Goal: Answer question/provide support: Share knowledge or assist other users

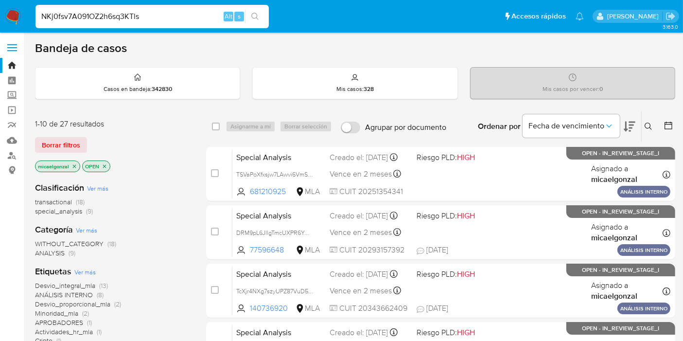
type input "NKj0fsv7A091OZ2h6sq3KTls"
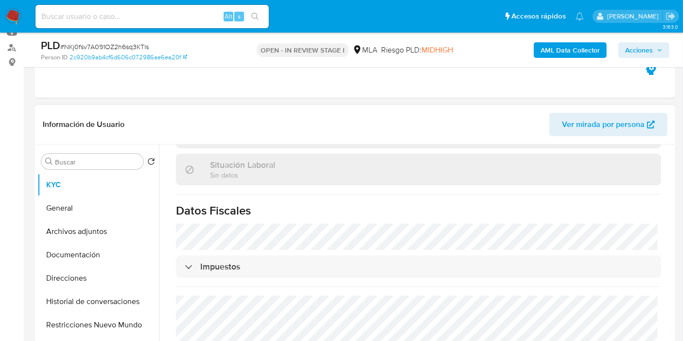
scroll to position [297, 0]
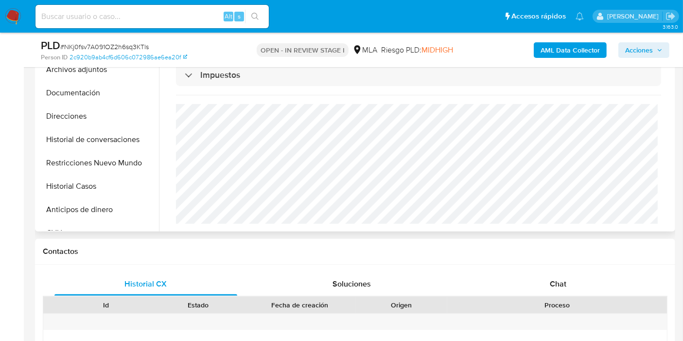
select select "10"
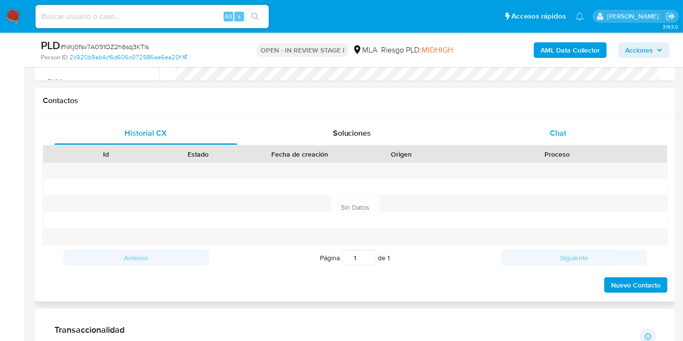
scroll to position [431, 0]
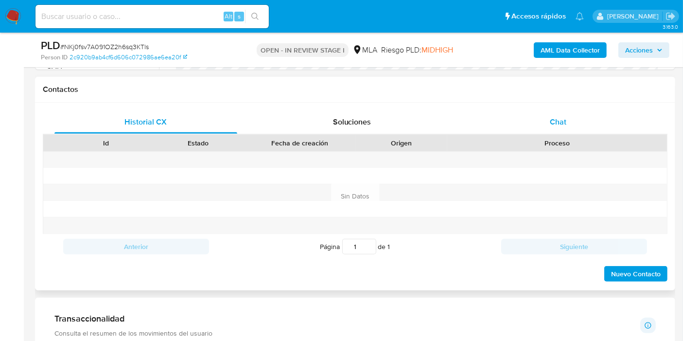
click at [633, 112] on div "Chat" at bounding box center [557, 121] width 183 height 23
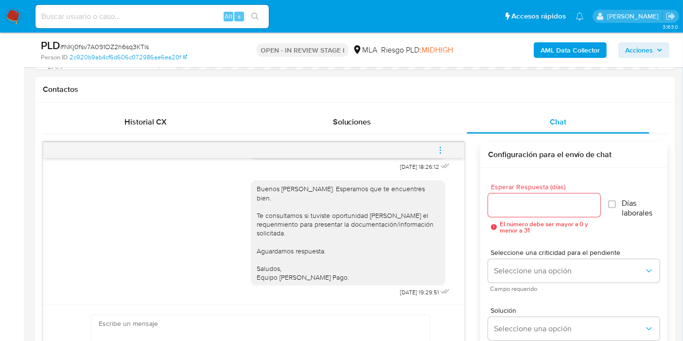
scroll to position [917, 0]
click at [100, 20] on input at bounding box center [151, 16] width 233 height 13
paste input "RnaLNgNhCb38ZX97biAaKJY9"
type input "RnaLNgNhCb38ZX97biAaKJY9"
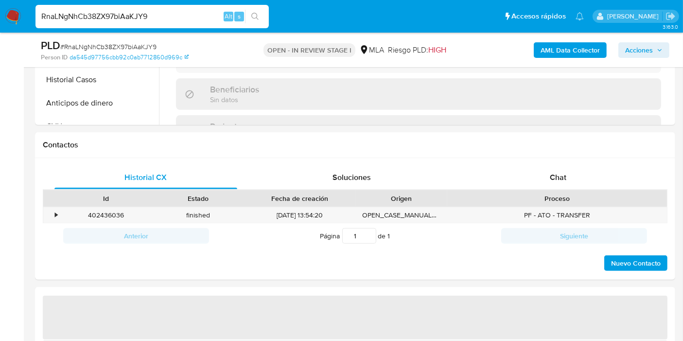
scroll to position [378, 0]
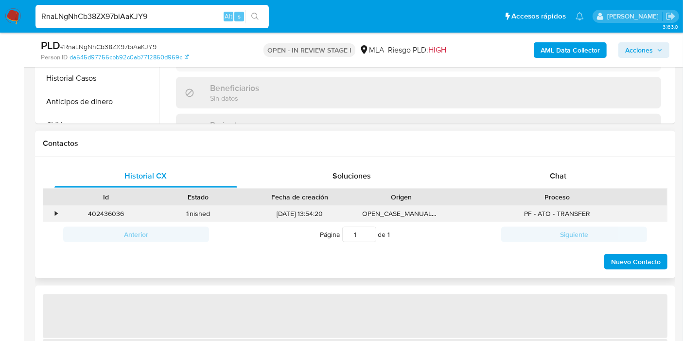
select select "10"
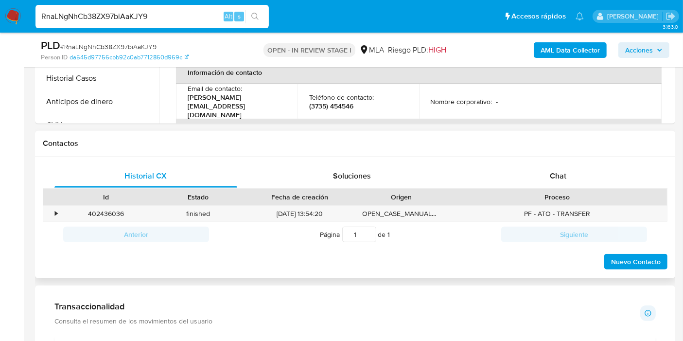
click at [547, 192] on div "Proceso" at bounding box center [557, 197] width 206 height 10
click at [569, 174] on div "Chat" at bounding box center [557, 175] width 183 height 23
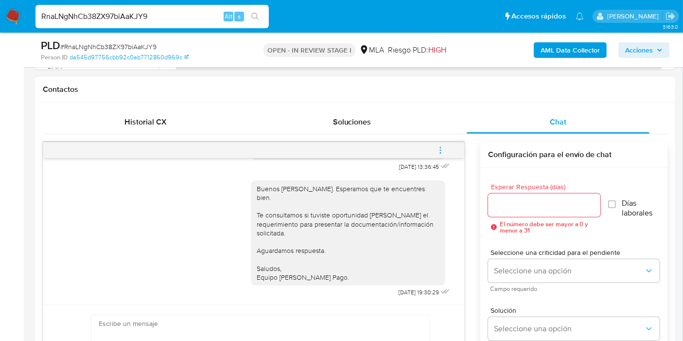
scroll to position [270, 0]
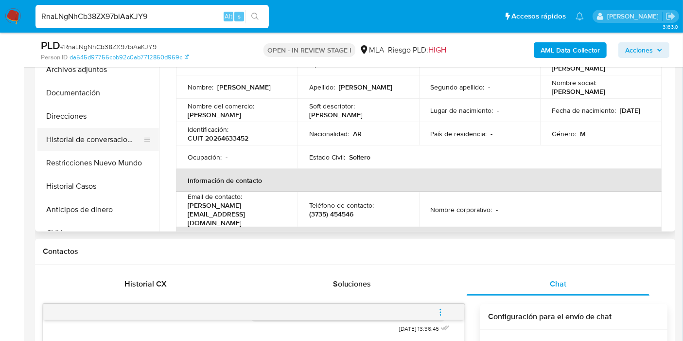
click at [125, 148] on button "Historial de conversaciones" at bounding box center [94, 139] width 114 height 23
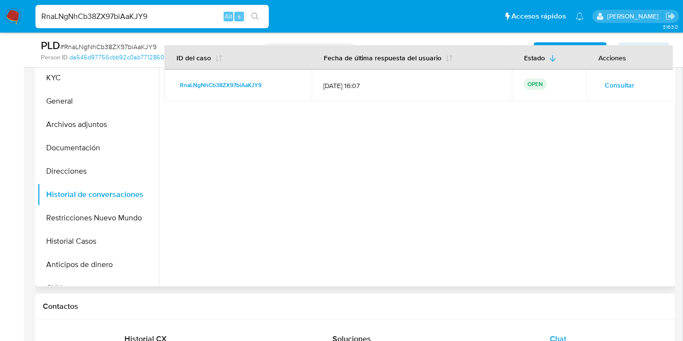
scroll to position [162, 0]
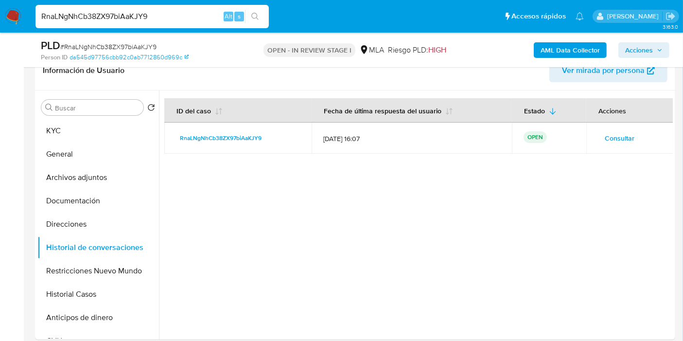
click at [126, 9] on div "RnaLNgNhCb38ZX97biAaKJY9 Alt s" at bounding box center [151, 16] width 233 height 23
click at [127, 9] on div "RnaLNgNhCb38ZX97biAaKJY9 Alt s" at bounding box center [151, 16] width 233 height 23
click at [116, 21] on input "RnaLNgNhCb38ZX97biAaKJY9" at bounding box center [151, 16] width 233 height 13
paste input "ScA8FiPs11Vv0a2LZbTeX70M"
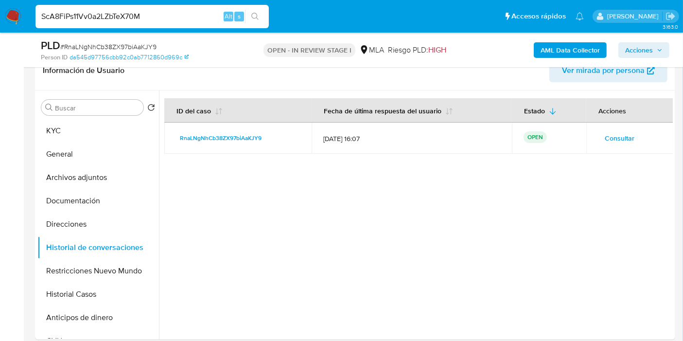
type input "ScA8FiPs11Vv0a2LZbTeX70M"
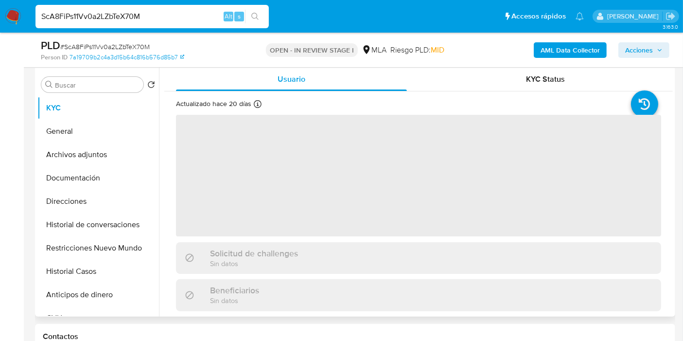
scroll to position [216, 0]
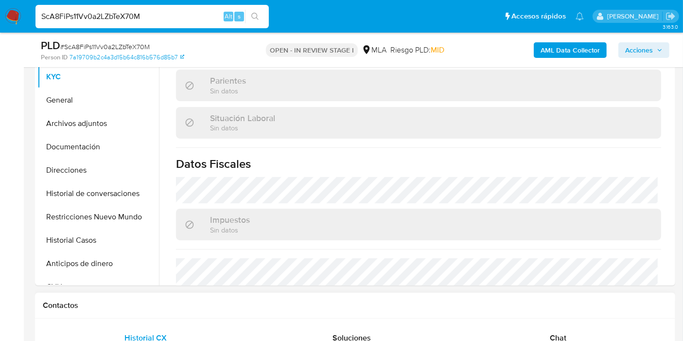
select select "10"
drag, startPoint x: 542, startPoint y: 319, endPoint x: 542, endPoint y: 326, distance: 6.8
click at [543, 331] on div "Chat" at bounding box center [557, 337] width 183 height 23
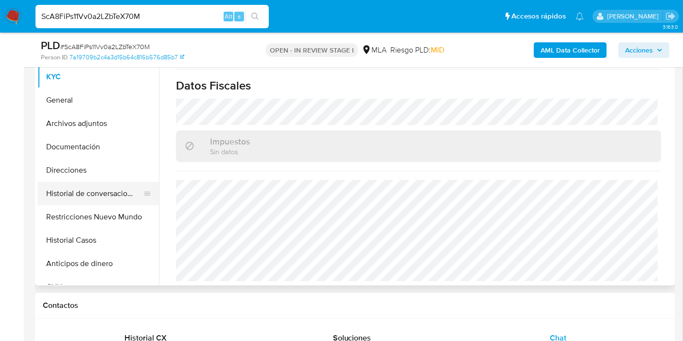
scroll to position [419, 0]
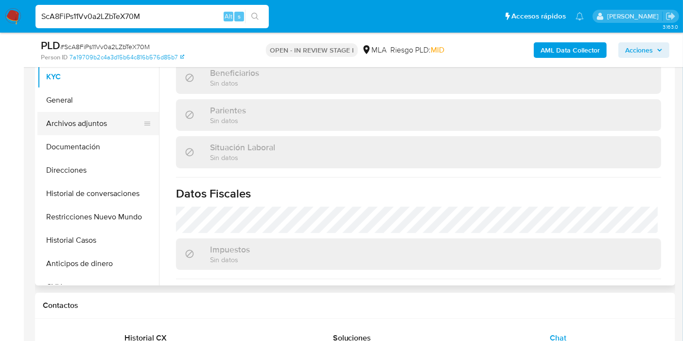
click at [119, 110] on button "General" at bounding box center [97, 99] width 121 height 23
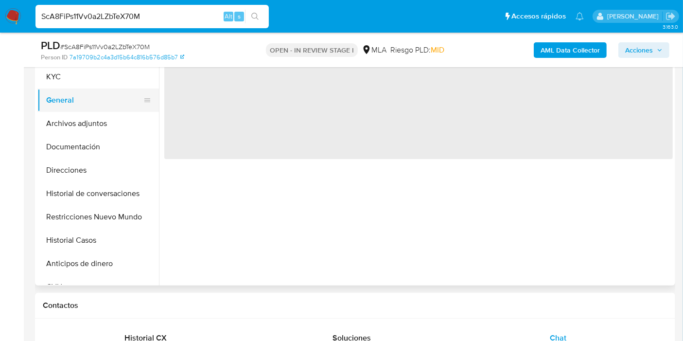
click at [108, 103] on button "General" at bounding box center [94, 99] width 114 height 23
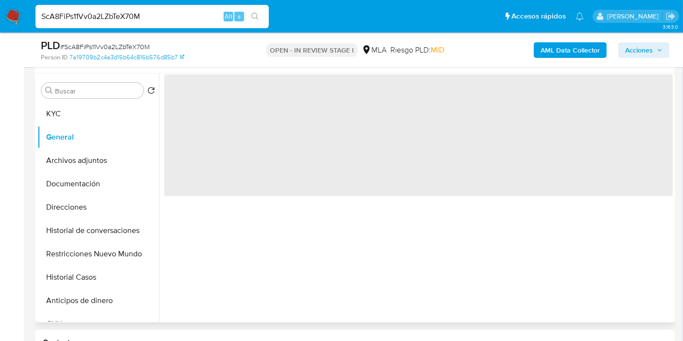
scroll to position [162, 0]
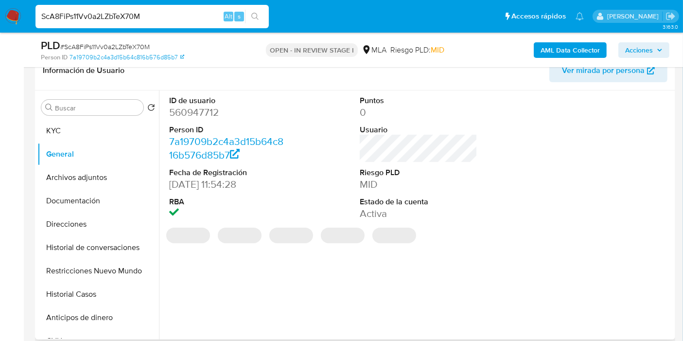
click at [210, 114] on dd "560947712" at bounding box center [228, 112] width 118 height 14
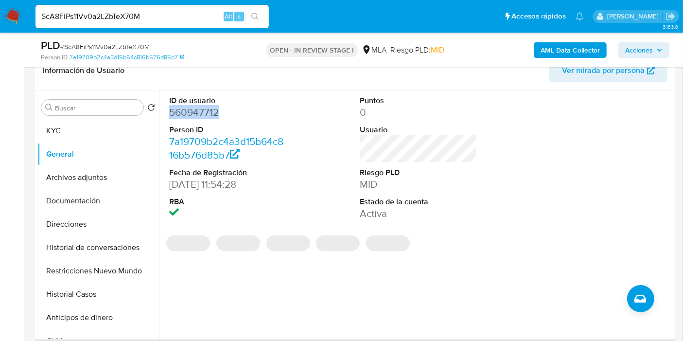
click at [210, 114] on dd "560947712" at bounding box center [228, 112] width 118 height 14
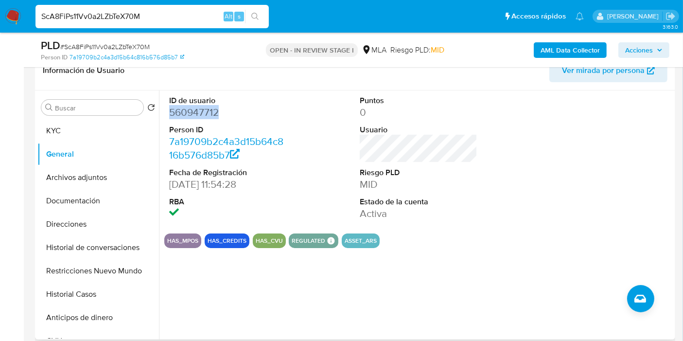
copy dd "560947712"
click at [115, 131] on button "KYC" at bounding box center [94, 130] width 114 height 23
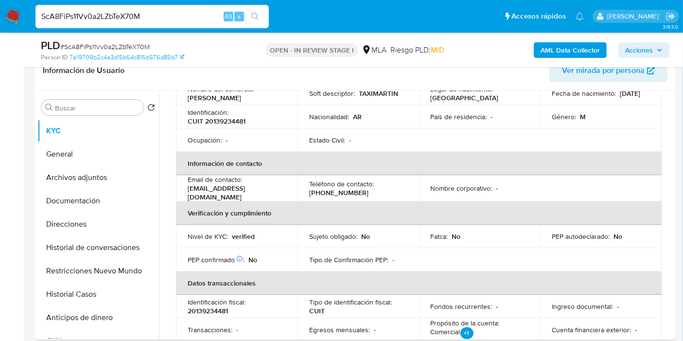
scroll to position [108, 0]
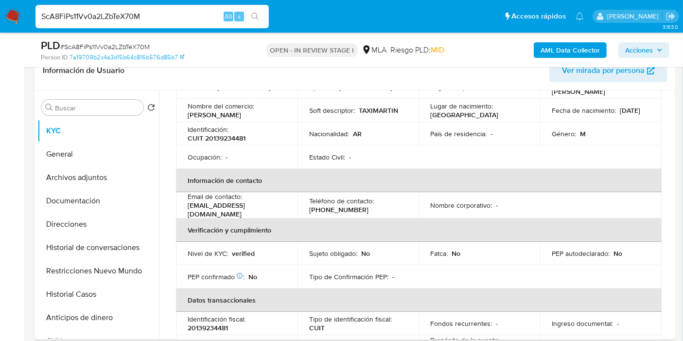
click at [234, 132] on div "Identificación : CUIT 20139234481" at bounding box center [237, 133] width 98 height 17
click at [228, 135] on p "CUIT 20139234481" at bounding box center [217, 138] width 58 height 9
copy p "20139234481"
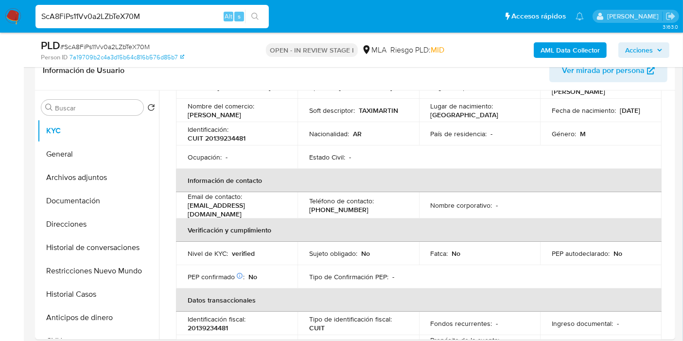
click at [186, 16] on input "ScA8FiPs11Vv0a2LZbTeX70M" at bounding box center [151, 16] width 233 height 13
paste input "YY7YLHOqPkgKeB0Rx6hsKid6"
type input "YY7YLHOqPkgKeB0Rx6hsKid6"
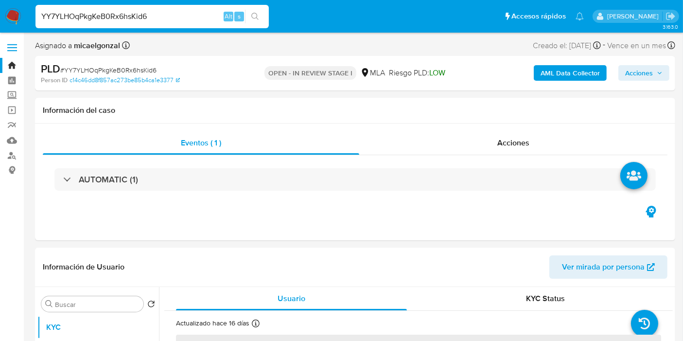
select select "10"
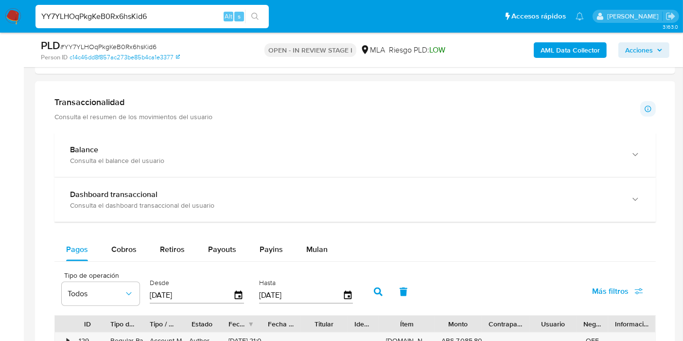
scroll to position [486, 0]
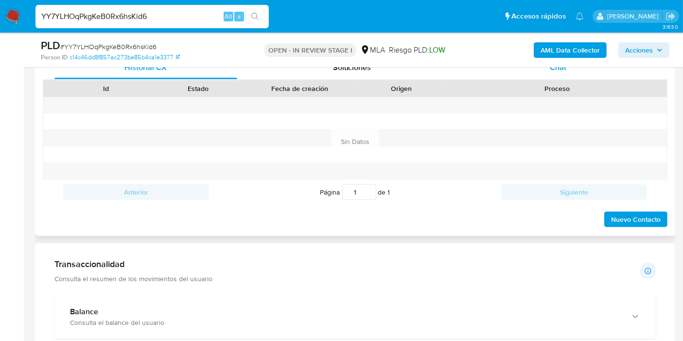
click at [593, 72] on div "Chat" at bounding box center [557, 67] width 183 height 23
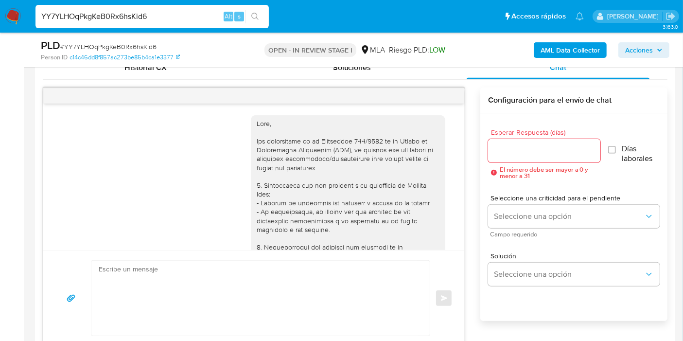
scroll to position [709, 0]
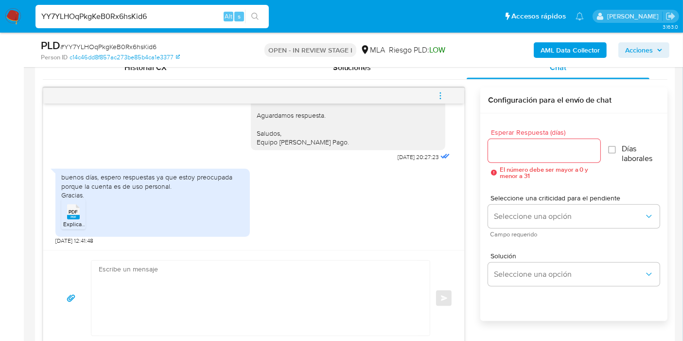
click at [163, 177] on div "buenos días, espero respuestas ya que estoy preocupada porque la cuenta es de u…" at bounding box center [152, 185] width 183 height 27
click at [156, 190] on div "buenos días, espero respuestas ya que estoy preocupada porque la cuenta es de u…" at bounding box center [152, 185] width 183 height 27
click at [76, 221] on span "Explicacion MercadoPago Lourdes Zorko.pdf" at bounding box center [124, 224] width 123 height 8
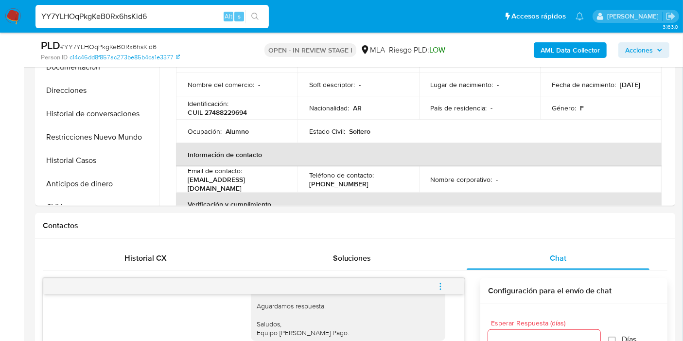
scroll to position [216, 0]
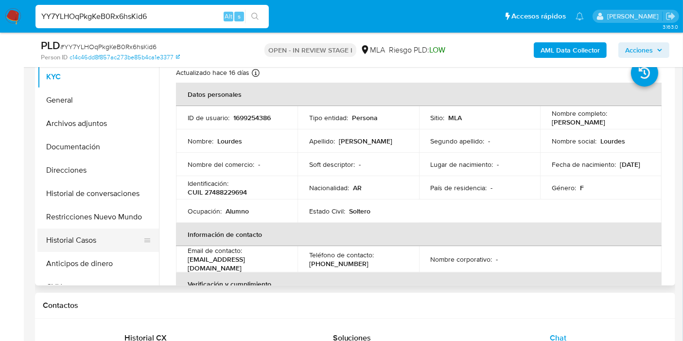
click at [103, 243] on button "Historial Casos" at bounding box center [94, 239] width 114 height 23
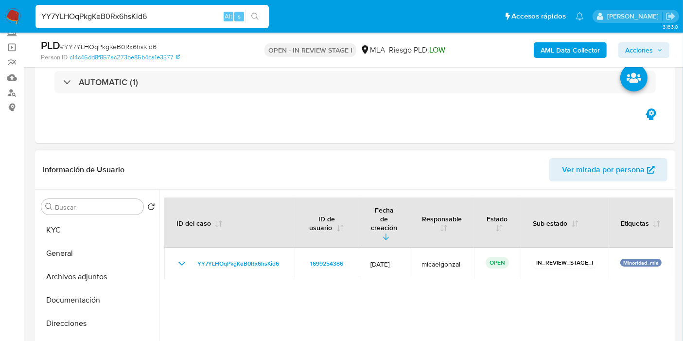
scroll to position [0, 0]
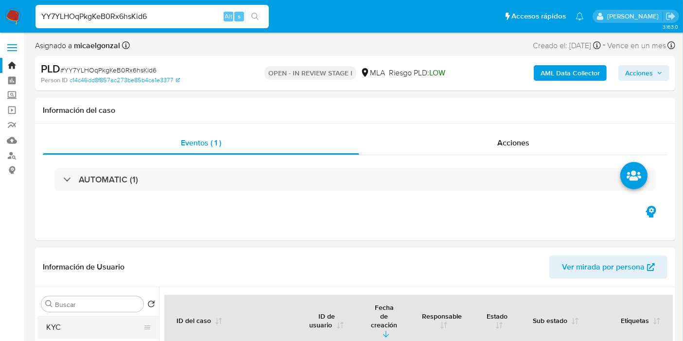
click at [99, 317] on button "KYC" at bounding box center [94, 326] width 114 height 23
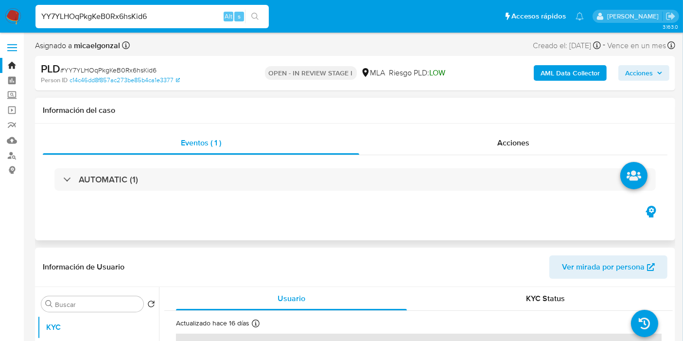
scroll to position [108, 0]
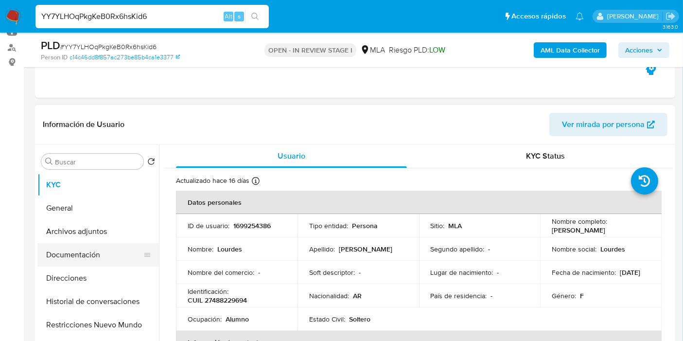
click at [94, 256] on button "Documentación" at bounding box center [94, 254] width 114 height 23
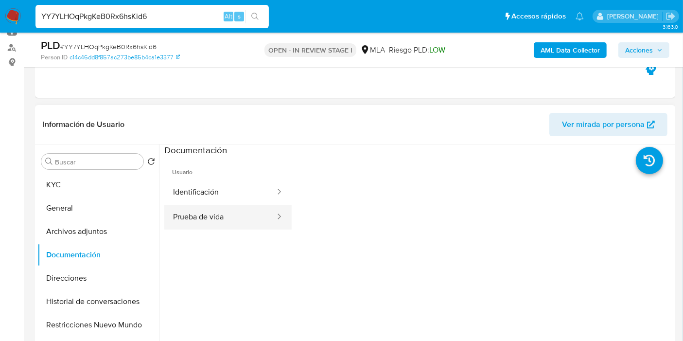
click at [214, 211] on button "Prueba de vida" at bounding box center [220, 217] width 112 height 25
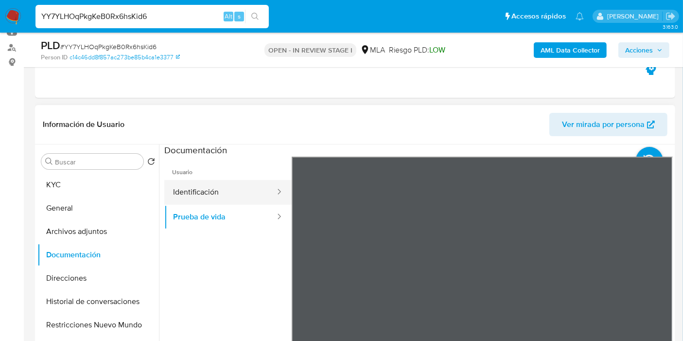
click at [225, 187] on button "Identificación" at bounding box center [220, 192] width 112 height 25
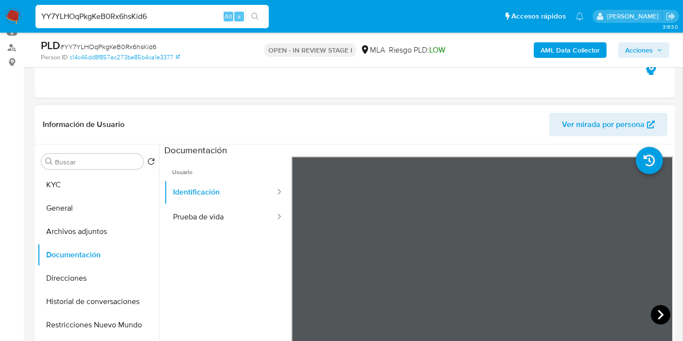
click at [665, 313] on icon at bounding box center [660, 314] width 19 height 19
click at [72, 171] on div "Buscar Volver al orden por defecto KYC General Archivos adjuntos Documentación …" at bounding box center [97, 269] width 121 height 247
click at [129, 188] on button "KYC" at bounding box center [94, 184] width 114 height 23
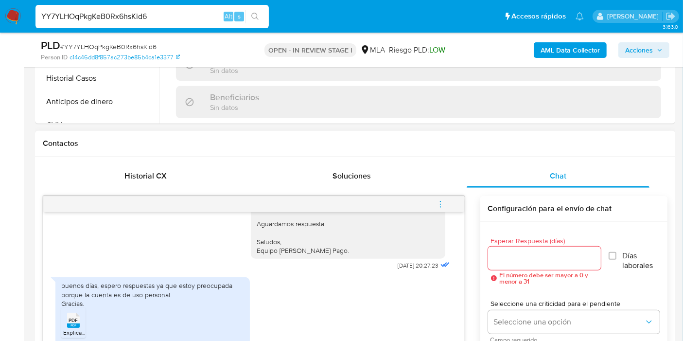
scroll to position [540, 0]
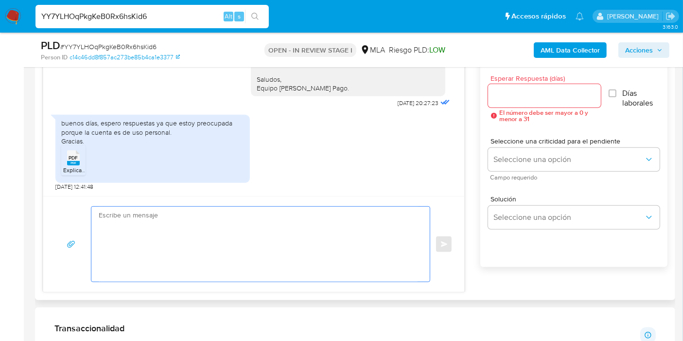
click at [225, 251] on textarea at bounding box center [258, 244] width 319 height 75
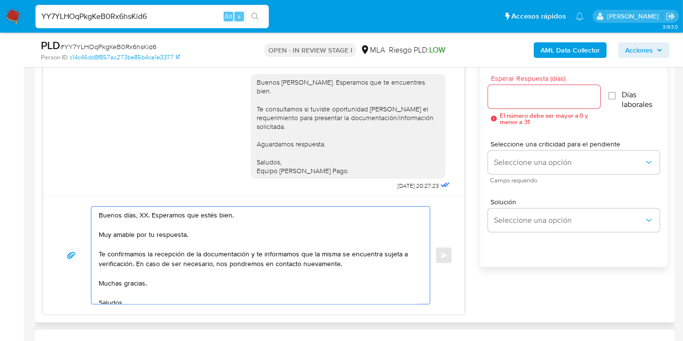
scroll to position [602, 0]
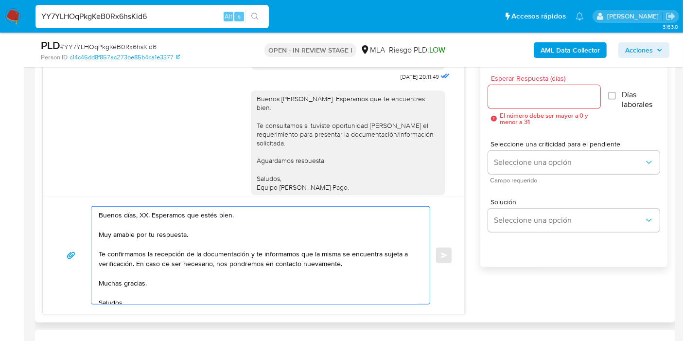
click at [142, 219] on textarea "Buenos días, XX. Esperamos que estés bien. Muy amable por tu respuesta. Te conf…" at bounding box center [258, 255] width 319 height 97
click at [140, 213] on textarea "Buenos días, XX. Esperamos que estés bien. Muy amable por tu respuesta. Te conf…" at bounding box center [258, 255] width 319 height 97
click at [161, 231] on textarea "Buenos días, Lourdes. Esperamos que estés bien. Muy amable por tu respuesta. Te…" at bounding box center [258, 255] width 319 height 97
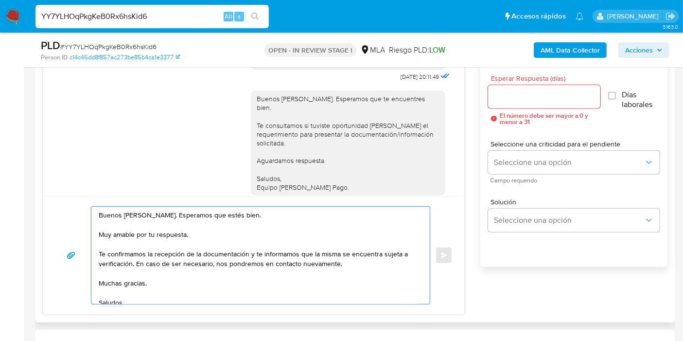
click at [161, 231] on textarea "Buenos días, Lourdes. Esperamos que estés bien. Muy amable por tu respuesta. Te…" at bounding box center [258, 255] width 319 height 97
drag, startPoint x: 97, startPoint y: 253, endPoint x: 104, endPoint y: 251, distance: 7.0
click at [104, 251] on div "Buenos días, Lourdes. Esperamos que estés bien. Muchas gracias por tu respuesta…" at bounding box center [257, 255] width 333 height 97
drag, startPoint x: 132, startPoint y: 261, endPoint x: 97, endPoint y: 253, distance: 35.5
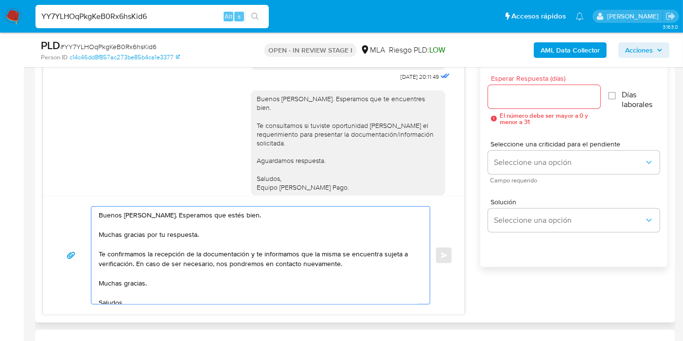
click at [97, 253] on div "Buenos días, Lourdes. Esperamos que estés bien. Muchas gracias por tu respuesta…" at bounding box center [257, 255] width 333 height 97
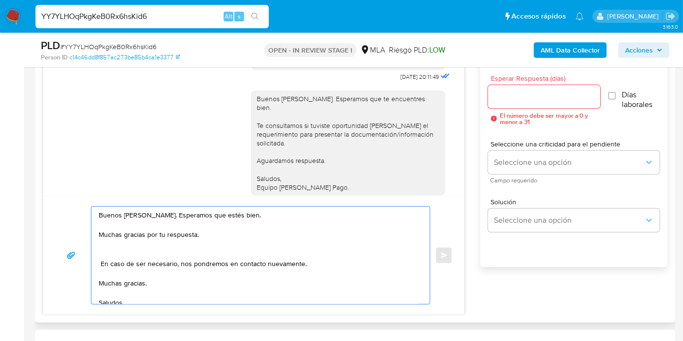
click at [261, 232] on textarea "Buenos días, Lourdes. Esperamos que estés bien. Muchas gracias por tu respuesta…" at bounding box center [258, 255] width 319 height 97
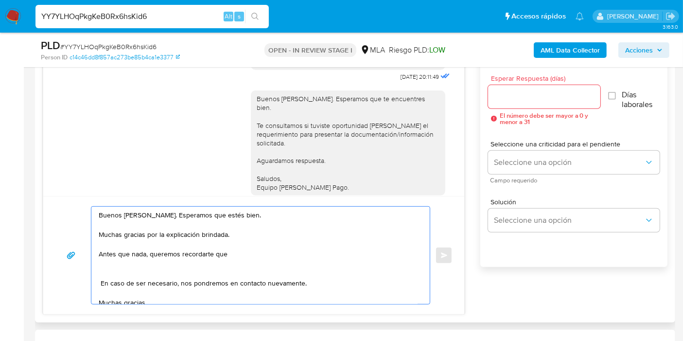
paste textarea "personal y no se deben canalizar fondos de terceros."
click at [227, 255] on textarea "Buenos días, Lourdes. Esperamos que estés bien. Muchas gracias por la explicaci…" at bounding box center [258, 255] width 319 height 97
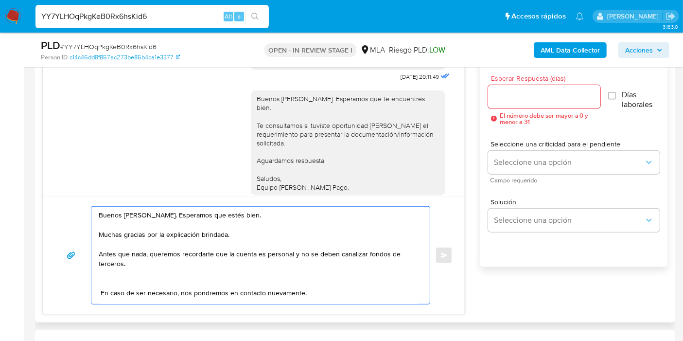
click at [272, 263] on textarea "Buenos días, Lourdes. Esperamos que estés bien. Muchas gracias por la explicaci…" at bounding box center [258, 255] width 319 height 97
click at [289, 258] on textarea "Buenos días, Lourdes. Esperamos que estés bien. Muchas gracias por la explicaci…" at bounding box center [258, 255] width 319 height 97
click at [216, 259] on textarea "Buenos días, Lourdes. Esperamos que estés bien. Muchas gracias por la explicaci…" at bounding box center [258, 255] width 319 height 97
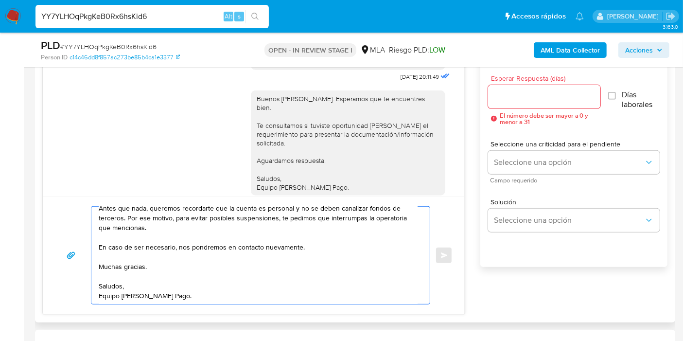
scroll to position [75, 0]
click at [214, 257] on textarea "Buenos días, Lourdes. Esperamos que estés bien. Muchas gracias por la explicaci…" at bounding box center [258, 255] width 319 height 97
click at [140, 237] on textarea "Buenos días, Lourdes. Esperamos que estés bien. Muchas gracias por la explicaci…" at bounding box center [258, 255] width 319 height 97
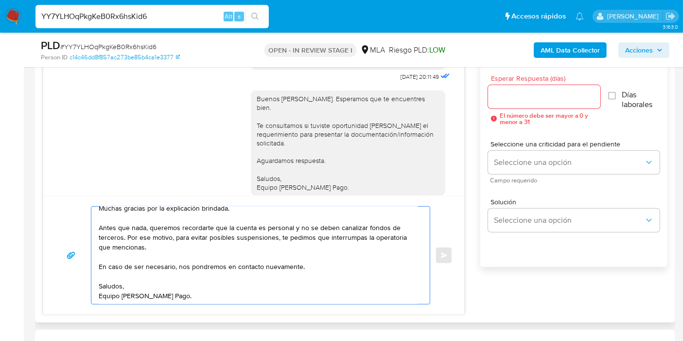
scroll to position [55, 0]
click at [122, 294] on textarea "Buenos días, Lourdes. Esperamos que estés bien. Muchas gracias por la explicaci…" at bounding box center [258, 255] width 319 height 97
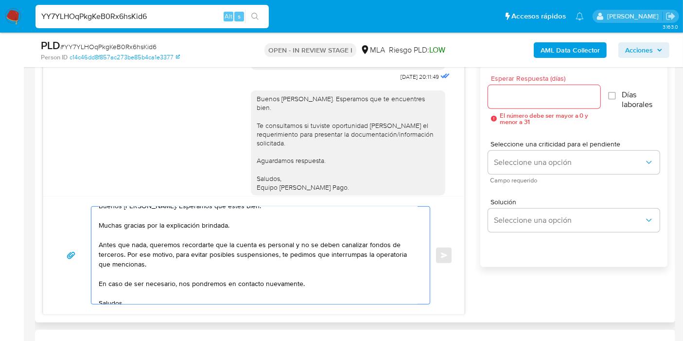
scroll to position [0, 0]
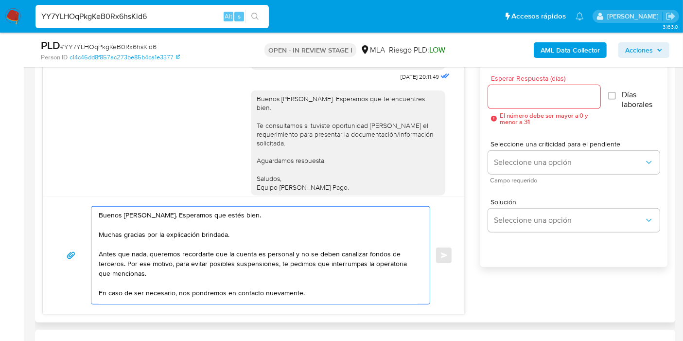
click at [157, 260] on textarea "Buenos días, Lourdes. Esperamos que estés bien. Muchas gracias por la explicaci…" at bounding box center [258, 255] width 319 height 97
drag, startPoint x: 261, startPoint y: 253, endPoint x: 266, endPoint y: 254, distance: 5.0
click at [262, 253] on textarea "Buenos días, Lourdes. Esperamos que estés bien. Muchas gracias por la explicaci…" at bounding box center [258, 255] width 319 height 97
click at [265, 269] on textarea "Buenos días, Lourdes. Esperamos que estés bien. Muchas gracias por la explicaci…" at bounding box center [258, 255] width 319 height 97
click at [255, 273] on textarea "Buenos días, Lourdes. Esperamos que estés bien. Muchas gracias por la explicaci…" at bounding box center [258, 255] width 319 height 97
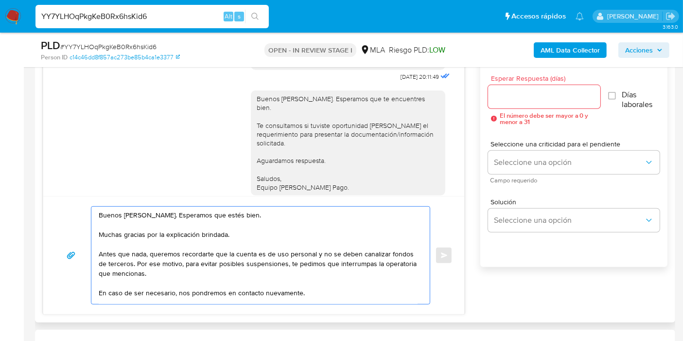
click at [269, 262] on textarea "Buenos días, Lourdes. Esperamos que estés bien. Muchas gracias por la explicaci…" at bounding box center [258, 255] width 319 height 97
click at [279, 281] on textarea "Buenos días, Lourdes. Esperamos que estés bien. Muchas gracias por la explicaci…" at bounding box center [258, 255] width 319 height 97
click at [297, 266] on textarea "Buenos días, Lourdes. Esperamos que estés bien. Muchas gracias por la explicaci…" at bounding box center [258, 255] width 319 height 97
click at [208, 269] on textarea "Buenos días, Lourdes. Esperamos que estés bien. Muchas gracias por la explicaci…" at bounding box center [258, 255] width 319 height 97
click at [319, 260] on textarea "Buenos días, Lourdes. Esperamos que estés bien. Muchas gracias por la explicaci…" at bounding box center [258, 255] width 319 height 97
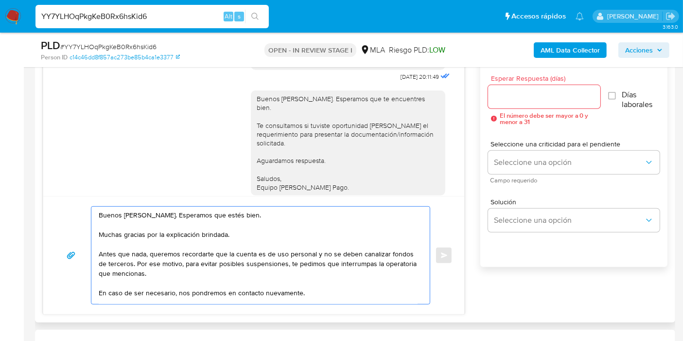
click at [310, 286] on textarea "Buenos días, Lourdes. Esperamos que estés bien. Muchas gracias por la explicaci…" at bounding box center [258, 255] width 319 height 97
click at [196, 274] on textarea "Buenos días, Lourdes. Esperamos que estés bien. Muchas gracias por la explicaci…" at bounding box center [258, 255] width 319 height 97
click at [148, 293] on textarea "Buenos días, Lourdes. Esperamos que estés bien. Muchas gracias por la explicaci…" at bounding box center [258, 255] width 319 height 97
type textarea "Buenos días, Lourdes. Esperamos que estés bien. Muchas gracias por la explicaci…"
click at [540, 101] on input "Esperar Respuesta (días)" at bounding box center [544, 96] width 112 height 13
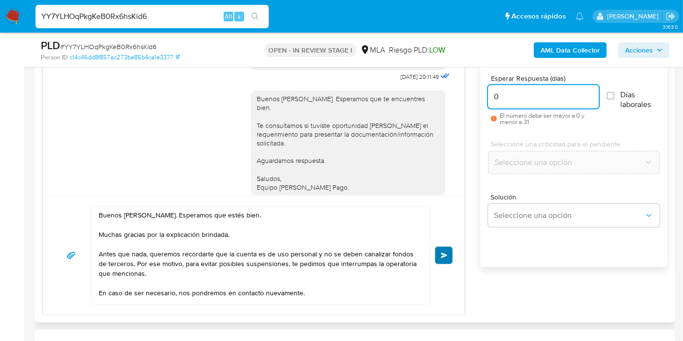
type input "0"
click at [439, 252] on button "Enviar" at bounding box center [443, 254] width 17 height 17
click at [441, 255] on span "Enviar" at bounding box center [444, 255] width 7 height 6
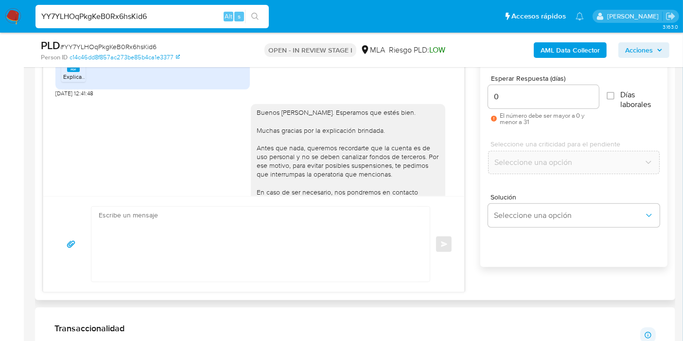
scroll to position [808, 0]
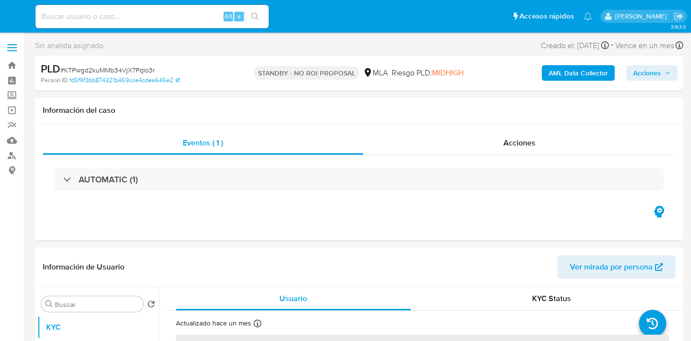
select select "10"
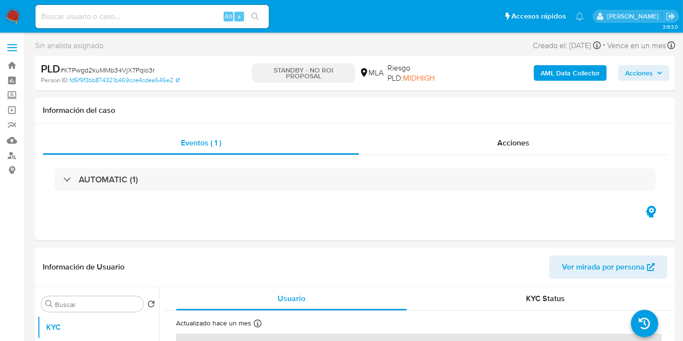
click at [11, 18] on img at bounding box center [13, 16] width 17 height 17
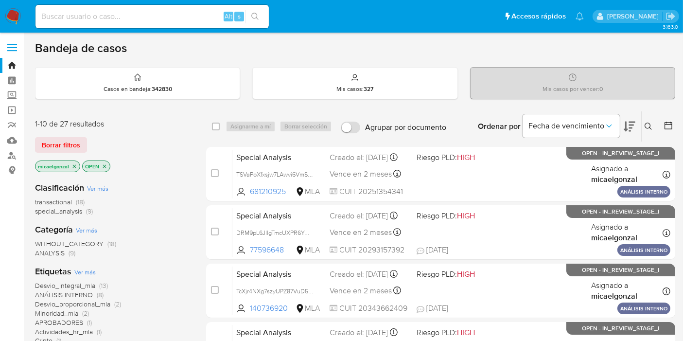
click at [173, 17] on input at bounding box center [151, 16] width 233 height 13
paste input "pEL1GVZGBJIdmUbp6VxxC2Pe"
type input "pEL1GVZGBJIdmUbp6VxxC2Pe"
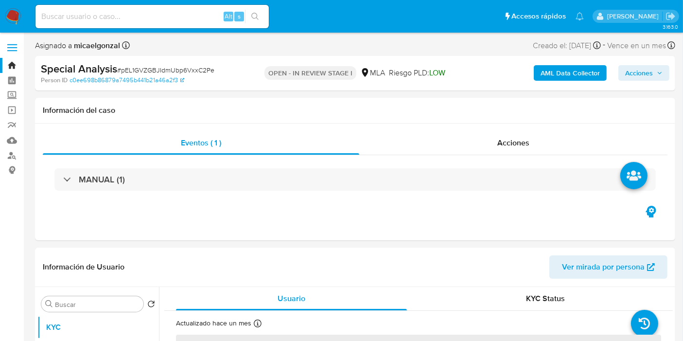
select select "10"
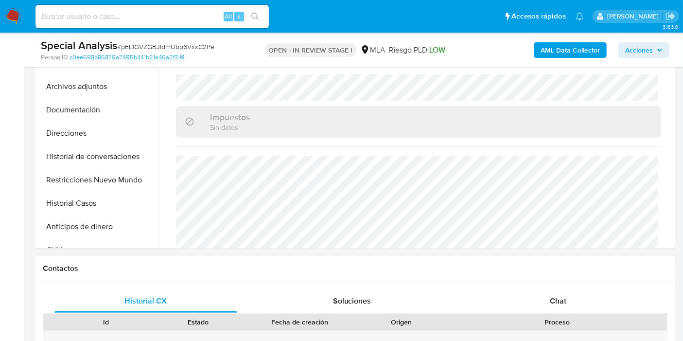
scroll to position [324, 0]
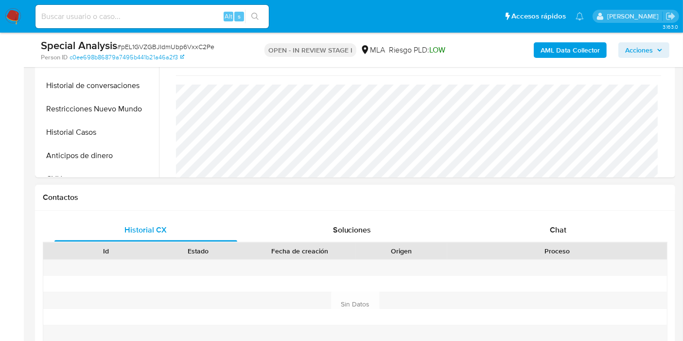
click at [603, 210] on div "Historial CX Soluciones Chat Id Estado Fecha de creación Origen Proceso Anterio…" at bounding box center [355, 304] width 640 height 188
click at [560, 237] on div "Chat" at bounding box center [557, 229] width 183 height 23
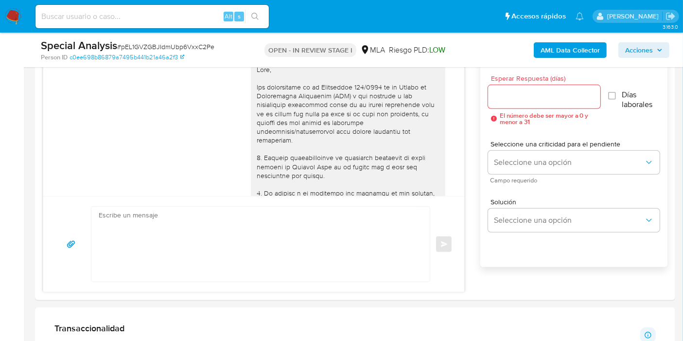
scroll to position [865, 0]
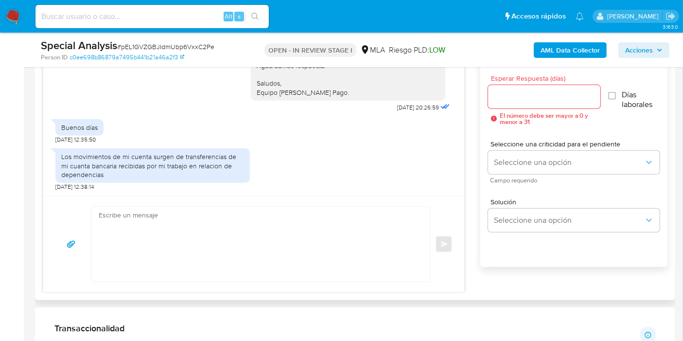
click at [266, 243] on textarea at bounding box center [258, 244] width 319 height 75
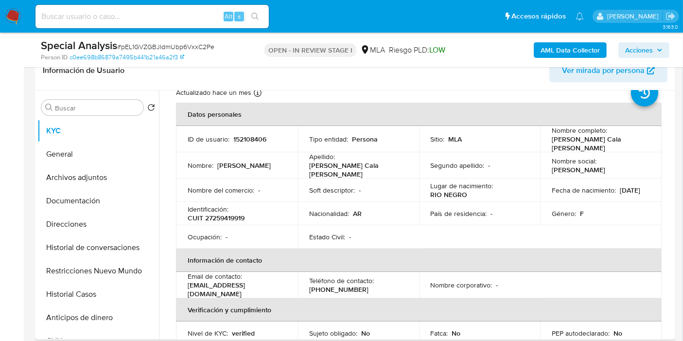
scroll to position [0, 0]
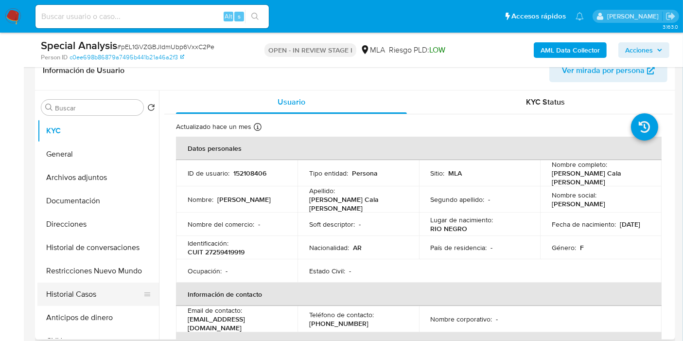
click at [115, 291] on button "Historial Casos" at bounding box center [94, 293] width 114 height 23
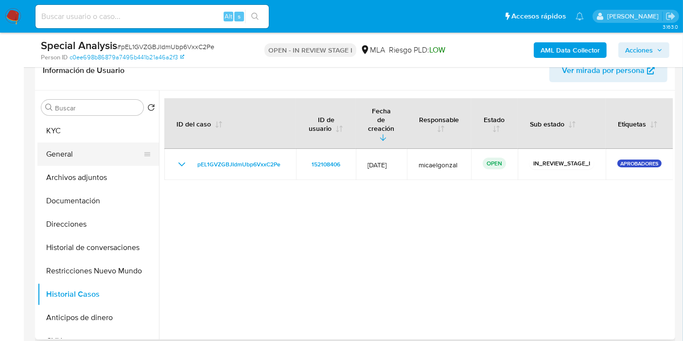
click at [85, 142] on button "General" at bounding box center [94, 153] width 114 height 23
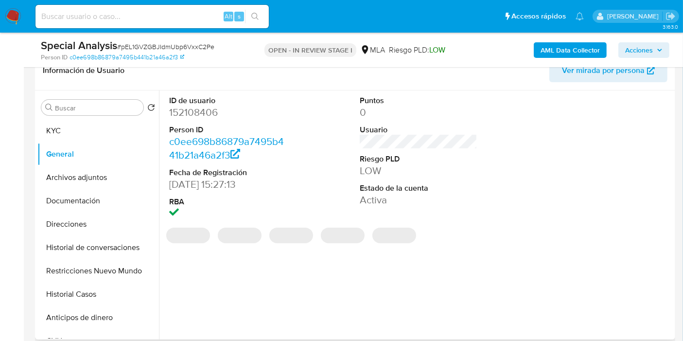
click at [212, 105] on dd "152108406" at bounding box center [228, 112] width 118 height 14
click at [200, 112] on dd "152108406" at bounding box center [228, 112] width 118 height 14
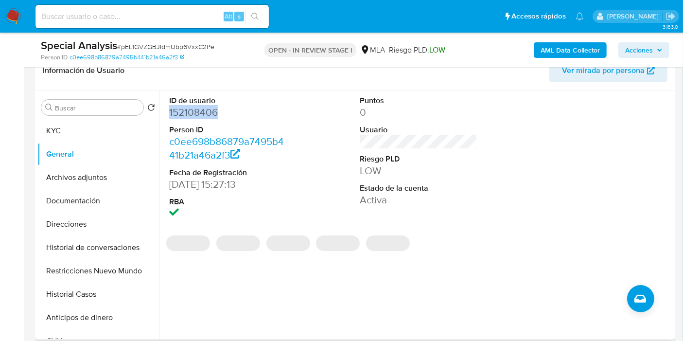
copy dd "152108406"
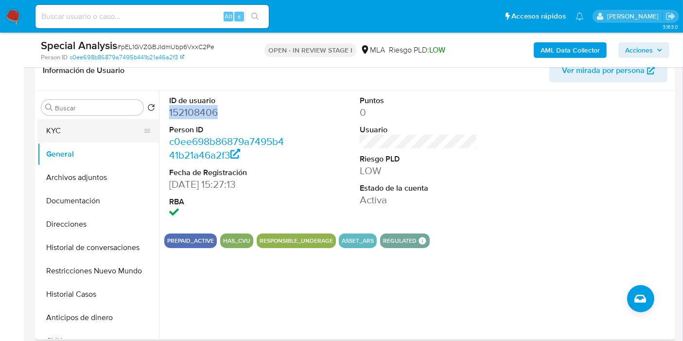
click at [85, 122] on button "KYC" at bounding box center [94, 130] width 114 height 23
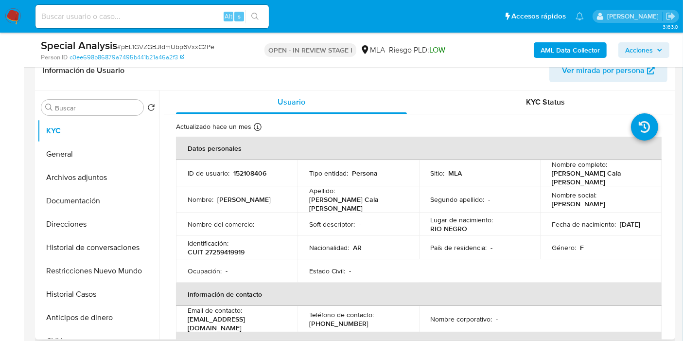
click at [229, 247] on p "CUIT 27259419919" at bounding box center [216, 251] width 57 height 9
copy p "27259419919"
drag, startPoint x: 82, startPoint y: 215, endPoint x: 94, endPoint y: 204, distance: 16.2
click at [82, 215] on button "Direcciones" at bounding box center [97, 223] width 121 height 23
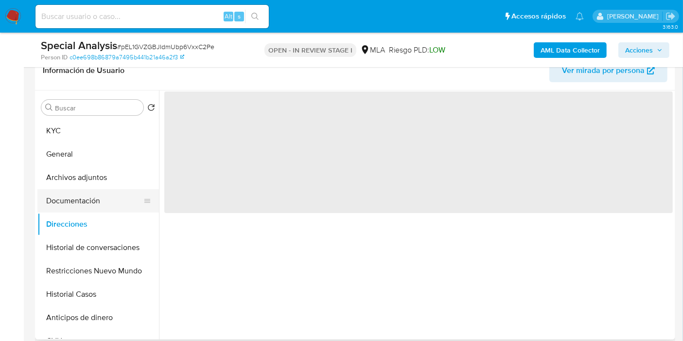
click at [101, 198] on button "Documentación" at bounding box center [94, 200] width 114 height 23
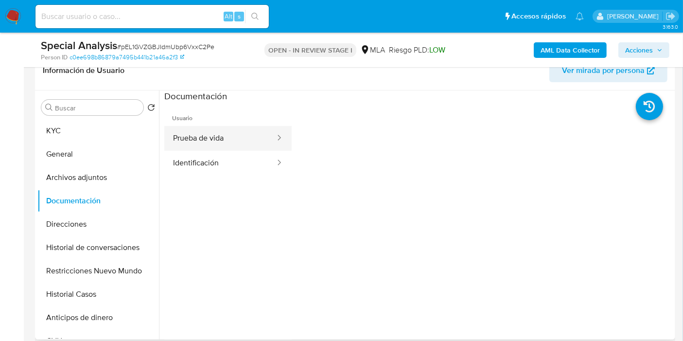
click at [177, 131] on button "Prueba de vida" at bounding box center [220, 138] width 112 height 25
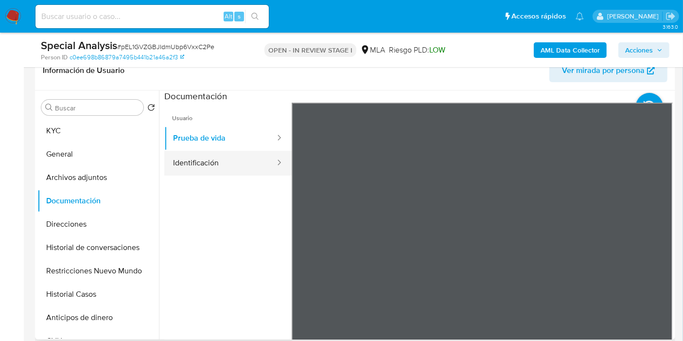
click at [236, 172] on button "Identificación" at bounding box center [220, 163] width 112 height 25
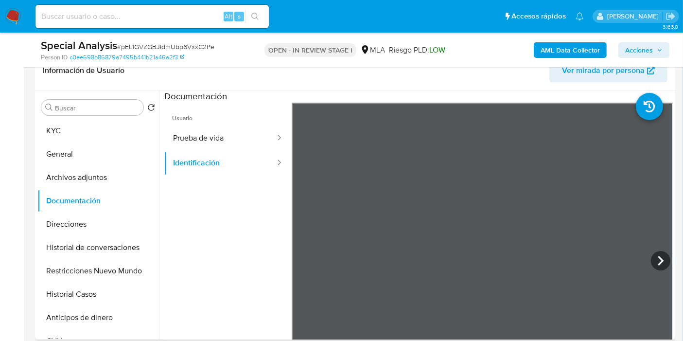
scroll to position [124, 0]
click at [54, 289] on button "Historial Casos" at bounding box center [94, 293] width 114 height 23
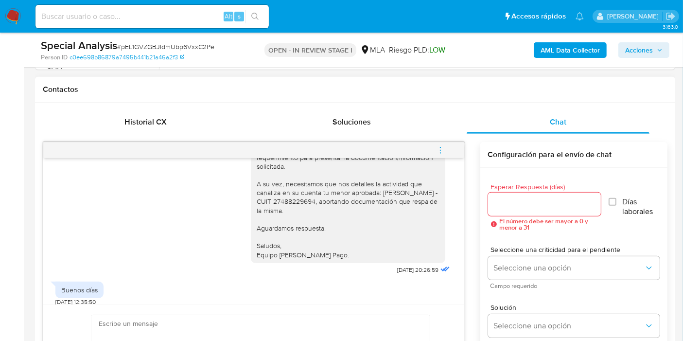
scroll to position [865, 0]
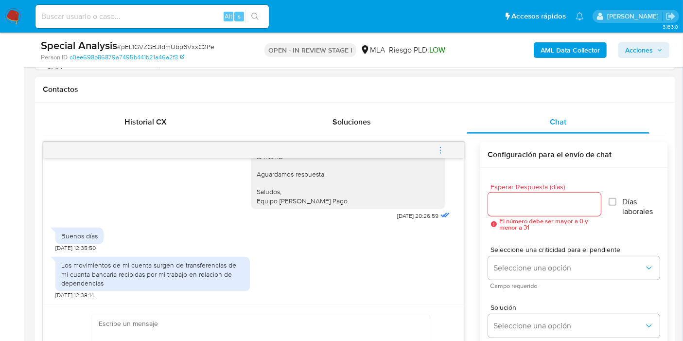
click at [177, 278] on div "Los movimientos de mi cuenta surgen de transferencias de mi cuanta bancaria rec…" at bounding box center [152, 273] width 183 height 27
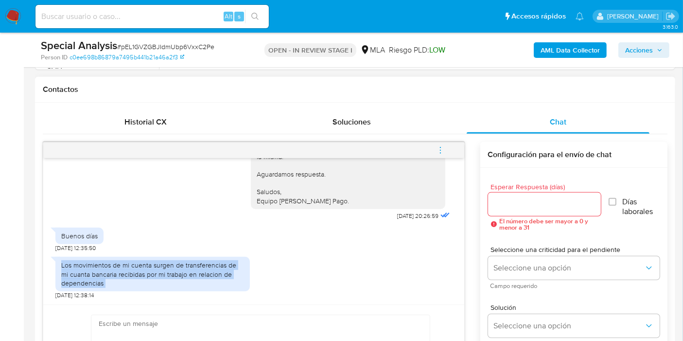
click at [177, 278] on div "Los movimientos de mi cuenta surgen de transferencias de mi cuanta bancaria rec…" at bounding box center [152, 273] width 183 height 27
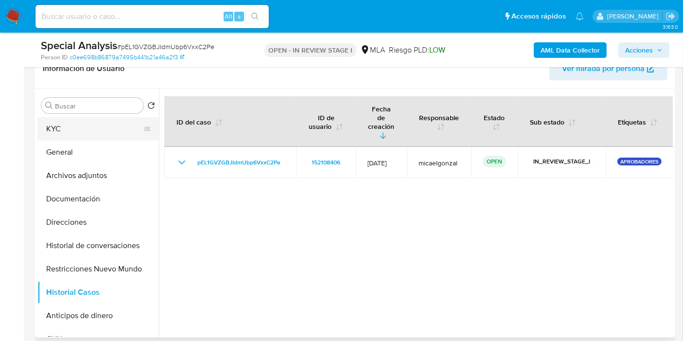
scroll to position [162, 0]
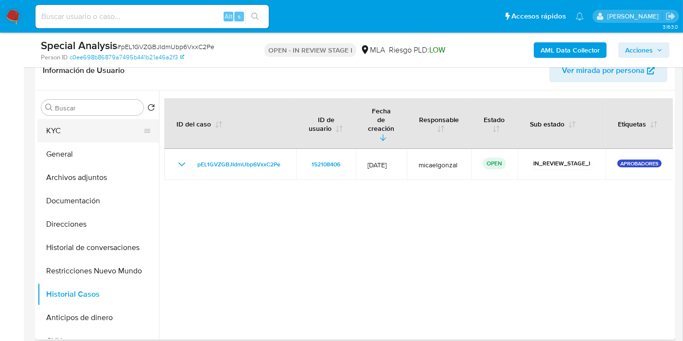
click at [95, 134] on button "KYC" at bounding box center [94, 130] width 114 height 23
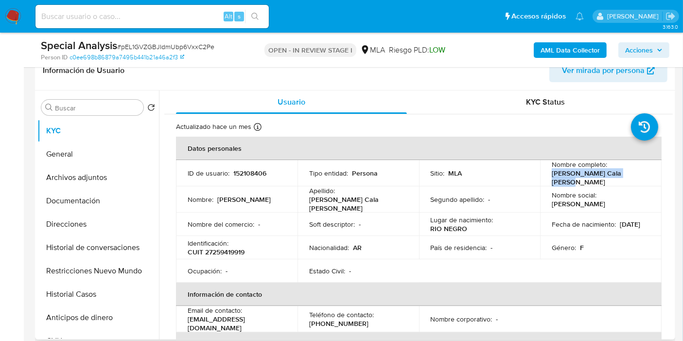
drag, startPoint x: 627, startPoint y: 174, endPoint x: 537, endPoint y: 174, distance: 90.4
click at [540, 174] on td "Nombre completo : Daniela Paula Cala Lesina" at bounding box center [600, 173] width 121 height 26
copy p "[PERSON_NAME] [PERSON_NAME] Lesina"
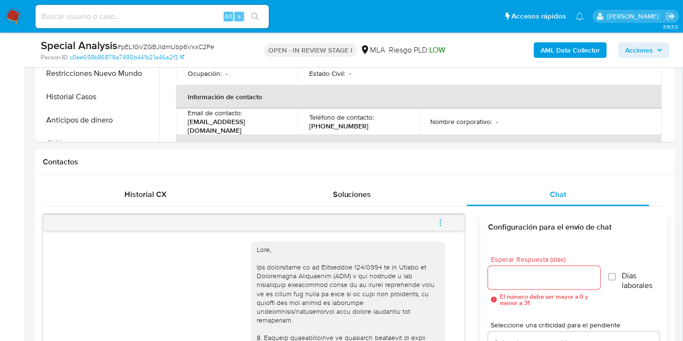
scroll to position [292, 0]
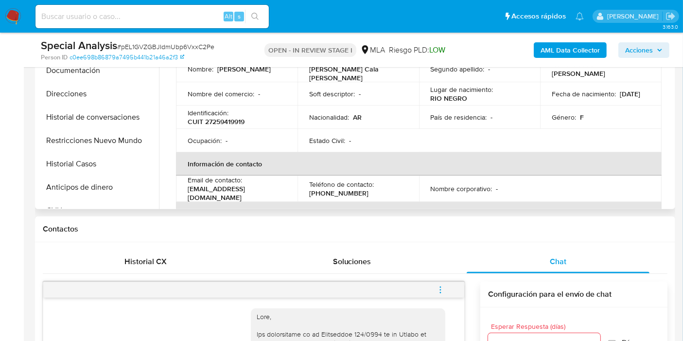
click at [223, 117] on p "CUIT 27259419919" at bounding box center [216, 121] width 57 height 9
copy p "27259419919"
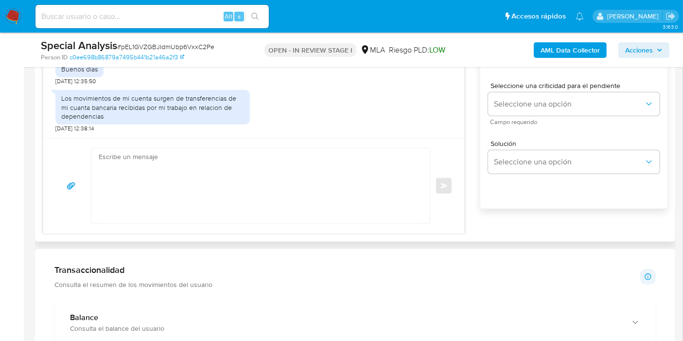
scroll to position [508, 0]
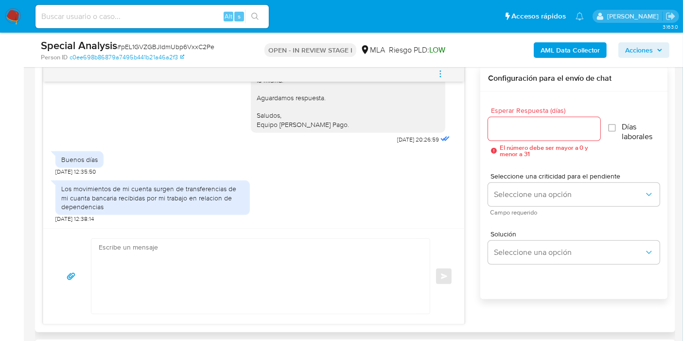
click at [169, 248] on textarea at bounding box center [258, 276] width 319 height 75
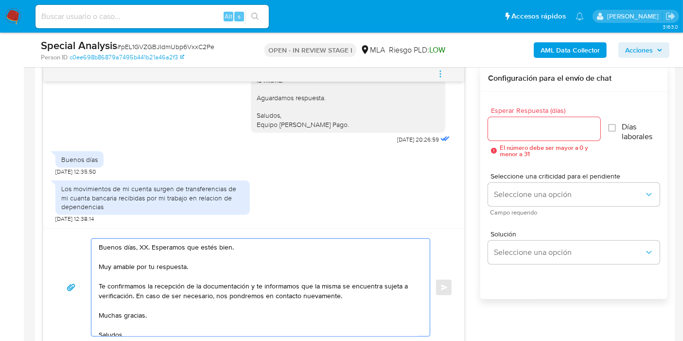
drag, startPoint x: 137, startPoint y: 239, endPoint x: 139, endPoint y: 246, distance: 7.7
click at [138, 241] on textarea "Buenos días, XX. Esperamos que estés bien. Muy amable por tu respuesta. Te conf…" at bounding box center [258, 287] width 319 height 97
click at [140, 249] on textarea "Buenos días, XX. Esperamos que estés bien. Muy amable por tu respuesta. Te conf…" at bounding box center [258, 287] width 319 height 97
click at [169, 263] on textarea "Buenos días, Daniela. Esperamos que estés bien. Muy amable por tu respuesta. Te…" at bounding box center [258, 287] width 319 height 97
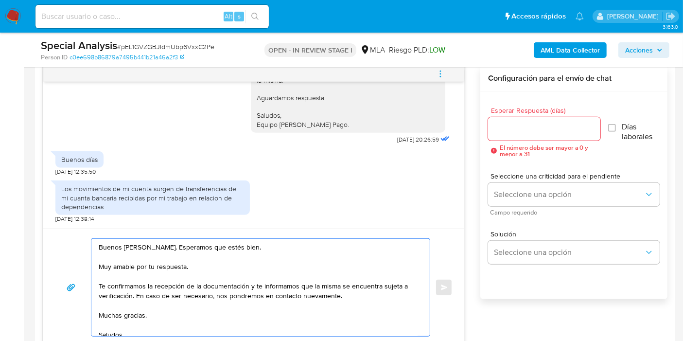
click at [169, 263] on textarea "Buenos días, Daniela. Esperamos que estés bien. Muy amable por tu respuesta. Te…" at bounding box center [258, 287] width 319 height 97
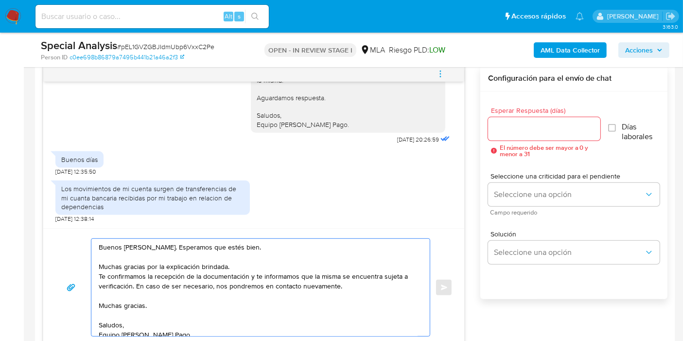
drag, startPoint x: 100, startPoint y: 275, endPoint x: 133, endPoint y: 283, distance: 33.9
click at [133, 283] on textarea "Buenos días, Daniela. Esperamos que estés bien. Muchas gracias por la explicaci…" at bounding box center [258, 287] width 319 height 97
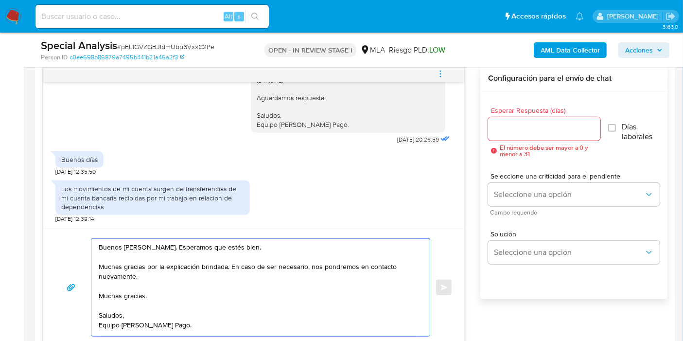
click at [113, 299] on textarea "Buenos días, Daniela. Esperamos que estés bien. Muchas gracias por la explicaci…" at bounding box center [258, 287] width 319 height 97
click at [122, 294] on textarea "Buenos días, Daniela. Esperamos que estés bien. Muchas gracias por la explicaci…" at bounding box center [258, 287] width 319 height 97
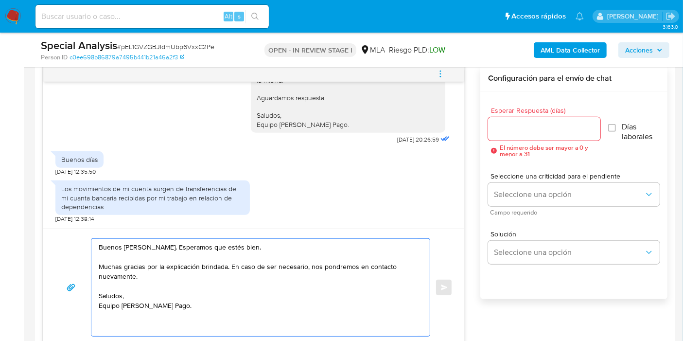
scroll to position [7, 0]
click at [112, 324] on textarea "Buenos días, Daniela. Esperamos que estés bien. Muchas gracias por la explicaci…" at bounding box center [258, 287] width 319 height 97
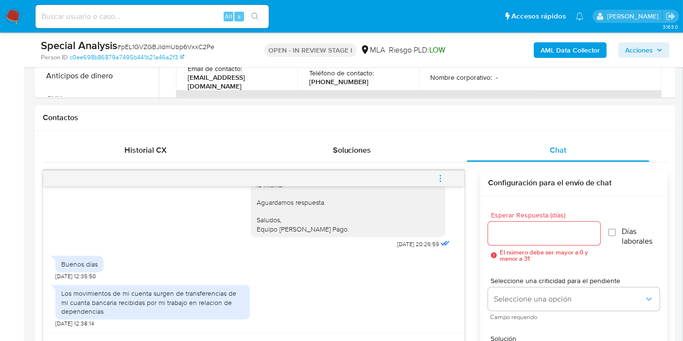
scroll to position [400, 0]
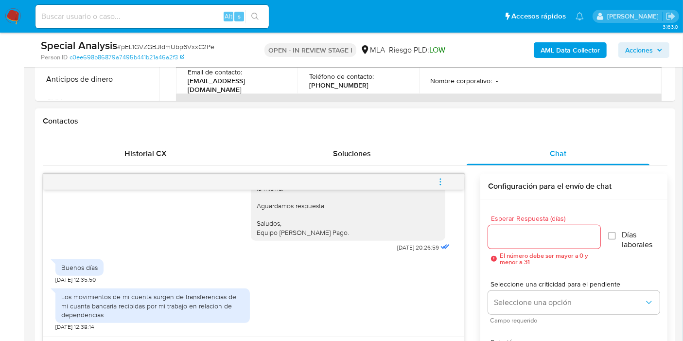
type textarea "Buenos días, Daniela. Esperamos que estés bien. Muchas gracias por la explicaci…"
click at [511, 227] on div at bounding box center [544, 236] width 112 height 23
click at [509, 234] on input "Esperar Respuesta (días)" at bounding box center [544, 236] width 112 height 13
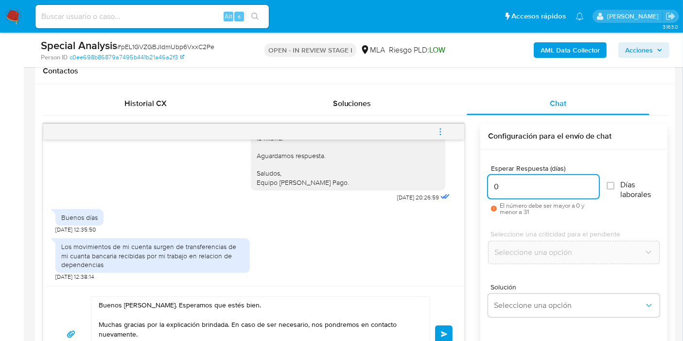
scroll to position [508, 0]
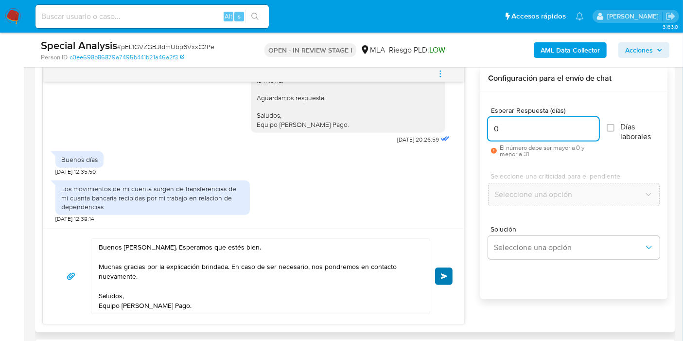
type input "0"
click at [446, 273] on span "Enviar" at bounding box center [444, 276] width 7 height 6
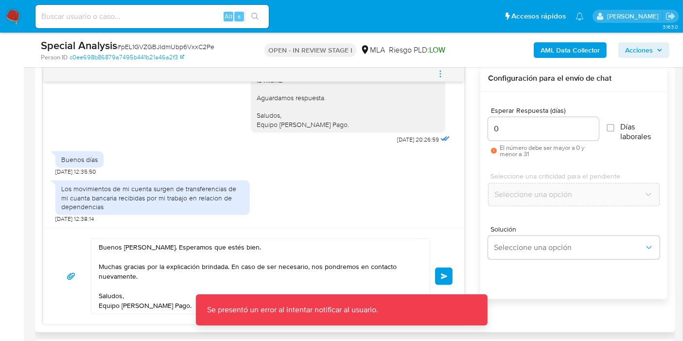
click at [449, 271] on button "Enviar" at bounding box center [443, 275] width 17 height 17
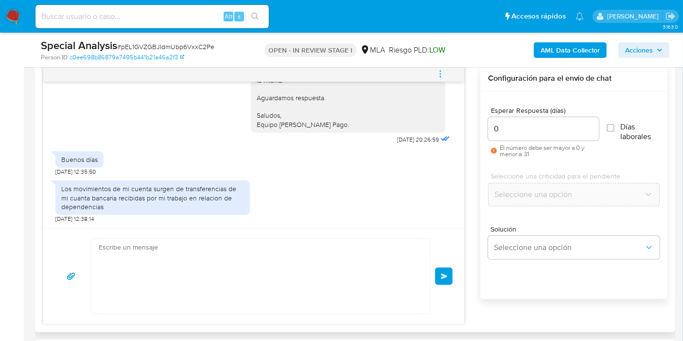
scroll to position [955, 0]
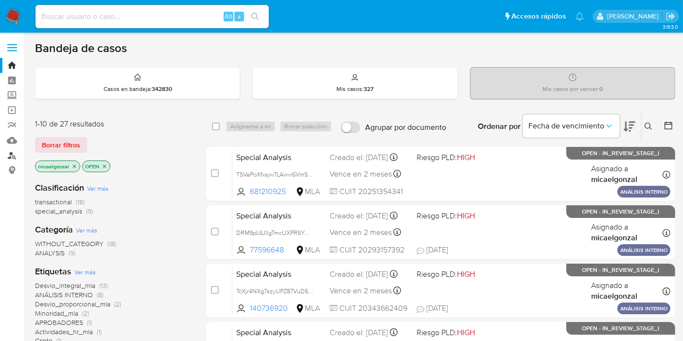
click at [7, 156] on link "Buscador de personas" at bounding box center [58, 155] width 116 height 15
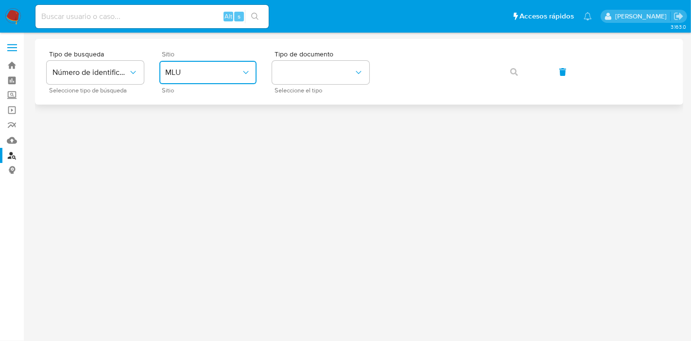
click at [213, 68] on span "MLU" at bounding box center [203, 73] width 76 height 10
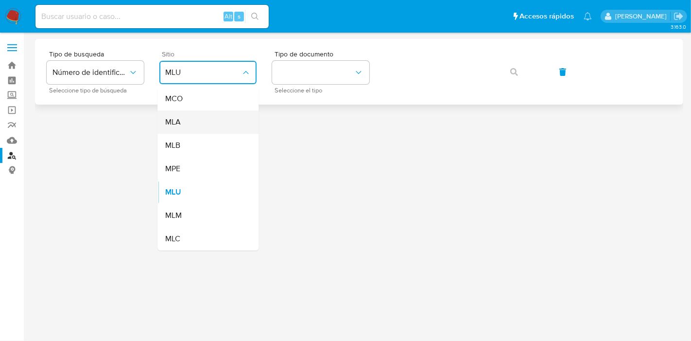
click at [195, 118] on div "MLA" at bounding box center [205, 121] width 80 height 23
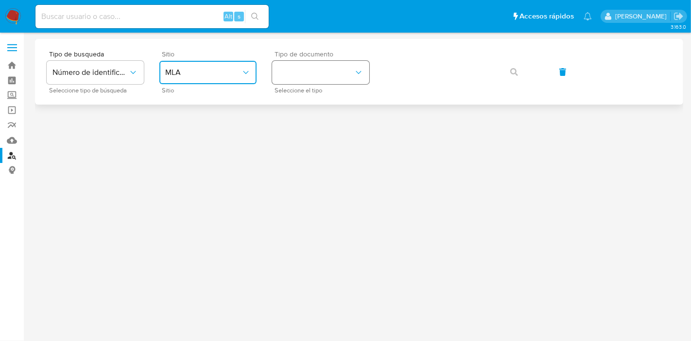
drag, startPoint x: 317, startPoint y: 76, endPoint x: 329, endPoint y: 83, distance: 13.3
click at [319, 77] on button "identificationType" at bounding box center [320, 72] width 97 height 23
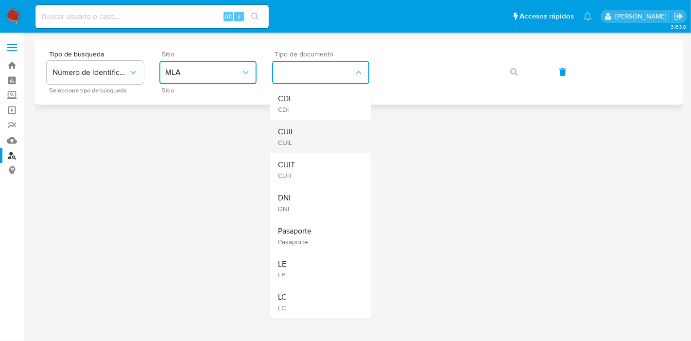
click at [347, 123] on div "CUIL CUIL" at bounding box center [318, 136] width 80 height 33
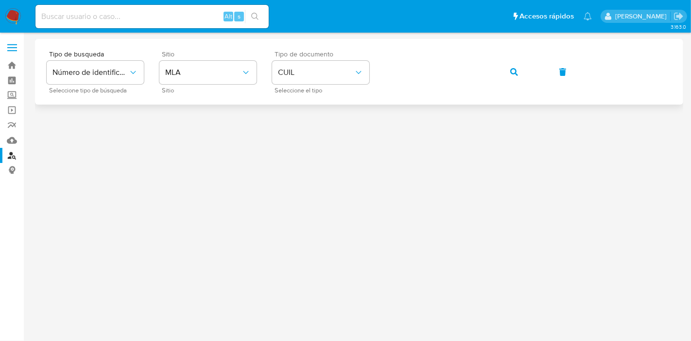
click at [494, 70] on div "Tipo de busqueda Número de identificación Seleccione tipo de búsqueda Sitio MLA…" at bounding box center [359, 72] width 625 height 42
click at [509, 68] on button "button" at bounding box center [514, 71] width 33 height 23
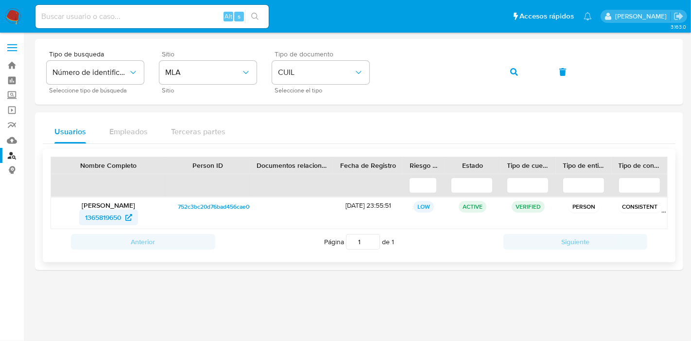
click at [99, 212] on span "1365819650" at bounding box center [103, 217] width 36 height 16
click at [516, 68] on icon "button" at bounding box center [514, 72] width 8 height 8
click at [129, 219] on icon at bounding box center [129, 217] width 7 height 7
click at [379, 71] on div "Tipo de busqueda Número de identificación Seleccione tipo de búsqueda Sitio MLA…" at bounding box center [359, 72] width 625 height 42
click at [504, 67] on button "button" at bounding box center [514, 71] width 33 height 23
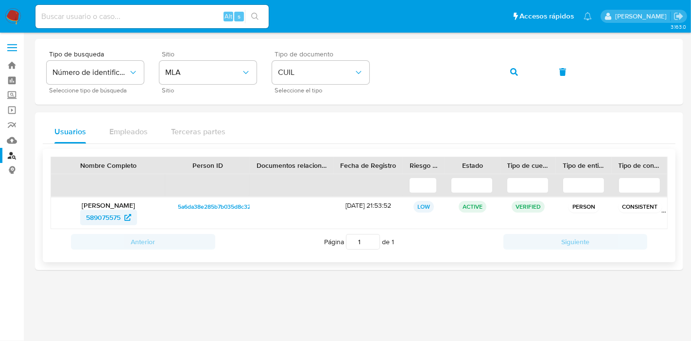
click at [109, 220] on span "589075575" at bounding box center [103, 217] width 34 height 16
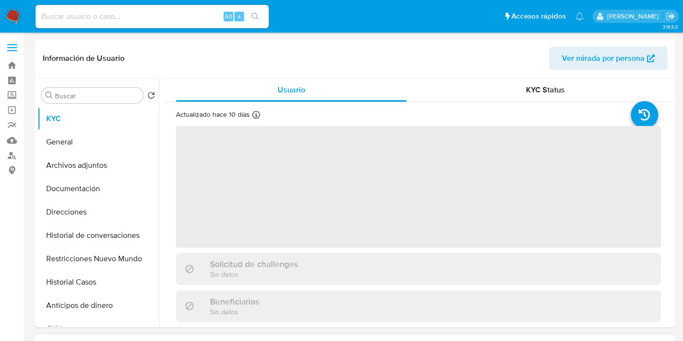
select select "10"
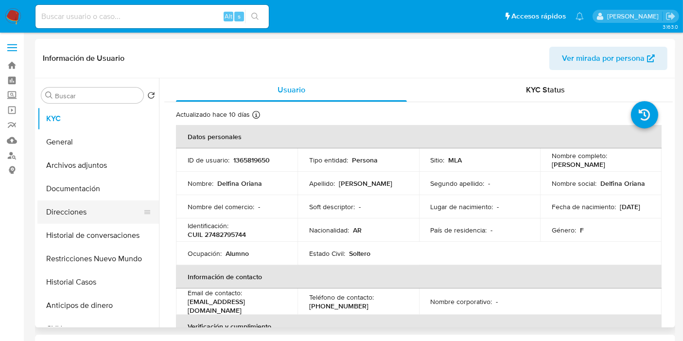
click at [86, 210] on button "Direcciones" at bounding box center [94, 211] width 114 height 23
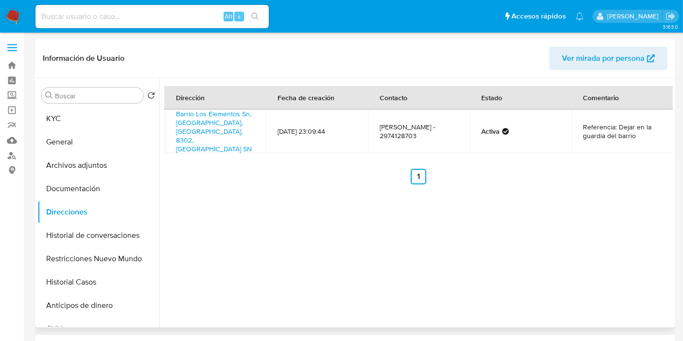
click at [98, 105] on div "Buscar Volver al orden por defecto KYC General Archivos adjuntos Documentación …" at bounding box center [97, 203] width 121 height 247
click at [90, 121] on button "KYC" at bounding box center [94, 118] width 114 height 23
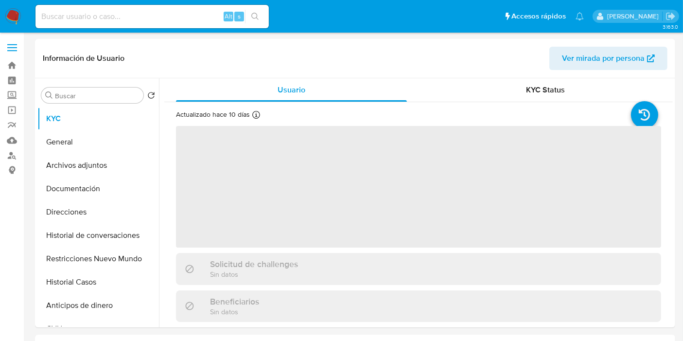
select select "10"
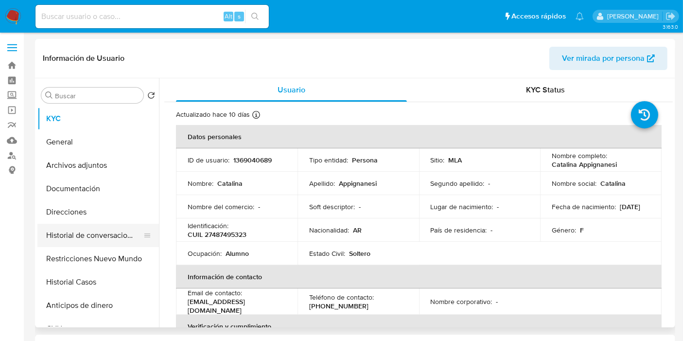
click at [57, 230] on button "Historial de conversaciones" at bounding box center [94, 235] width 114 height 23
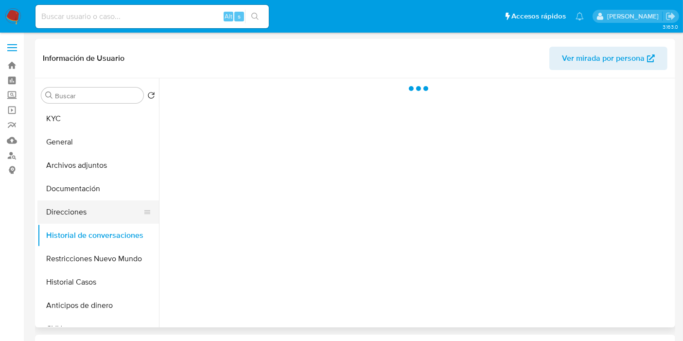
click at [80, 214] on button "Direcciones" at bounding box center [94, 211] width 114 height 23
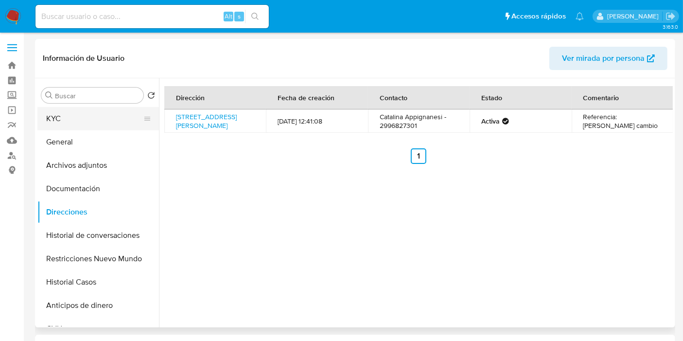
click at [123, 121] on button "KYC" at bounding box center [94, 118] width 114 height 23
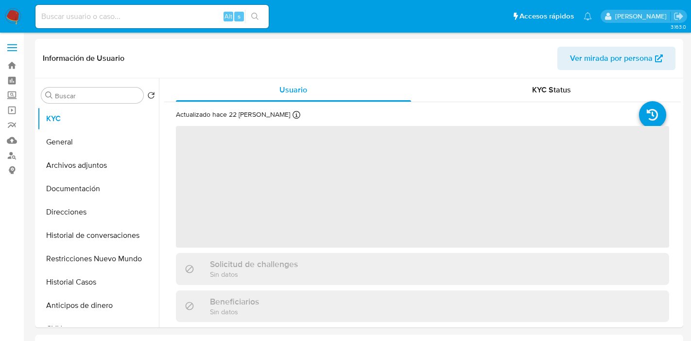
select select "10"
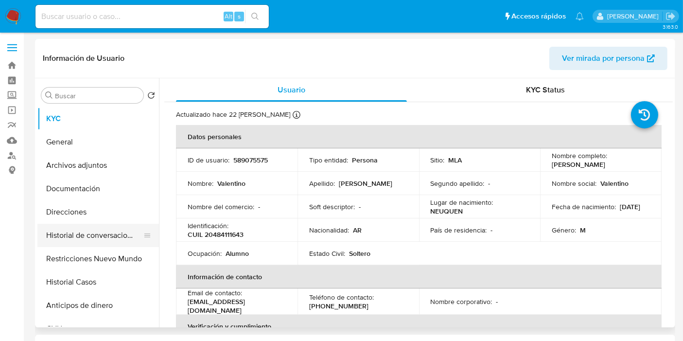
click at [87, 236] on button "Historial de conversaciones" at bounding box center [94, 235] width 114 height 23
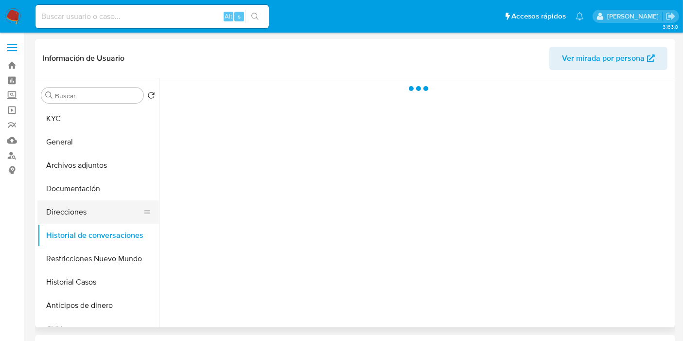
click at [97, 223] on button "Direcciones" at bounding box center [94, 211] width 114 height 23
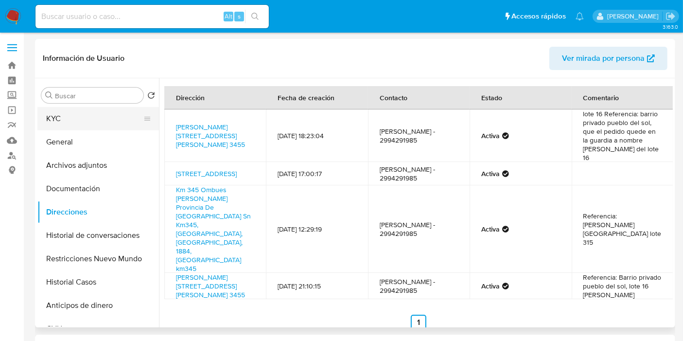
click at [108, 117] on button "KYC" at bounding box center [94, 118] width 114 height 23
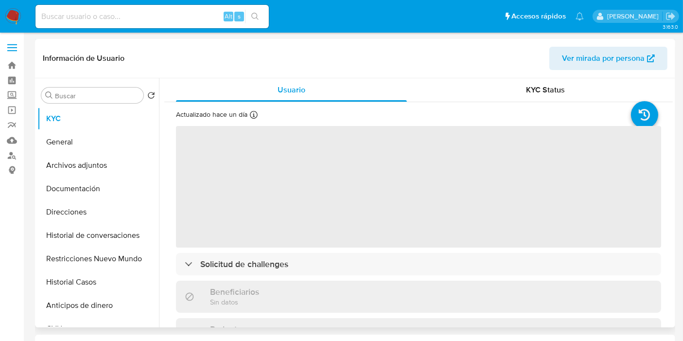
select select "10"
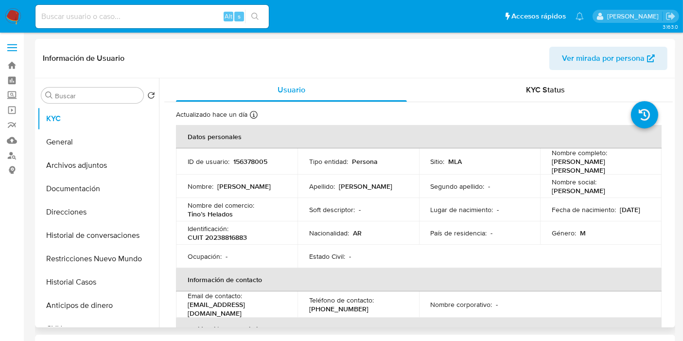
click at [229, 190] on p "Leandro Genaro Roberto" at bounding box center [243, 186] width 53 height 9
click at [222, 210] on p "Tino’s Helados" at bounding box center [210, 213] width 45 height 9
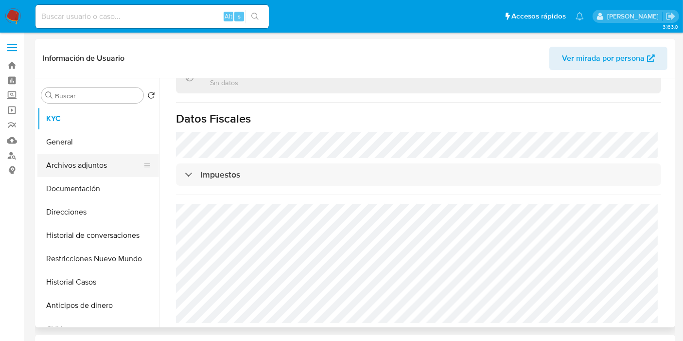
click at [98, 155] on button "Archivos adjuntos" at bounding box center [94, 165] width 114 height 23
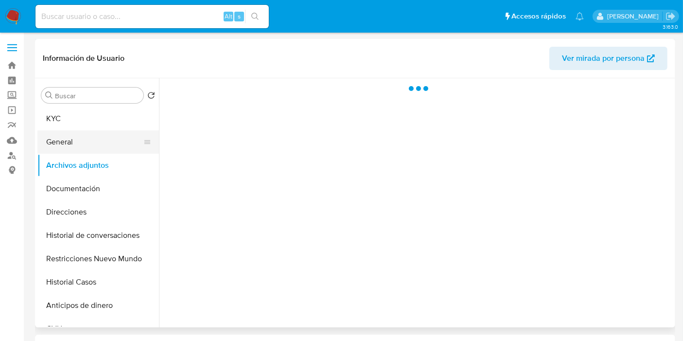
click at [98, 146] on button "General" at bounding box center [94, 141] width 114 height 23
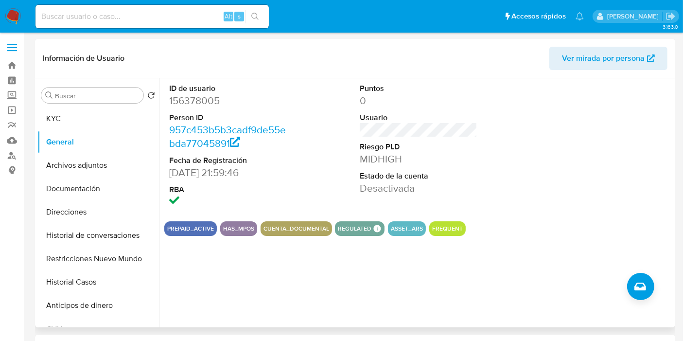
click at [187, 106] on dd "156378005" at bounding box center [228, 101] width 118 height 14
copy dd "156378005"
click at [179, 18] on input at bounding box center [151, 16] width 233 height 13
paste input "156378005"
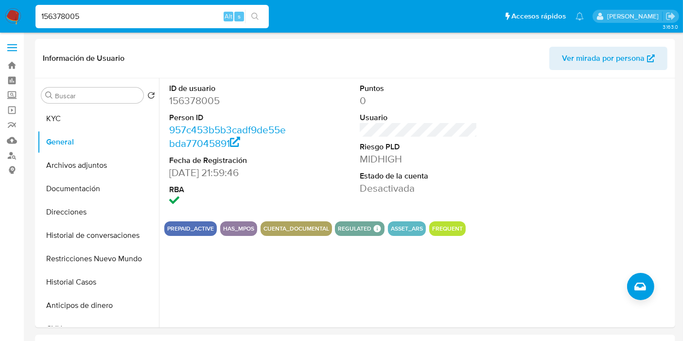
type input "156378005"
click at [181, 17] on input "156378005" at bounding box center [151, 16] width 233 height 13
click at [87, 178] on button "Documentación" at bounding box center [94, 188] width 114 height 23
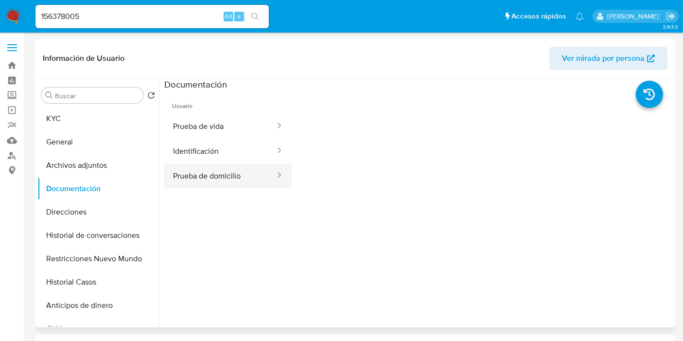
click at [194, 175] on button "Prueba de domicilio" at bounding box center [220, 175] width 112 height 25
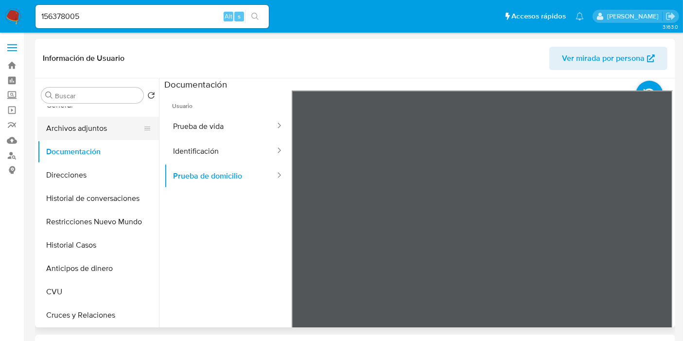
scroll to position [54, 0]
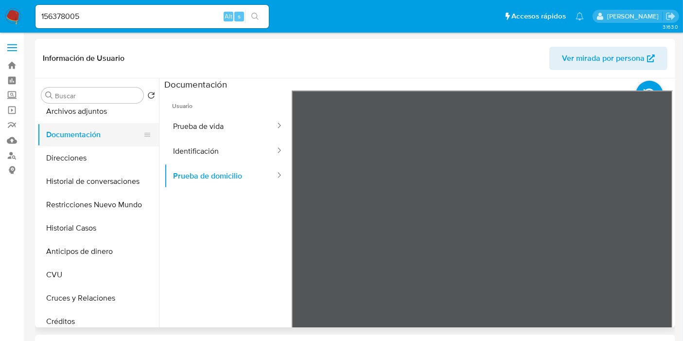
click at [105, 137] on button "Documentación" at bounding box center [94, 134] width 114 height 23
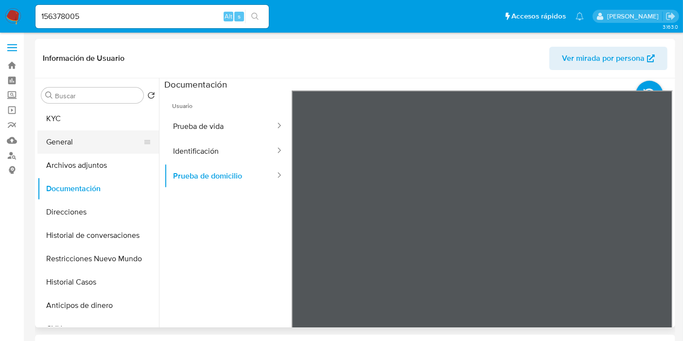
click at [108, 144] on button "General" at bounding box center [94, 141] width 114 height 23
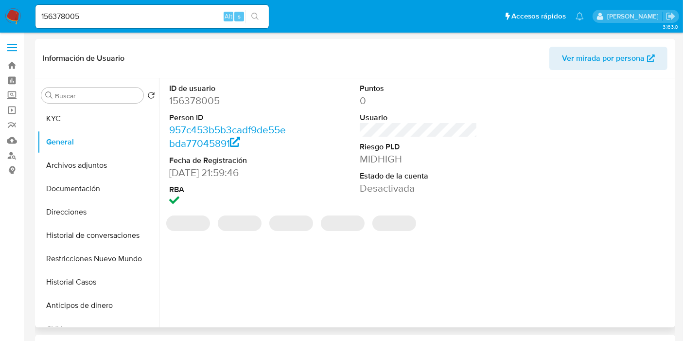
click at [187, 102] on dd "156378005" at bounding box center [228, 101] width 118 height 14
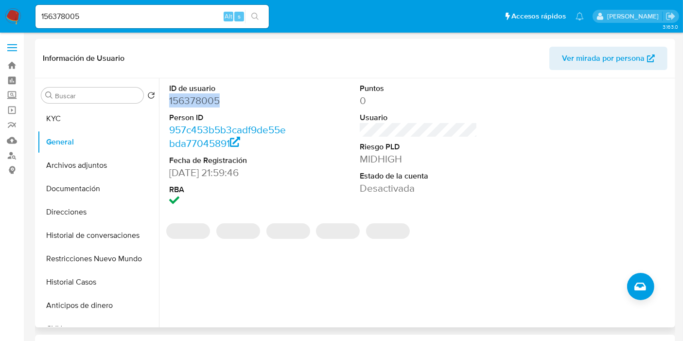
copy dd "156378005"
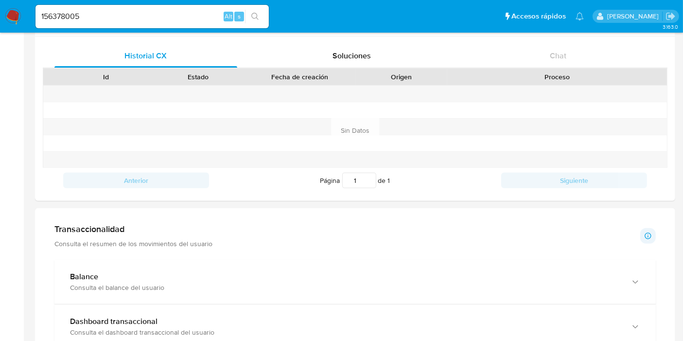
scroll to position [108, 0]
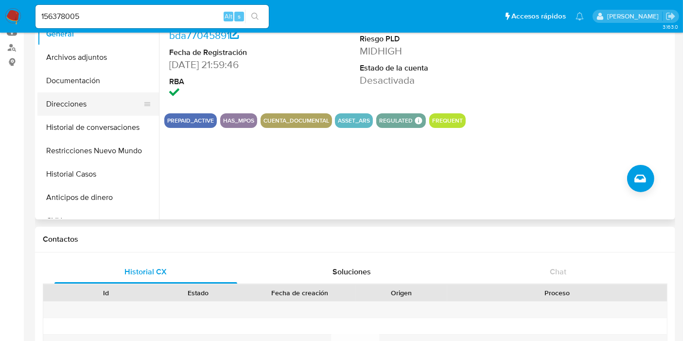
click at [51, 112] on button "Direcciones" at bounding box center [94, 103] width 114 height 23
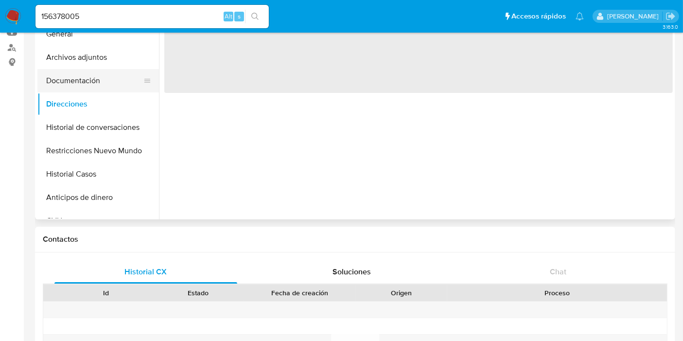
click at [81, 82] on button "Documentación" at bounding box center [94, 80] width 114 height 23
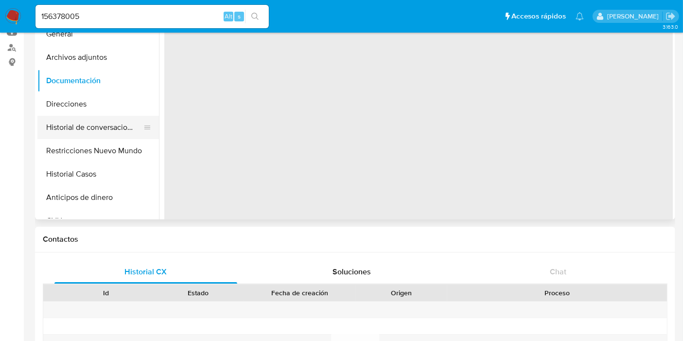
click at [80, 120] on button "Historial de conversaciones" at bounding box center [94, 127] width 114 height 23
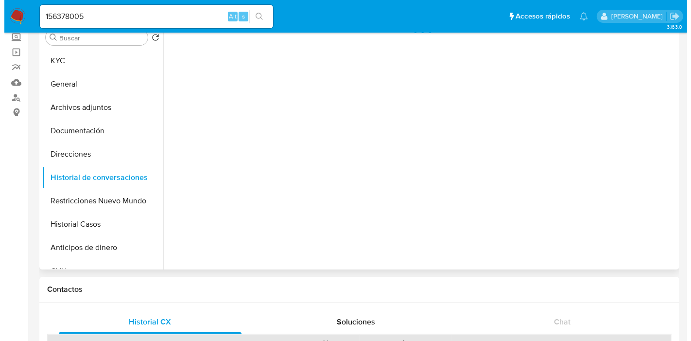
scroll to position [0, 0]
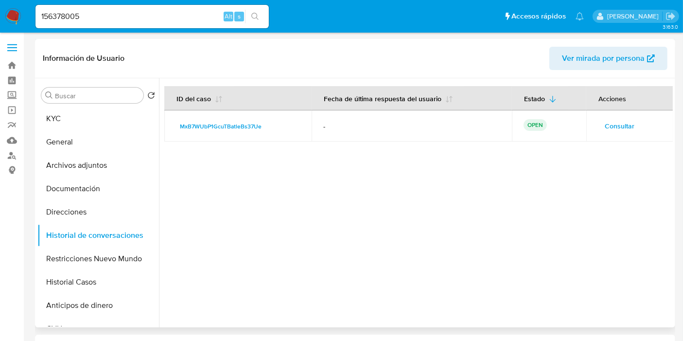
click at [614, 123] on span "Consultar" at bounding box center [619, 126] width 30 height 14
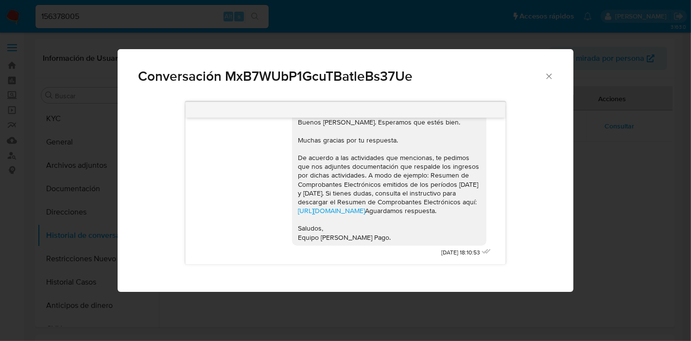
scroll to position [1166, 0]
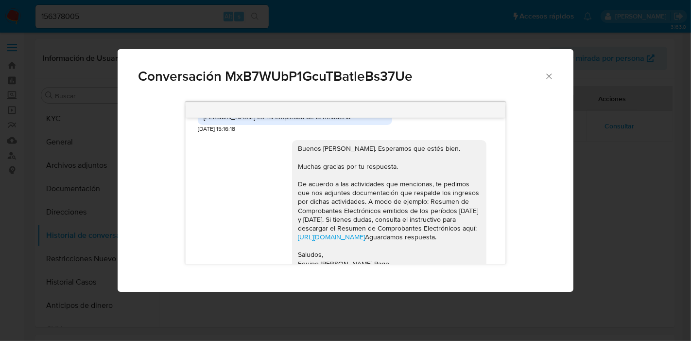
click at [343, 202] on div "Buenos días, Leandro. Esperamos que estés bien. Muchas gracias por tu respuesta…" at bounding box center [389, 206] width 183 height 124
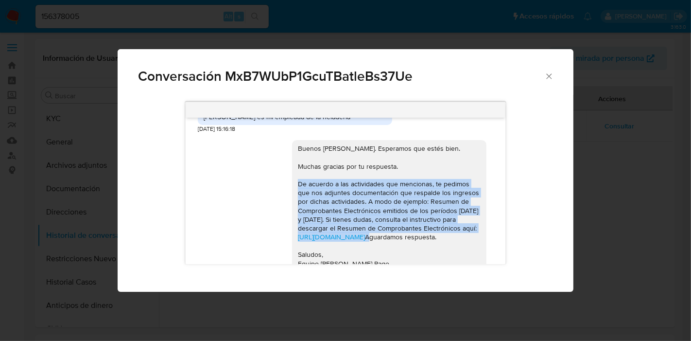
click at [343, 202] on div "Buenos días, Leandro. Esperamos que estés bien. Muchas gracias por tu respuesta…" at bounding box center [389, 206] width 183 height 124
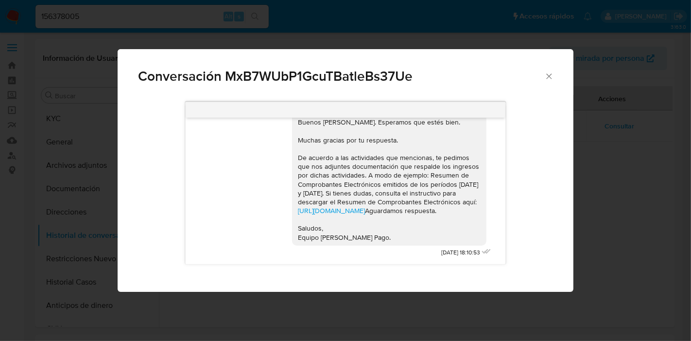
scroll to position [1220, 0]
click at [306, 142] on div "Buenos días, Leandro. Esperamos que estés bien. Muchas gracias por tu respuesta…" at bounding box center [389, 180] width 183 height 124
drag, startPoint x: 296, startPoint y: 136, endPoint x: 305, endPoint y: 137, distance: 8.3
click at [302, 137] on div "Buenos días, Leandro. Esperamos que estés bien. Muchas gracias por tu respuesta…" at bounding box center [389, 180] width 183 height 124
click at [330, 139] on div "Buenos días, Leandro. Esperamos que estés bien. Muchas gracias por tu respuesta…" at bounding box center [389, 180] width 183 height 124
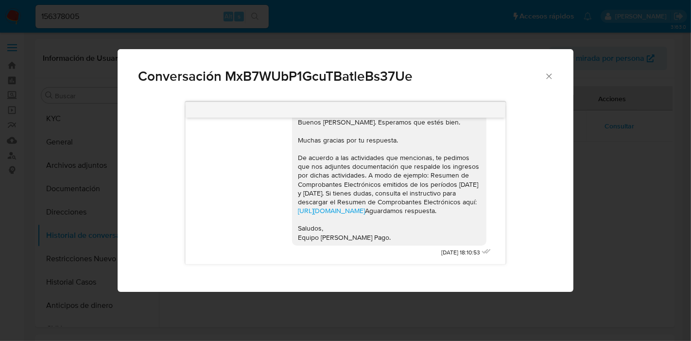
click at [300, 134] on div "Buenos días, Leandro. Esperamos que estés bien. Muchas gracias por tu respuesta…" at bounding box center [389, 180] width 183 height 124
drag, startPoint x: 302, startPoint y: 139, endPoint x: 443, endPoint y: 189, distance: 149.4
click at [443, 189] on div "Buenos días, Leandro. Esperamos que estés bien. Muchas gracias por tu respuesta…" at bounding box center [389, 180] width 183 height 124
copy div "De acuerdo a las actividades que mencionas, te pedimos que nos adjuntes documen…"
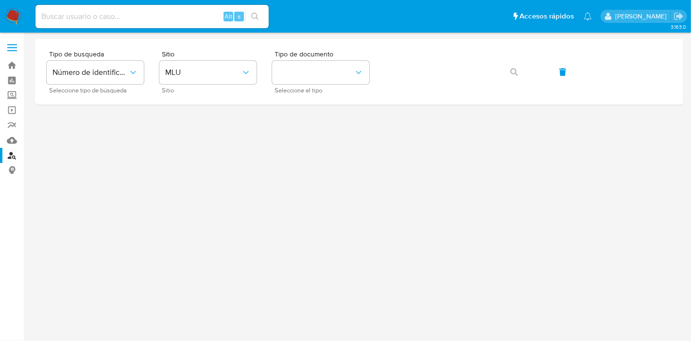
click at [16, 14] on img at bounding box center [13, 16] width 17 height 17
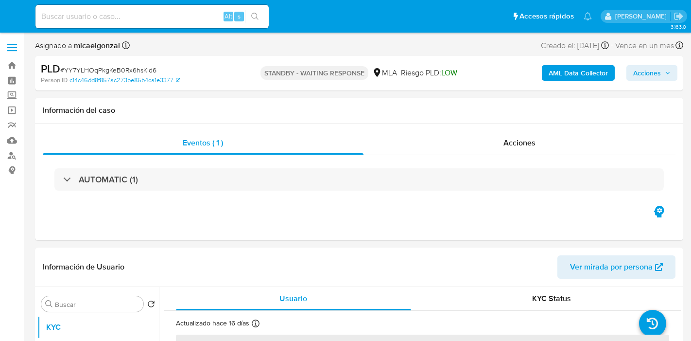
select select "10"
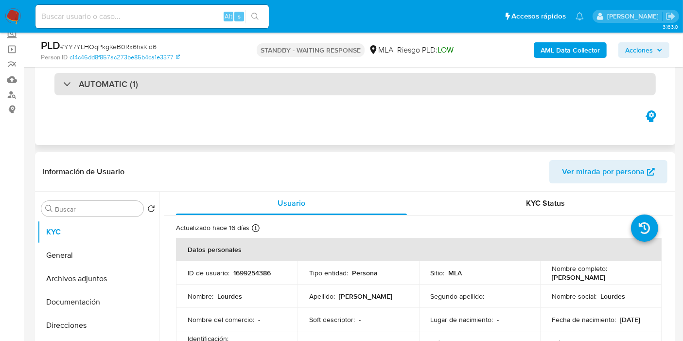
scroll to position [108, 0]
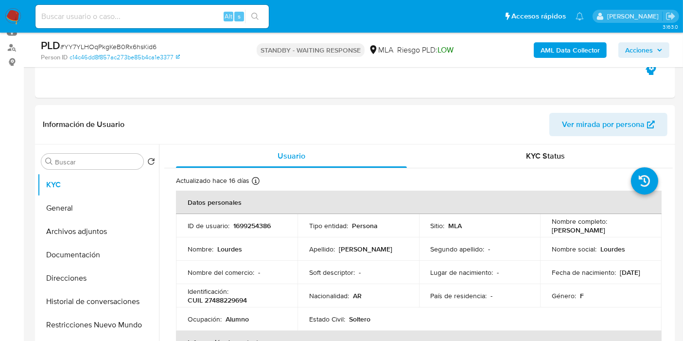
click at [143, 47] on span "# YY7YLHOqPkgKeB0Rx6hsKid6" at bounding box center [108, 47] width 96 height 10
copy span "YY7YLHOqPkgKeB0Rx6hsKid6"
click at [12, 11] on img at bounding box center [13, 16] width 17 height 17
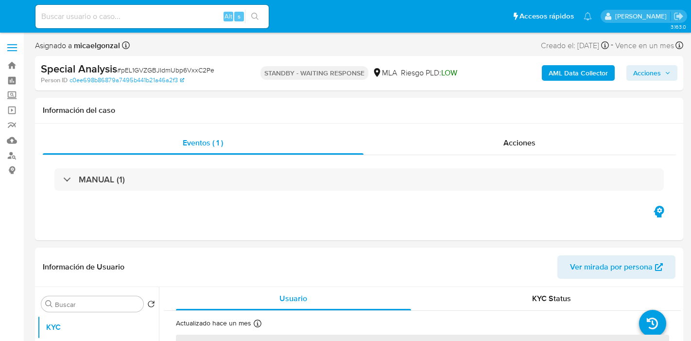
select select "10"
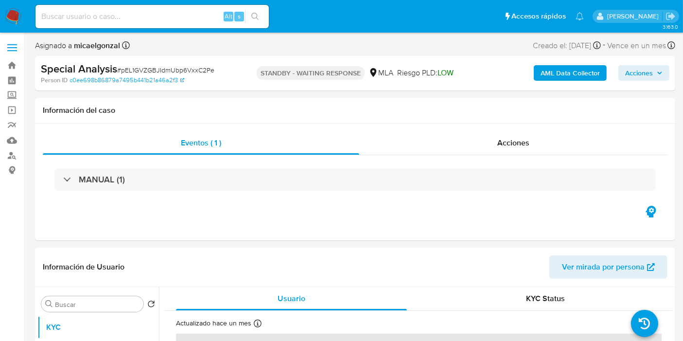
click at [138, 68] on span "# pEL1GVZGBJIdmUbp6VxxC2Pe" at bounding box center [165, 70] width 97 height 10
click at [105, 43] on b "micaelgonzal" at bounding box center [96, 45] width 48 height 11
click at [151, 67] on span "# pEL1GVZGBJIdmUbp6VxxC2Pe" at bounding box center [165, 70] width 97 height 10
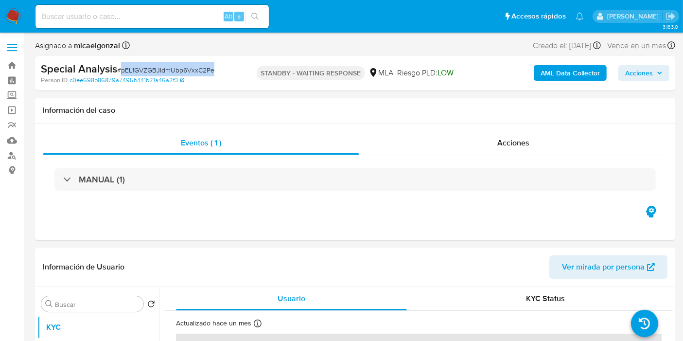
copy span "pEL1GVZGBJIdmUbp6VxxC2Pe"
click at [23, 14] on nav "Pausado Ver notificaciones Alt s Accesos rápidos Presiona las siguientes teclas…" at bounding box center [341, 16] width 683 height 33
click at [15, 13] on img at bounding box center [13, 16] width 17 height 17
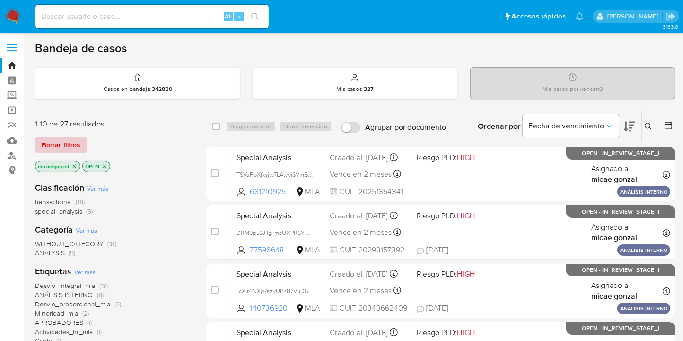
click at [55, 142] on span "Borrar filtros" at bounding box center [61, 145] width 38 height 14
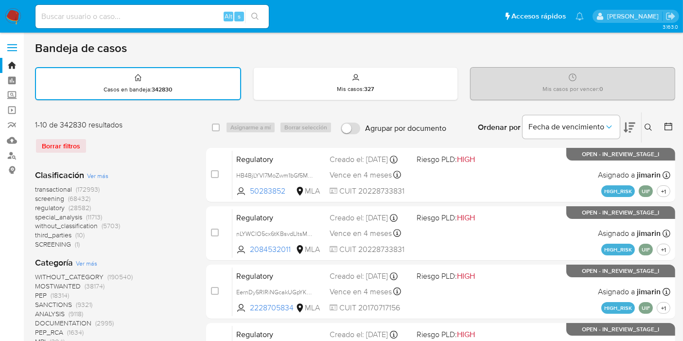
click at [621, 123] on div "Ordenar por Fecha de vencimiento" at bounding box center [555, 127] width 171 height 30
click at [621, 126] on icon at bounding box center [647, 126] width 7 height 7
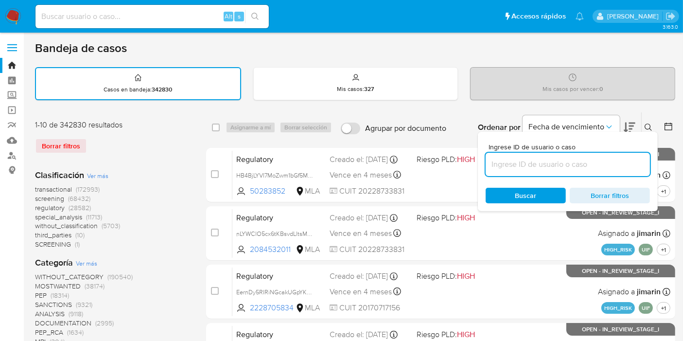
click at [603, 159] on input at bounding box center [567, 164] width 164 height 13
type input "YY7YLHOqPkgKeB0Rx6hsKid6"
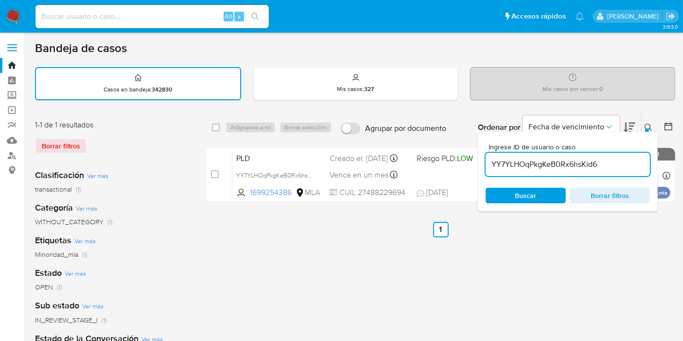
drag, startPoint x: 215, startPoint y: 119, endPoint x: 220, endPoint y: 122, distance: 6.2
click at [219, 121] on div "select-all-cases-checkbox Asignarme a mí Borrar selección Agrupar por documento…" at bounding box center [440, 127] width 469 height 30
click at [220, 122] on div "select-all-cases-checkbox" at bounding box center [218, 127] width 12 height 12
click at [215, 125] on input "checkbox" at bounding box center [216, 127] width 8 height 8
checkbox input "true"
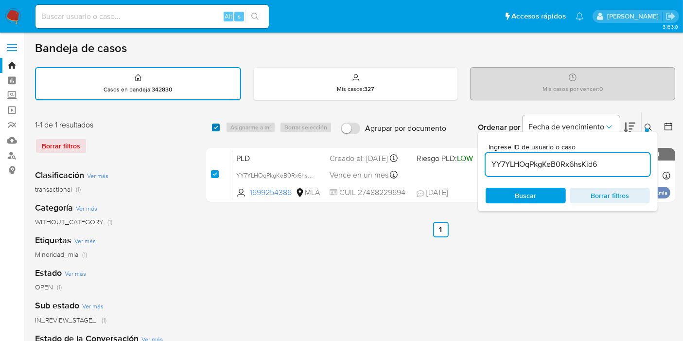
checkbox input "true"
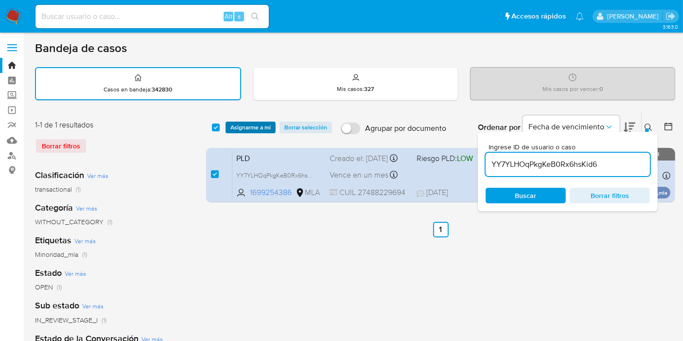
click at [255, 126] on span "Asignarme a mí" at bounding box center [250, 127] width 40 height 10
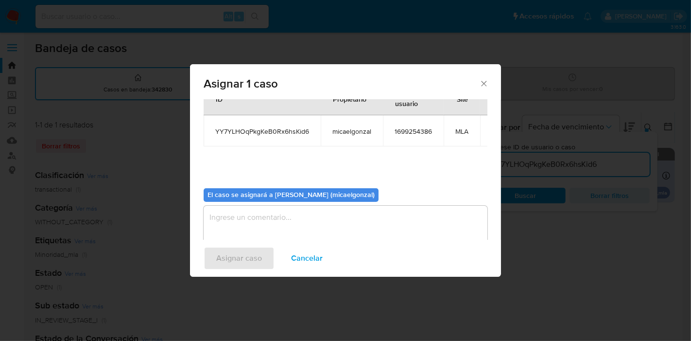
scroll to position [50, 0]
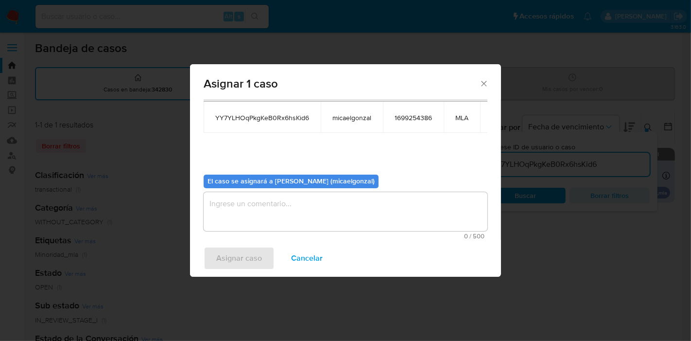
click at [284, 207] on textarea "assign-modal" at bounding box center [346, 211] width 284 height 39
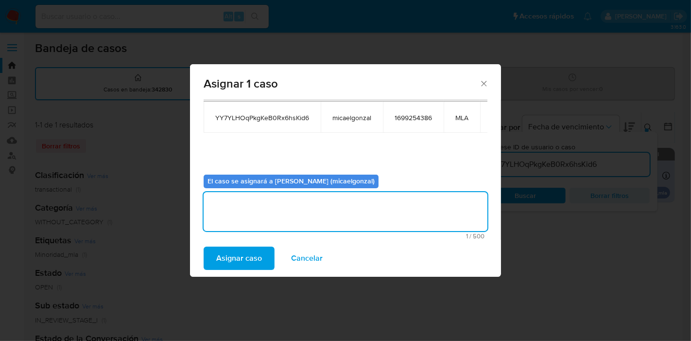
click at [224, 260] on span "Asignar caso" at bounding box center [239, 257] width 46 height 21
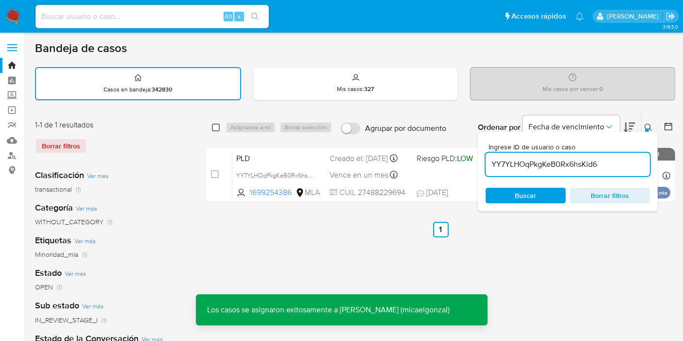
click at [215, 127] on input "checkbox" at bounding box center [216, 127] width 8 height 8
checkbox input "true"
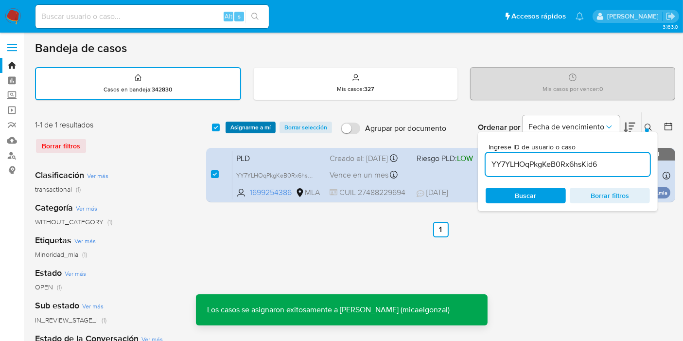
click at [244, 122] on span "Asignarme a mí" at bounding box center [250, 127] width 40 height 10
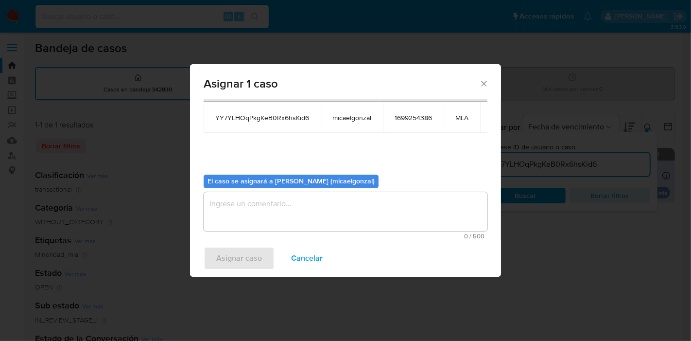
click at [293, 209] on textarea "assign-modal" at bounding box center [346, 211] width 284 height 39
click at [230, 255] on span "Asignar caso" at bounding box center [239, 257] width 46 height 21
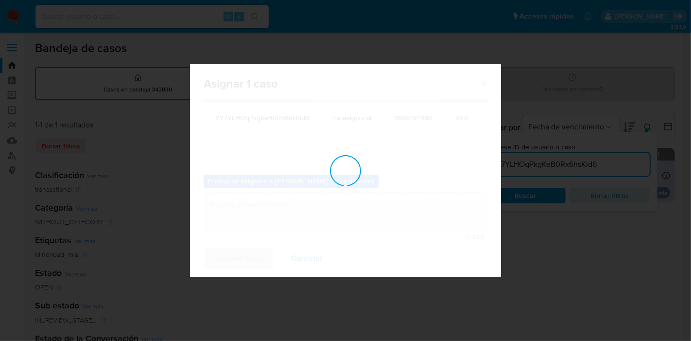
checkbox input "false"
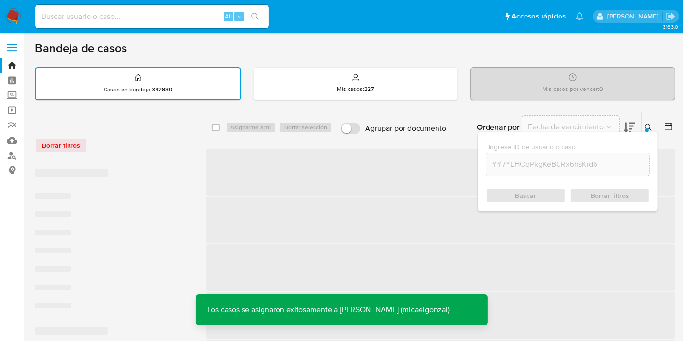
click at [129, 19] on input at bounding box center [151, 16] width 233 height 13
paste input "YY7YLHOqPkgKeB0Rx6hsKid6"
type input "YY7YLHOqPkgKeB0Rx6hsKid6"
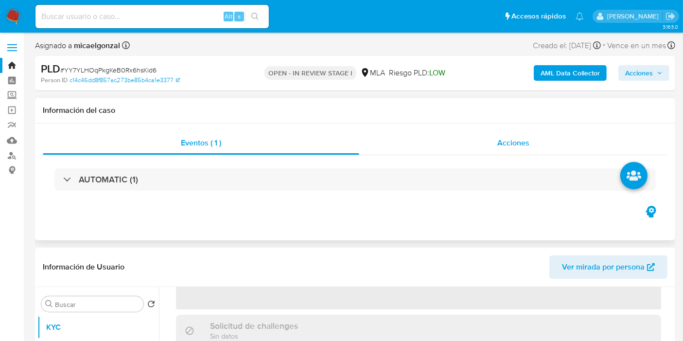
scroll to position [270, 0]
select select "10"
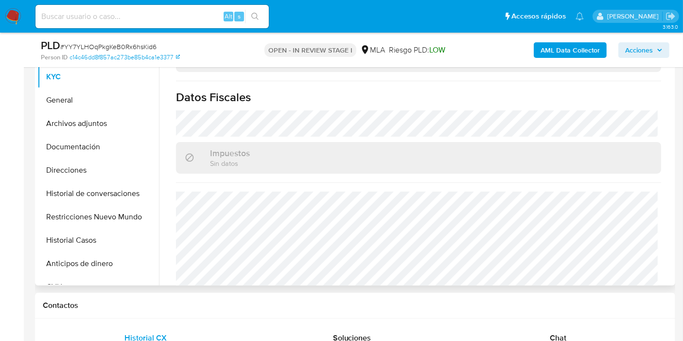
scroll to position [520, 0]
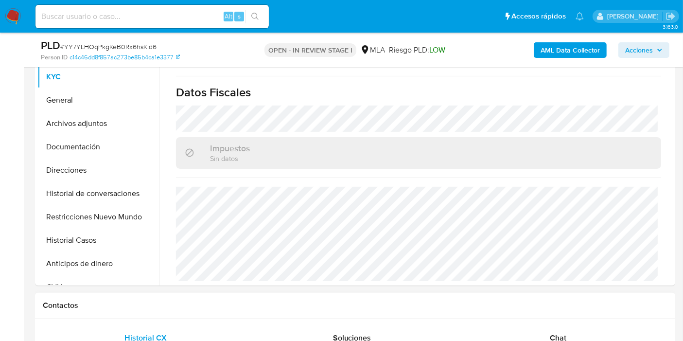
click at [592, 306] on div "Contactos" at bounding box center [355, 306] width 640 height 26
click at [569, 306] on div "Chat" at bounding box center [557, 337] width 183 height 23
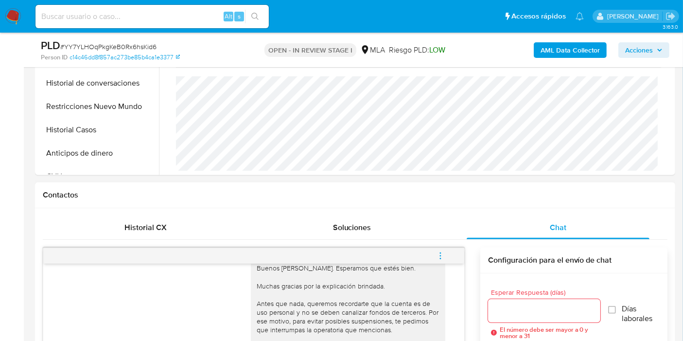
scroll to position [431, 0]
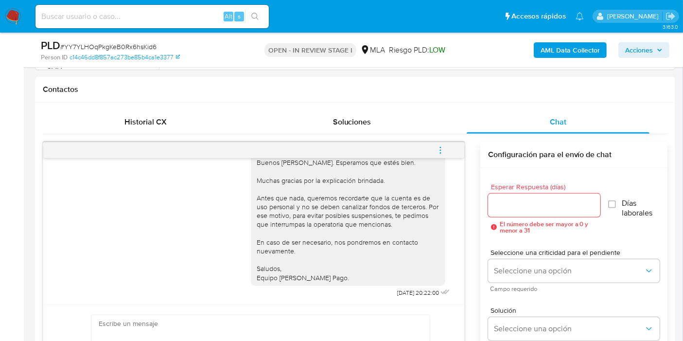
click at [436, 151] on icon "menu-action" at bounding box center [440, 150] width 9 height 9
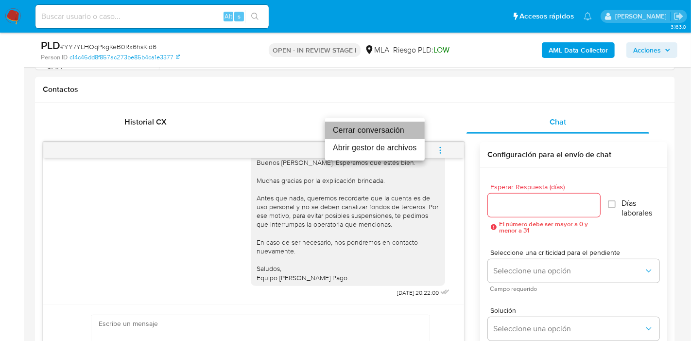
click at [368, 126] on li "Cerrar conversación" at bounding box center [375, 129] width 100 height 17
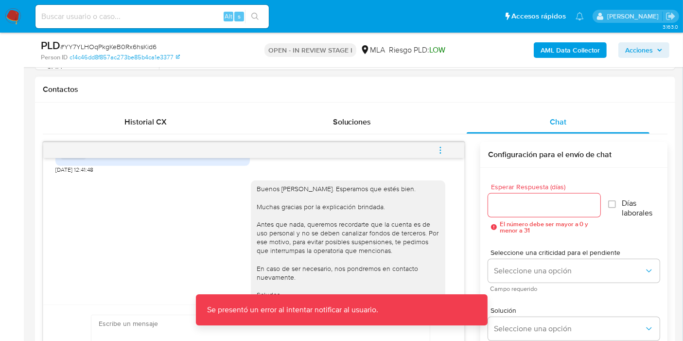
scroll to position [862, 0]
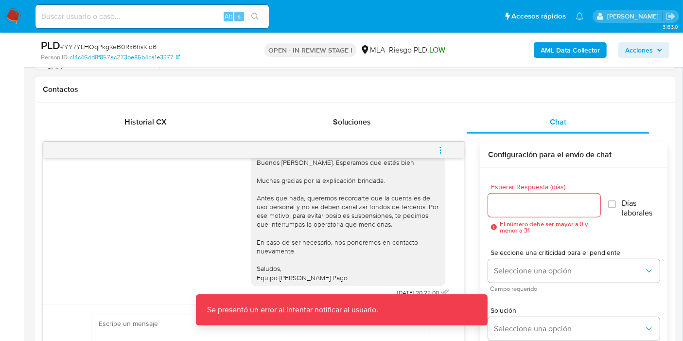
click at [444, 148] on icon "menu-action" at bounding box center [440, 150] width 9 height 9
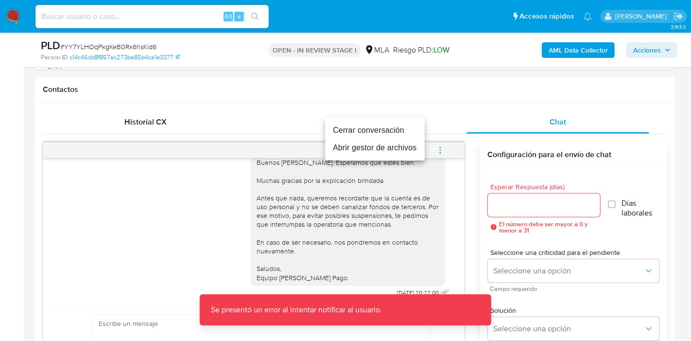
click at [357, 132] on li "Cerrar conversación" at bounding box center [375, 129] width 100 height 17
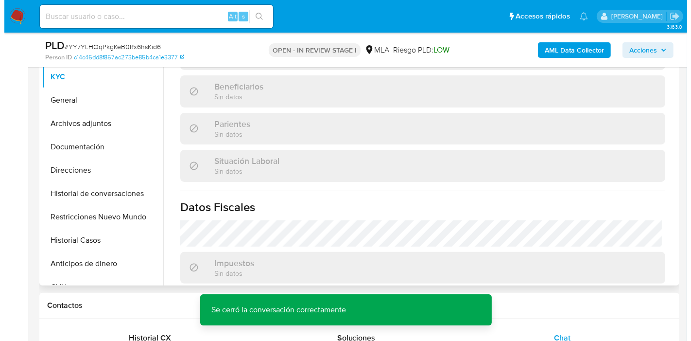
scroll to position [304, 0]
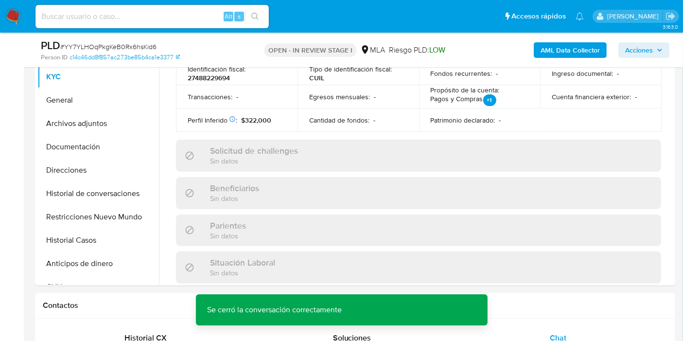
click at [591, 50] on b "AML Data Collector" at bounding box center [569, 50] width 59 height 16
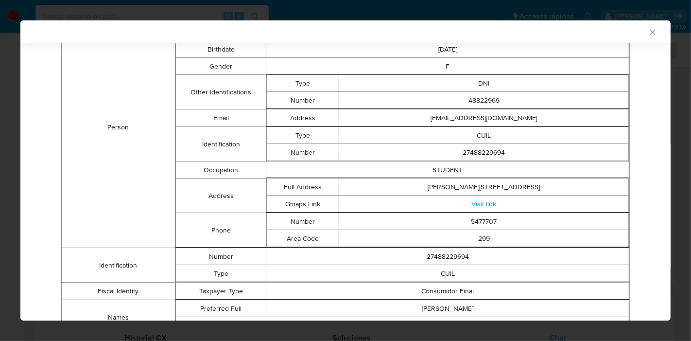
scroll to position [69, 0]
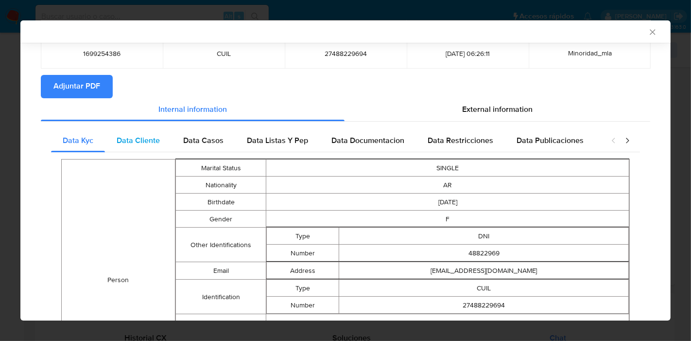
click at [144, 131] on div "Data Cliente" at bounding box center [138, 140] width 67 height 23
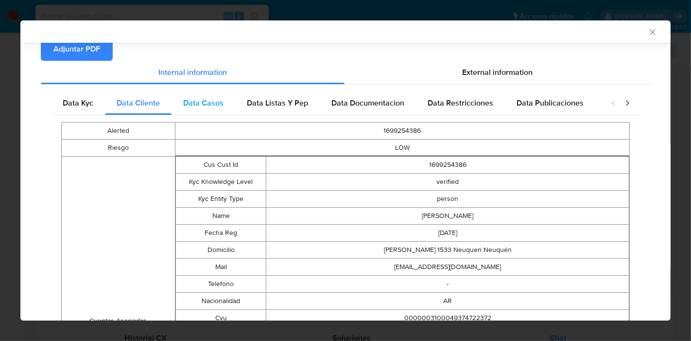
click at [193, 108] on div "Data Casos" at bounding box center [204, 102] width 64 height 23
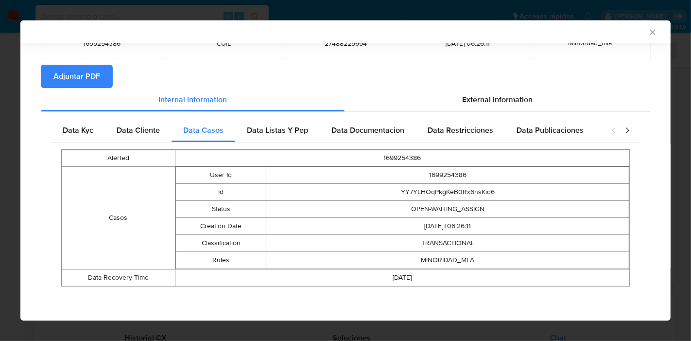
scroll to position [78, 0]
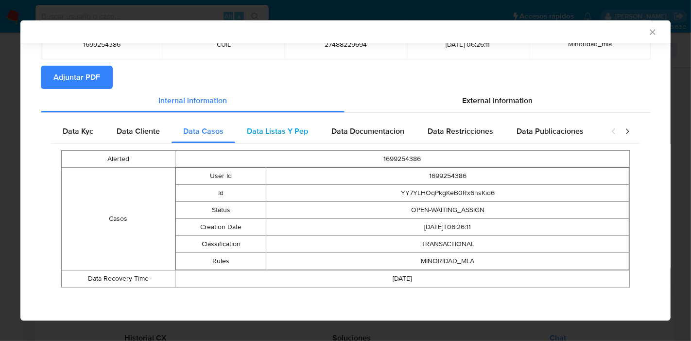
click at [266, 132] on span "Data Listas Y Pep" at bounding box center [277, 130] width 61 height 11
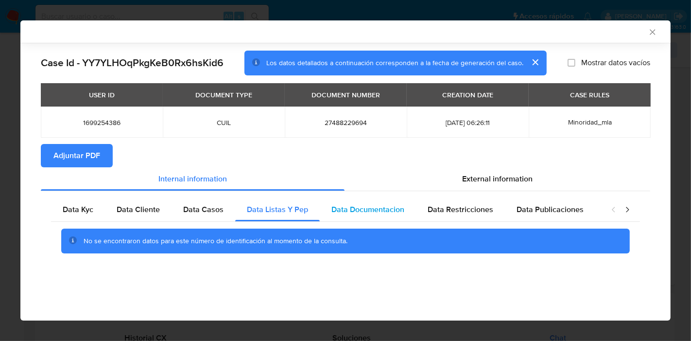
click at [397, 207] on span "Data Documentacion" at bounding box center [367, 209] width 73 height 11
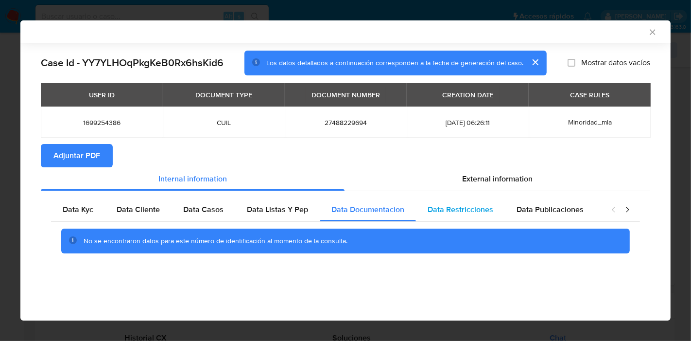
click at [482, 205] on span "Data Restricciones" at bounding box center [461, 209] width 66 height 11
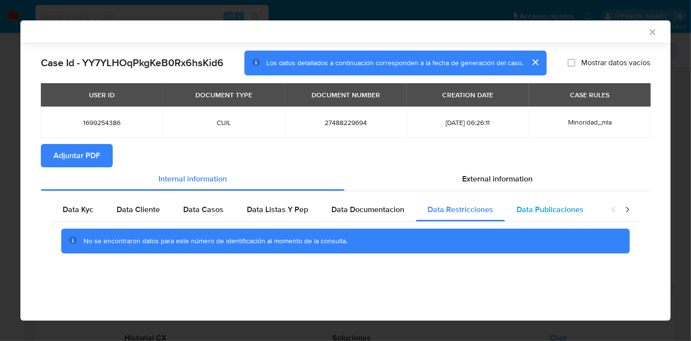
click at [517, 208] on span "Data Publicaciones" at bounding box center [550, 209] width 67 height 11
click at [621, 209] on icon "closure-recommendation-modal" at bounding box center [627, 209] width 3 height 5
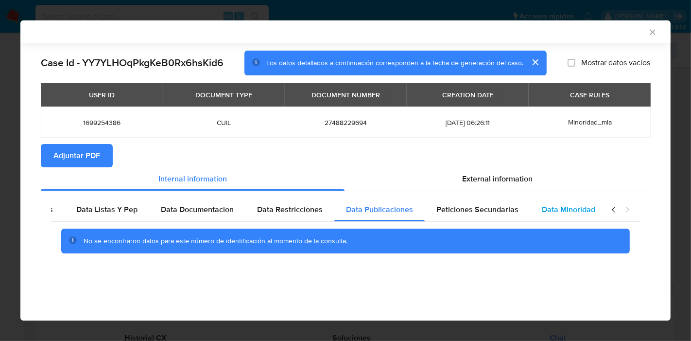
click at [562, 213] on span "Data Minoridad" at bounding box center [568, 209] width 53 height 11
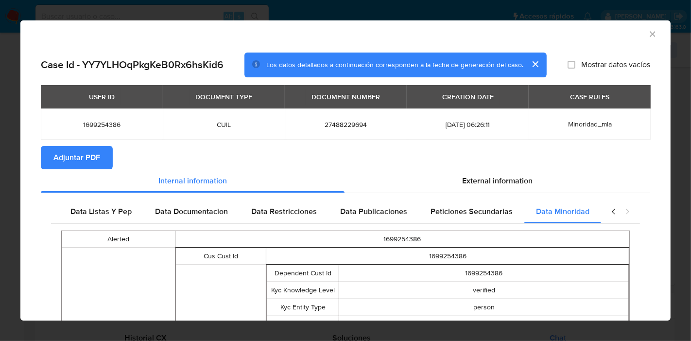
drag, startPoint x: 479, startPoint y: 208, endPoint x: 507, endPoint y: 225, distance: 32.9
click at [480, 208] on span "Peticiones Secundarias" at bounding box center [472, 211] width 82 height 11
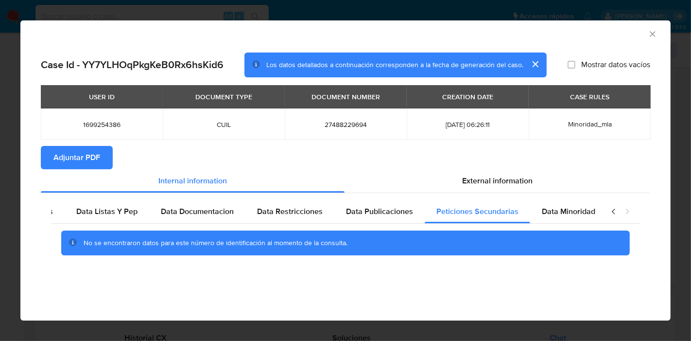
click at [606, 217] on div "closure-recommendation-modal" at bounding box center [620, 211] width 39 height 23
drag, startPoint x: 609, startPoint y: 214, endPoint x: 607, endPoint y: 206, distance: 8.6
click at [611, 213] on icon "closure-recommendation-modal" at bounding box center [614, 212] width 10 height 10
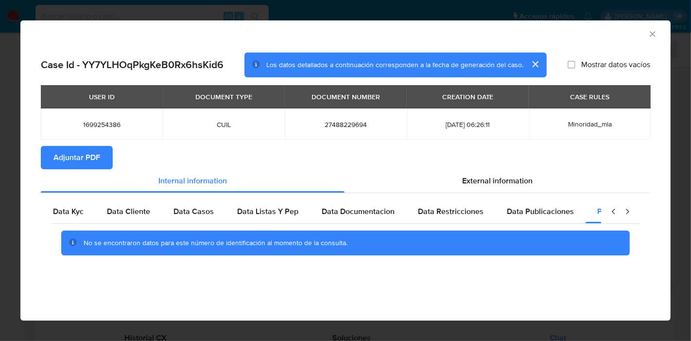
scroll to position [0, 0]
click at [100, 212] on div "Data Kyc" at bounding box center [78, 211] width 54 height 23
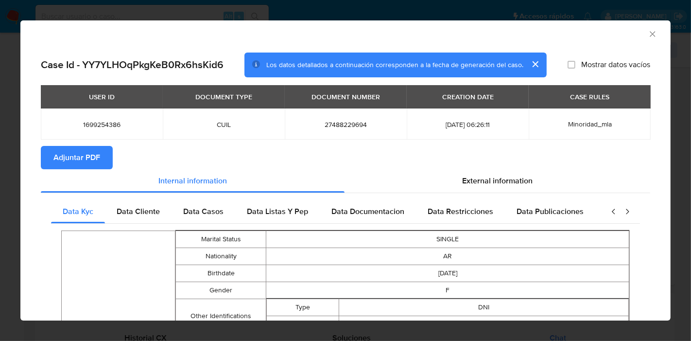
click at [609, 211] on icon "closure-recommendation-modal" at bounding box center [614, 212] width 10 height 10
click at [609, 208] on icon "closure-recommendation-modal" at bounding box center [614, 212] width 10 height 10
click at [520, 177] on span "External information" at bounding box center [497, 180] width 70 height 11
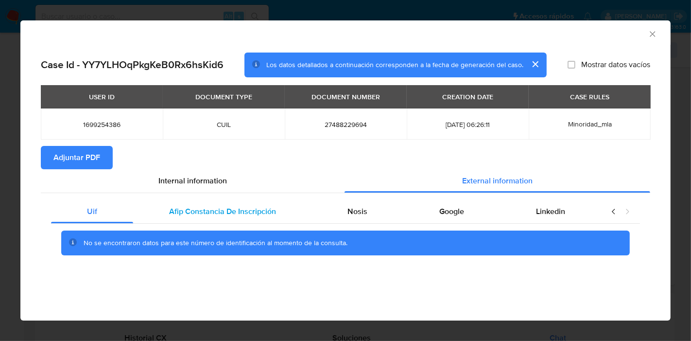
click at [294, 208] on div "Afip Constancia De Inscripción" at bounding box center [222, 211] width 179 height 23
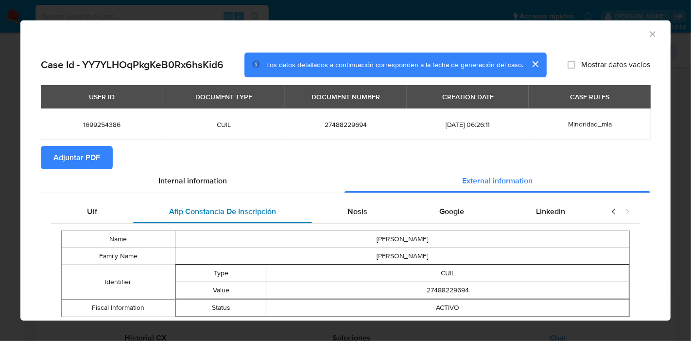
scroll to position [28, 0]
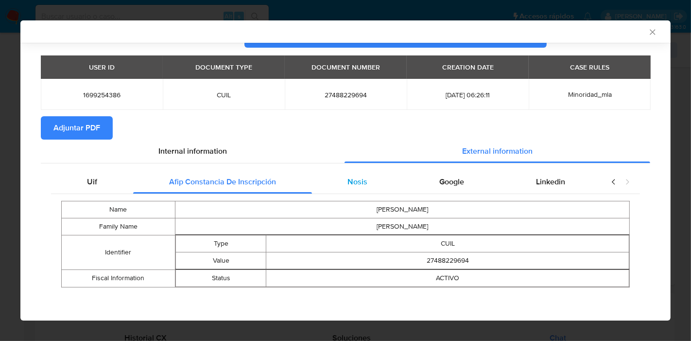
click at [351, 182] on span "Nosis" at bounding box center [357, 181] width 20 height 11
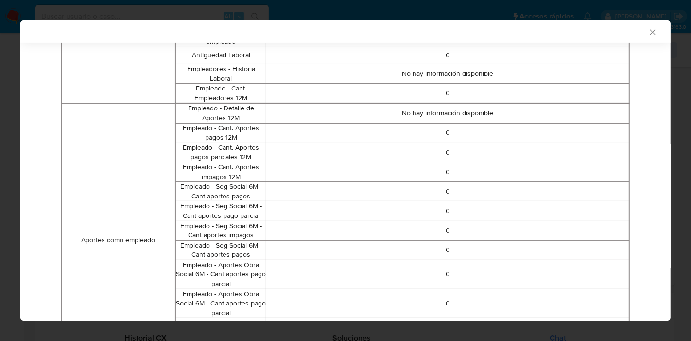
scroll to position [122, 0]
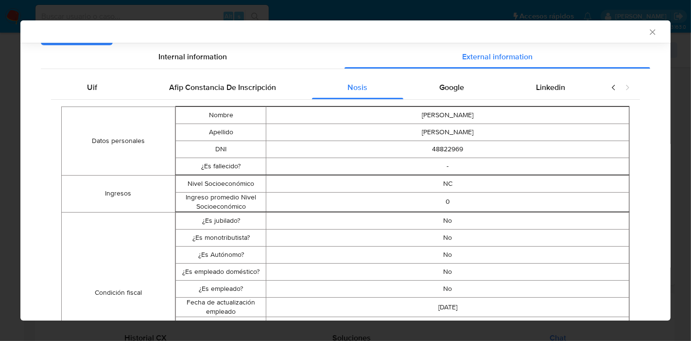
click at [483, 90] on div "Google" at bounding box center [451, 87] width 97 height 23
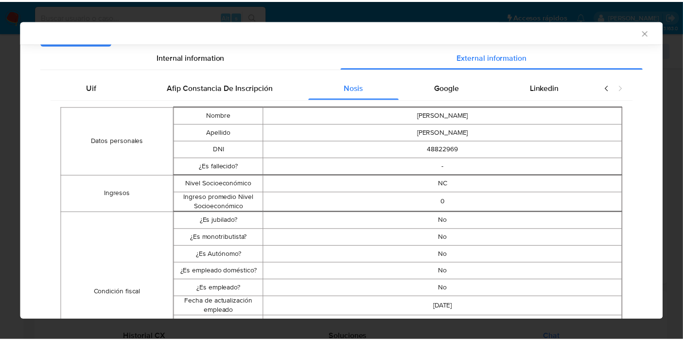
scroll to position [0, 0]
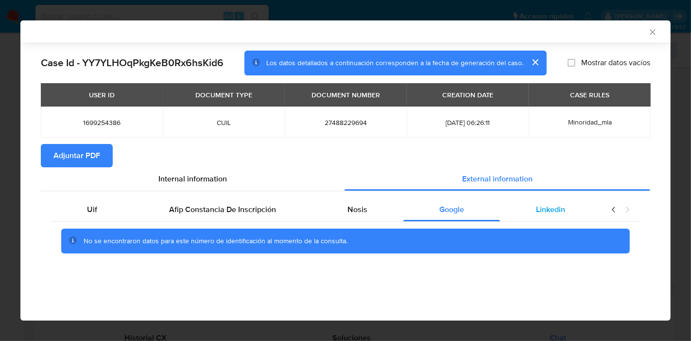
click at [561, 207] on span "Linkedin" at bounding box center [550, 209] width 29 height 11
click at [102, 219] on div "Uif" at bounding box center [92, 209] width 82 height 23
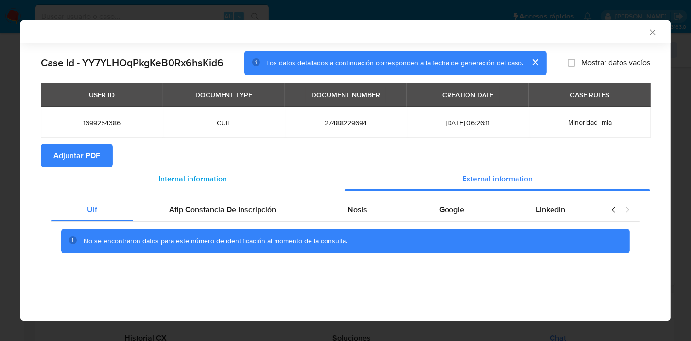
click at [246, 185] on div "Internal information" at bounding box center [193, 178] width 304 height 23
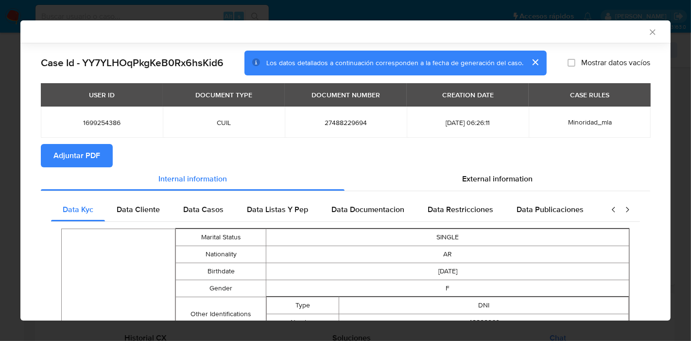
click at [78, 159] on span "Adjuntar PDF" at bounding box center [76, 155] width 47 height 21
click at [621, 32] on icon "Cerrar ventana" at bounding box center [653, 32] width 10 height 10
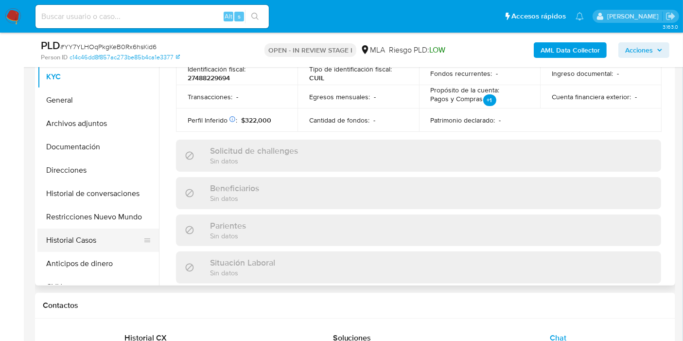
click at [80, 234] on button "Historial Casos" at bounding box center [94, 239] width 114 height 23
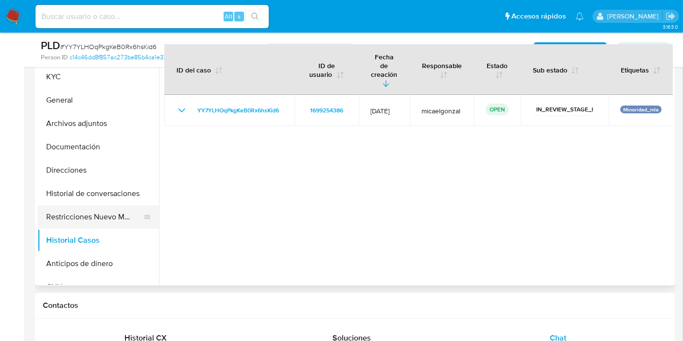
click at [103, 216] on button "Restricciones Nuevo Mundo" at bounding box center [94, 216] width 114 height 23
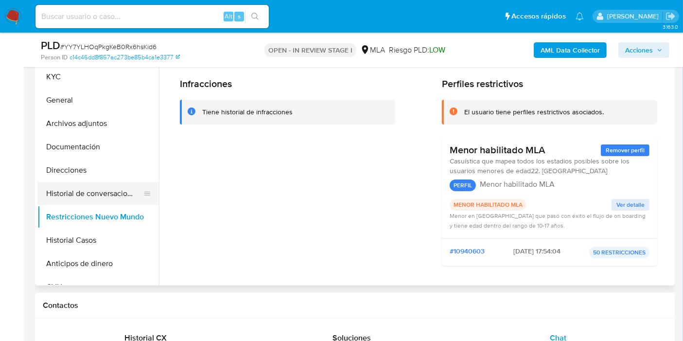
click at [103, 192] on button "Historial de conversaciones" at bounding box center [94, 193] width 114 height 23
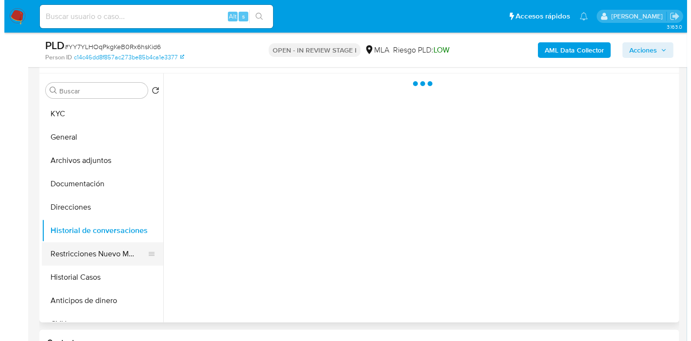
scroll to position [162, 0]
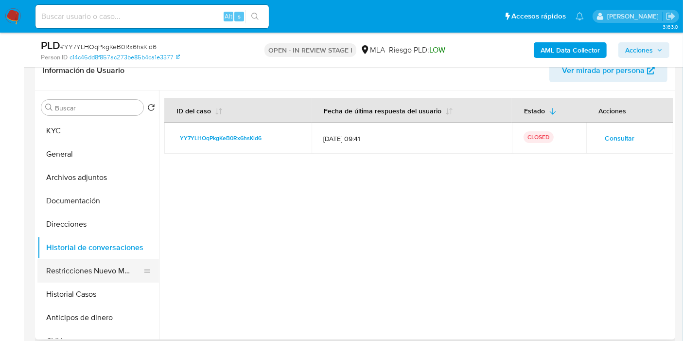
click at [97, 224] on button "Direcciones" at bounding box center [97, 223] width 121 height 23
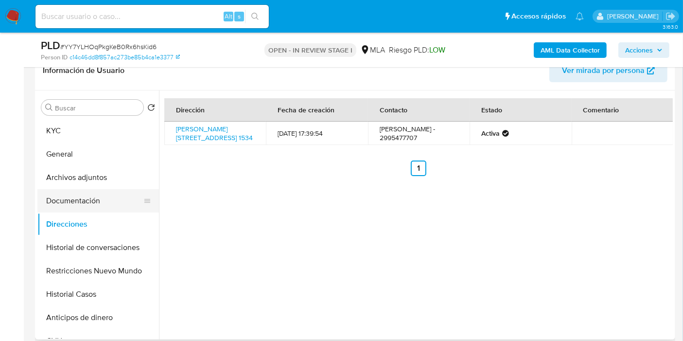
click at [99, 205] on button "Documentación" at bounding box center [94, 200] width 114 height 23
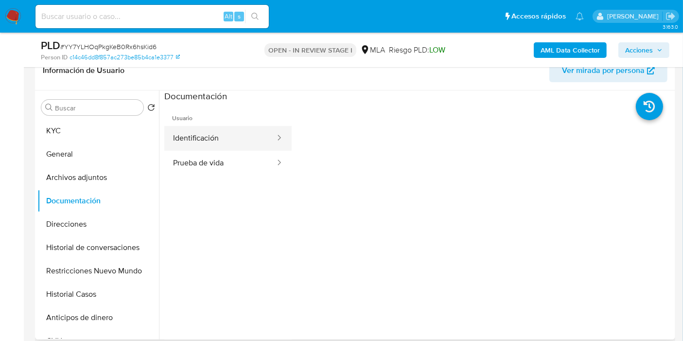
click at [198, 149] on button "Identificación" at bounding box center [220, 138] width 112 height 25
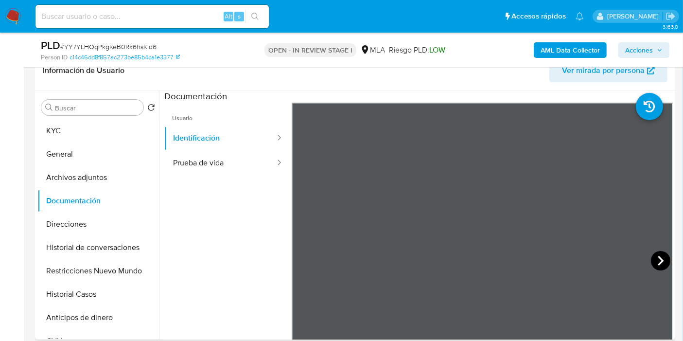
click at [621, 253] on icon at bounding box center [660, 260] width 19 height 19
click at [308, 255] on icon at bounding box center [303, 260] width 19 height 19
click at [249, 162] on button "Prueba de vida" at bounding box center [220, 163] width 112 height 25
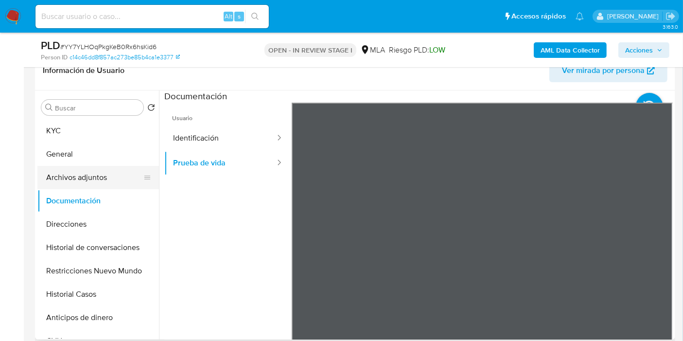
click at [64, 181] on button "Archivos adjuntos" at bounding box center [94, 177] width 114 height 23
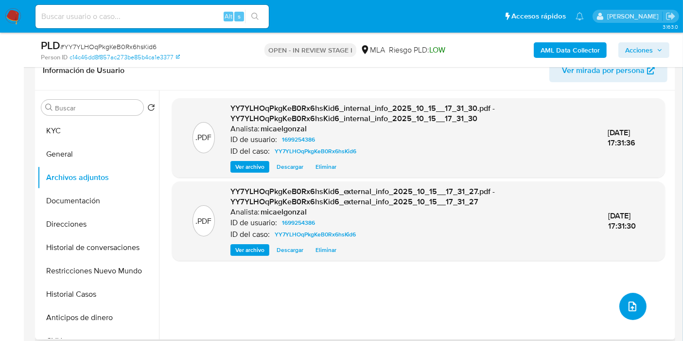
click at [621, 296] on button "upload-file" at bounding box center [632, 306] width 27 height 27
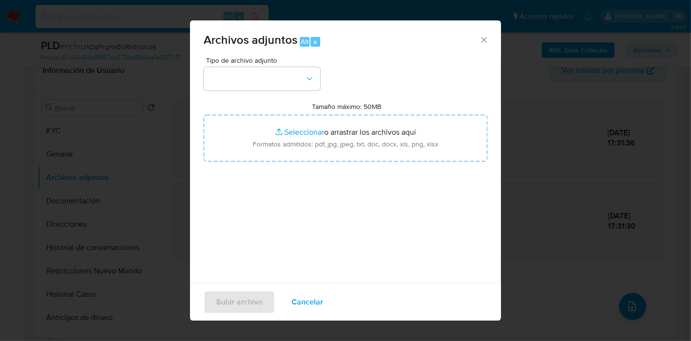
click at [295, 91] on div "Tipo de archivo adjunto Tamaño máximo: 50MB Seleccionar archivos Seleccionar o …" at bounding box center [346, 171] width 284 height 229
click at [301, 86] on button "button" at bounding box center [262, 78] width 117 height 23
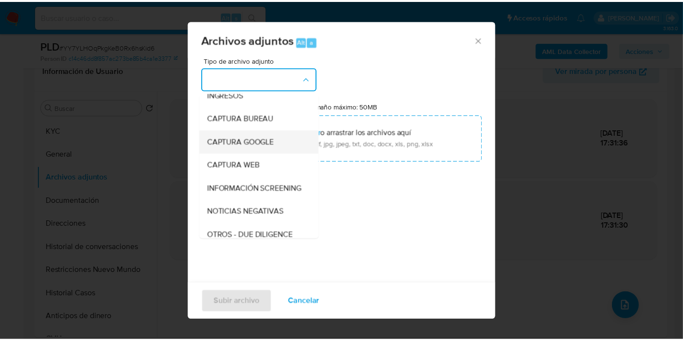
scroll to position [108, 0]
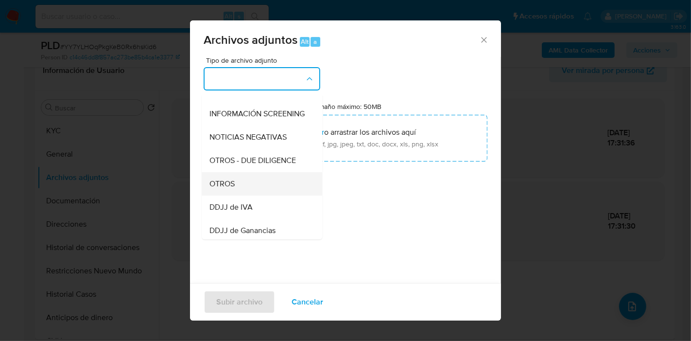
click at [241, 185] on div "OTROS" at bounding box center [258, 183] width 99 height 23
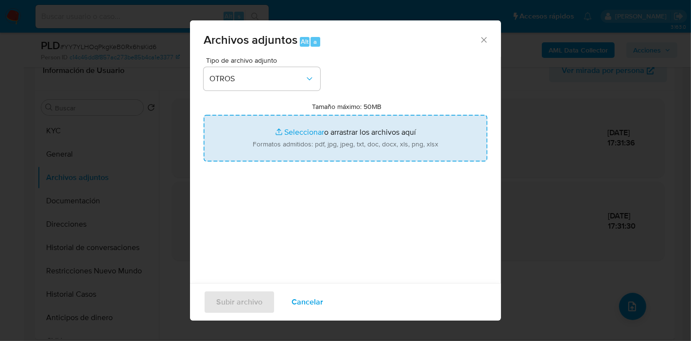
click at [305, 115] on input "Tamaño máximo: 50MB Seleccionar archivos" at bounding box center [346, 138] width 284 height 47
type input "C:\fakepath\Caselog YY7YLHOqPkgKeB0Rx6hsKid6_2025_09_17_19_39_10.docx"
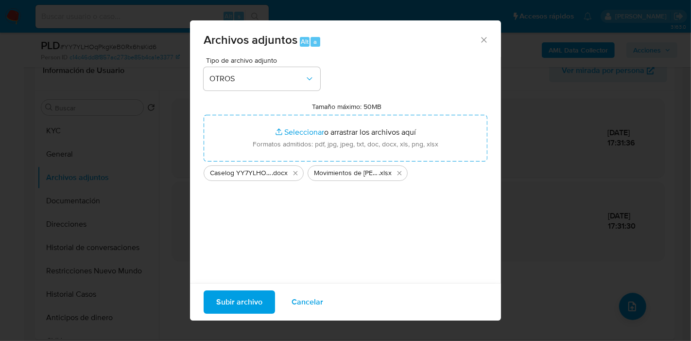
click at [257, 297] on span "Subir archivo" at bounding box center [239, 301] width 46 height 21
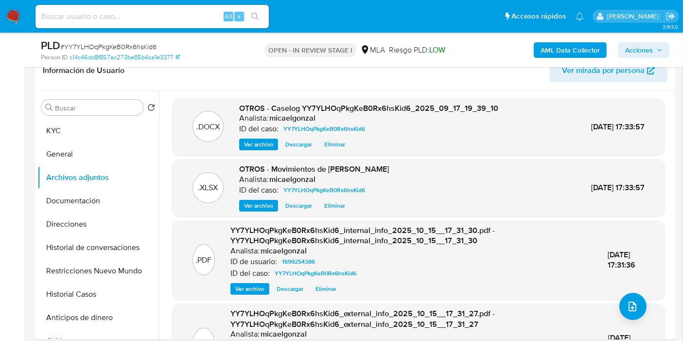
click at [88, 241] on button "Historial de conversaciones" at bounding box center [94, 247] width 114 height 23
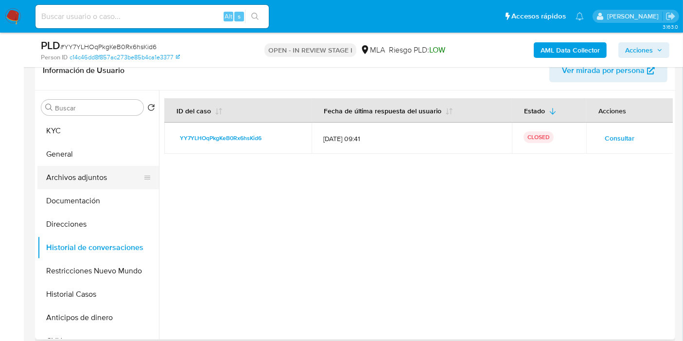
click at [96, 176] on button "Archivos adjuntos" at bounding box center [94, 177] width 114 height 23
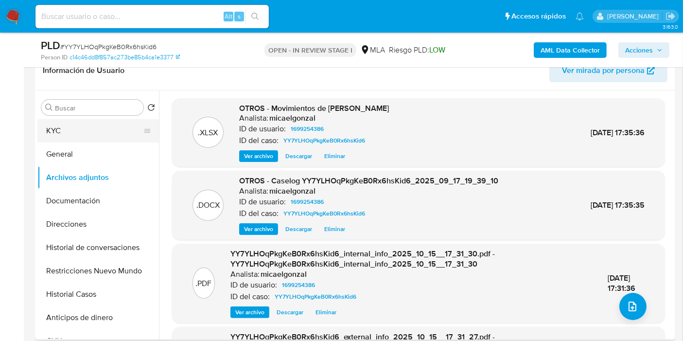
click at [77, 126] on button "KYC" at bounding box center [94, 130] width 114 height 23
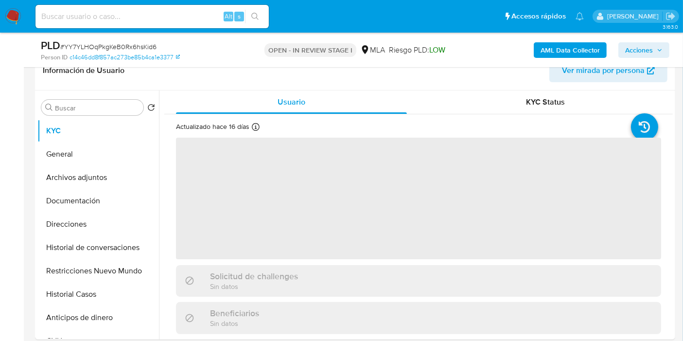
click at [621, 48] on span "Acciones" at bounding box center [639, 50] width 28 height 16
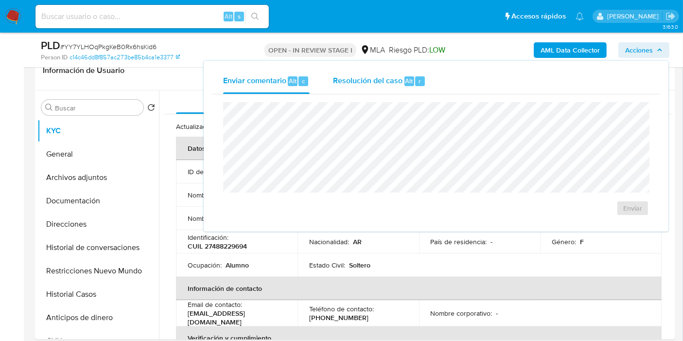
click at [388, 83] on span "Resolución del caso" at bounding box center [367, 80] width 69 height 11
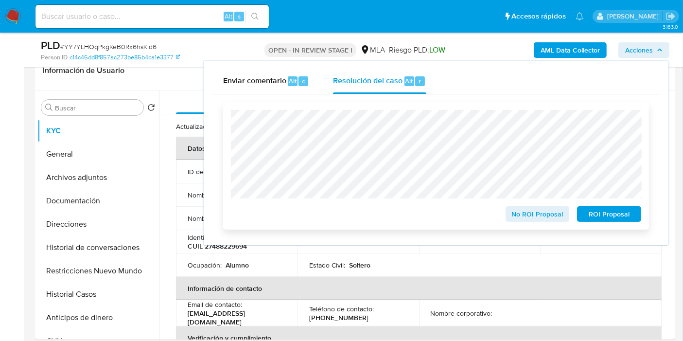
click at [550, 217] on span "No ROI Proposal" at bounding box center [537, 214] width 51 height 14
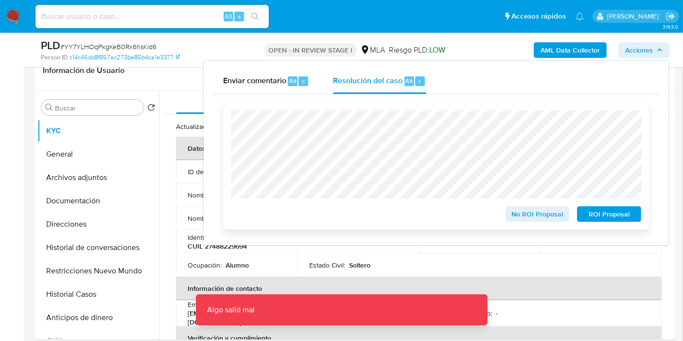
click at [548, 214] on span "No ROI Proposal" at bounding box center [537, 214] width 51 height 14
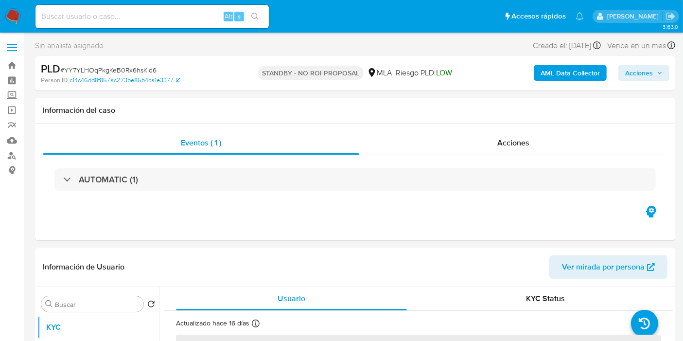
select select "10"
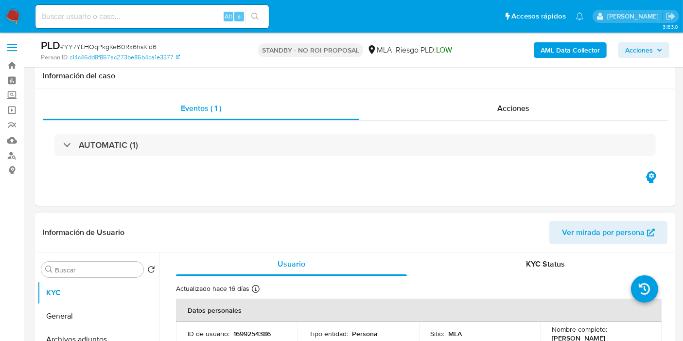
scroll to position [162, 0]
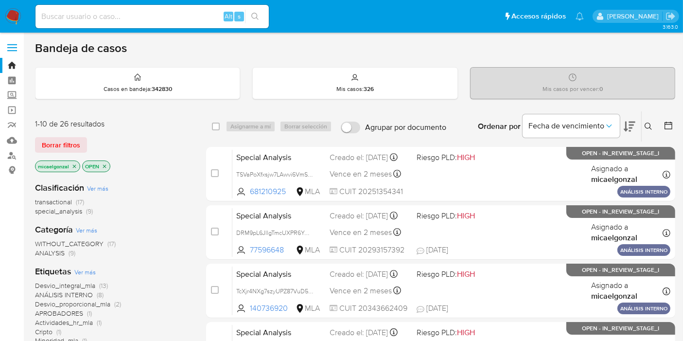
click at [139, 19] on input at bounding box center [151, 16] width 233 height 13
paste input "IiYPMf1vTCoY5AwHWjWm0s6z"
type input "IiYPMf1vTCoY5AwHWjWm0s6z"
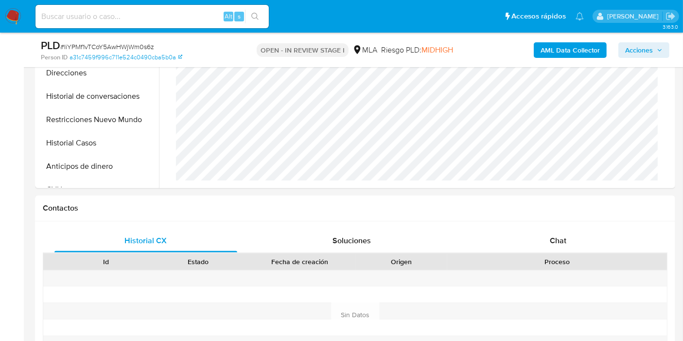
scroll to position [431, 0]
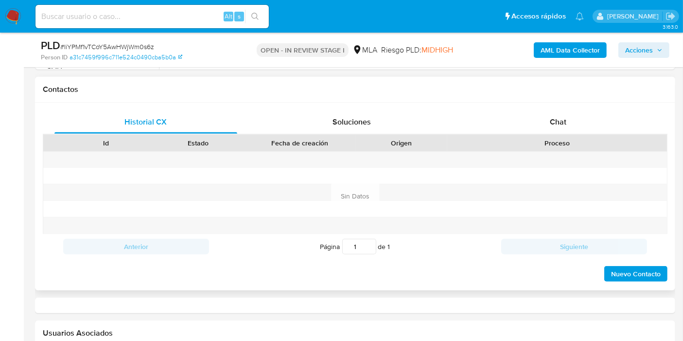
select select "10"
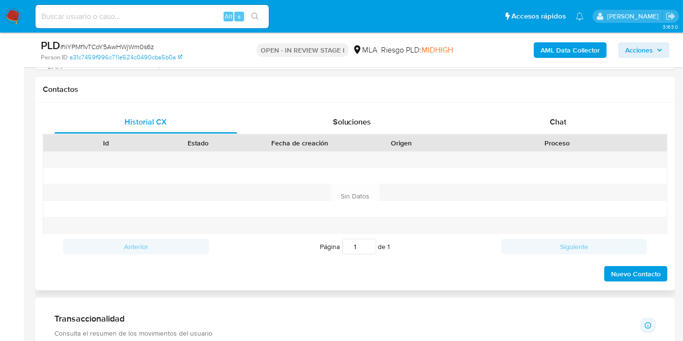
scroll to position [545, 0]
click at [564, 105] on div "Historial CX Soluciones Chat Id Estado Fecha de creación Origen Proceso Anterio…" at bounding box center [355, 197] width 640 height 188
click at [544, 122] on div "Chat" at bounding box center [557, 121] width 183 height 23
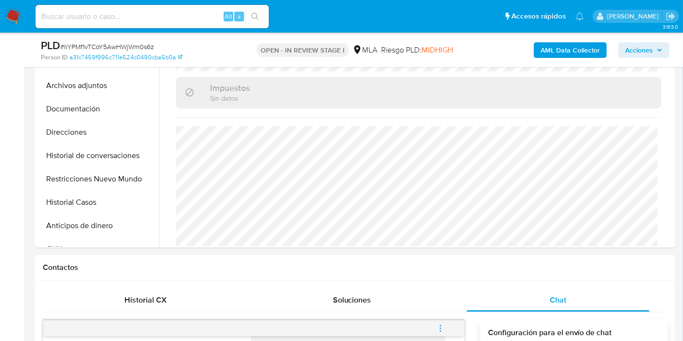
scroll to position [216, 0]
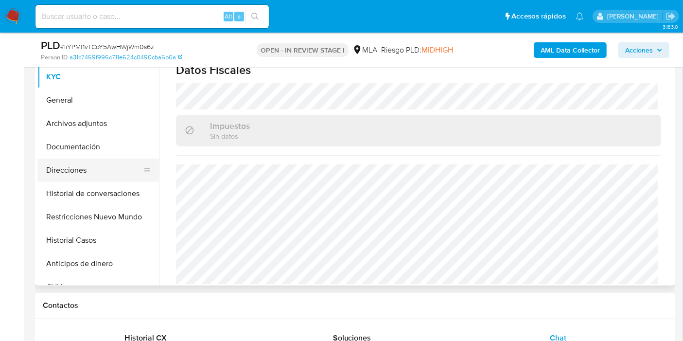
click at [114, 167] on button "Direcciones" at bounding box center [94, 169] width 114 height 23
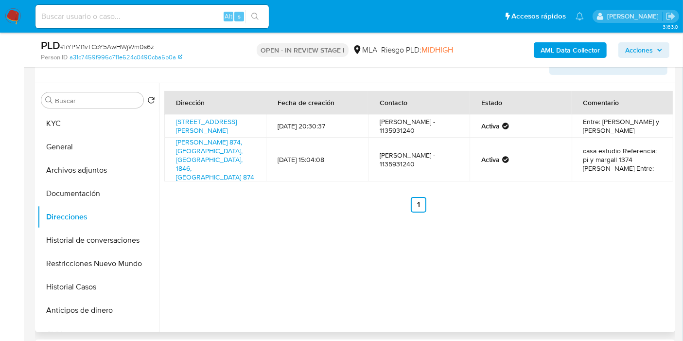
scroll to position [108, 0]
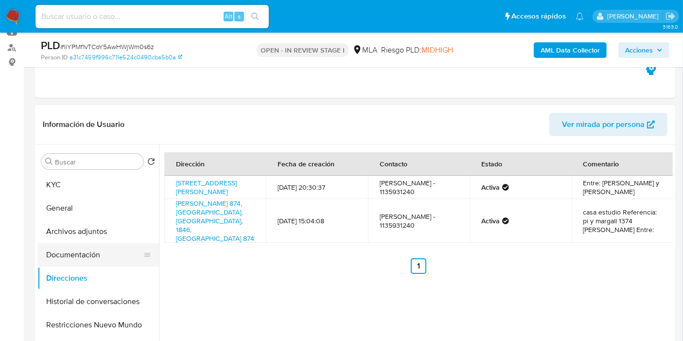
click at [94, 244] on button "Documentación" at bounding box center [94, 254] width 114 height 23
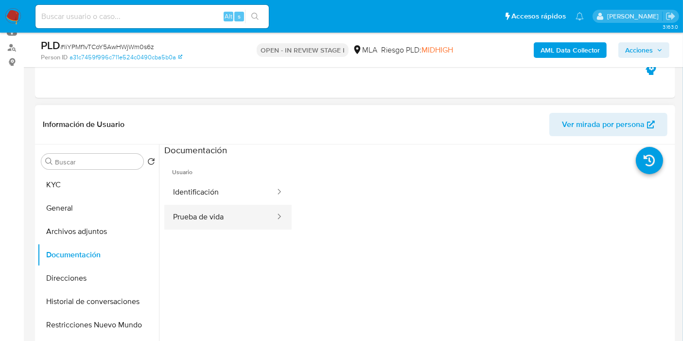
click at [178, 213] on button "Prueba de vida" at bounding box center [220, 217] width 112 height 25
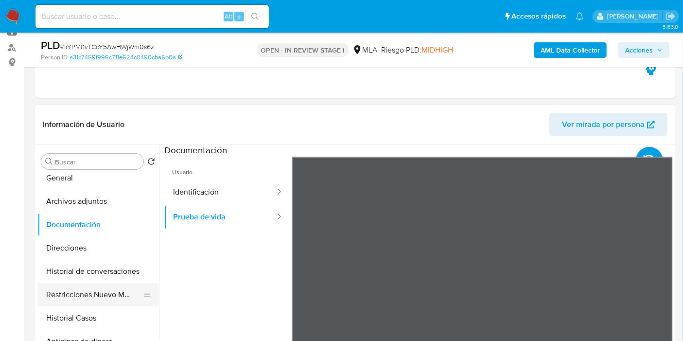
scroll to position [54, 0]
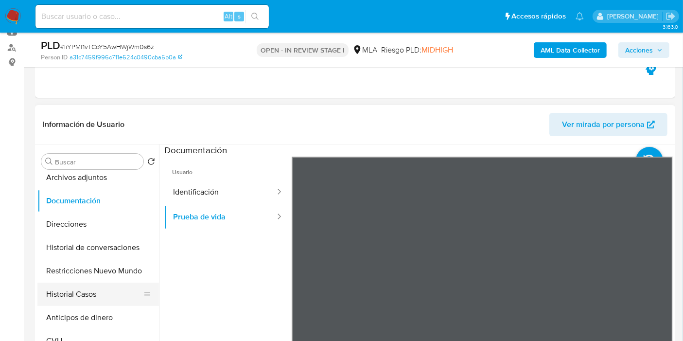
click at [90, 303] on button "Historial Casos" at bounding box center [94, 293] width 114 height 23
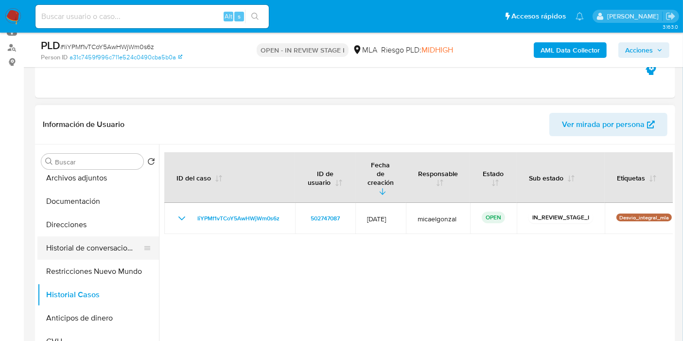
scroll to position [0, 0]
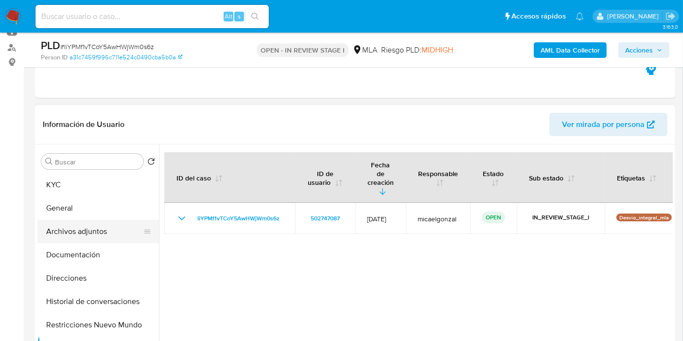
click at [77, 227] on button "Archivos adjuntos" at bounding box center [94, 231] width 114 height 23
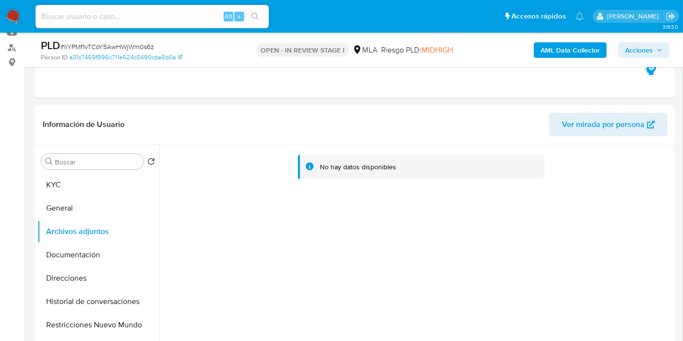
drag, startPoint x: 145, startPoint y: 34, endPoint x: 152, endPoint y: 21, distance: 14.3
click at [152, 21] on input at bounding box center [151, 16] width 233 height 13
paste input "167992636"
type input "167992636"
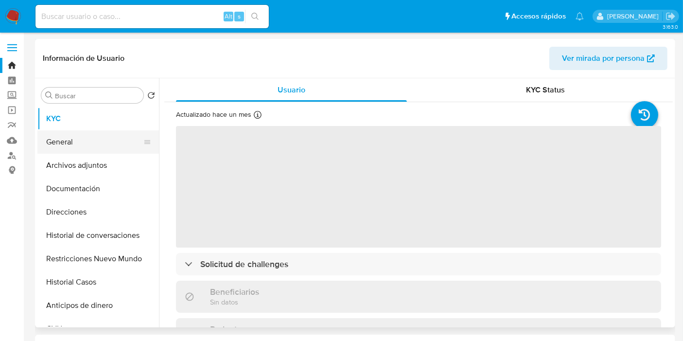
click at [72, 148] on button "General" at bounding box center [94, 141] width 114 height 23
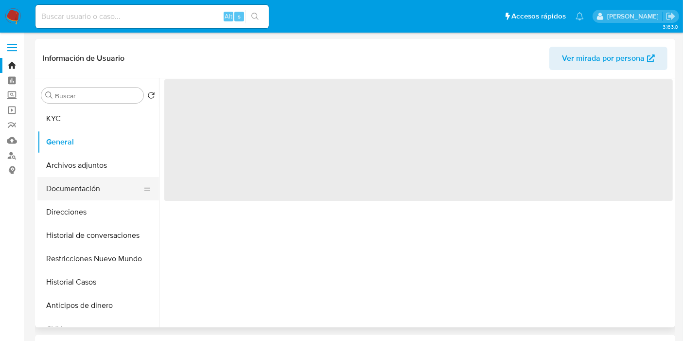
select select "10"
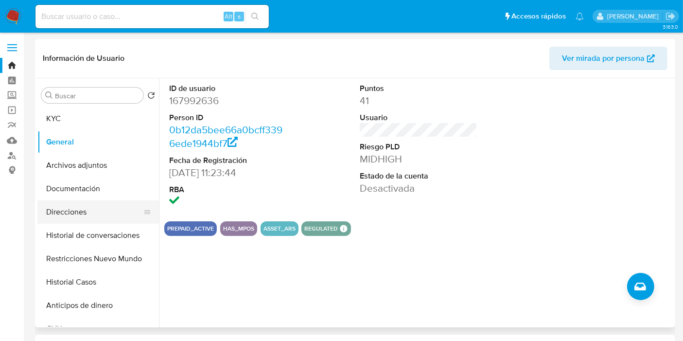
click at [122, 219] on button "Direcciones" at bounding box center [94, 211] width 114 height 23
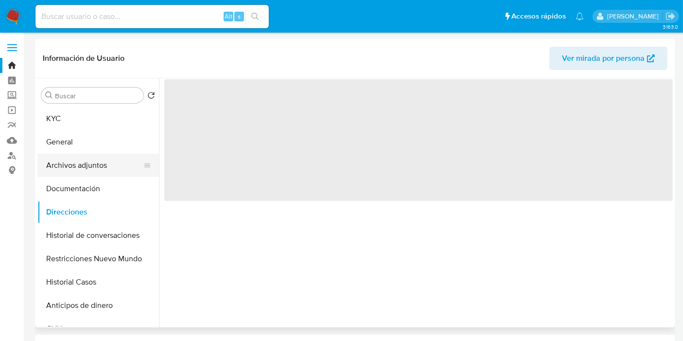
click at [115, 171] on button "Archivos adjuntos" at bounding box center [94, 165] width 114 height 23
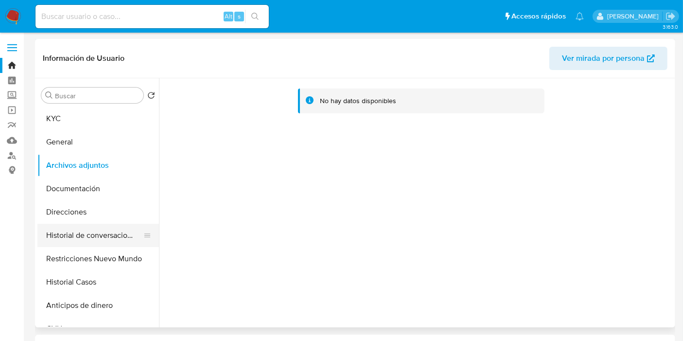
click at [111, 233] on button "Historial de conversaciones" at bounding box center [94, 235] width 114 height 23
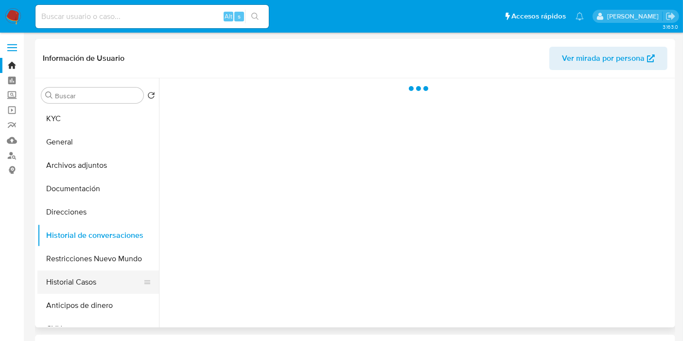
click at [102, 275] on button "Historial Casos" at bounding box center [94, 281] width 114 height 23
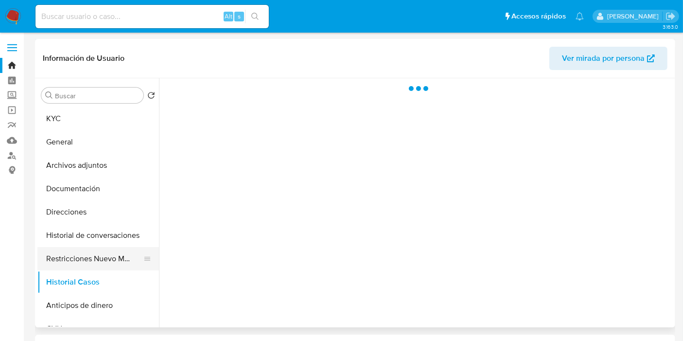
click at [115, 251] on button "Restricciones Nuevo Mundo" at bounding box center [94, 258] width 114 height 23
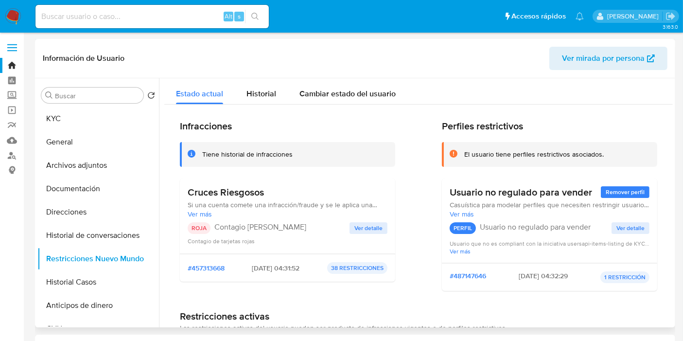
click at [366, 231] on span "Ver detalle" at bounding box center [368, 228] width 28 height 10
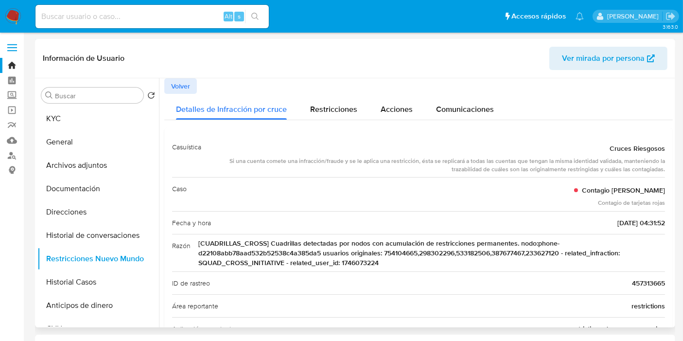
click at [348, 256] on span "[CUADRILLAS_CROSS] Cuadrillas detectadas por nodos con acumulación de restricci…" at bounding box center [431, 252] width 466 height 29
click at [398, 275] on div "ID de rastreo 457313665" at bounding box center [418, 282] width 493 height 23
click at [379, 266] on span "[CUADRILLAS_CROSS] Cuadrillas detectadas por nodos con acumulación de restricci…" at bounding box center [431, 252] width 466 height 29
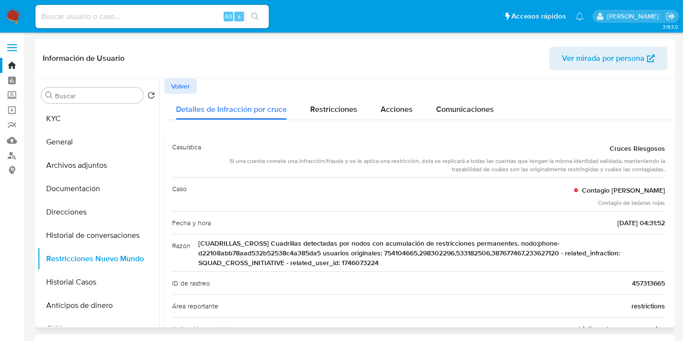
click at [379, 266] on span "[CUADRILLAS_CROSS] Cuadrillas detectadas por nodos con acumulación de restricci…" at bounding box center [431, 252] width 466 height 29
click at [368, 264] on span "[CUADRILLAS_CROSS] Cuadrillas detectadas por nodos con acumulación de restricci…" at bounding box center [431, 252] width 466 height 29
click at [161, 3] on div "Alt s" at bounding box center [151, 16] width 233 height 27
click at [154, 10] on input at bounding box center [151, 16] width 233 height 13
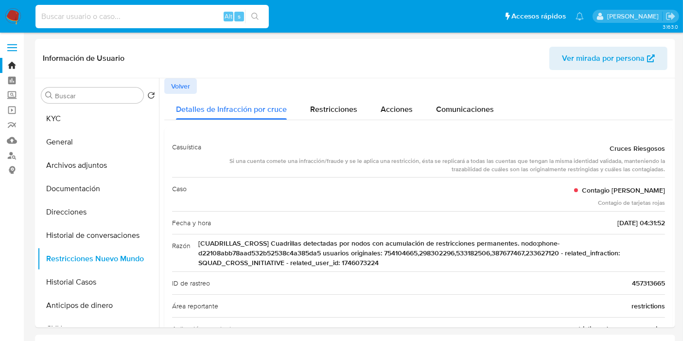
paste input "1746073224"
type input "1746073224"
click at [166, 26] on div "1746073224 Alt s" at bounding box center [151, 16] width 233 height 23
click at [164, 17] on input "1746073224" at bounding box center [151, 16] width 233 height 13
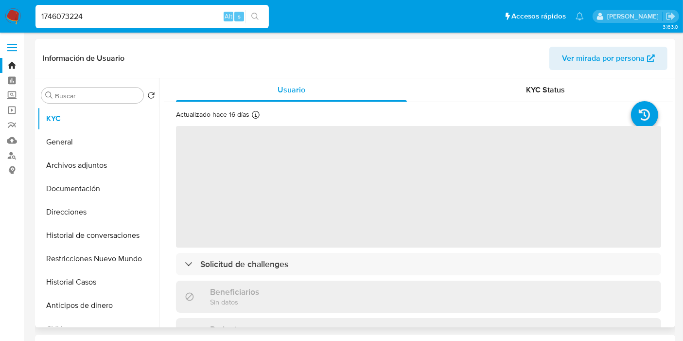
select select "10"
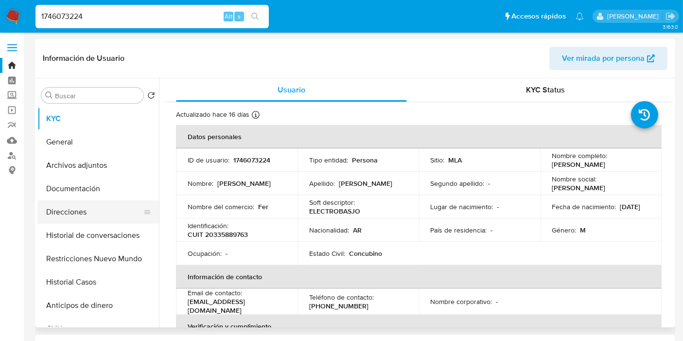
click at [80, 207] on button "Direcciones" at bounding box center [94, 211] width 114 height 23
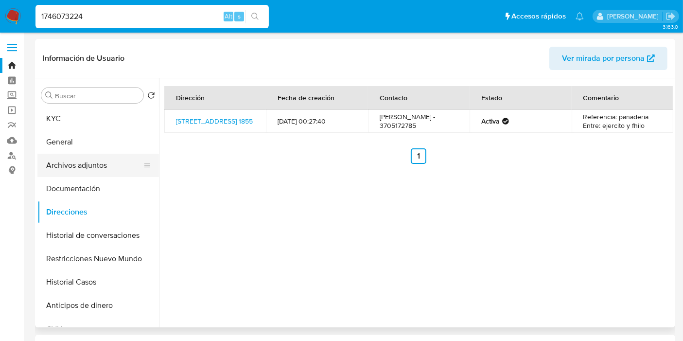
click at [69, 160] on button "Archivos adjuntos" at bounding box center [94, 165] width 114 height 23
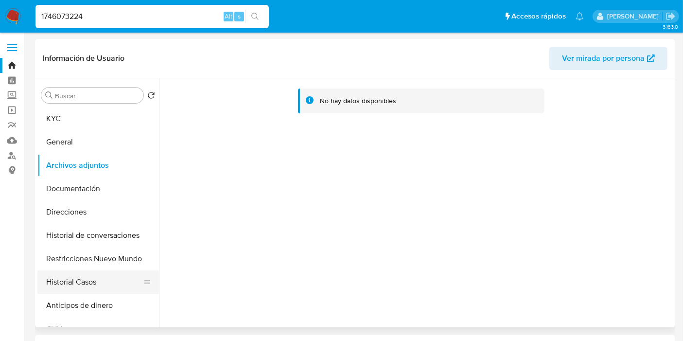
click at [58, 271] on button "Historial Casos" at bounding box center [94, 281] width 114 height 23
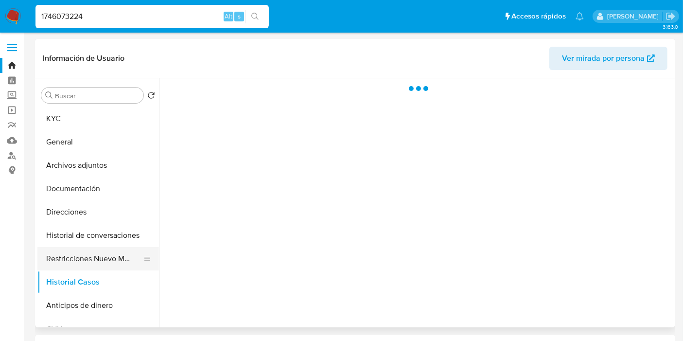
click at [86, 252] on button "Restricciones Nuevo Mundo" at bounding box center [94, 258] width 114 height 23
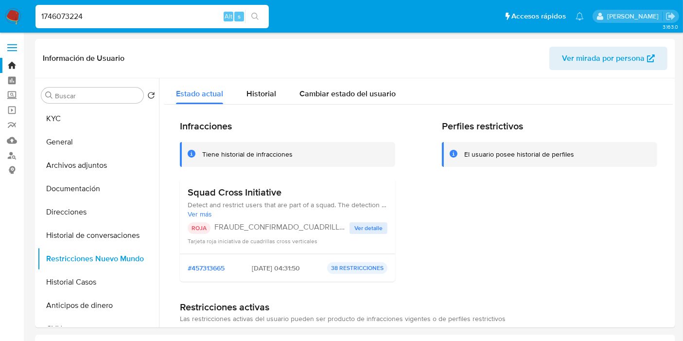
click at [154, 11] on input "1746073224" at bounding box center [151, 16] width 233 height 13
paste input "2230320678"
type input "2230320678"
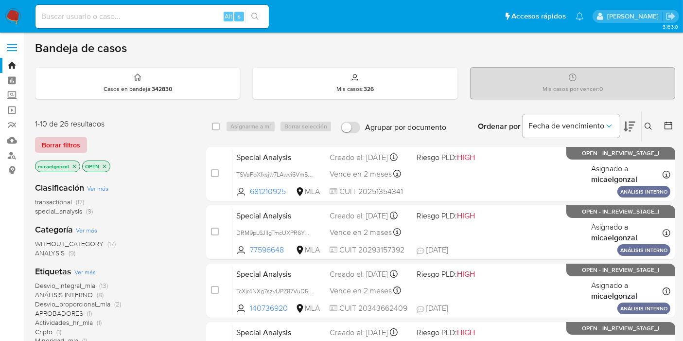
click at [57, 145] on span "Borrar filtros" at bounding box center [61, 145] width 38 height 14
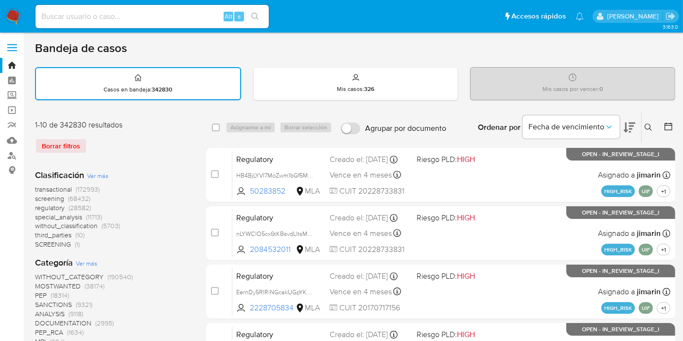
click at [645, 123] on icon at bounding box center [648, 127] width 8 height 8
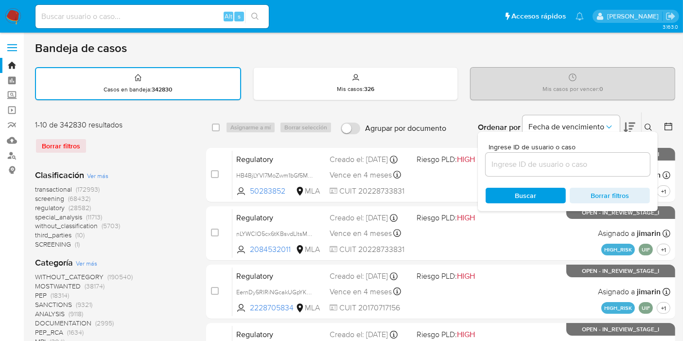
click at [490, 164] on input at bounding box center [567, 164] width 164 height 13
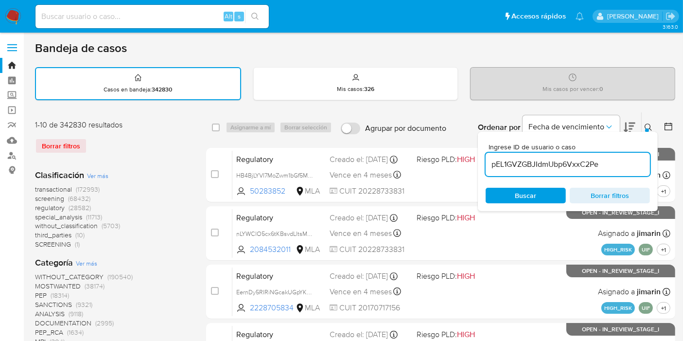
type input "pEL1GVZGBJIdmUbp6VxxC2Pe"
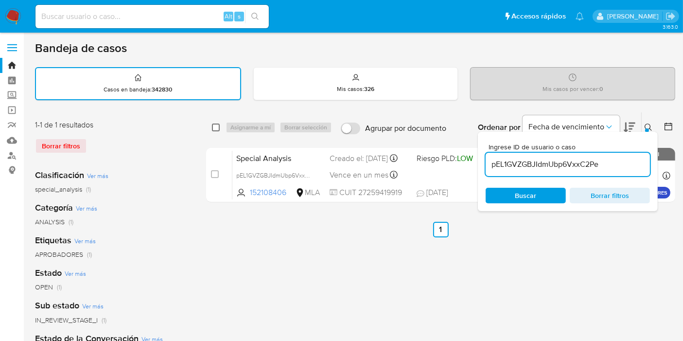
click at [216, 127] on input "checkbox" at bounding box center [216, 127] width 8 height 8
checkbox input "true"
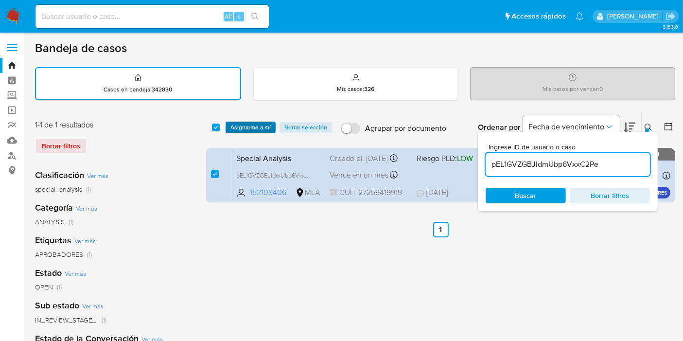
click at [244, 123] on span "Asignarme a mí" at bounding box center [250, 127] width 40 height 10
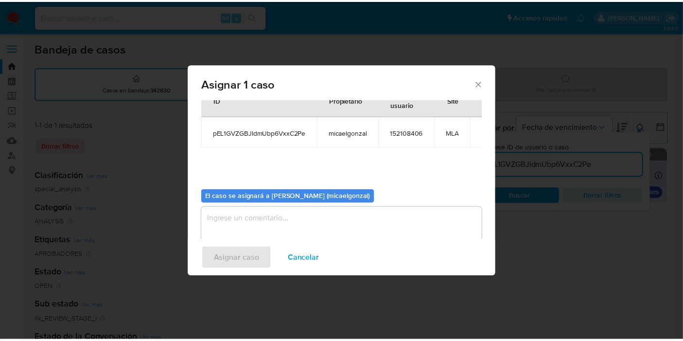
scroll to position [50, 0]
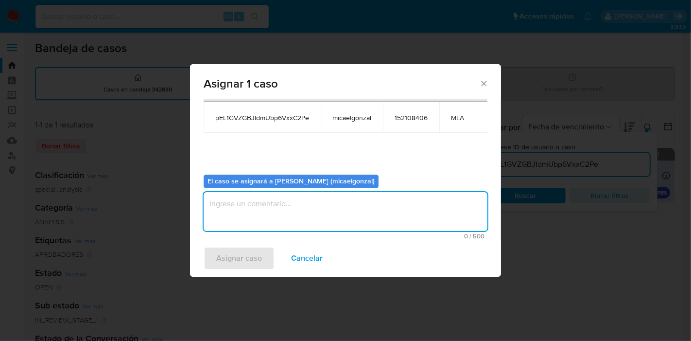
click at [319, 204] on textarea "assign-modal" at bounding box center [346, 211] width 284 height 39
click at [216, 256] on span "Asignar caso" at bounding box center [239, 257] width 46 height 21
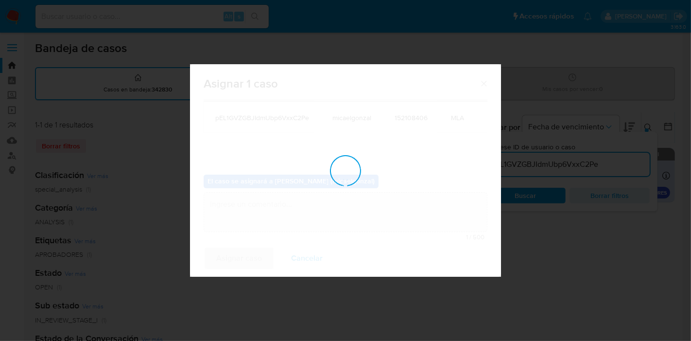
checkbox input "false"
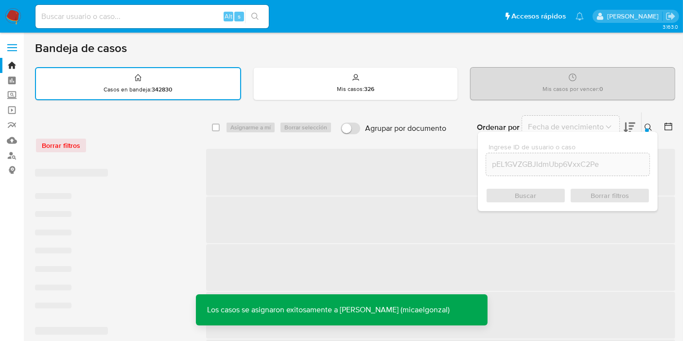
click at [107, 20] on input at bounding box center [151, 16] width 233 height 13
paste input "pEL1GVZGBJIdmUbp6VxxC2Pe"
type input "pEL1GVZGBJIdmUbp6VxxC2Pe"
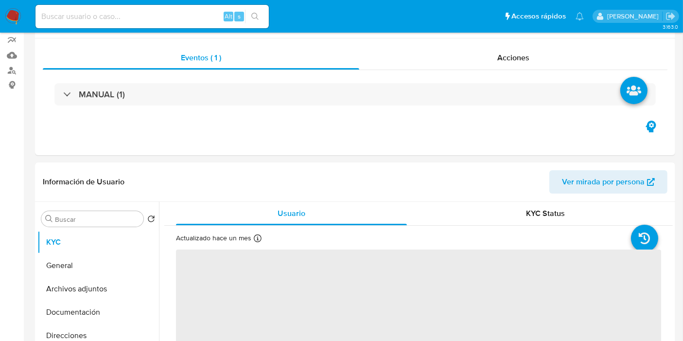
select select "10"
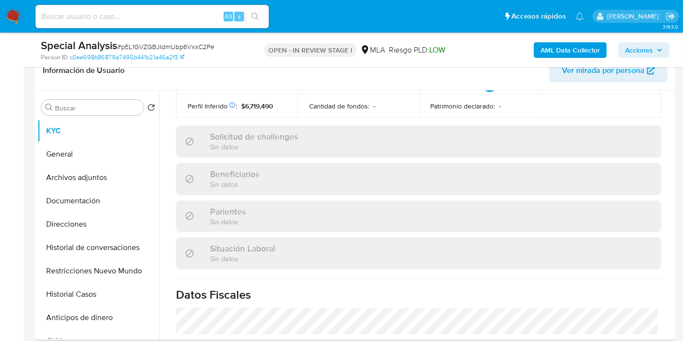
scroll to position [520, 0]
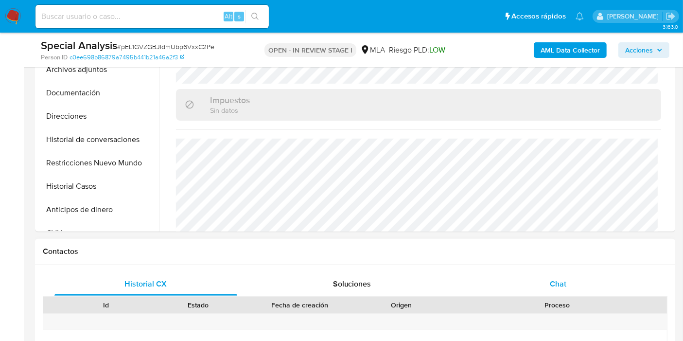
click at [552, 279] on span "Chat" at bounding box center [558, 283] width 17 height 11
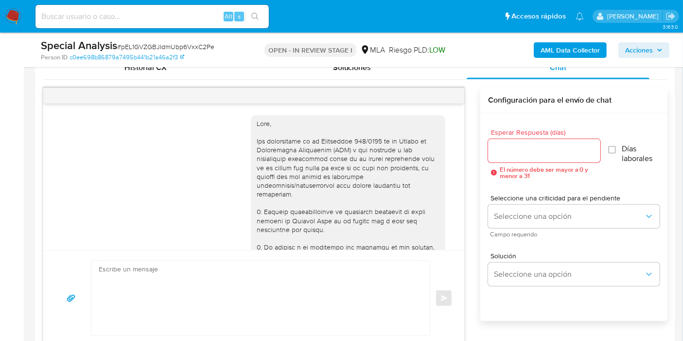
scroll to position [955, 0]
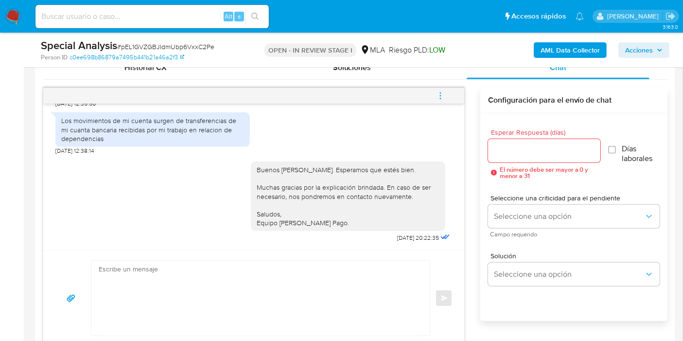
click at [443, 88] on span "menu-action" at bounding box center [440, 95] width 9 height 23
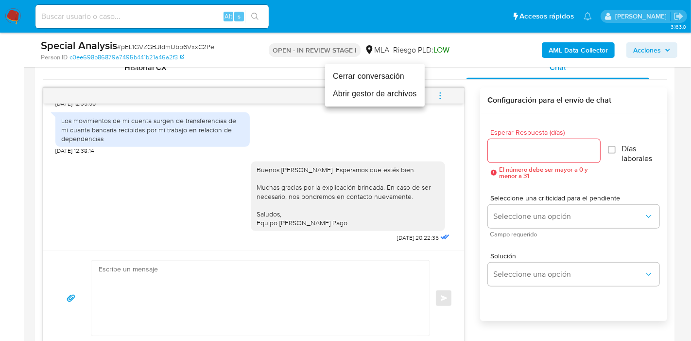
click at [371, 76] on li "Cerrar conversación" at bounding box center [375, 76] width 100 height 17
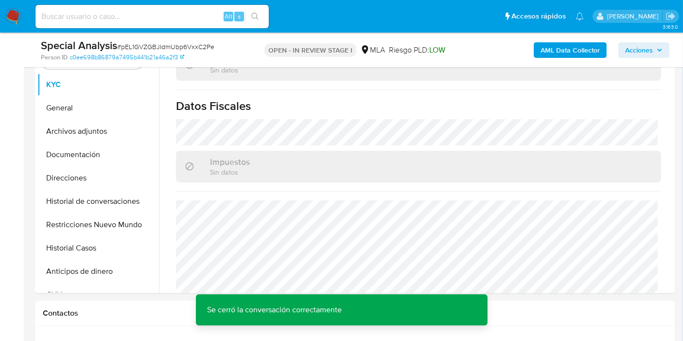
scroll to position [162, 0]
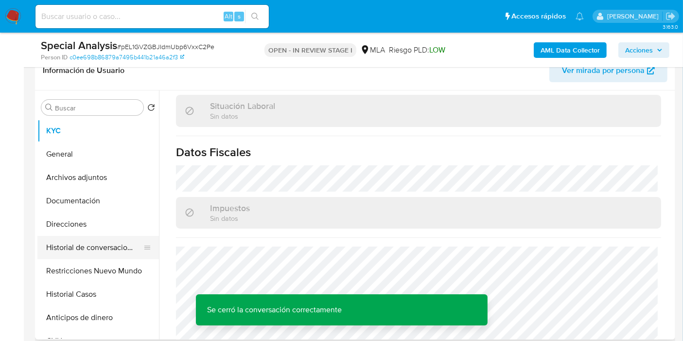
click at [136, 250] on button "Historial de conversaciones" at bounding box center [94, 247] width 114 height 23
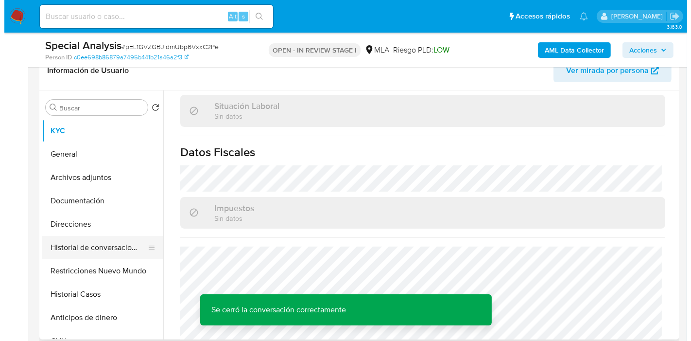
scroll to position [0, 0]
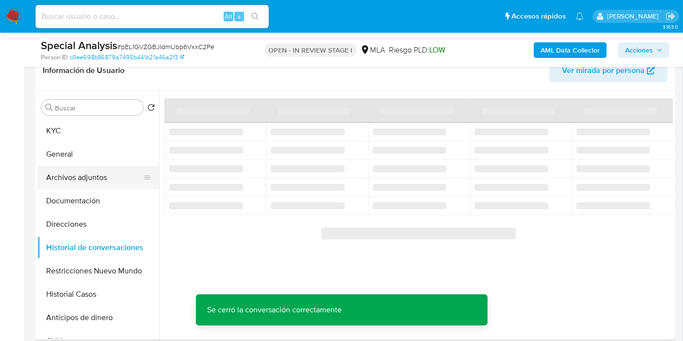
click at [81, 167] on button "Archivos adjuntos" at bounding box center [94, 177] width 114 height 23
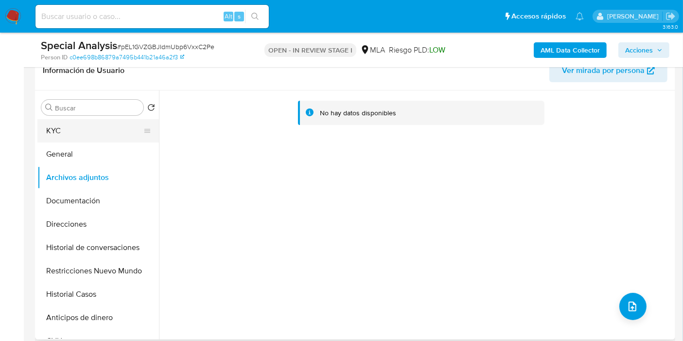
click at [84, 121] on button "KYC" at bounding box center [94, 130] width 114 height 23
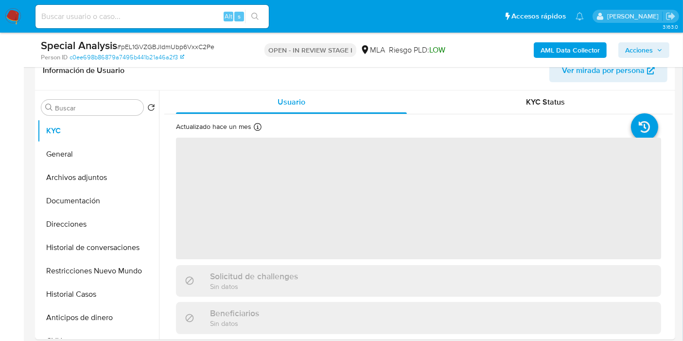
click at [565, 57] on div "AML Data Collector Acciones" at bounding box center [565, 49] width 207 height 23
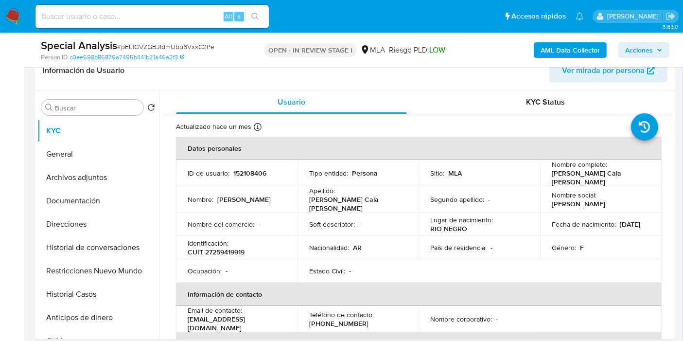
click at [571, 38] on div "AML Data Collector Acciones" at bounding box center [565, 49] width 207 height 23
click at [556, 50] on b "AML Data Collector" at bounding box center [569, 50] width 59 height 16
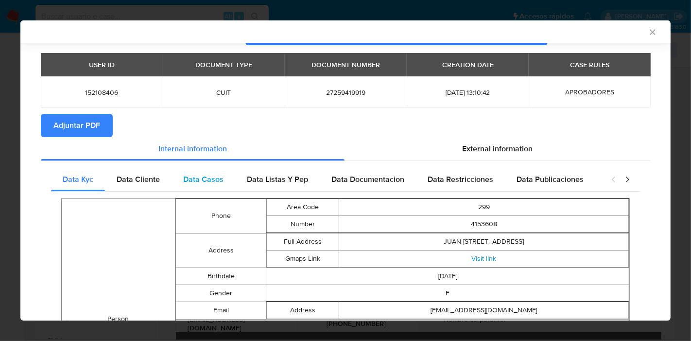
scroll to position [30, 0]
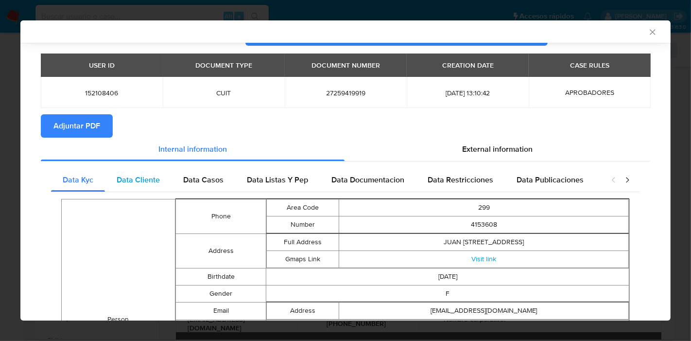
click at [142, 189] on div "Data Cliente" at bounding box center [138, 179] width 67 height 23
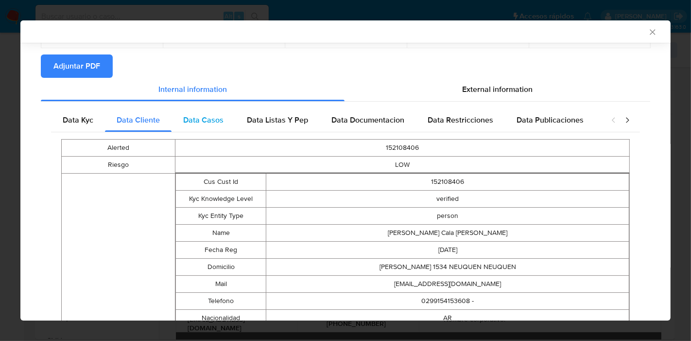
scroll to position [0, 0]
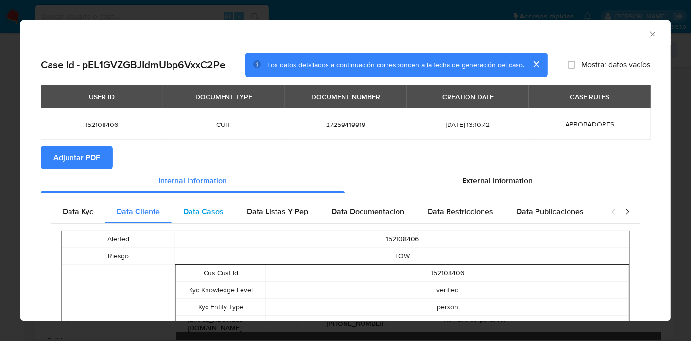
click at [219, 210] on span "Data Casos" at bounding box center [203, 211] width 40 height 11
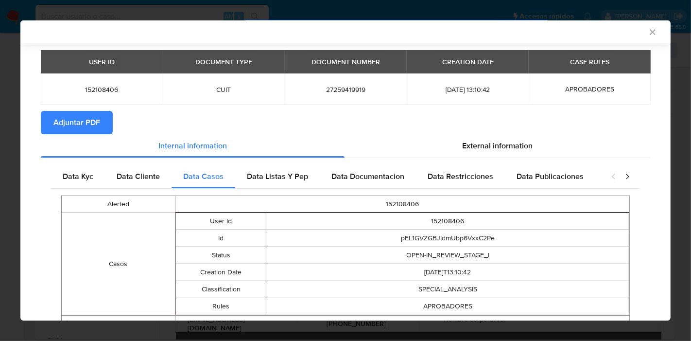
scroll to position [78, 0]
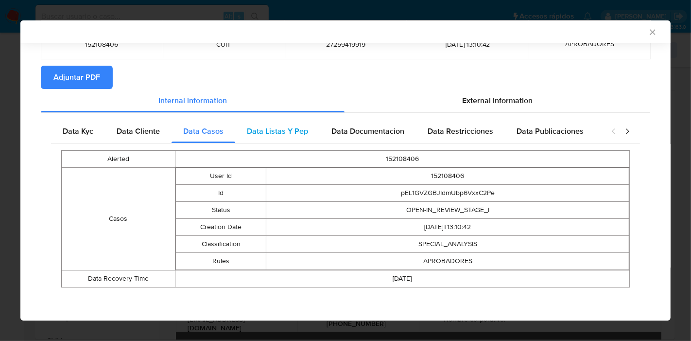
click at [300, 130] on span "Data Listas Y Pep" at bounding box center [277, 130] width 61 height 11
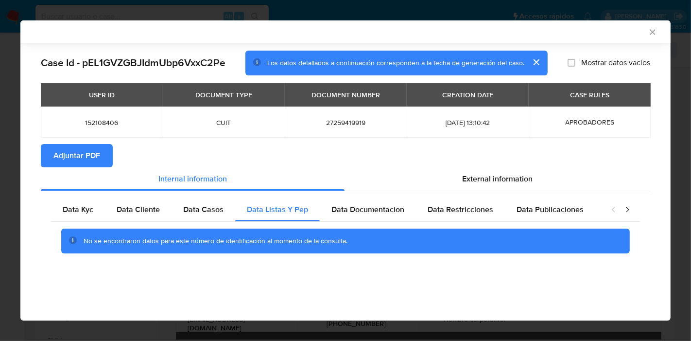
scroll to position [0, 0]
click at [373, 204] on span "Data Documentacion" at bounding box center [367, 209] width 73 height 11
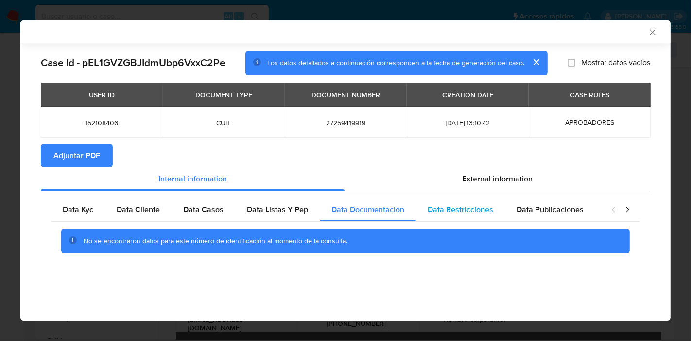
drag, startPoint x: 464, startPoint y: 205, endPoint x: 481, endPoint y: 210, distance: 18.3
click at [465, 205] on span "Data Restricciones" at bounding box center [461, 209] width 66 height 11
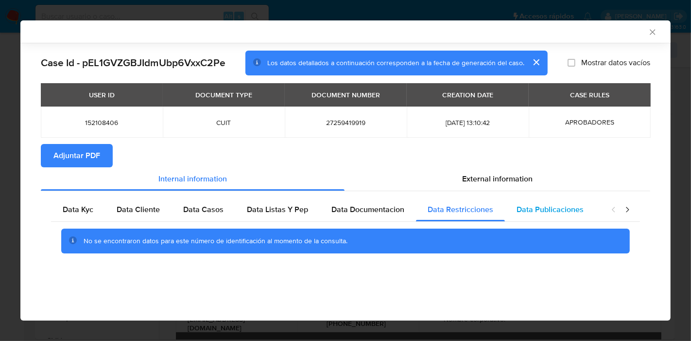
click at [548, 209] on span "Data Publicaciones" at bounding box center [550, 209] width 67 height 11
click at [624, 205] on icon "closure-recommendation-modal" at bounding box center [627, 210] width 10 height 10
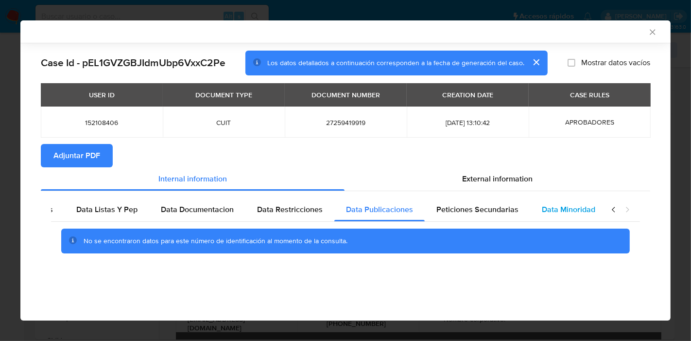
click at [577, 208] on span "Data Minoridad" at bounding box center [568, 209] width 53 height 11
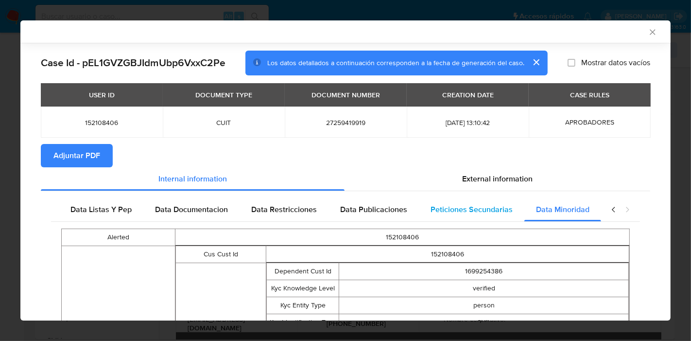
click at [479, 213] on span "Peticiones Secundarias" at bounding box center [472, 209] width 82 height 11
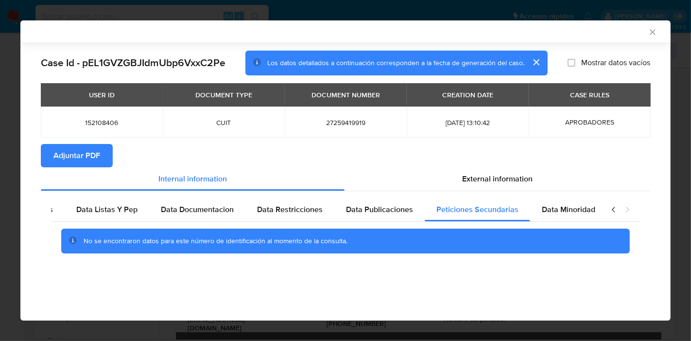
click at [617, 209] on icon "closure-recommendation-modal" at bounding box center [614, 210] width 10 height 10
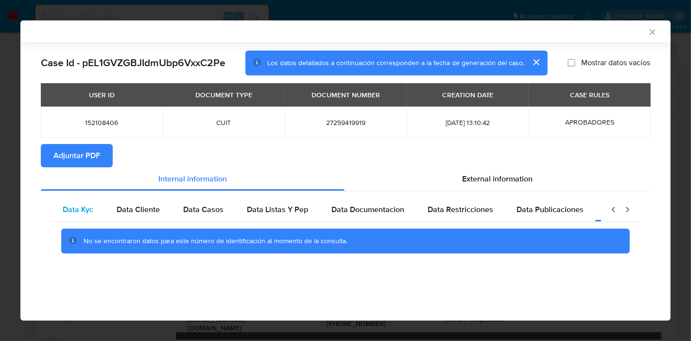
click at [72, 207] on span "Data Kyc" at bounding box center [78, 209] width 31 height 11
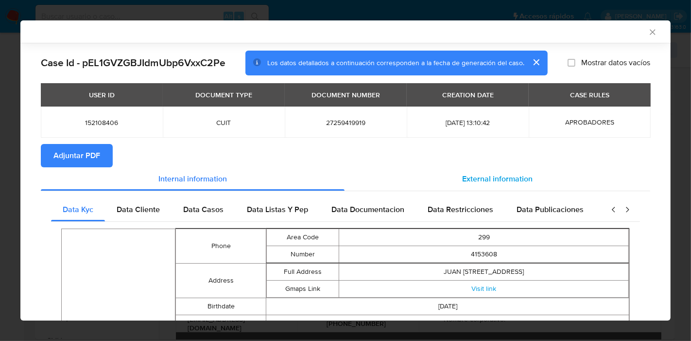
click at [528, 172] on div "External information" at bounding box center [498, 178] width 306 height 23
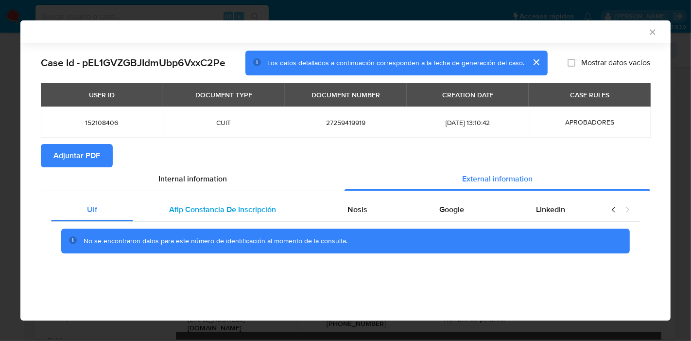
click at [196, 214] on span "Afip Constancia De Inscripción" at bounding box center [222, 209] width 107 height 11
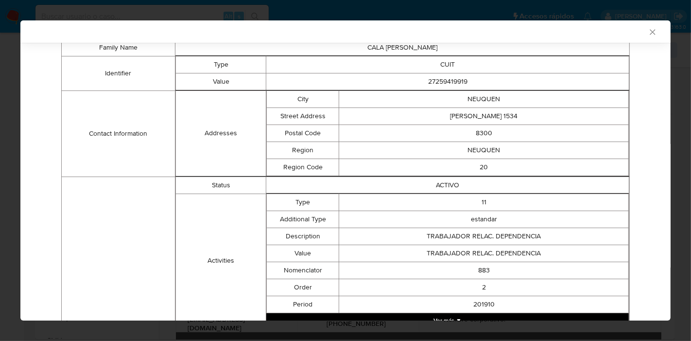
scroll to position [52, 0]
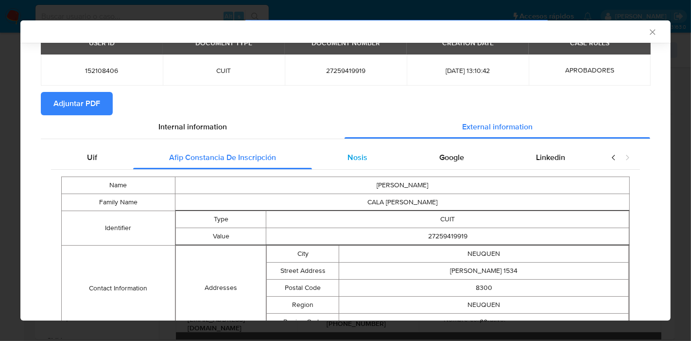
click at [350, 163] on div "Nosis" at bounding box center [358, 157] width 92 height 23
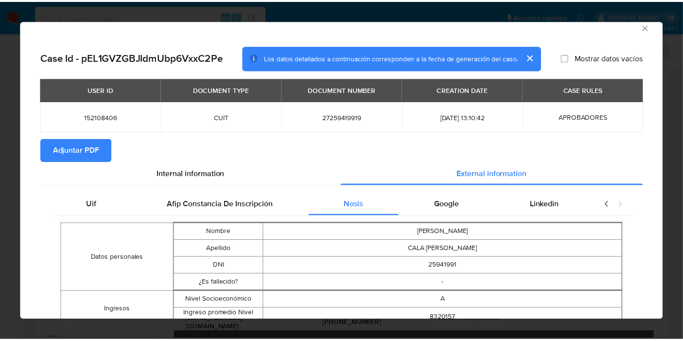
scroll to position [0, 0]
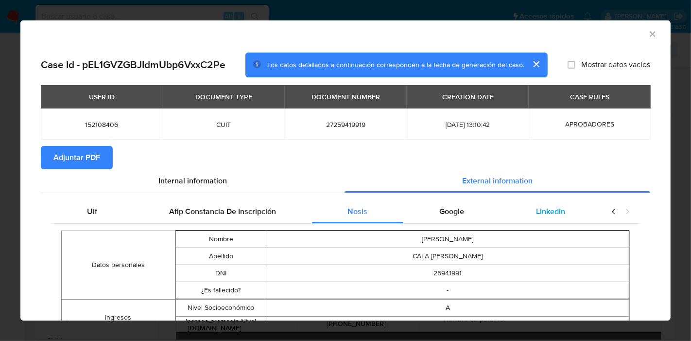
drag, startPoint x: 459, startPoint y: 208, endPoint x: 555, endPoint y: 220, distance: 96.4
click at [460, 207] on div "Google" at bounding box center [451, 211] width 97 height 23
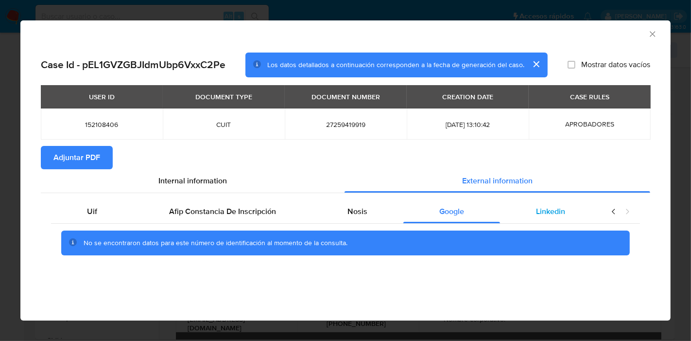
click at [556, 220] on div "Linkedin" at bounding box center [550, 211] width 101 height 23
click at [106, 217] on div "Uif" at bounding box center [92, 211] width 82 height 23
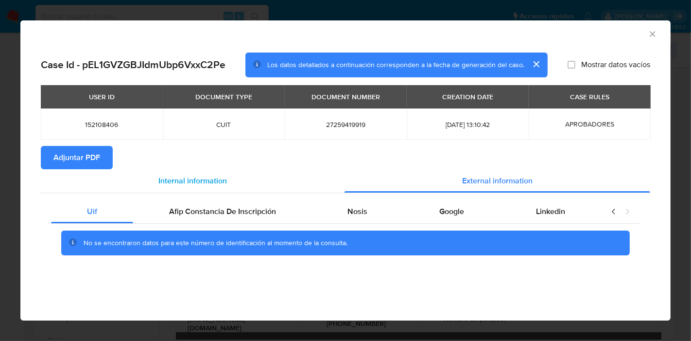
click at [192, 177] on span "Internal information" at bounding box center [192, 180] width 69 height 11
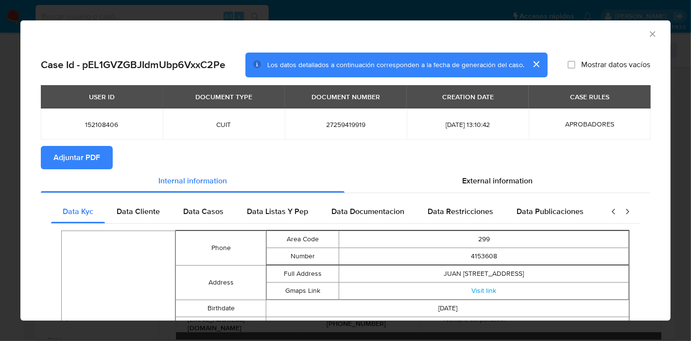
click at [72, 159] on span "Adjuntar PDF" at bounding box center [76, 157] width 47 height 21
click at [650, 34] on icon "Cerrar ventana" at bounding box center [652, 33] width 5 height 5
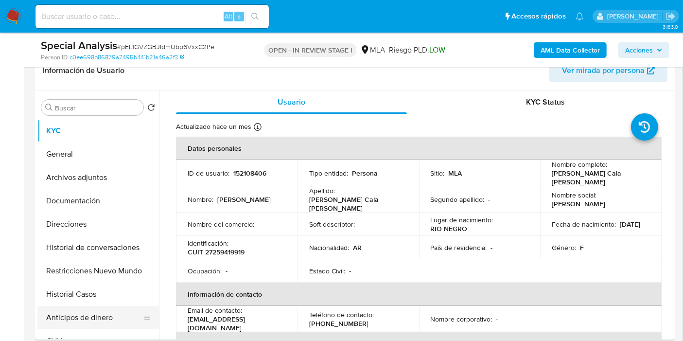
click at [71, 314] on button "Anticipos de dinero" at bounding box center [94, 317] width 114 height 23
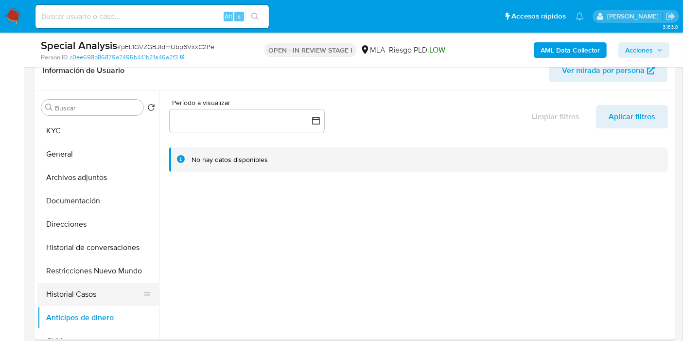
click at [83, 294] on button "Historial Casos" at bounding box center [94, 293] width 114 height 23
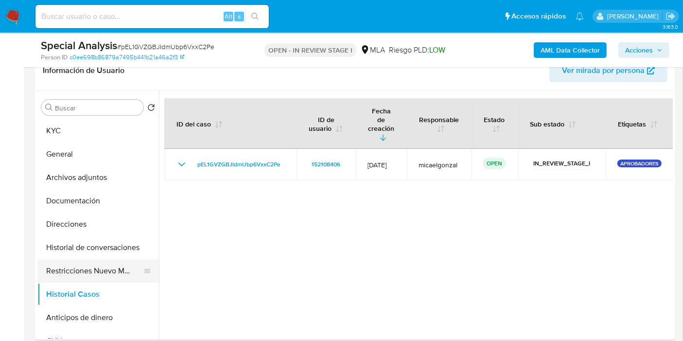
click at [86, 268] on button "Restricciones Nuevo Mundo" at bounding box center [94, 270] width 114 height 23
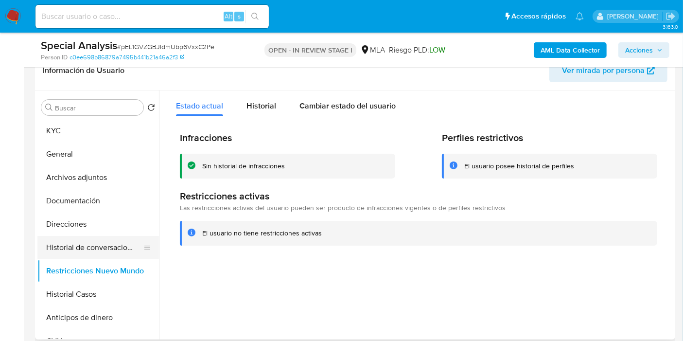
click at [100, 248] on button "Historial de conversaciones" at bounding box center [94, 247] width 114 height 23
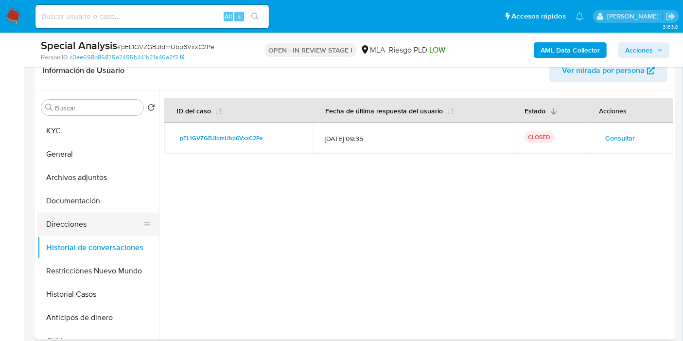
click at [107, 227] on button "Direcciones" at bounding box center [94, 223] width 114 height 23
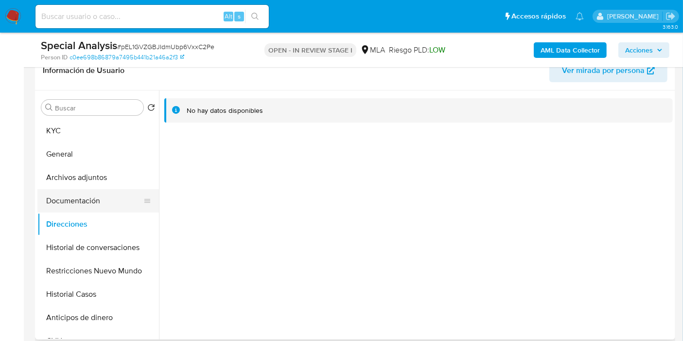
click at [109, 207] on button "Documentación" at bounding box center [94, 200] width 114 height 23
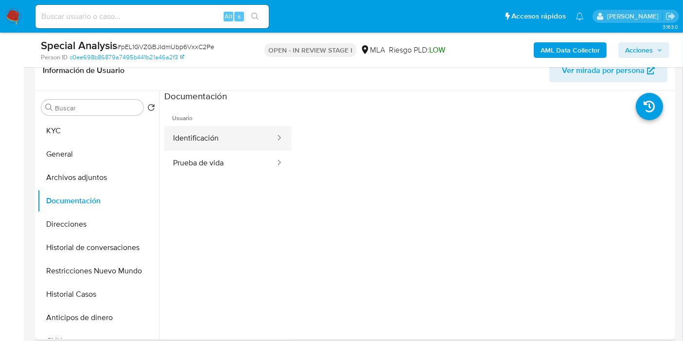
click at [229, 138] on button "Identificación" at bounding box center [220, 138] width 112 height 25
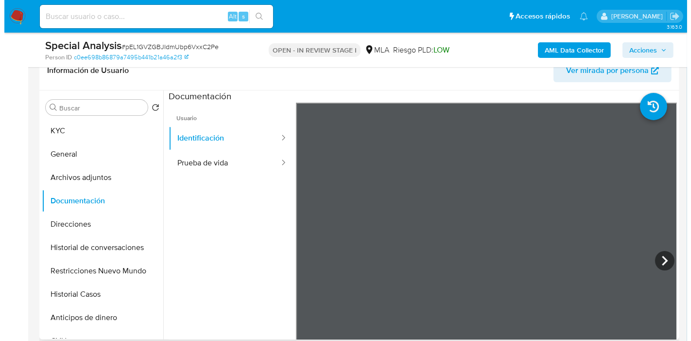
scroll to position [279, 0]
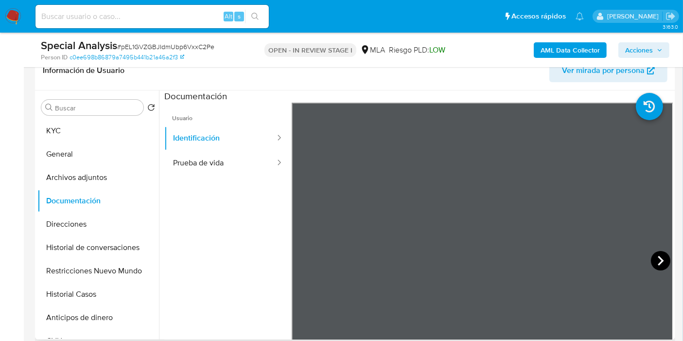
click at [655, 267] on icon at bounding box center [660, 260] width 19 height 19
click at [223, 142] on button "Identificación" at bounding box center [220, 138] width 112 height 25
click at [226, 171] on button "Prueba de vida" at bounding box center [220, 163] width 112 height 25
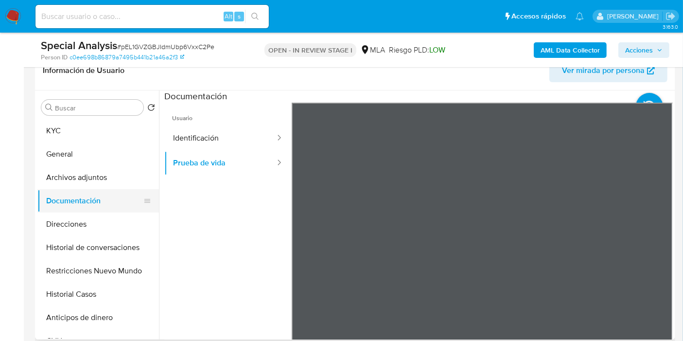
click at [120, 190] on button "Documentación" at bounding box center [94, 200] width 114 height 23
click at [121, 190] on button "Documentación" at bounding box center [94, 200] width 114 height 23
click at [93, 144] on button "General" at bounding box center [94, 153] width 114 height 23
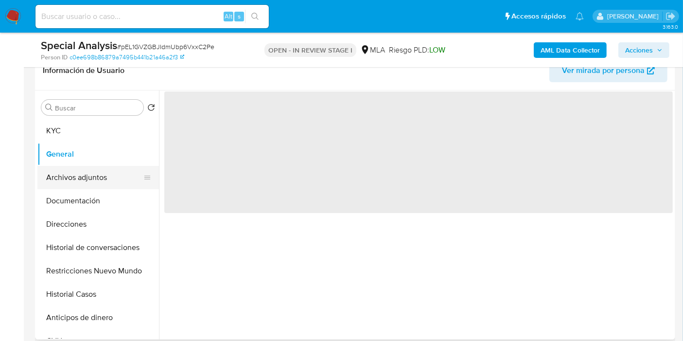
click at [92, 181] on button "Archivos adjuntos" at bounding box center [94, 177] width 114 height 23
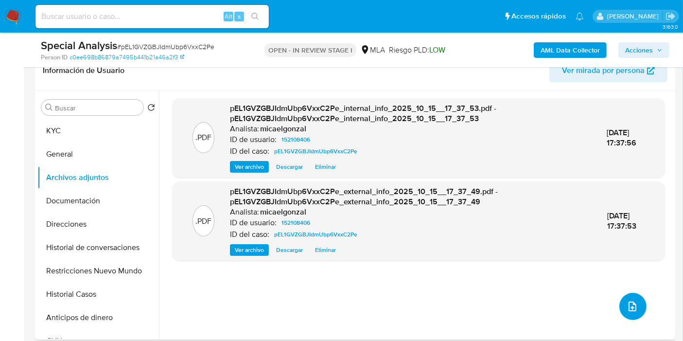
click at [627, 300] on icon "upload-file" at bounding box center [632, 306] width 12 height 12
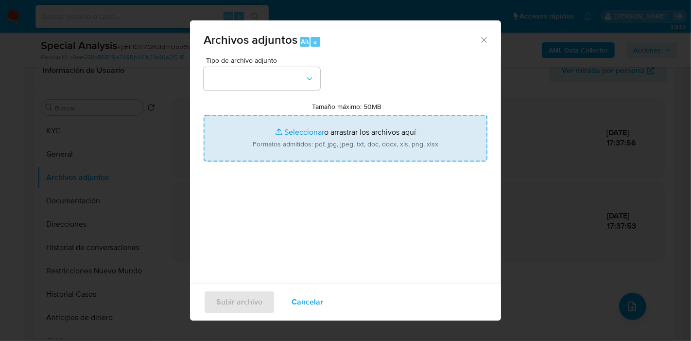
click at [344, 130] on input "Tamaño máximo: 50MB Seleccionar archivos" at bounding box center [346, 138] width 284 height 47
type input "C:\fakepath\Caselog pEL1GVZGBJIdmUbp6VxxC2Pe_2025_09_19_13_31_34.docx"
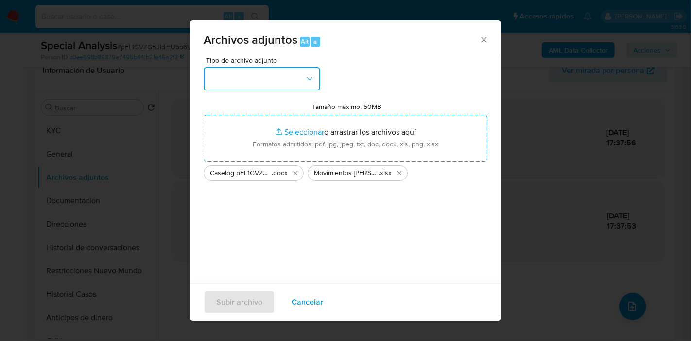
click at [271, 84] on button "button" at bounding box center [262, 78] width 117 height 23
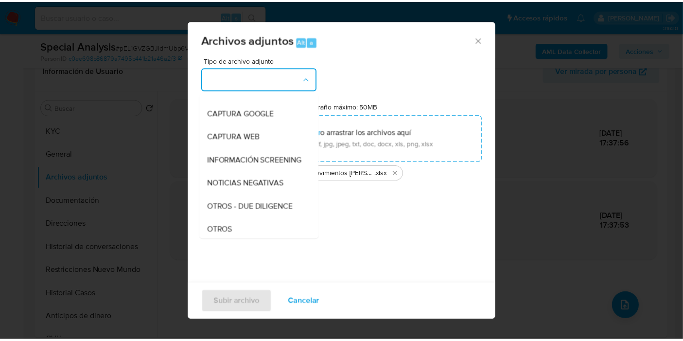
scroll to position [108, 0]
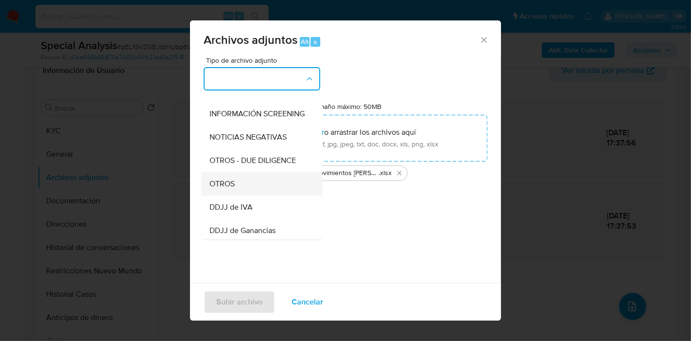
click at [248, 185] on div "OTROS" at bounding box center [258, 183] width 99 height 23
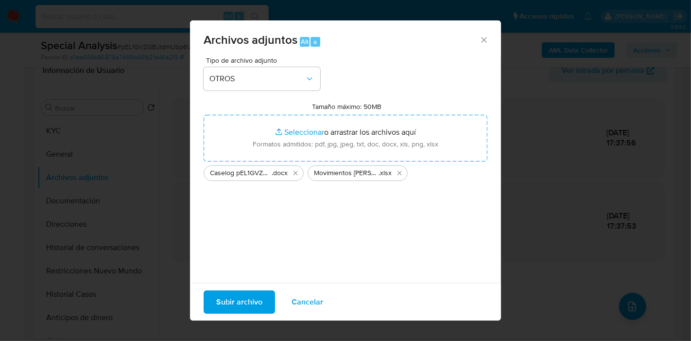
click at [249, 297] on span "Subir archivo" at bounding box center [239, 301] width 46 height 21
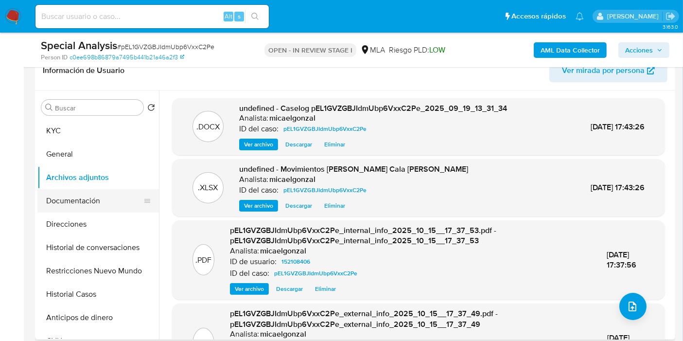
click at [67, 201] on button "Documentación" at bounding box center [94, 200] width 114 height 23
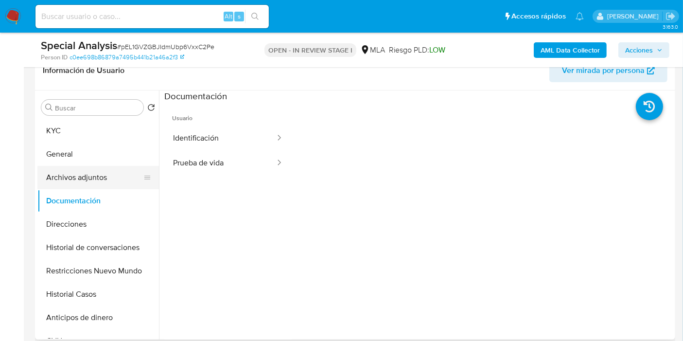
click at [69, 171] on button "Archivos adjuntos" at bounding box center [94, 177] width 114 height 23
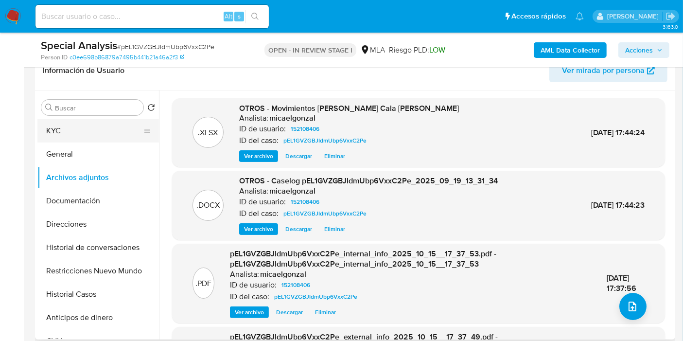
click at [127, 121] on button "KYC" at bounding box center [94, 130] width 114 height 23
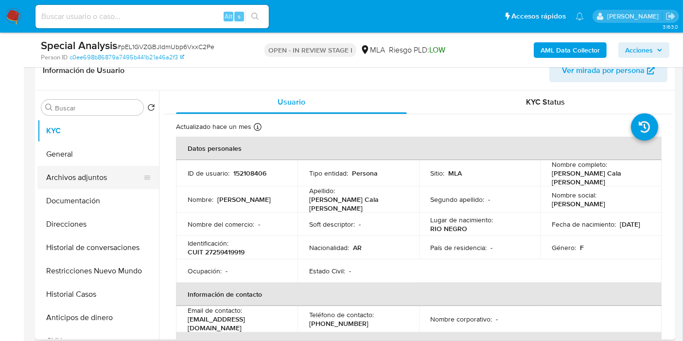
click at [124, 166] on button "Archivos adjuntos" at bounding box center [94, 177] width 114 height 23
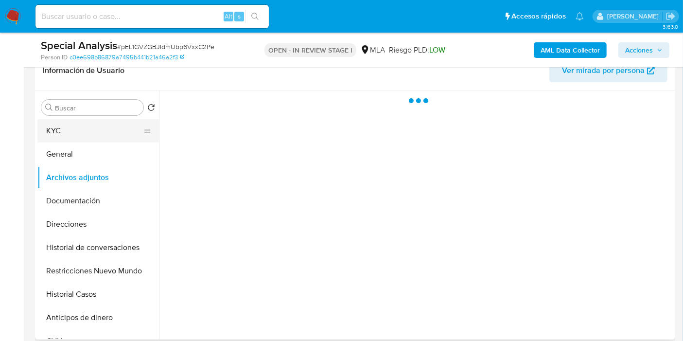
click at [119, 139] on button "KYC" at bounding box center [94, 130] width 114 height 23
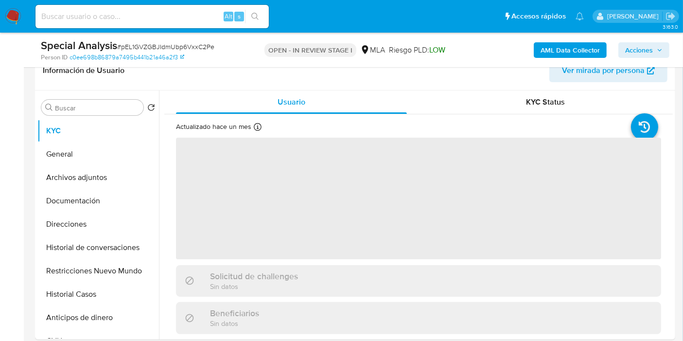
click at [627, 51] on span "Acciones" at bounding box center [639, 50] width 28 height 16
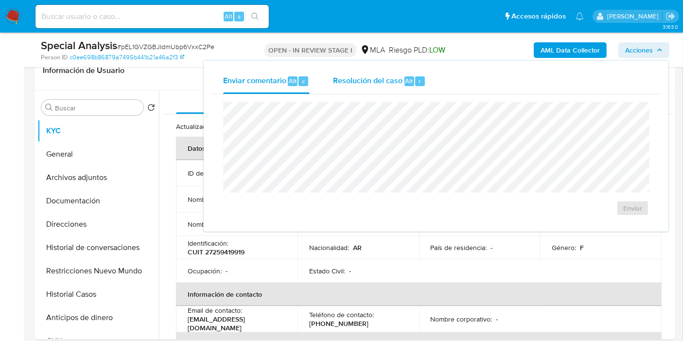
click at [370, 84] on span "Resolución del caso" at bounding box center [367, 80] width 69 height 11
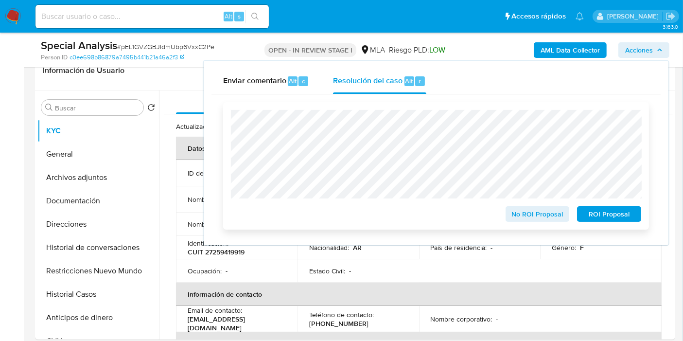
click at [548, 216] on span "No ROI Proposal" at bounding box center [537, 214] width 51 height 14
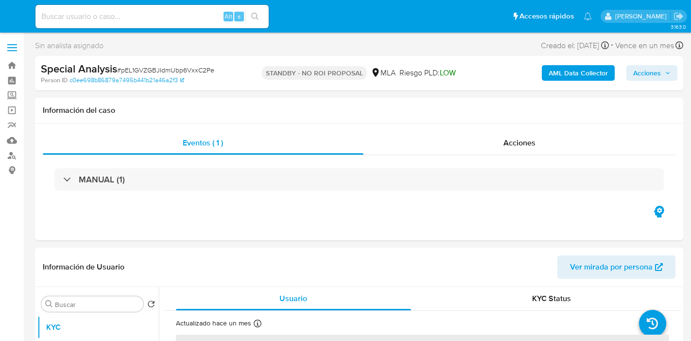
select select "10"
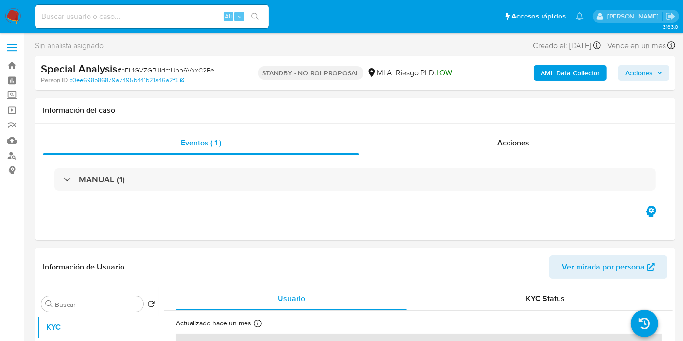
click at [66, 19] on input at bounding box center [151, 16] width 233 height 13
paste input "EvnxndkchJ0l7LZkhIey5WjO"
type input "EvnxndkchJ0l7LZkhIey5WjO"
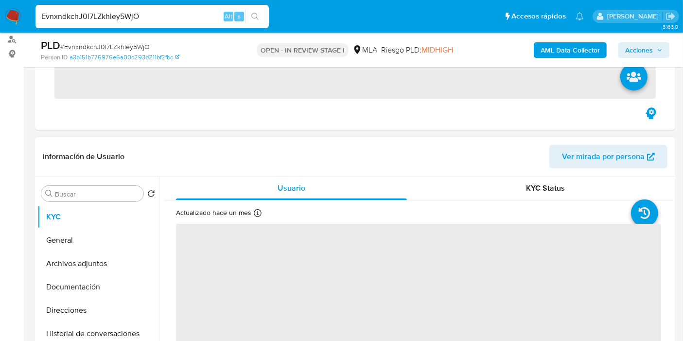
scroll to position [162, 0]
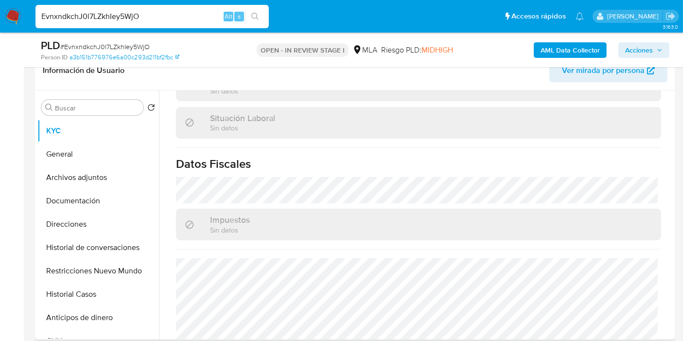
select select "10"
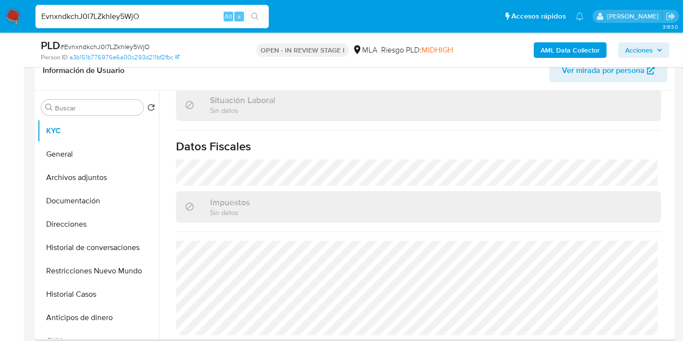
scroll to position [324, 0]
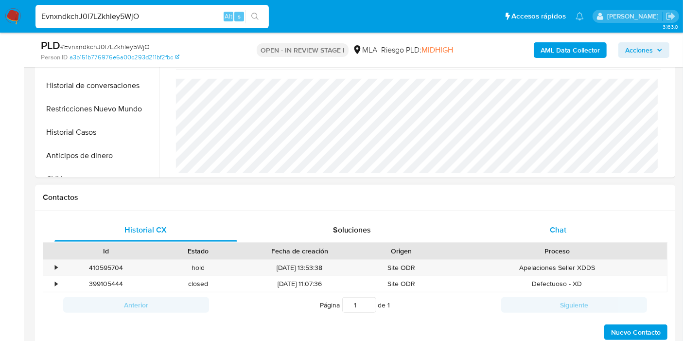
click at [551, 238] on div "Chat" at bounding box center [557, 229] width 183 height 23
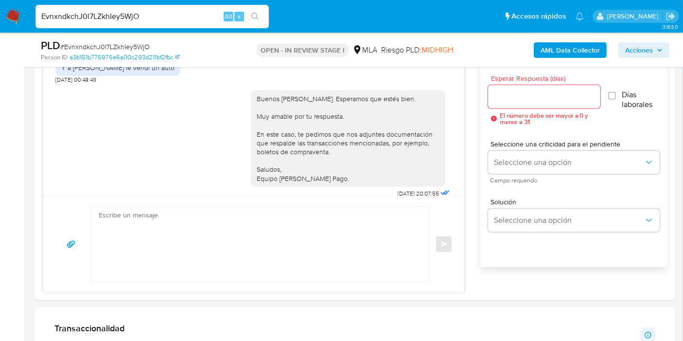
scroll to position [444, 0]
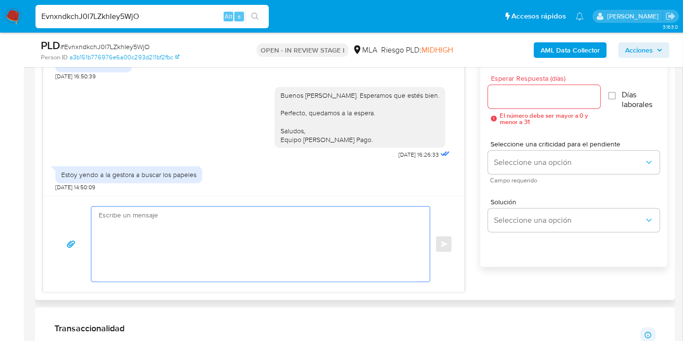
click at [203, 248] on textarea at bounding box center [258, 244] width 319 height 75
click at [122, 9] on div "EvnxndkchJ0l7LZkhIey5WjO Alt s" at bounding box center [151, 16] width 233 height 23
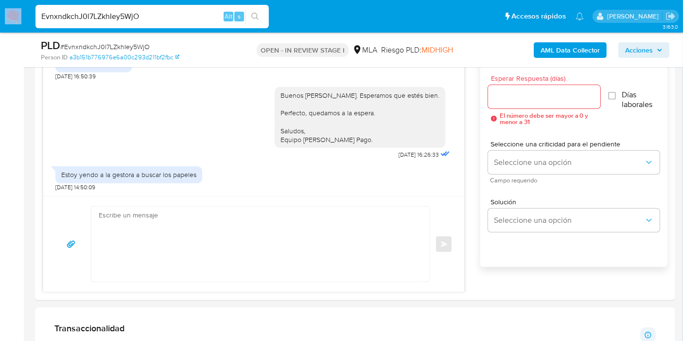
click at [122, 9] on div "EvnxndkchJ0l7LZkhIey5WjO Alt s" at bounding box center [151, 16] width 233 height 23
click at [116, 16] on input "EvnxndkchJ0l7LZkhIey5WjO" at bounding box center [151, 16] width 233 height 13
paste input "TcXjr4NXg7szyUPZ87VuD5Ro"
type input "TcXjr4NXg7szyUPZ87VuD5Ro"
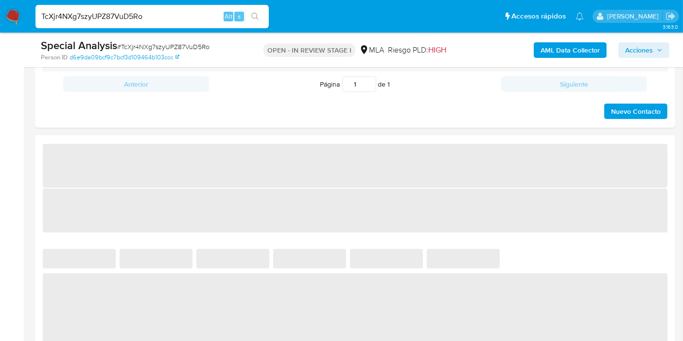
select select "10"
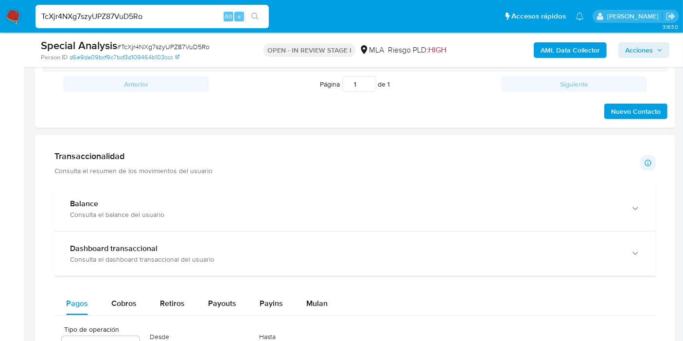
scroll to position [486, 0]
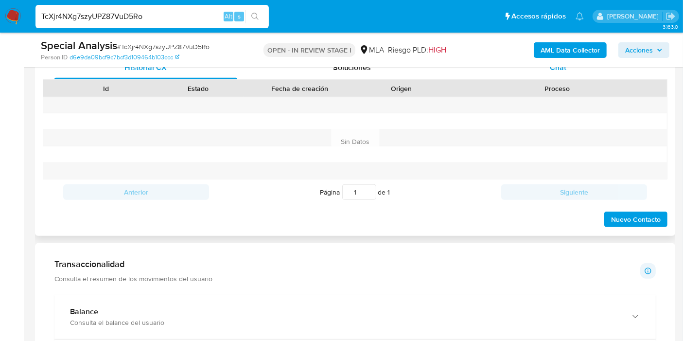
click at [576, 67] on div "Chat" at bounding box center [557, 67] width 183 height 23
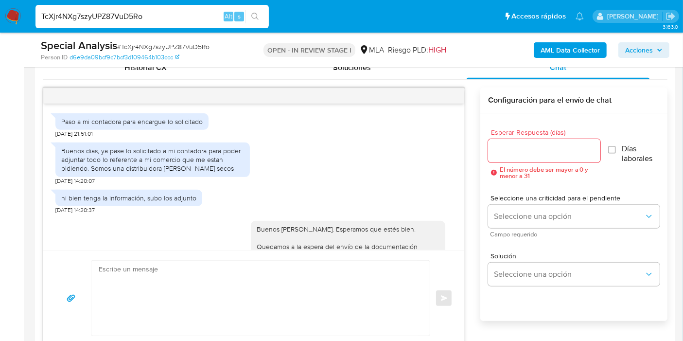
scroll to position [443, 0]
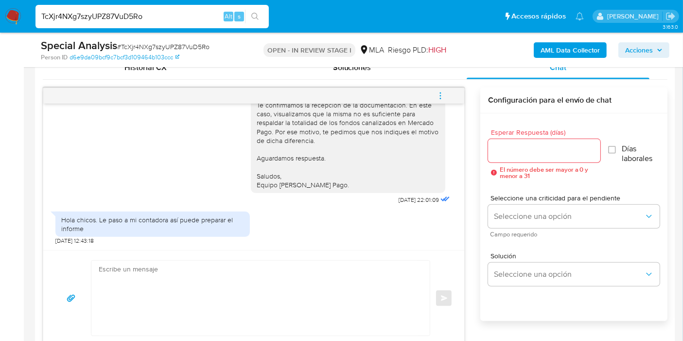
click at [176, 10] on input "TcXjr4NXg7szyUPZ87VuD5Ro" at bounding box center [151, 16] width 233 height 13
paste input "RnaLNgNhCb38ZX97biAaKJY9"
type input "RnaLNgNhCb38ZX97biAaKJY9"
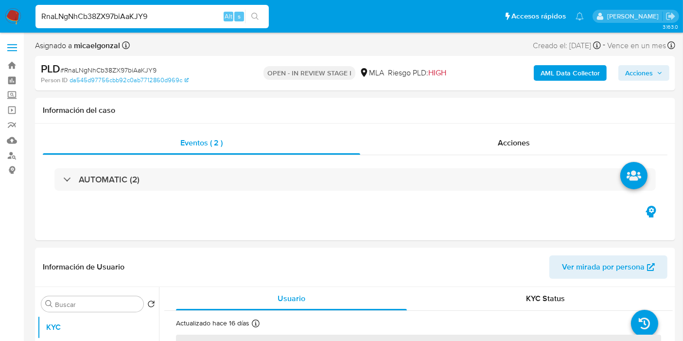
select select "10"
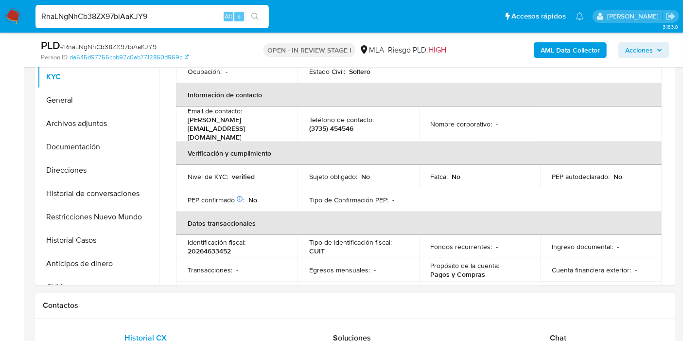
scroll to position [216, 0]
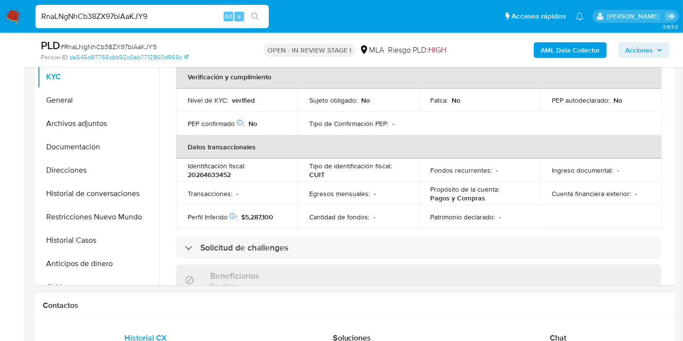
drag, startPoint x: 558, startPoint y: 334, endPoint x: 509, endPoint y: 321, distance: 50.3
click at [558, 334] on span "Chat" at bounding box center [558, 337] width 17 height 11
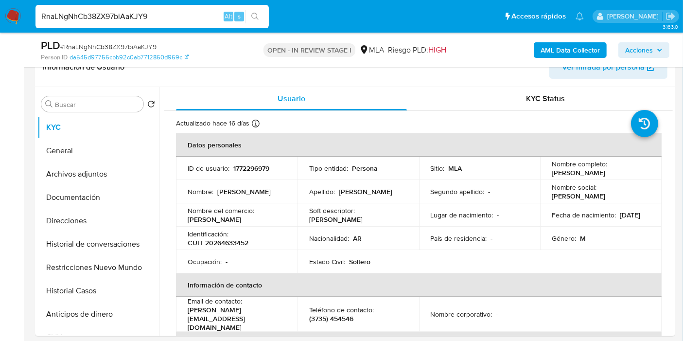
scroll to position [108, 0]
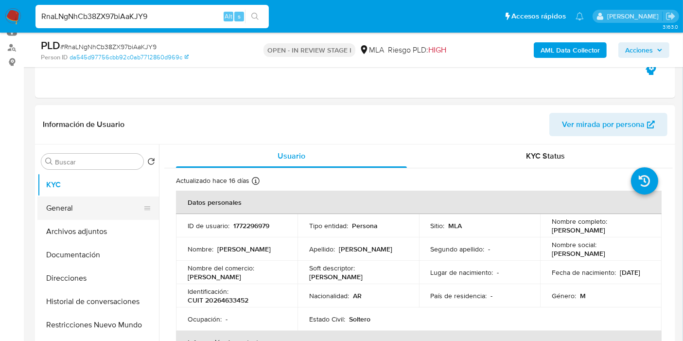
click at [49, 214] on button "General" at bounding box center [94, 207] width 114 height 23
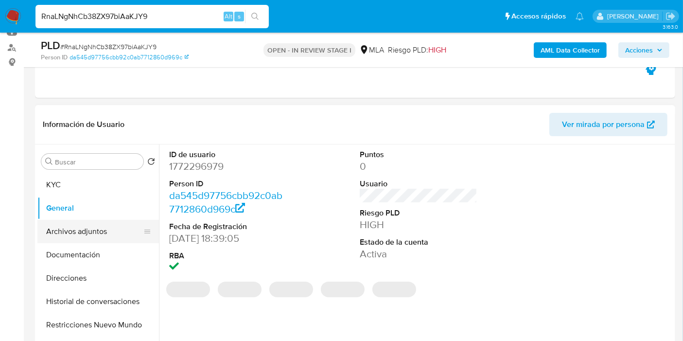
click at [76, 231] on button "Archivos adjuntos" at bounding box center [94, 231] width 114 height 23
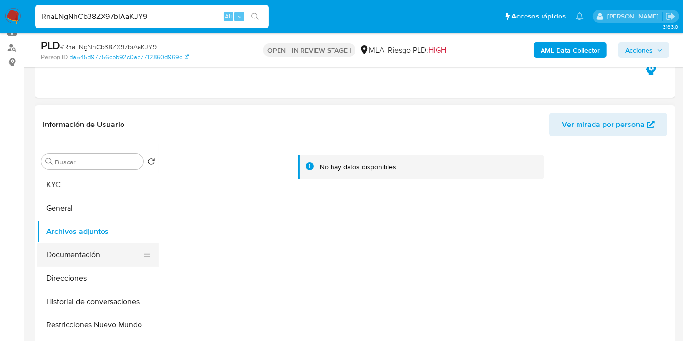
click at [67, 262] on button "Documentación" at bounding box center [94, 254] width 114 height 23
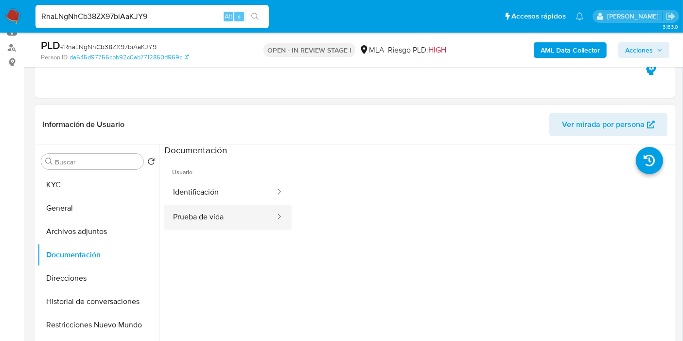
click at [238, 215] on button "Prueba de vida" at bounding box center [220, 217] width 112 height 25
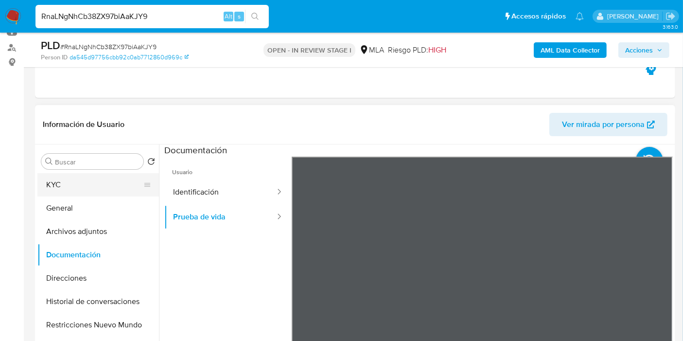
click at [40, 192] on button "KYC" at bounding box center [94, 184] width 114 height 23
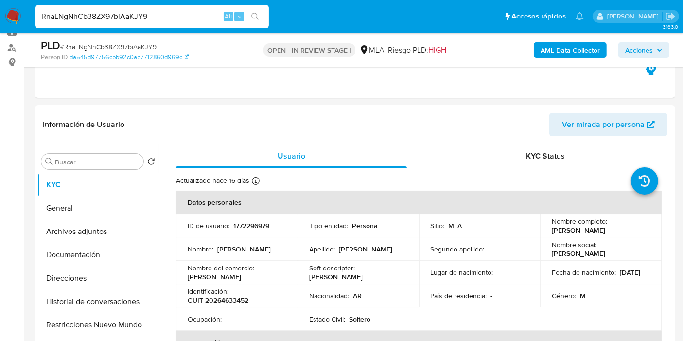
click at [59, 259] on button "Documentación" at bounding box center [94, 254] width 114 height 23
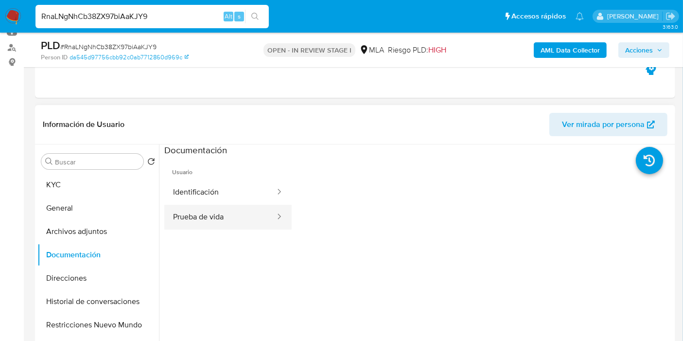
click at [212, 216] on button "Prueba de vida" at bounding box center [220, 217] width 112 height 25
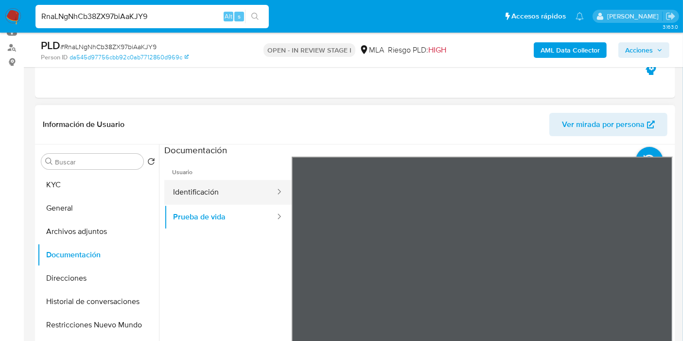
click at [226, 195] on button "Identificación" at bounding box center [220, 192] width 112 height 25
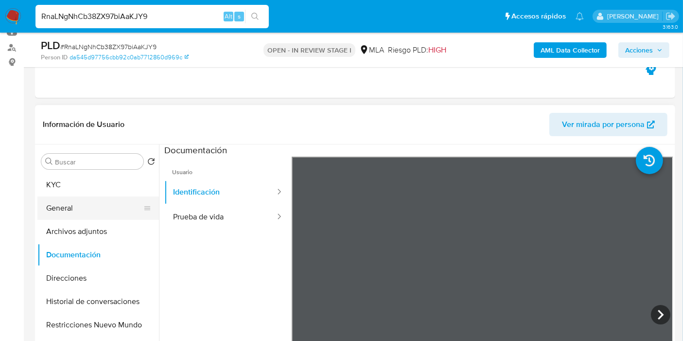
click at [99, 196] on button "General" at bounding box center [94, 207] width 114 height 23
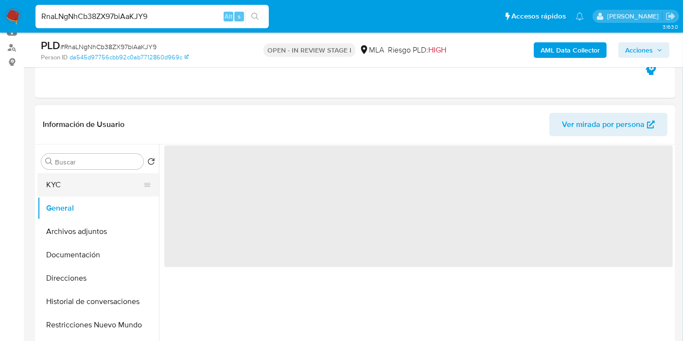
click at [88, 188] on button "KYC" at bounding box center [94, 184] width 114 height 23
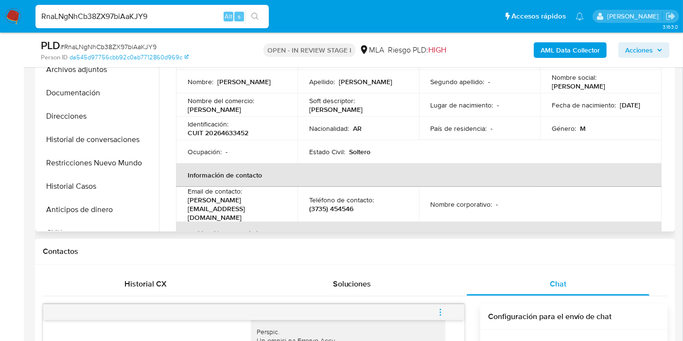
scroll to position [0, 0]
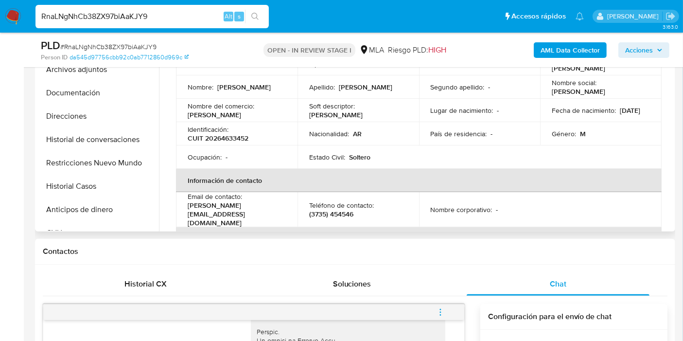
click at [231, 138] on p "CUIT 20264633452" at bounding box center [218, 138] width 61 height 9
copy p "20264633452"
click at [114, 123] on button "Direcciones" at bounding box center [94, 115] width 114 height 23
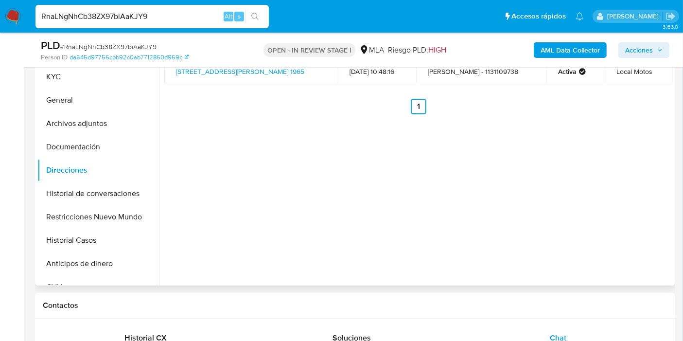
scroll to position [108, 0]
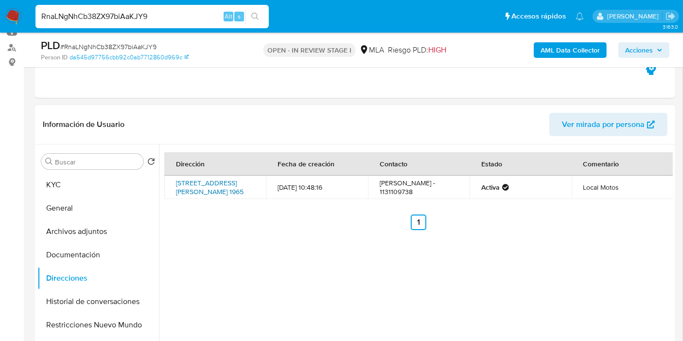
click at [228, 183] on link "Av Sarmiento 1965, Chaco, Chaco, 3500, Argentina 1965" at bounding box center [210, 187] width 68 height 18
click at [105, 178] on button "KYC" at bounding box center [94, 184] width 114 height 23
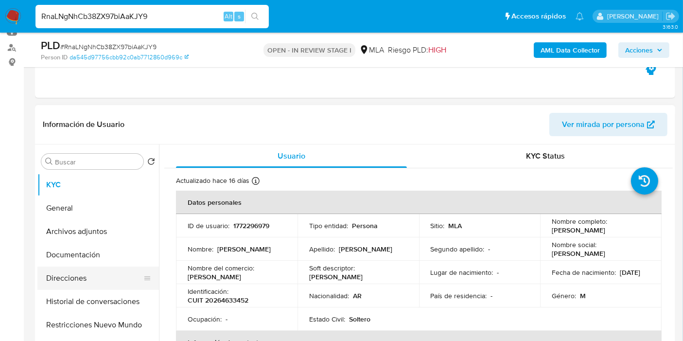
click at [96, 278] on button "Direcciones" at bounding box center [94, 277] width 114 height 23
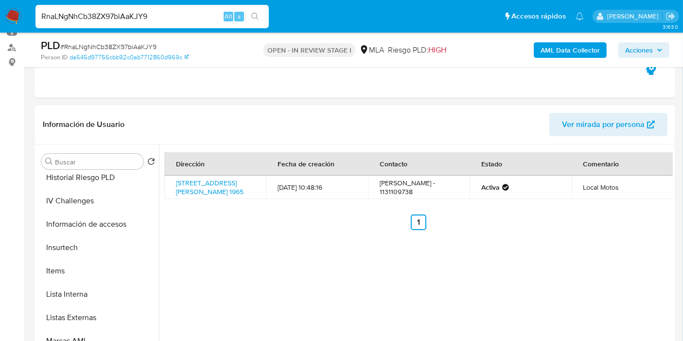
scroll to position [365, 0]
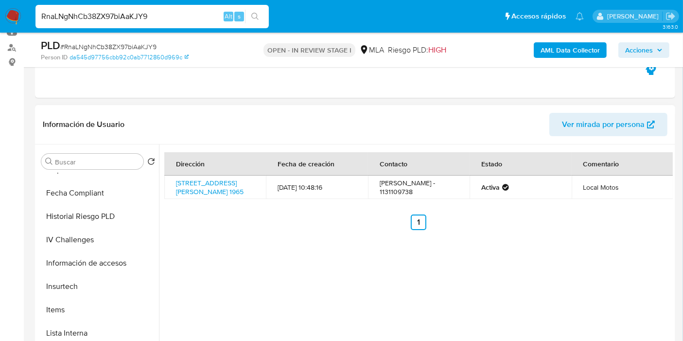
click at [85, 260] on button "Información de accesos" at bounding box center [97, 262] width 121 height 23
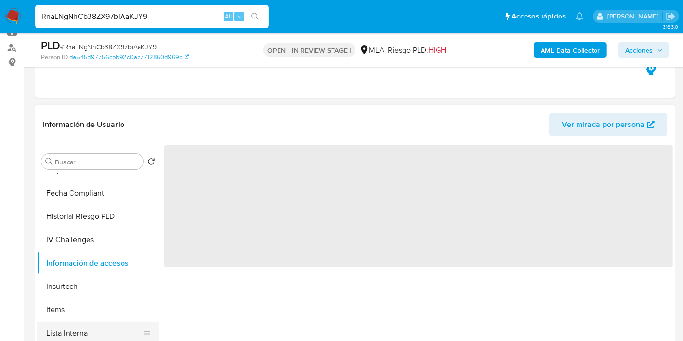
click at [98, 332] on button "Lista Interna" at bounding box center [94, 332] width 114 height 23
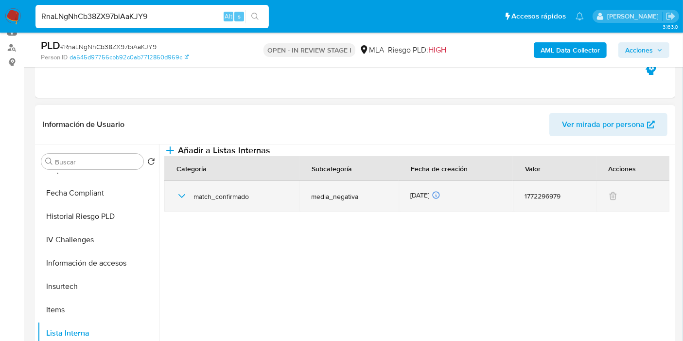
click at [174, 208] on td "match_confirmado" at bounding box center [231, 195] width 135 height 31
click at [176, 202] on icon "button" at bounding box center [182, 196] width 12 height 12
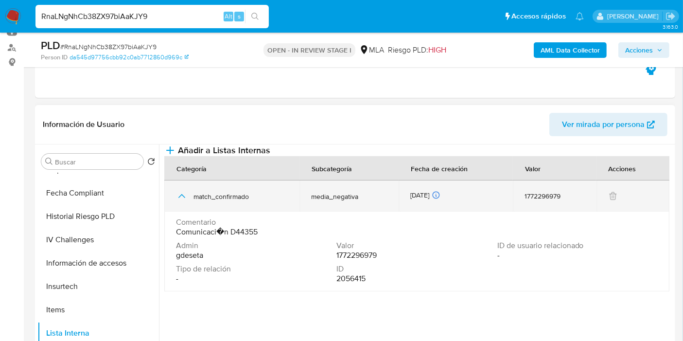
click at [176, 202] on icon "button" at bounding box center [182, 196] width 12 height 12
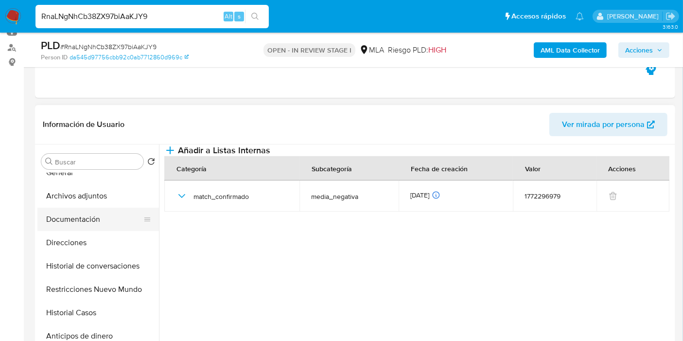
scroll to position [0, 0]
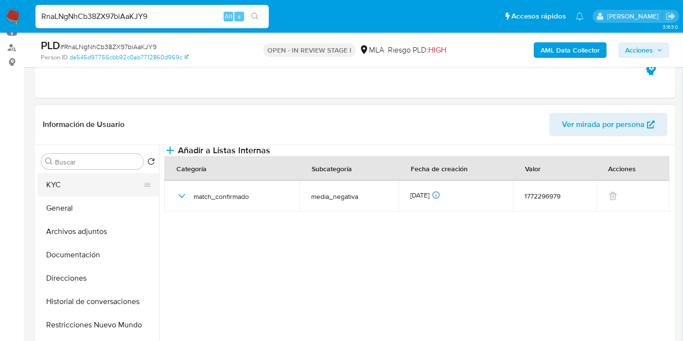
click at [108, 177] on button "KYC" at bounding box center [94, 184] width 114 height 23
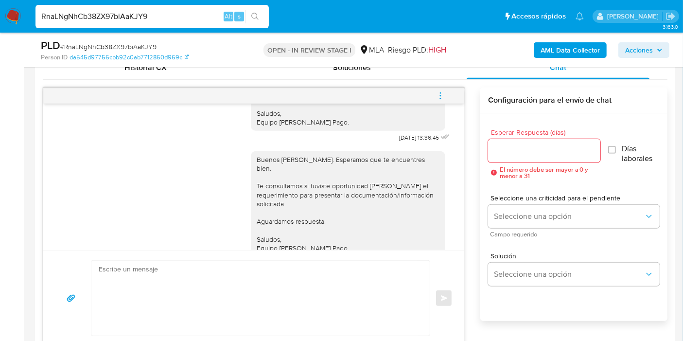
scroll to position [1087, 0]
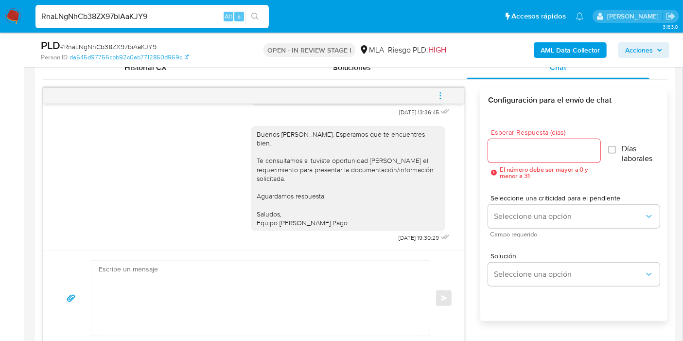
click at [420, 207] on div "Buenos días, Rodrigo. Esperamos que te encuentres bien. Te consultamos si tuvis…" at bounding box center [348, 178] width 183 height 97
click at [138, 21] on input "RnaLNgNhCb38ZX97biAaKJY9" at bounding box center [151, 16] width 233 height 13
paste input "s7y0OrSfQbmw9CBYkDBDgs31"
type input "s7y0OrSfQbmw9CBYkDBDgs31"
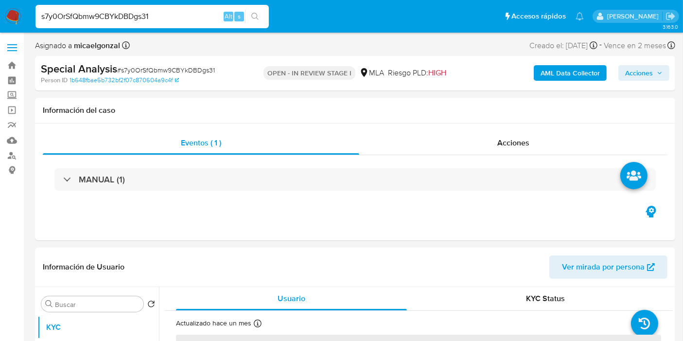
select select "10"
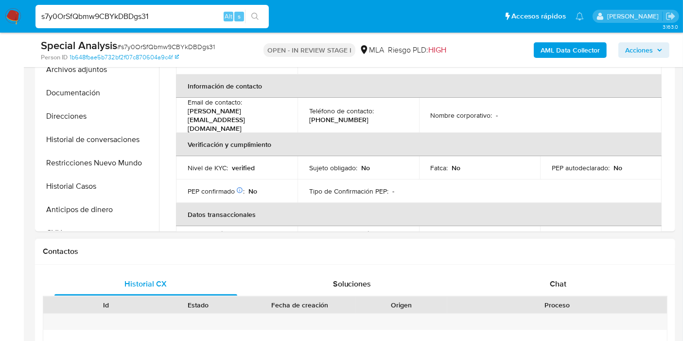
scroll to position [216, 0]
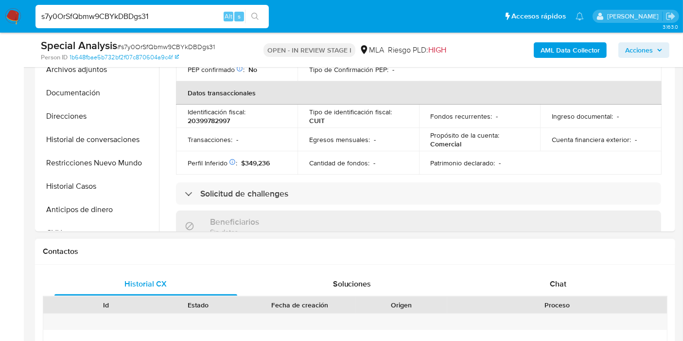
click at [534, 291] on div "Chat" at bounding box center [557, 283] width 183 height 23
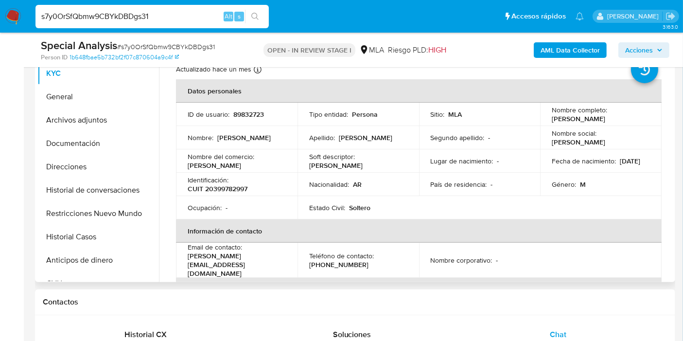
scroll to position [108, 0]
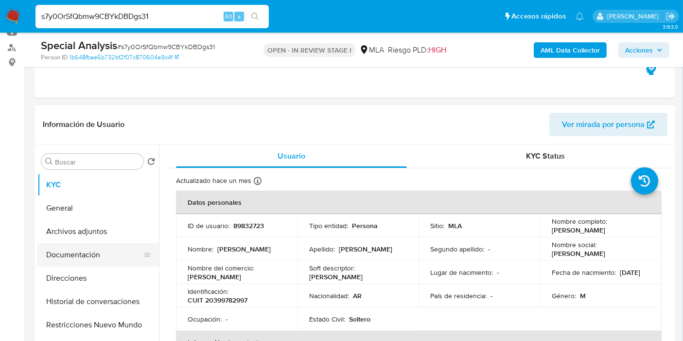
click at [75, 248] on button "Documentación" at bounding box center [94, 254] width 114 height 23
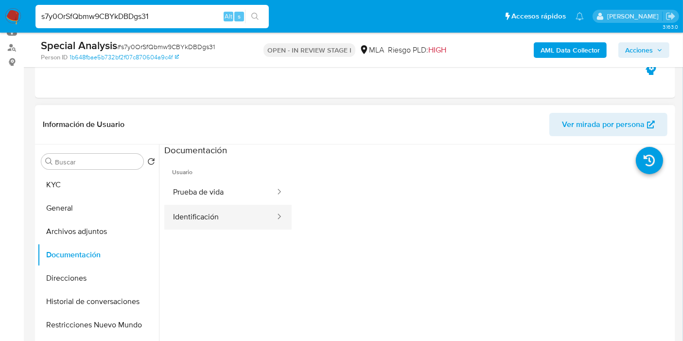
click at [197, 209] on button "Identificación" at bounding box center [220, 217] width 112 height 25
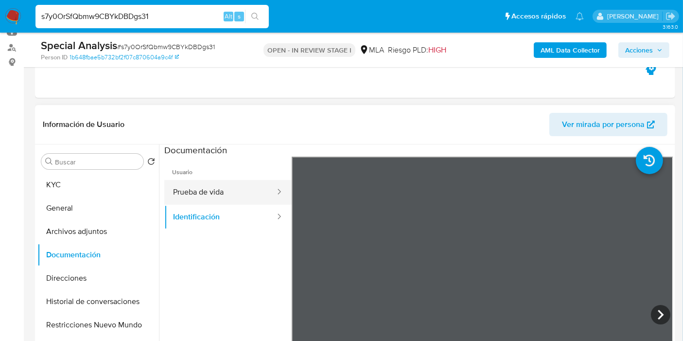
click at [200, 199] on button "Prueba de vida" at bounding box center [220, 192] width 112 height 25
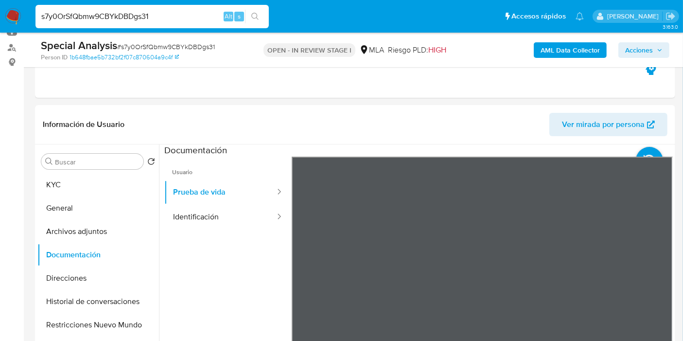
click at [15, 22] on img at bounding box center [13, 16] width 17 height 17
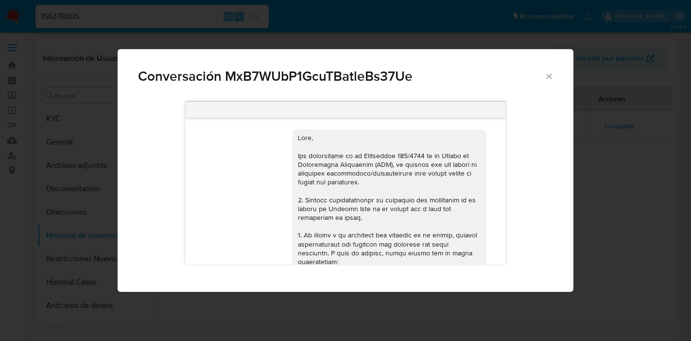
select select "10"
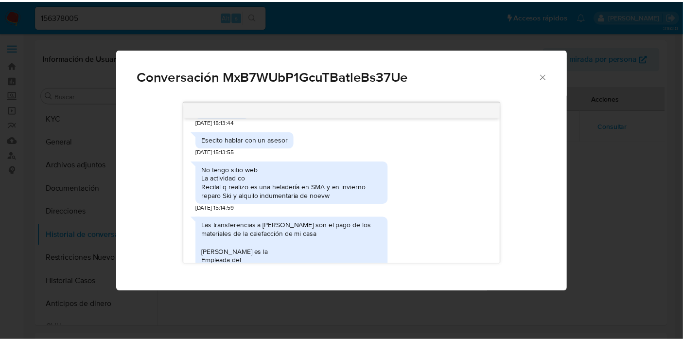
scroll to position [1003, 0]
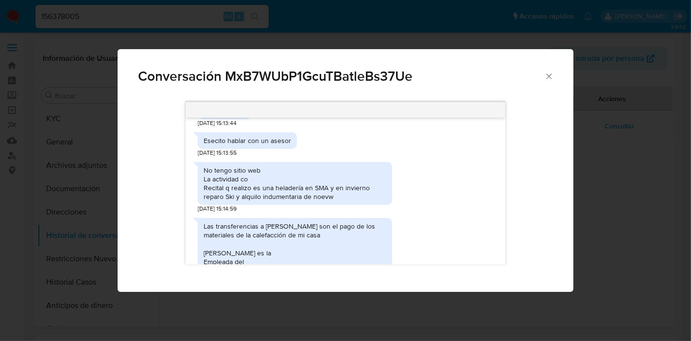
click at [547, 75] on icon "Cerrar" at bounding box center [549, 76] width 10 height 10
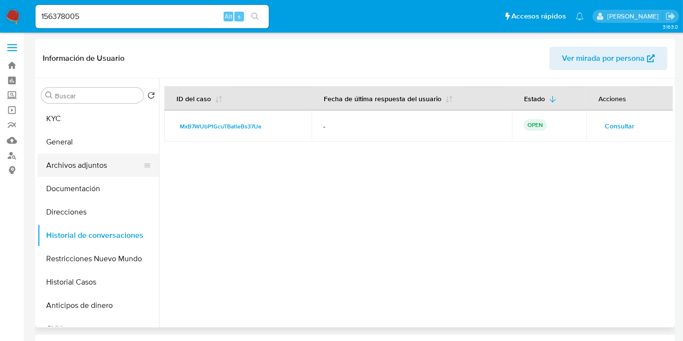
click at [50, 169] on button "Archivos adjuntos" at bounding box center [94, 165] width 114 height 23
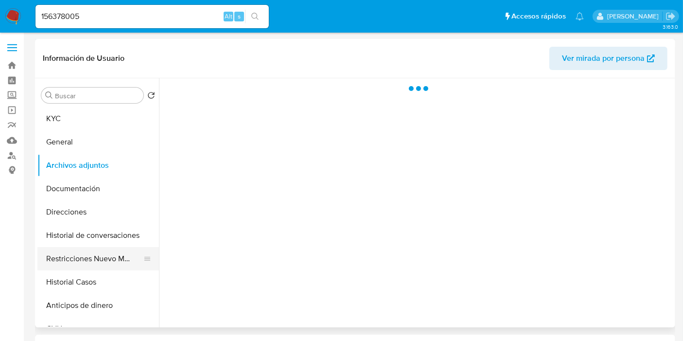
click at [151, 261] on button "Restricciones Nuevo Mundo" at bounding box center [94, 258] width 114 height 23
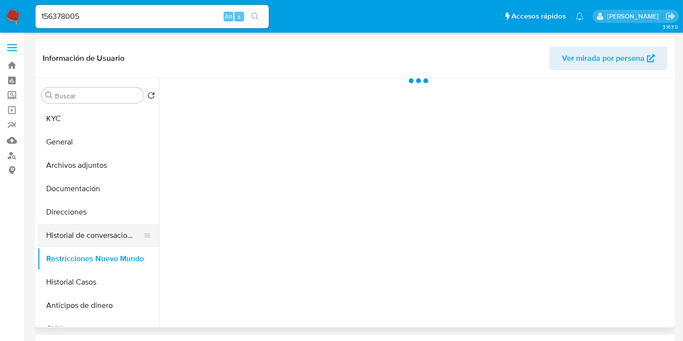
click at [125, 237] on button "Historial de conversaciones" at bounding box center [94, 235] width 114 height 23
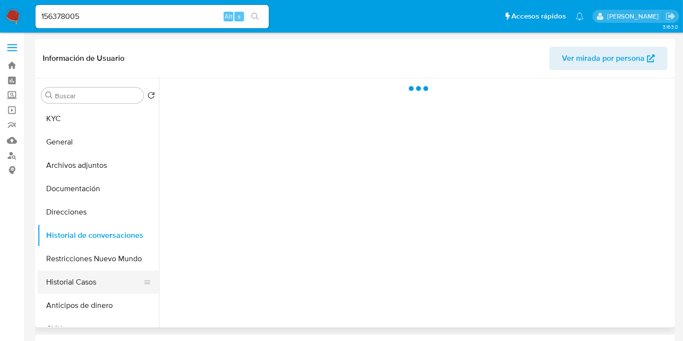
click at [107, 280] on button "Historial Casos" at bounding box center [94, 281] width 114 height 23
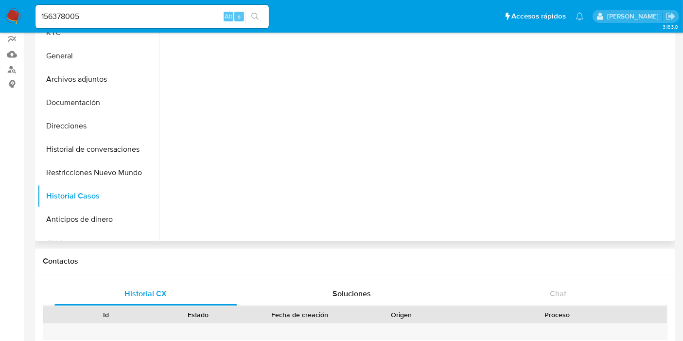
scroll to position [162, 0]
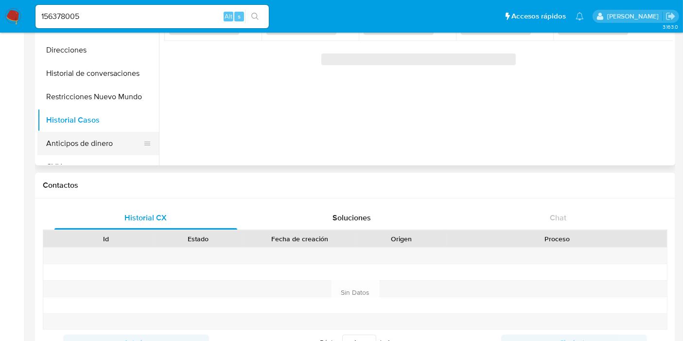
click at [114, 133] on button "Anticipos de dinero" at bounding box center [94, 143] width 114 height 23
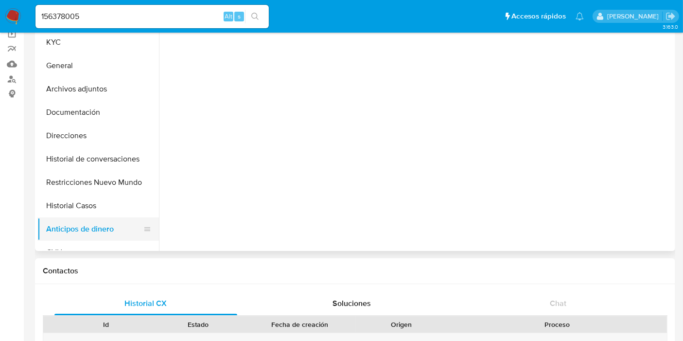
scroll to position [0, 0]
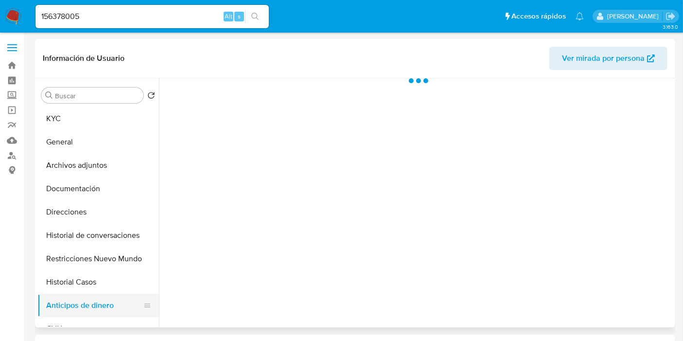
click at [114, 133] on button "General" at bounding box center [97, 141] width 121 height 23
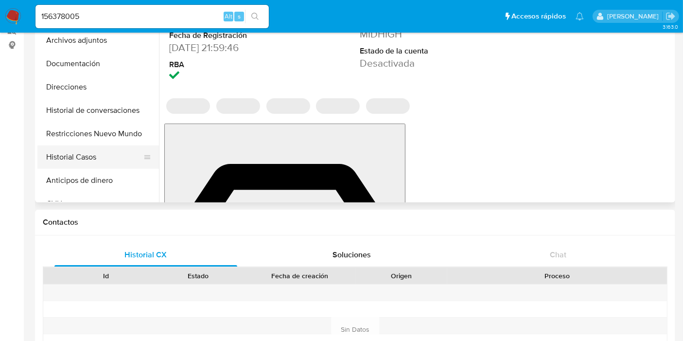
scroll to position [108, 0]
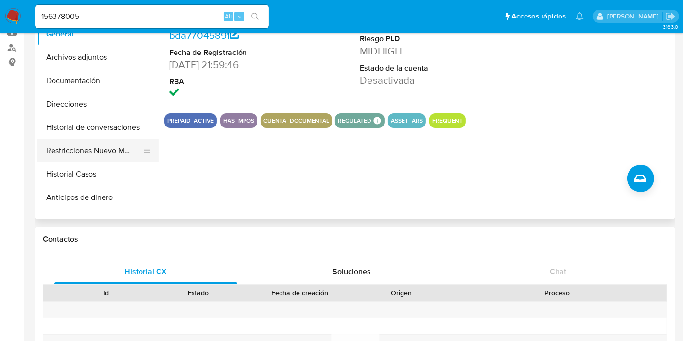
drag, startPoint x: 116, startPoint y: 170, endPoint x: 116, endPoint y: 152, distance: 18.0
click at [116, 169] on button "Historial Casos" at bounding box center [97, 173] width 121 height 23
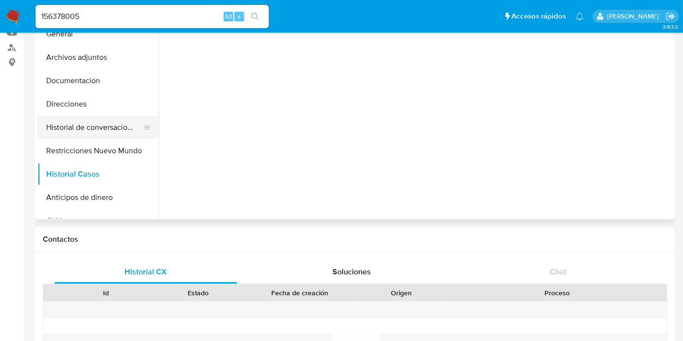
click at [116, 132] on button "Historial de conversaciones" at bounding box center [94, 127] width 114 height 23
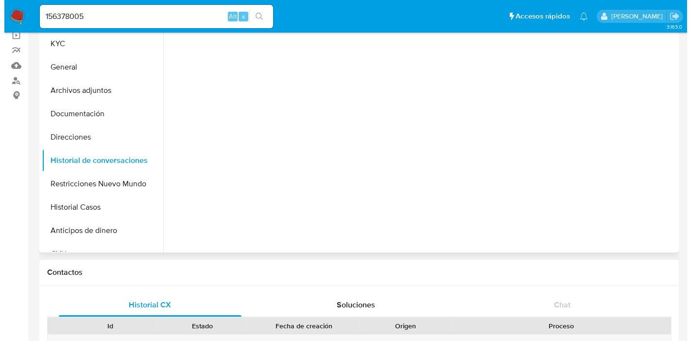
scroll to position [0, 0]
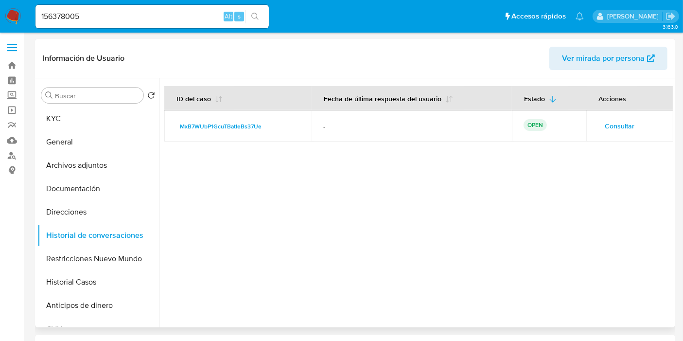
click at [610, 126] on span "Consultar" at bounding box center [619, 126] width 30 height 14
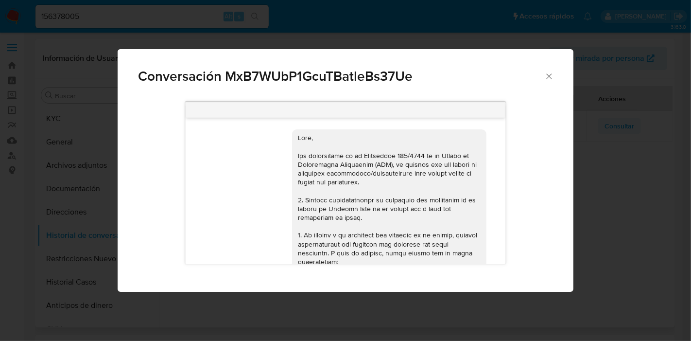
scroll to position [1220, 0]
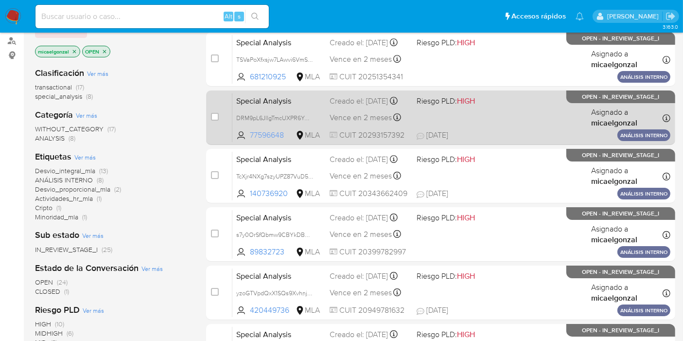
scroll to position [162, 0]
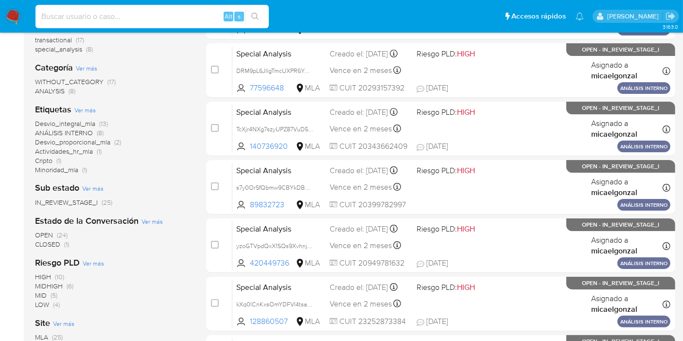
click at [155, 21] on input at bounding box center [151, 16] width 233 height 13
paste input "sD8J3xBaHGDVU94DwPeHVUWi"
type input "sD8J3xBaHGDVU94DwPeHVUWi"
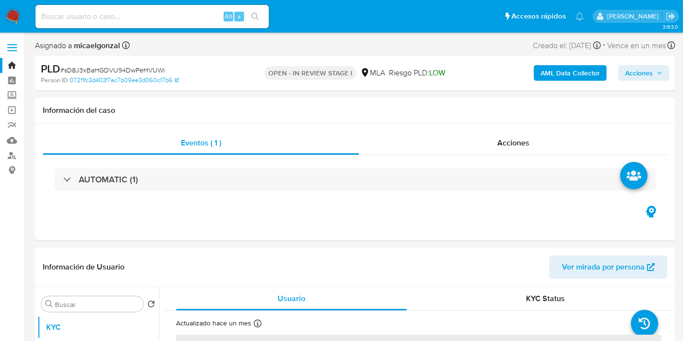
select select "10"
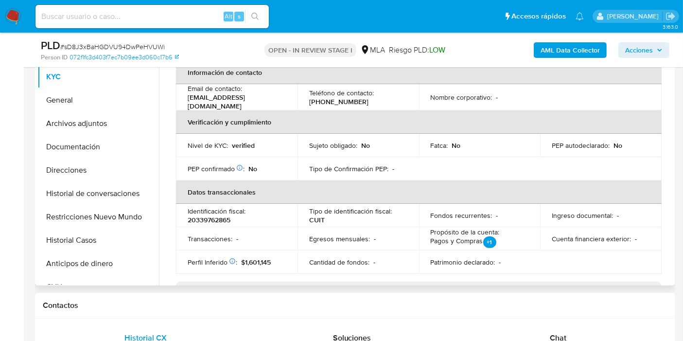
scroll to position [378, 0]
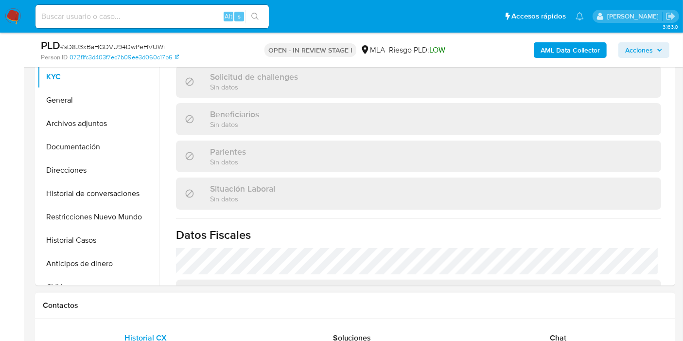
click at [588, 312] on div "Contactos" at bounding box center [355, 306] width 640 height 26
click at [575, 328] on div "Chat" at bounding box center [557, 337] width 183 height 23
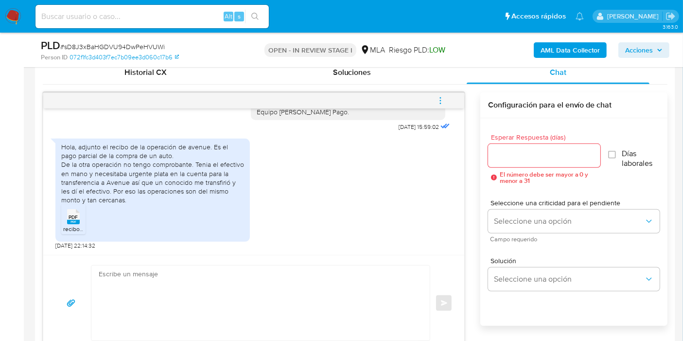
scroll to position [486, 0]
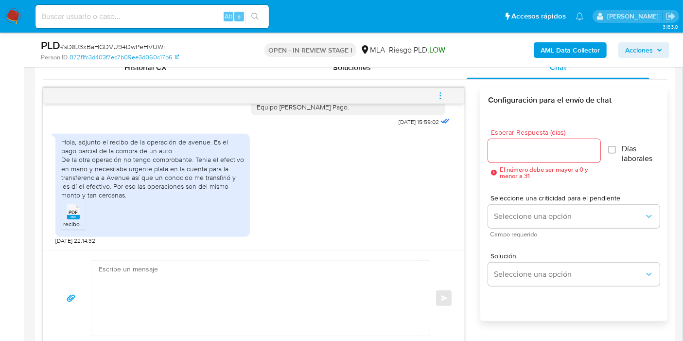
click at [101, 153] on div "Hola, adjunto el recibo de la operación de avenue. Es el pago parcial de la com…" at bounding box center [152, 169] width 183 height 62
click at [88, 164] on div "Hola, adjunto el recibo de la operación de avenue. Es el pago parcial de la com…" at bounding box center [152, 169] width 183 height 62
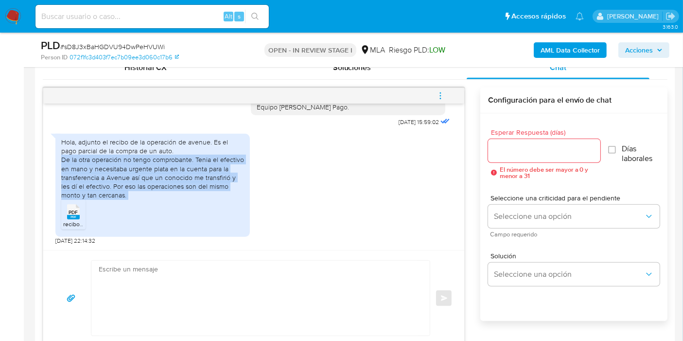
click at [88, 164] on div "Hola, adjunto el recibo de la operación de avenue. Es el pago parcial de la com…" at bounding box center [152, 169] width 183 height 62
click at [100, 165] on div "Hola, adjunto el recibo de la operación de avenue. Es el pago parcial de la com…" at bounding box center [152, 169] width 183 height 62
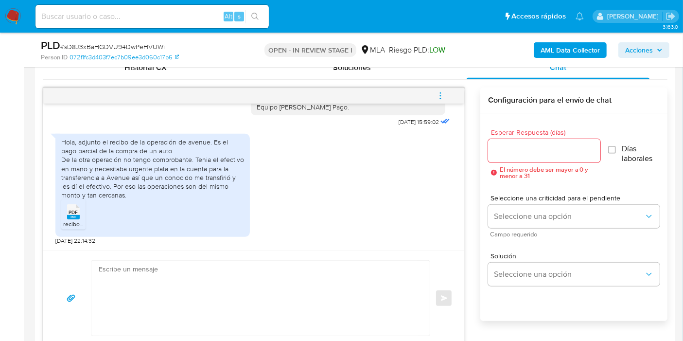
click at [152, 195] on div "Hola, adjunto el recibo de la operación de avenue. Es el pago parcial de la com…" at bounding box center [152, 169] width 183 height 62
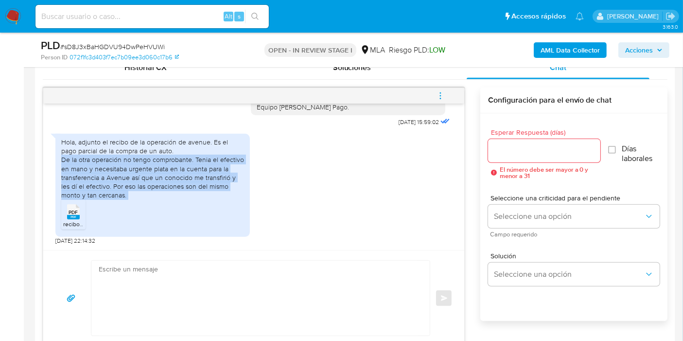
click at [152, 195] on div "Hola, adjunto el recibo de la operación de avenue. Es el pago parcial de la com…" at bounding box center [152, 169] width 183 height 62
click at [176, 169] on div "Hola, adjunto el recibo de la operación de avenue. Es el pago parcial de la com…" at bounding box center [152, 169] width 183 height 62
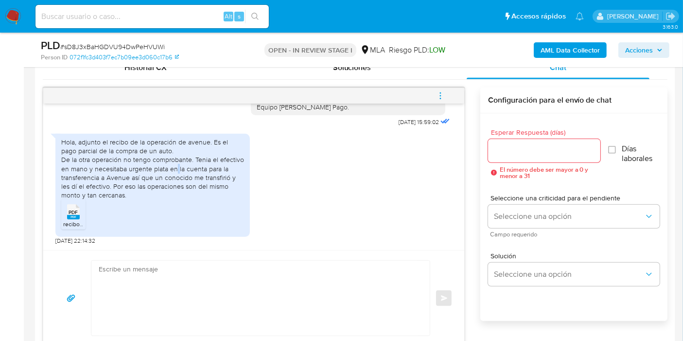
click at [176, 169] on div "Hola, adjunto el recibo de la operación de avenue. Es el pago parcial de la com…" at bounding box center [152, 169] width 183 height 62
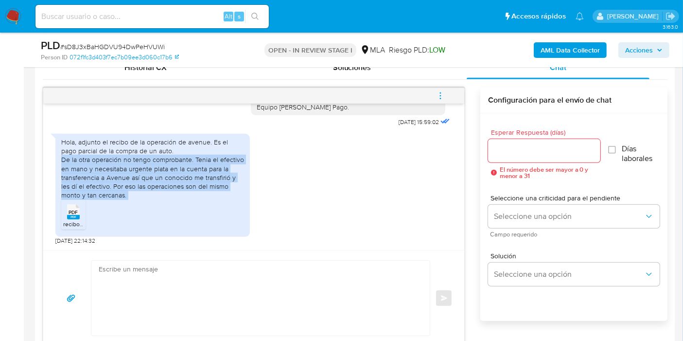
click at [176, 169] on div "Hola, adjunto el recibo de la operación de avenue. Es el pago parcial de la com…" at bounding box center [152, 169] width 183 height 62
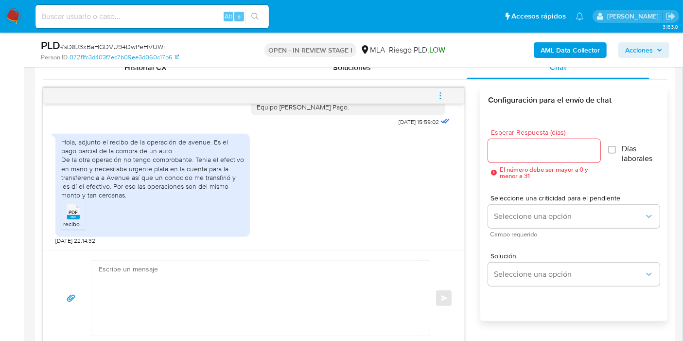
click at [190, 136] on div "Hola, adjunto el recibo de la operación de avenue. Es el pago parcial de la com…" at bounding box center [152, 185] width 194 height 103
click at [173, 148] on div "Hola, adjunto el recibo de la operación de avenue. Es el pago parcial de la com…" at bounding box center [152, 169] width 183 height 62
click at [77, 223] on span "recibo_20250829_Recibo-78465.pdf" at bounding box center [111, 224] width 97 height 8
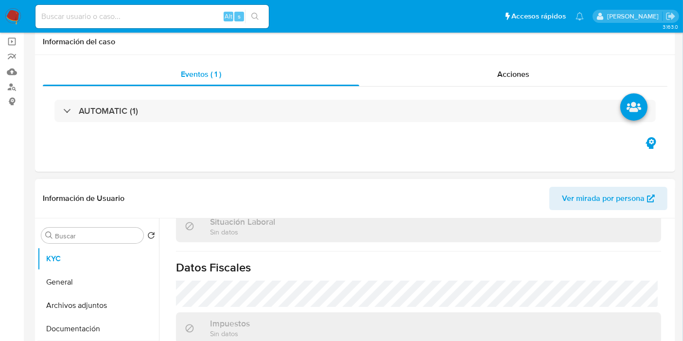
scroll to position [108, 0]
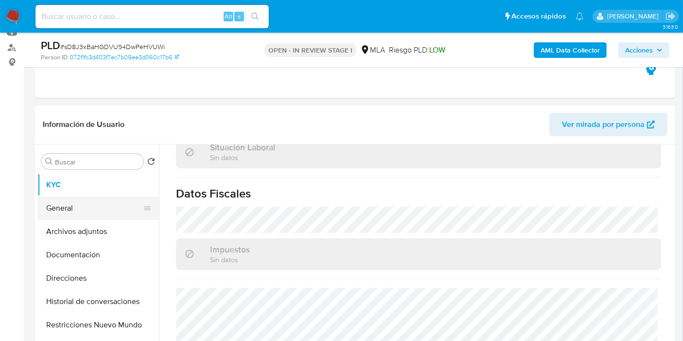
click at [94, 211] on button "General" at bounding box center [94, 207] width 114 height 23
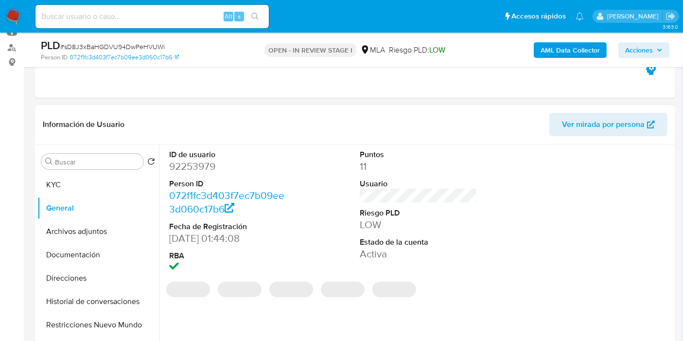
click at [197, 170] on dd "92253979" at bounding box center [228, 166] width 118 height 14
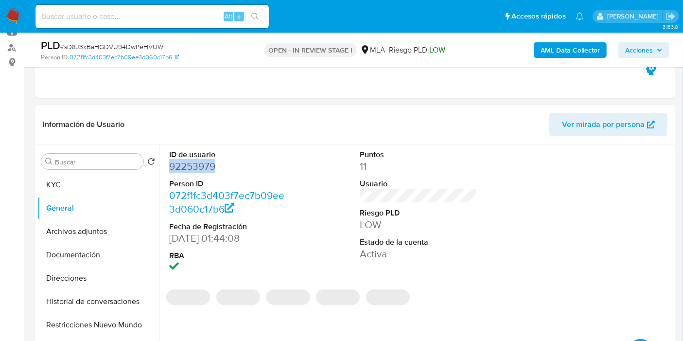
copy dd "92253979"
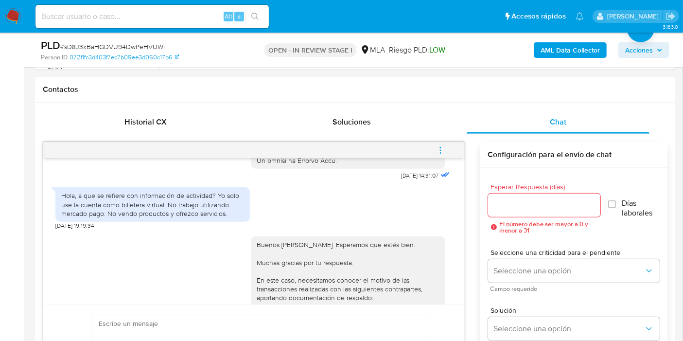
scroll to position [674, 0]
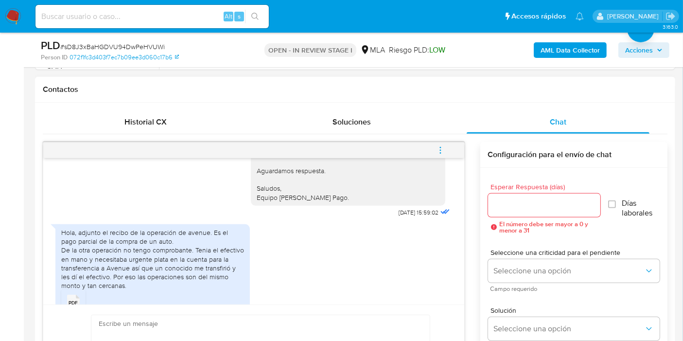
click at [210, 274] on div "Hola, adjunto el recibo de la operación de avenue. Es el pago parcial de la com…" at bounding box center [152, 259] width 183 height 62
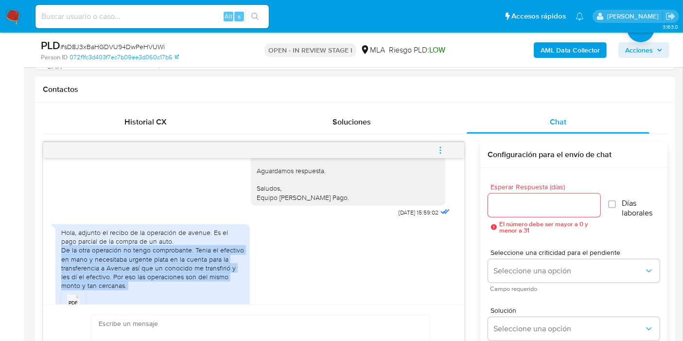
click at [210, 274] on div "Hola, adjunto el recibo de la operación de avenue. Es el pago parcial de la com…" at bounding box center [152, 259] width 183 height 62
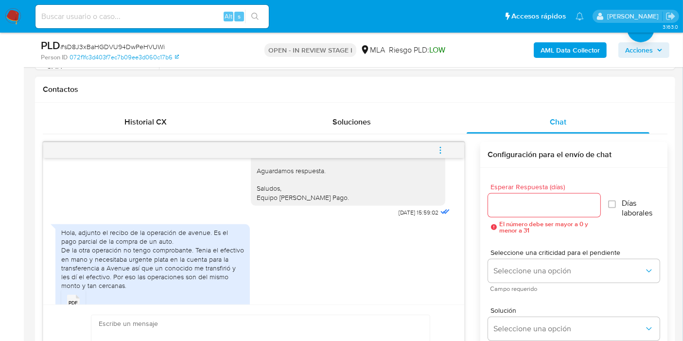
click at [204, 255] on div "Hola, adjunto el recibo de la operación de avenue. Es el pago parcial de la com…" at bounding box center [152, 259] width 183 height 62
click at [189, 268] on div "Hola, adjunto el recibo de la operación de avenue. Es el pago parcial de la com…" at bounding box center [152, 259] width 183 height 62
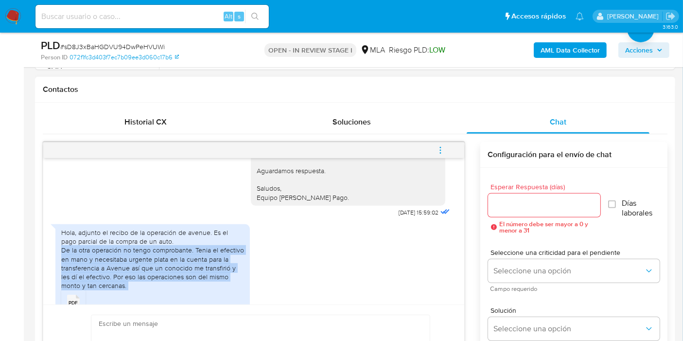
click at [189, 268] on div "Hola, adjunto el recibo de la operación de avenue. Es el pago parcial de la com…" at bounding box center [152, 259] width 183 height 62
click at [186, 280] on div "Hola, adjunto el recibo de la operación de avenue. Es el pago parcial de la com…" at bounding box center [152, 259] width 183 height 62
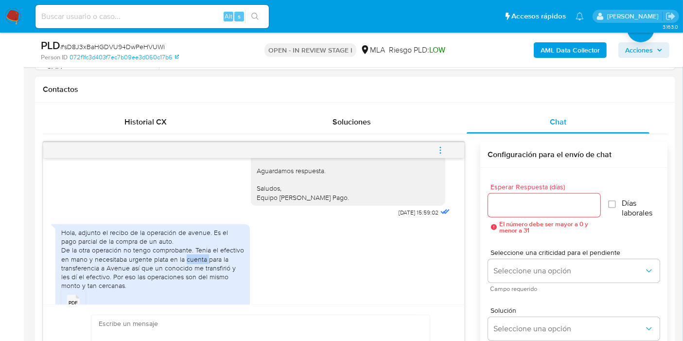
click at [186, 280] on div "Hola, adjunto el recibo de la operación de avenue. Es el pago parcial de la com…" at bounding box center [152, 259] width 183 height 62
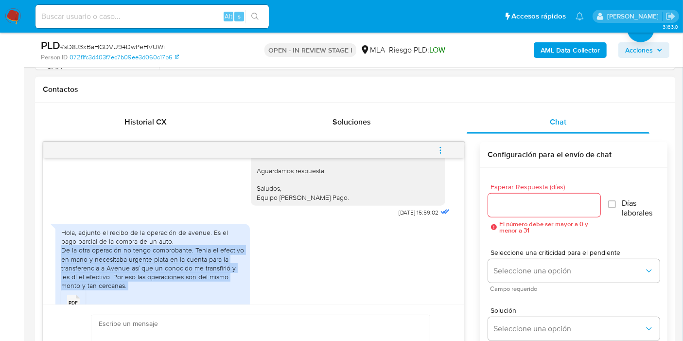
click at [186, 280] on div "Hola, adjunto el recibo de la operación de avenue. Es el pago parcial de la com…" at bounding box center [152, 259] width 183 height 62
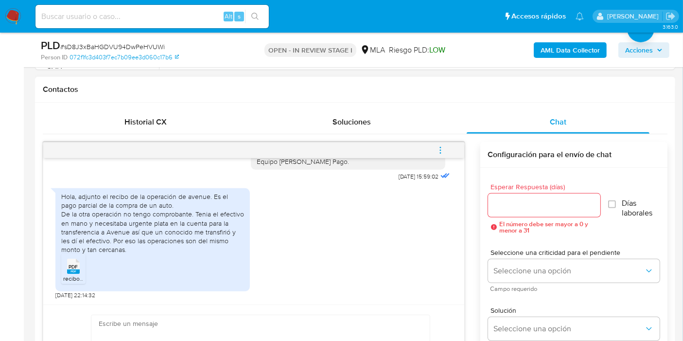
click at [189, 205] on div "Hola, adjunto el recibo de la operación de avenue. Es el pago parcial de la com…" at bounding box center [152, 223] width 183 height 62
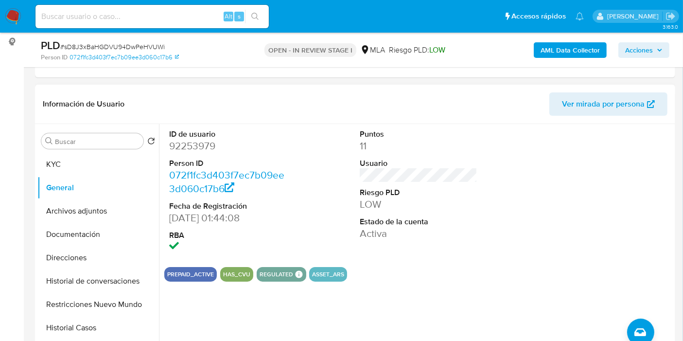
scroll to position [108, 0]
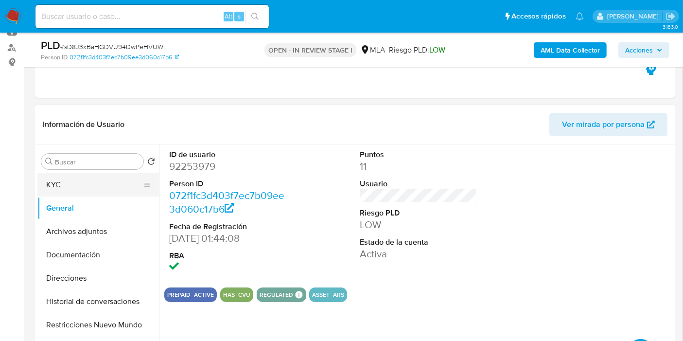
click at [58, 193] on button "KYC" at bounding box center [94, 184] width 114 height 23
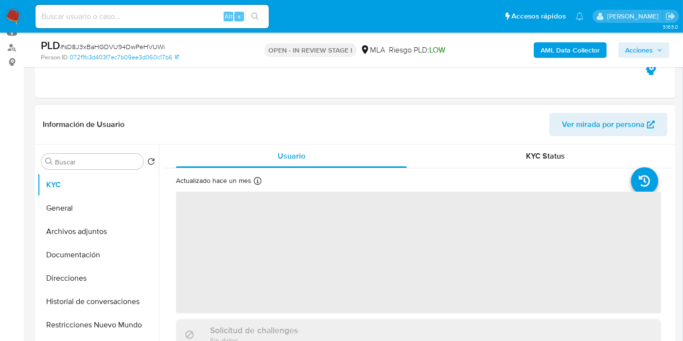
scroll to position [54, 0]
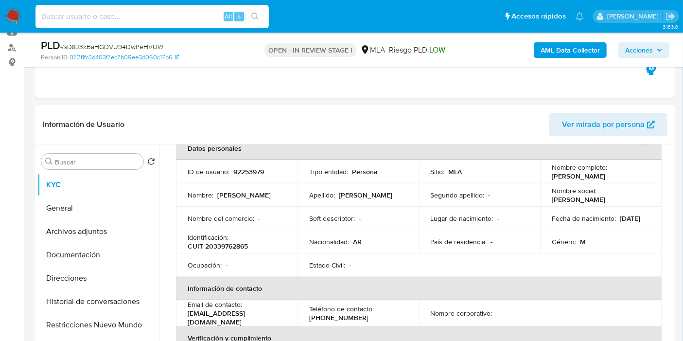
click at [154, 19] on input at bounding box center [151, 16] width 233 height 13
paste input "kFw6RqXKltqM7lQBPHLyYKHE"
type input "kFw6RqXKltqM7lQBPHLyYKHE"
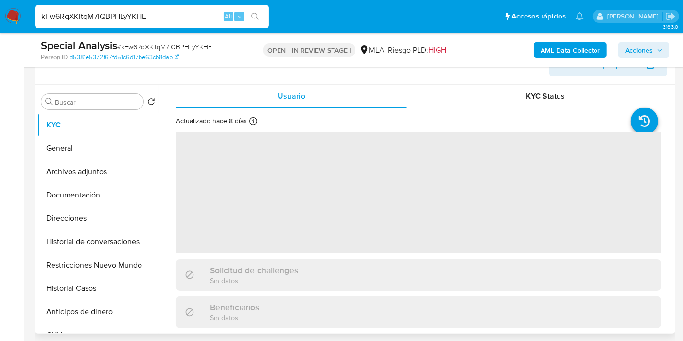
scroll to position [216, 0]
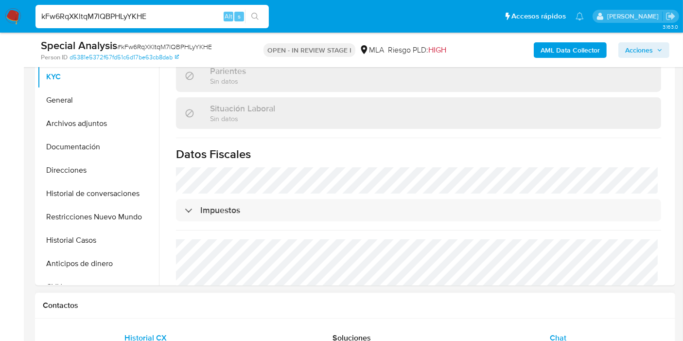
select select "10"
click at [554, 335] on span "Chat" at bounding box center [558, 337] width 17 height 11
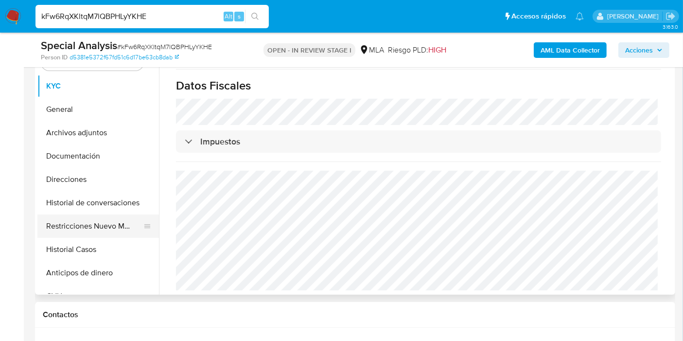
scroll to position [162, 0]
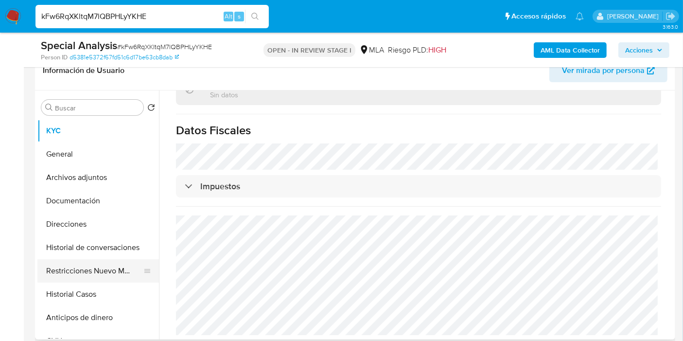
click at [97, 267] on button "Restricciones Nuevo Mundo" at bounding box center [94, 270] width 114 height 23
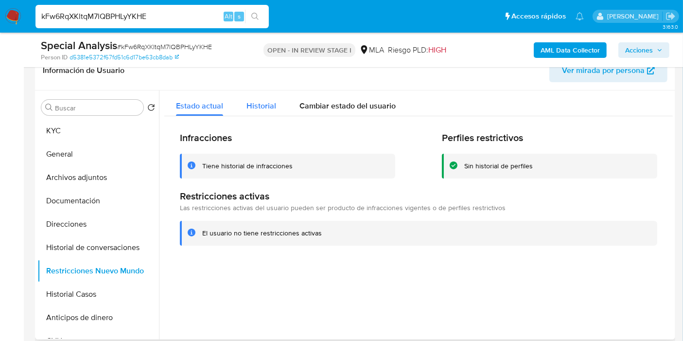
click at [254, 114] on div "Historial" at bounding box center [261, 103] width 30 height 26
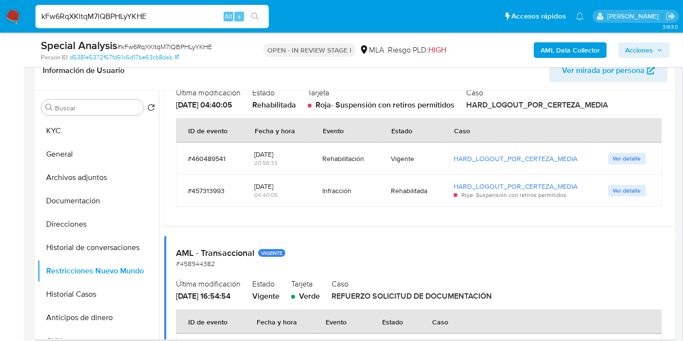
scroll to position [54, 0]
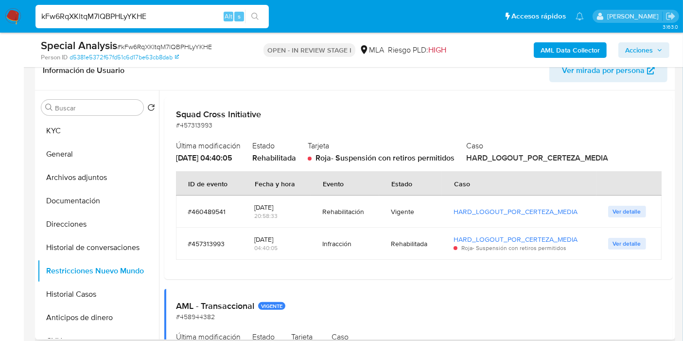
click at [423, 209] on div "Vigente" at bounding box center [410, 211] width 39 height 9
click at [345, 245] on div "Infracción" at bounding box center [344, 243] width 45 height 9
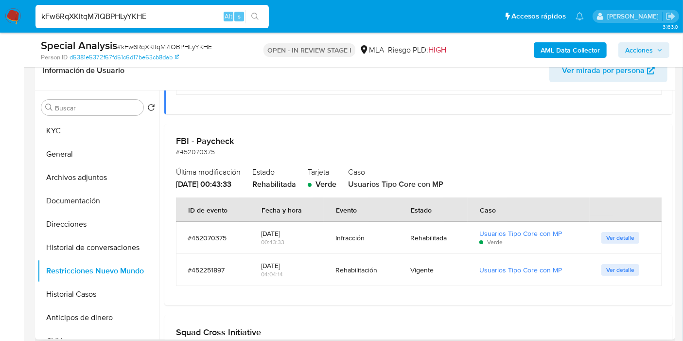
scroll to position [431, 0]
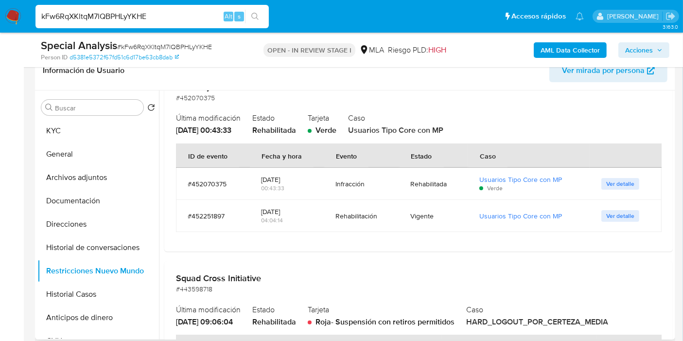
click at [346, 245] on div "FBI - Paycheck #452070375 Última modificación 25/08/2025 - 00:43:33 Estado Reha…" at bounding box center [418, 160] width 508 height 181
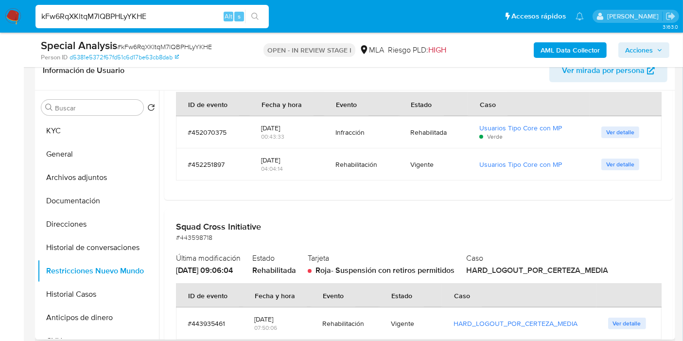
scroll to position [594, 0]
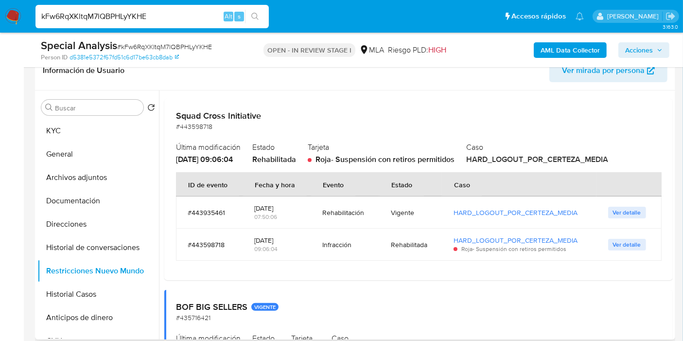
click at [346, 245] on div "Infracción" at bounding box center [344, 244] width 45 height 9
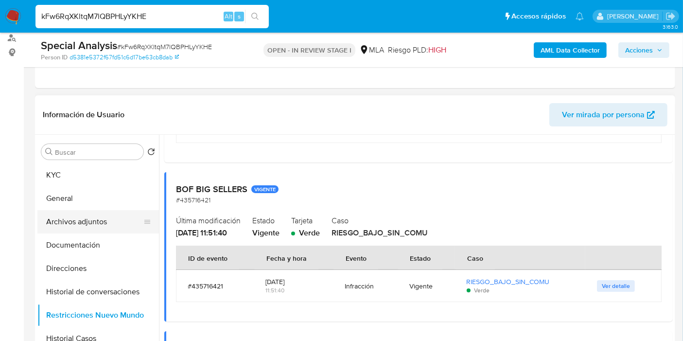
scroll to position [108, 0]
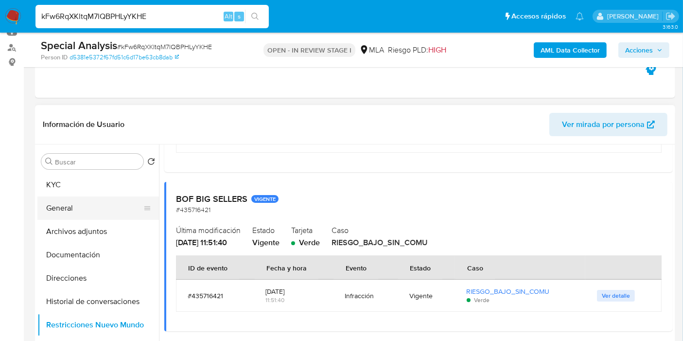
drag, startPoint x: 56, startPoint y: 226, endPoint x: 71, endPoint y: 214, distance: 20.0
click at [57, 225] on button "Archivos adjuntos" at bounding box center [97, 231] width 121 height 23
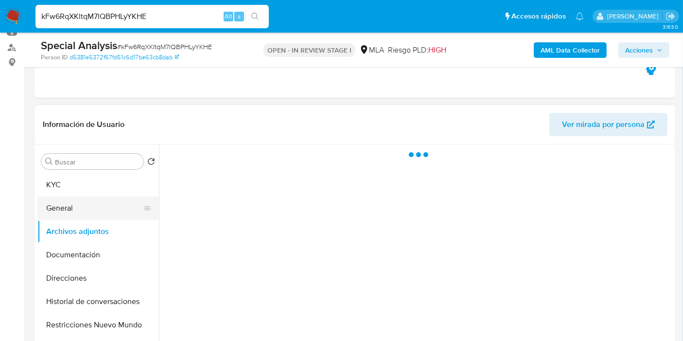
click at [71, 214] on button "General" at bounding box center [94, 207] width 114 height 23
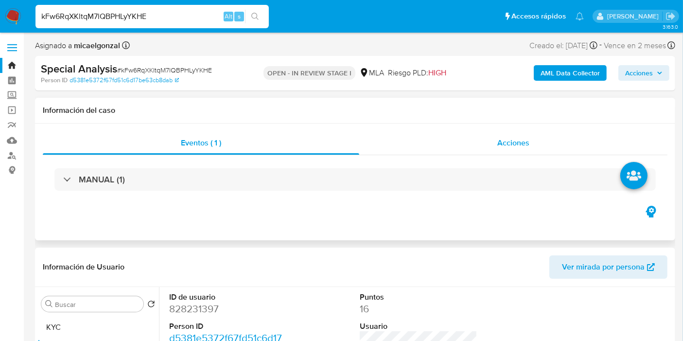
click at [500, 145] on span "Acciones" at bounding box center [513, 142] width 32 height 11
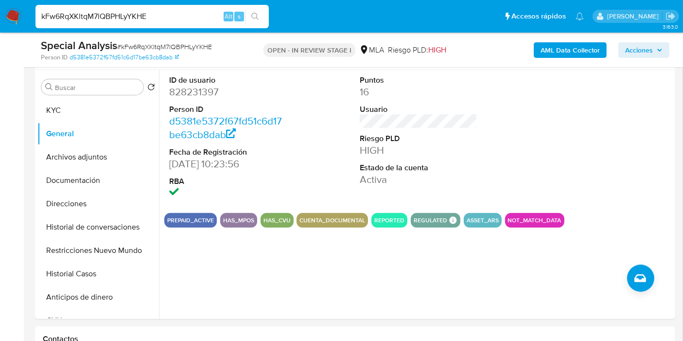
scroll to position [270, 0]
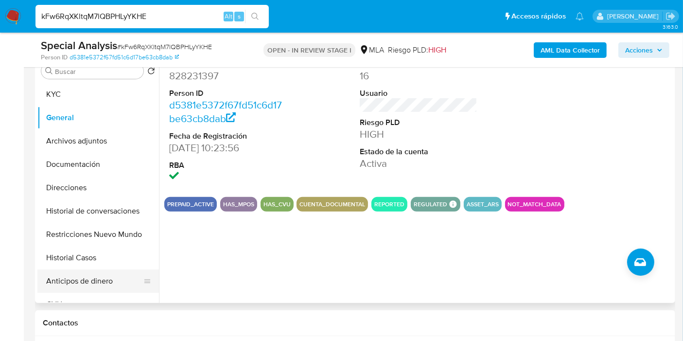
click at [57, 269] on button "Anticipos de dinero" at bounding box center [94, 280] width 114 height 23
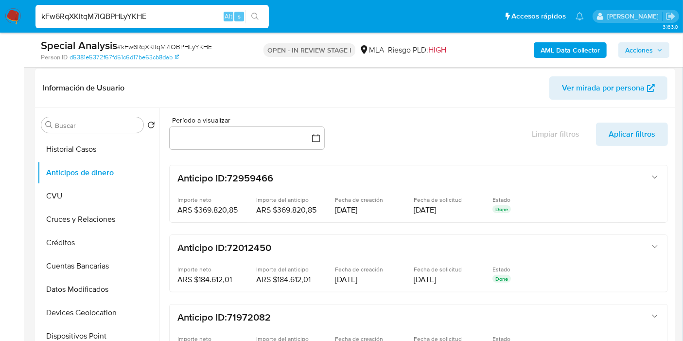
scroll to position [167, 0]
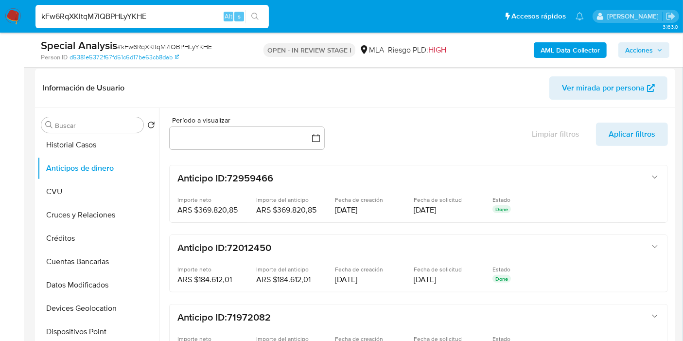
click at [90, 233] on button "Créditos" at bounding box center [94, 237] width 114 height 23
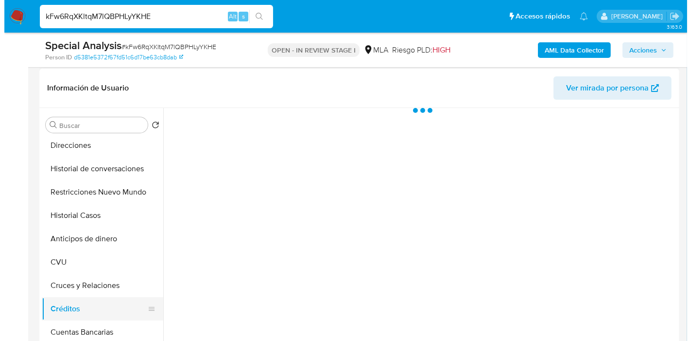
scroll to position [59, 0]
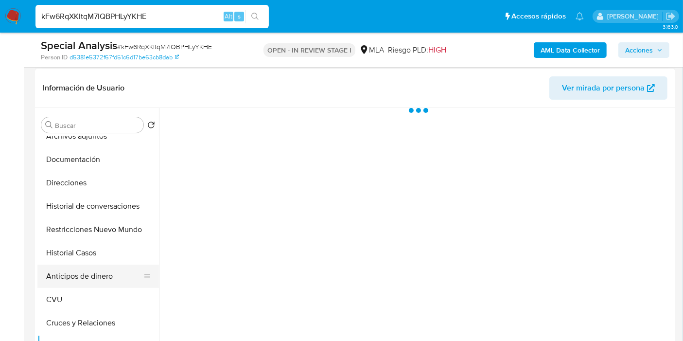
click at [78, 265] on button "Anticipos de dinero" at bounding box center [94, 275] width 114 height 23
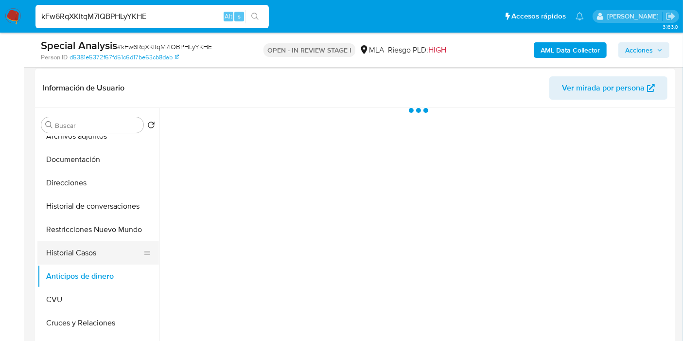
click at [82, 252] on button "Historial Casos" at bounding box center [94, 252] width 114 height 23
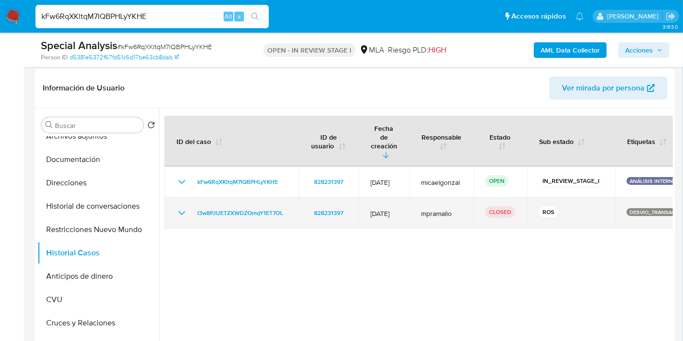
click at [182, 207] on icon "Mostrar/Ocultar" at bounding box center [182, 213] width 12 height 12
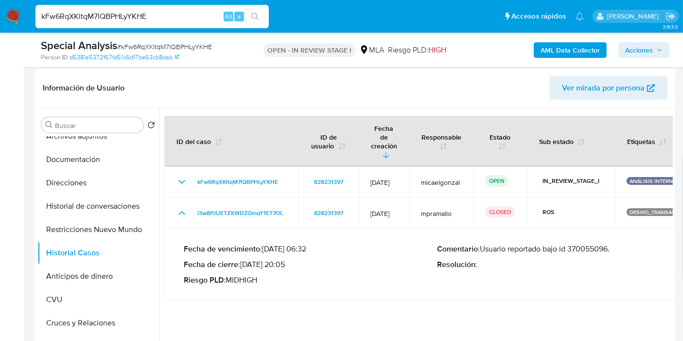
click at [598, 244] on p "Comentario : Usuario reportado bajo id 370055096." at bounding box center [563, 249] width 253 height 10
click at [222, 258] on b "Fecha de cierre" at bounding box center [211, 263] width 54 height 11
click at [103, 144] on button "Archivos adjuntos" at bounding box center [94, 135] width 114 height 23
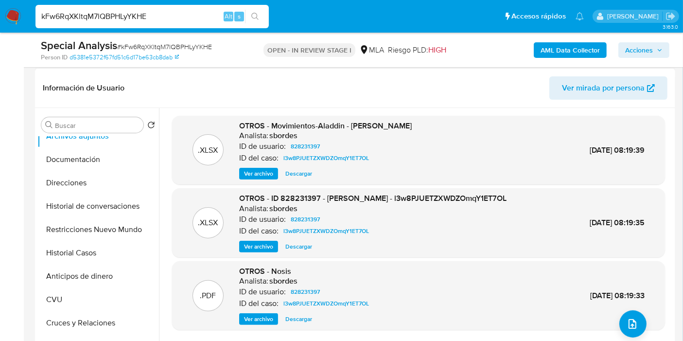
click at [247, 249] on span "Ver archivo" at bounding box center [258, 246] width 29 height 10
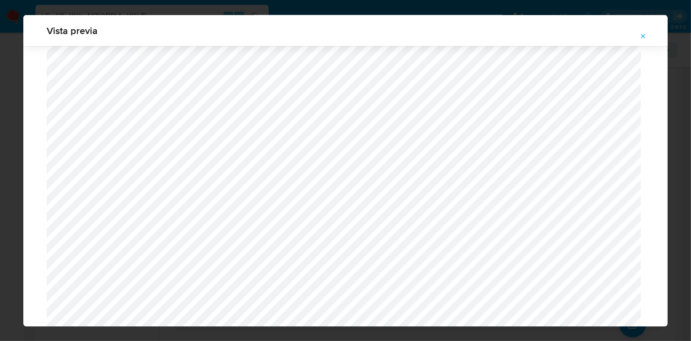
scroll to position [790, 0]
click at [0, 49] on div "Vista previa" at bounding box center [345, 170] width 691 height 341
click at [634, 34] on button "Attachment preview" at bounding box center [643, 37] width 21 height 16
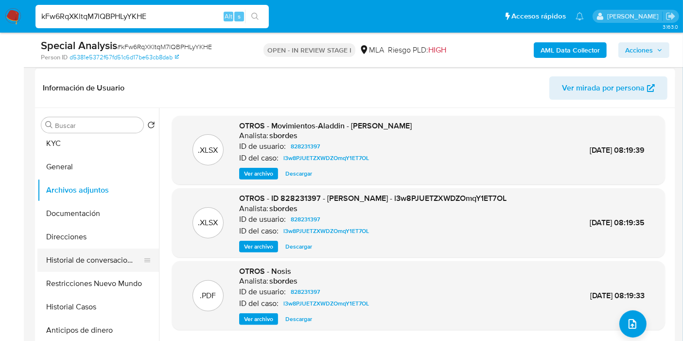
scroll to position [0, 0]
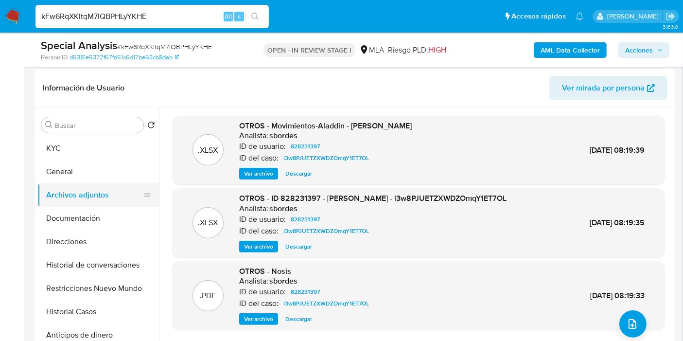
click at [99, 196] on button "Archivos adjuntos" at bounding box center [94, 194] width 114 height 23
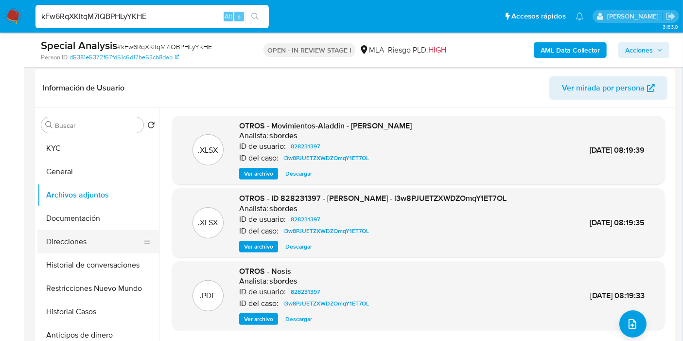
click at [69, 237] on button "Direcciones" at bounding box center [94, 241] width 114 height 23
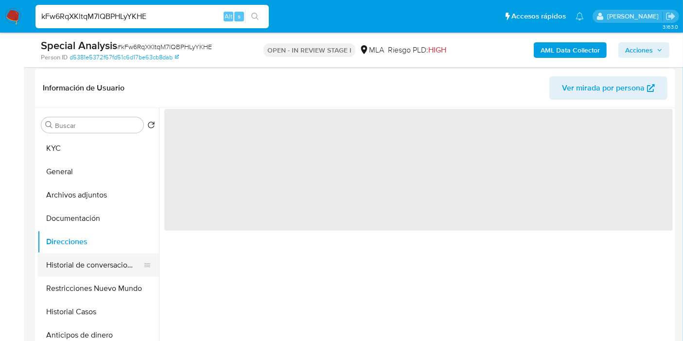
click at [101, 265] on button "Historial de conversaciones" at bounding box center [94, 264] width 114 height 23
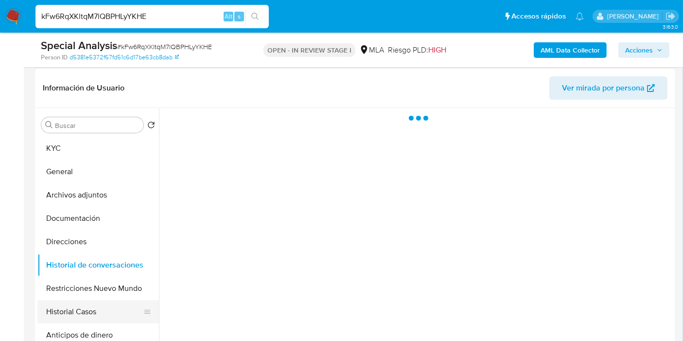
click at [107, 300] on button "Historial Casos" at bounding box center [94, 311] width 114 height 23
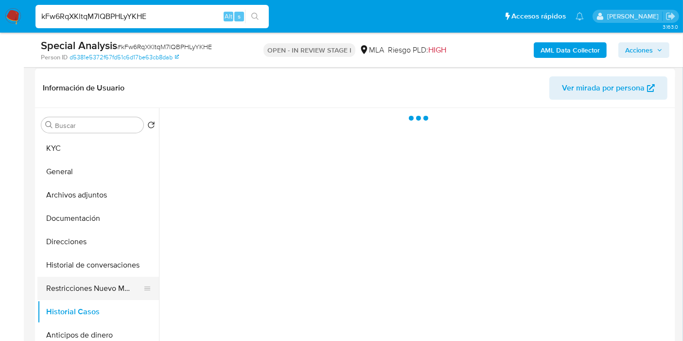
click at [104, 282] on button "Restricciones Nuevo Mundo" at bounding box center [94, 287] width 114 height 23
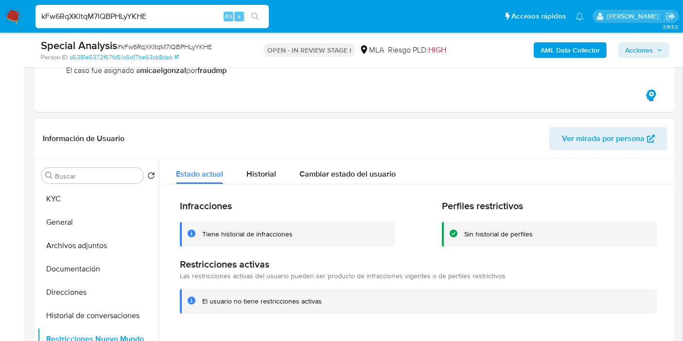
scroll to position [108, 0]
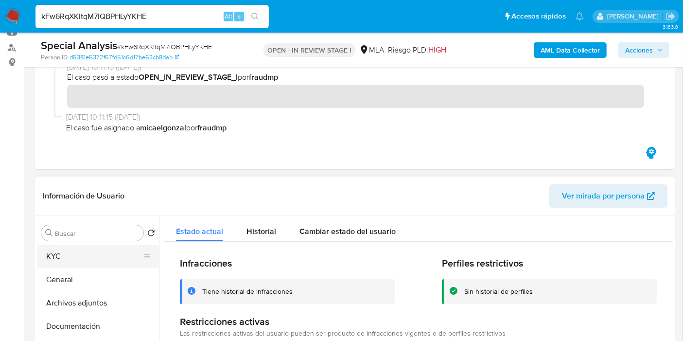
click at [126, 245] on button "KYC" at bounding box center [94, 255] width 114 height 23
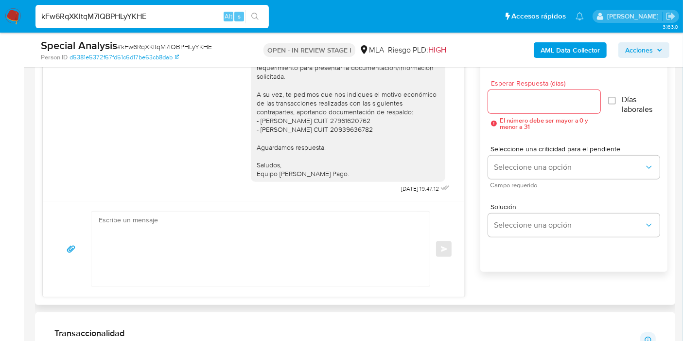
scroll to position [702, 0]
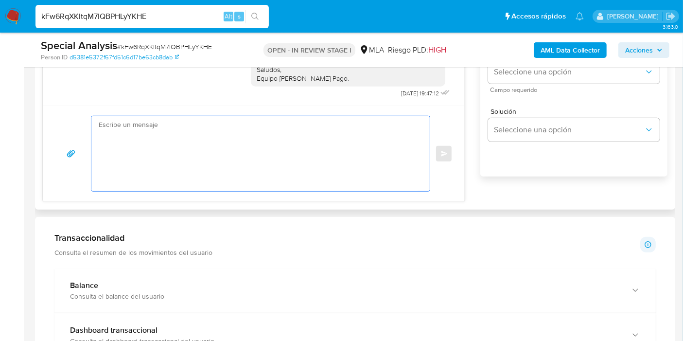
click at [263, 171] on textarea at bounding box center [258, 153] width 319 height 75
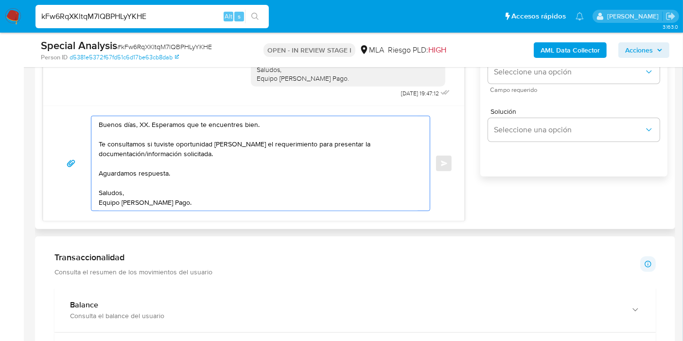
click at [139, 122] on textarea "Buenos días, XX. Esperamos que te encuentres bien. Te consultamos si tuviste op…" at bounding box center [258, 163] width 319 height 94
click at [139, 122] on textarea "Buenos [PERSON_NAME]. Esperamos que te encuentres bien. Te consultamos si tuvis…" at bounding box center [258, 163] width 319 height 94
click at [190, 201] on textarea "Buenos [PERSON_NAME]. Esperamos que te encuentres bien. Te consultamos si tuvis…" at bounding box center [258, 163] width 319 height 94
click at [203, 180] on textarea "Buenos [PERSON_NAME]. Esperamos que te encuentres bien. Te consultamos si tuvis…" at bounding box center [258, 163] width 319 height 94
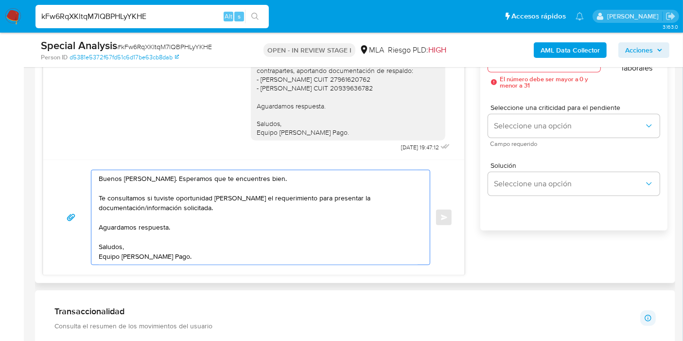
click at [245, 200] on textarea "Buenos [PERSON_NAME]. Esperamos que te encuentres bien. Te consultamos si tuvis…" at bounding box center [258, 217] width 319 height 94
type textarea "Buenos [PERSON_NAME]. Esperamos que te encuentres bien. Te consultamos si tuvis…"
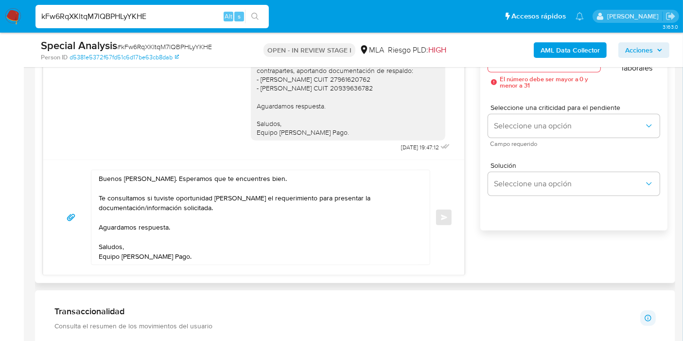
click at [463, 180] on div "Buenos días, Gabriela. Esperamos que te encuentres bien. Te consultamos si tuvi…" at bounding box center [253, 216] width 421 height 115
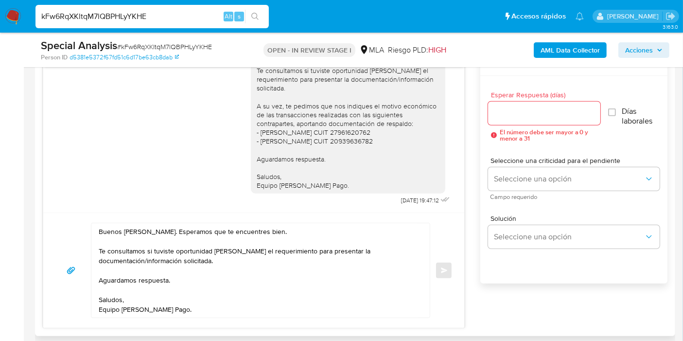
scroll to position [486, 0]
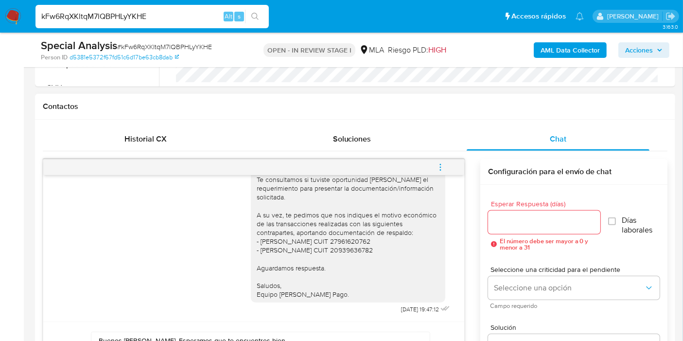
click at [509, 220] on input "Esperar Respuesta (días)" at bounding box center [544, 222] width 112 height 13
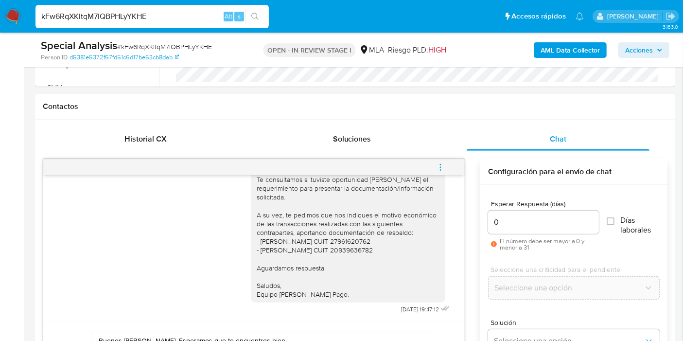
click at [423, 269] on div "Buenos [PERSON_NAME]. Esperamos que te encuentres bien. Te consultamos si tuvis…" at bounding box center [348, 223] width 183 height 150
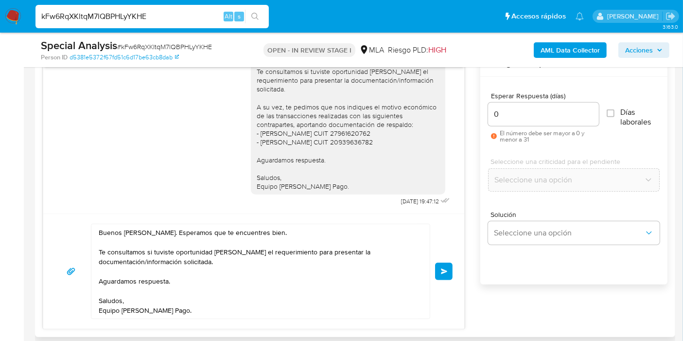
click at [515, 114] on input "0" at bounding box center [543, 114] width 111 height 13
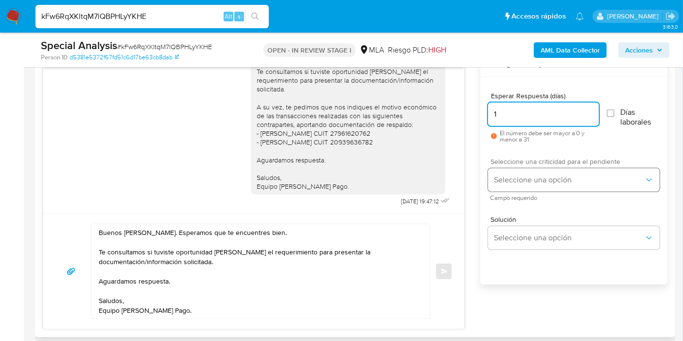
type input "1"
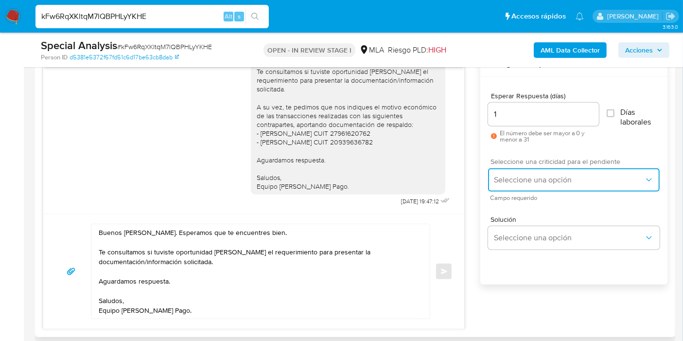
click at [519, 172] on button "Seleccione una opción" at bounding box center [574, 179] width 172 height 23
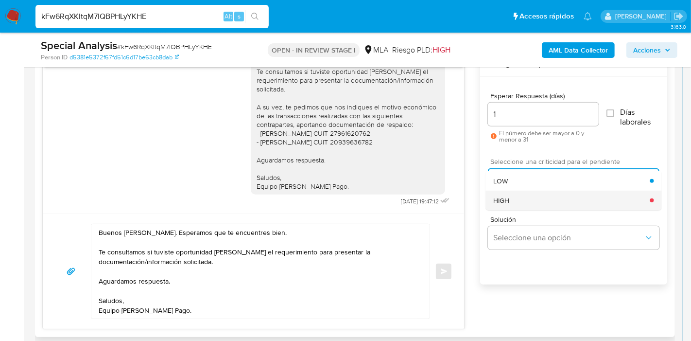
click at [522, 206] on div "HIGH" at bounding box center [571, 199] width 156 height 19
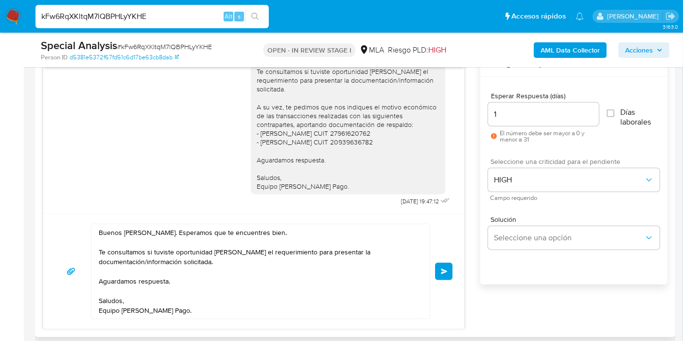
click at [281, 214] on div "Buenos días, Gabriela. Esperamos que te encuentres bien. Te consultamos si tuvi…" at bounding box center [253, 270] width 421 height 115
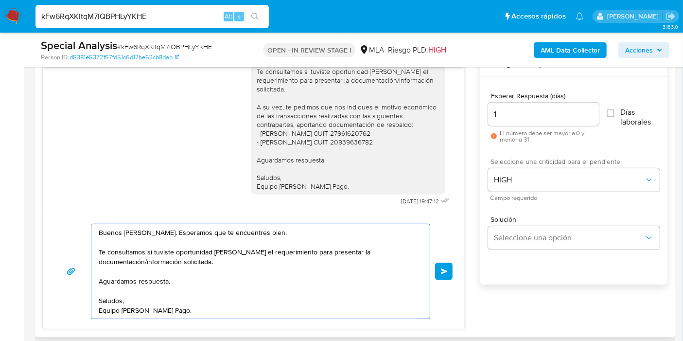
click at [177, 270] on textarea "Buenos [PERSON_NAME]. Esperamos que te encuentres bien. Te consultamos si tuvis…" at bounding box center [258, 271] width 319 height 94
click at [436, 268] on button "Enviar" at bounding box center [443, 270] width 17 height 17
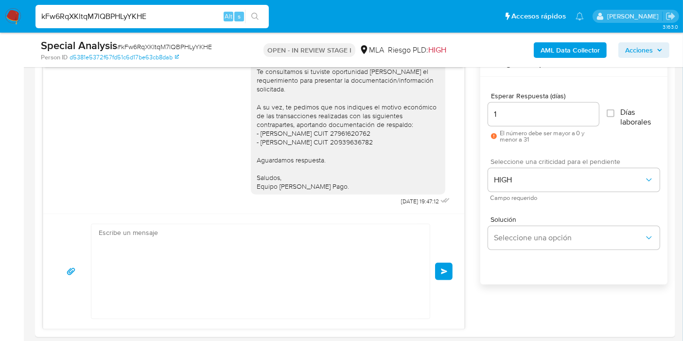
scroll to position [905, 0]
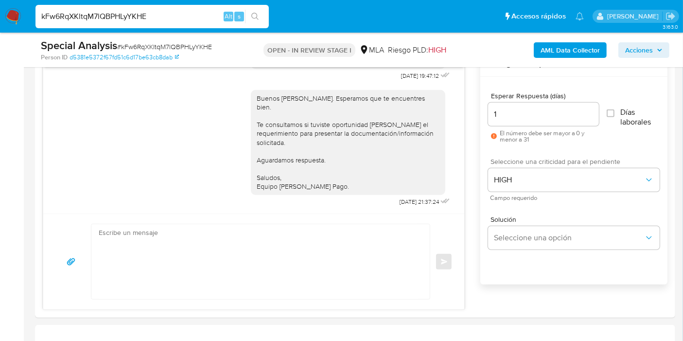
click at [333, 141] on div "Buenos [PERSON_NAME]. Esperamos que te encuentres bien. Te consultamos si tuvis…" at bounding box center [348, 142] width 183 height 97
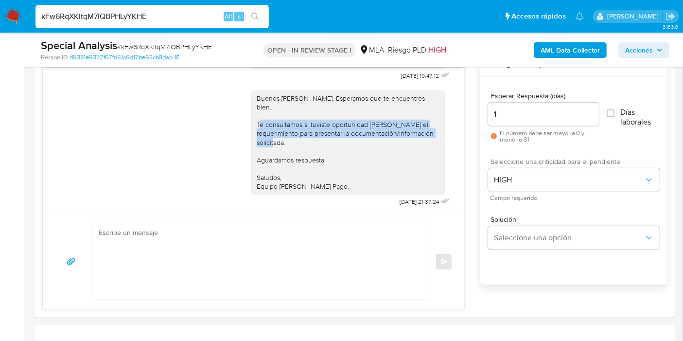
click at [333, 141] on div "Buenos [PERSON_NAME]. Esperamos que te encuentres bien. Te consultamos si tuvis…" at bounding box center [348, 142] width 183 height 97
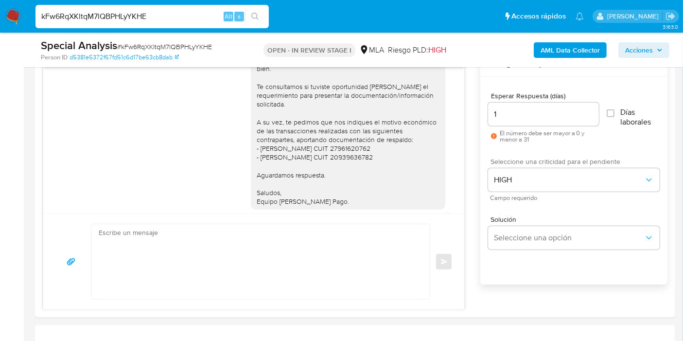
scroll to position [689, 0]
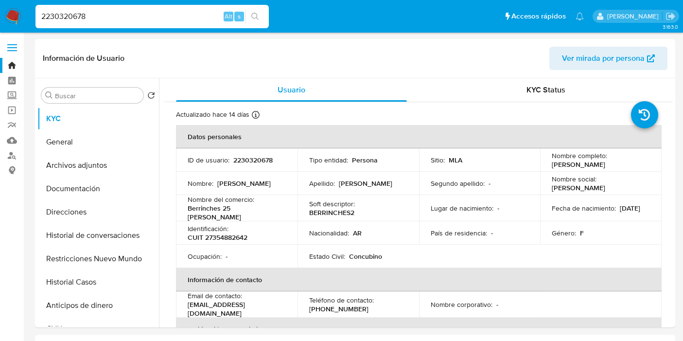
select select "10"
click at [277, 221] on td "Identificación : CUIT 27354882642" at bounding box center [236, 232] width 121 height 23
click at [258, 214] on div "Nombre del comercio : Berrinches 25 [PERSON_NAME]" at bounding box center [237, 208] width 98 height 26
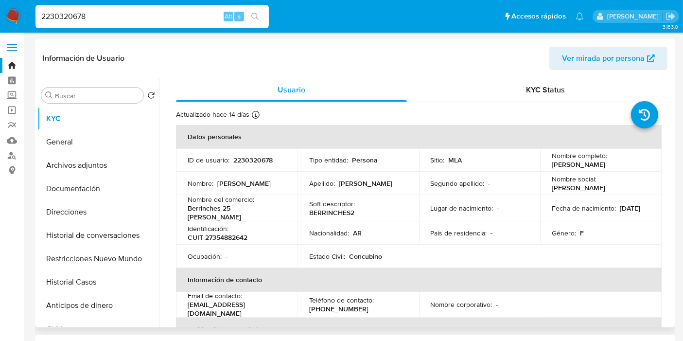
click at [256, 212] on p "Berrinches 25 [PERSON_NAME]" at bounding box center [235, 212] width 94 height 17
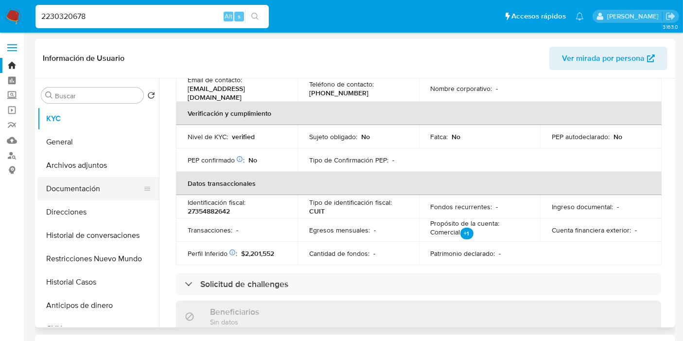
click at [85, 195] on button "Documentación" at bounding box center [94, 188] width 114 height 23
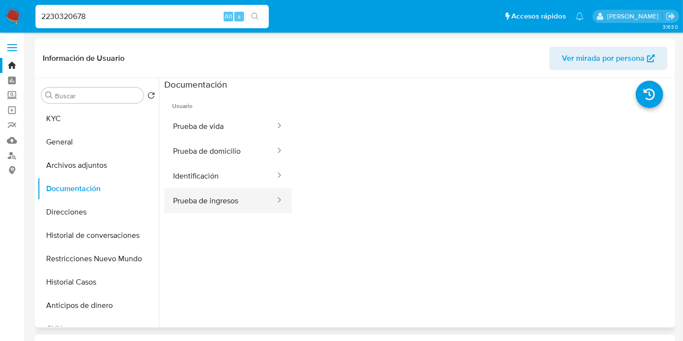
click at [268, 201] on div at bounding box center [276, 200] width 16 height 11
click at [242, 203] on button "Prueba de ingresos" at bounding box center [220, 200] width 112 height 25
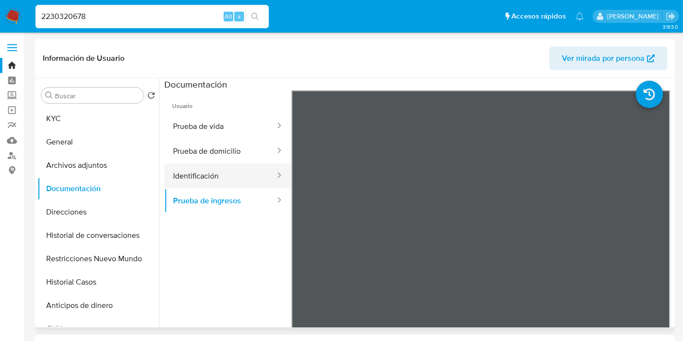
click at [238, 181] on button "Identificación" at bounding box center [220, 175] width 112 height 25
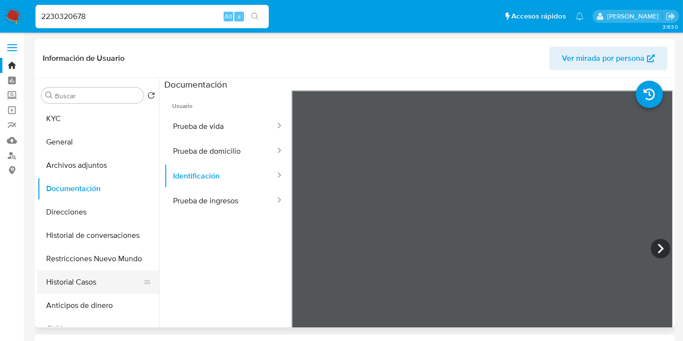
click at [80, 287] on button "Historial Casos" at bounding box center [94, 281] width 114 height 23
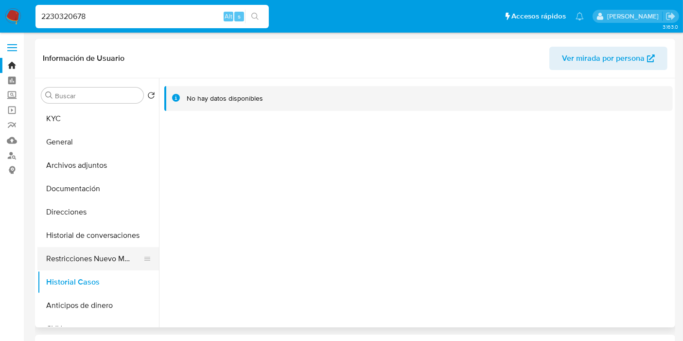
click at [81, 257] on button "Restricciones Nuevo Mundo" at bounding box center [94, 258] width 114 height 23
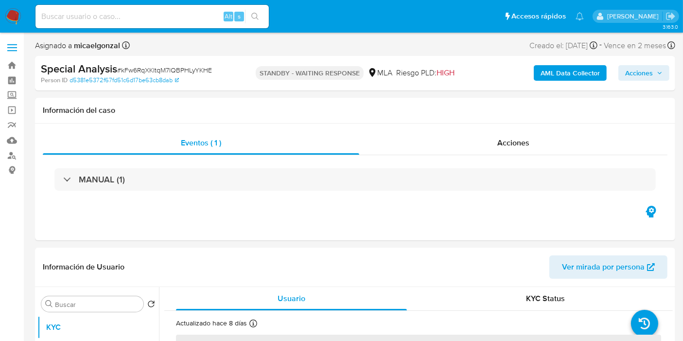
select select "10"
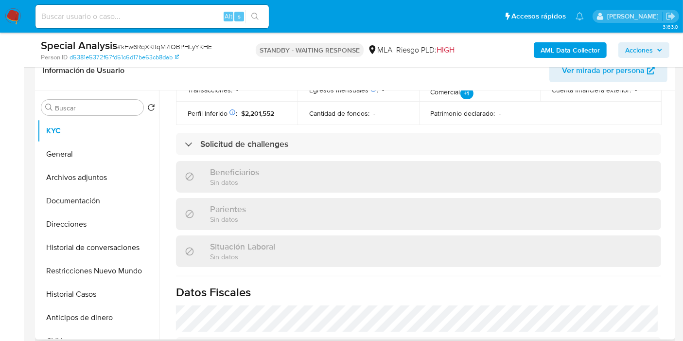
scroll to position [148, 0]
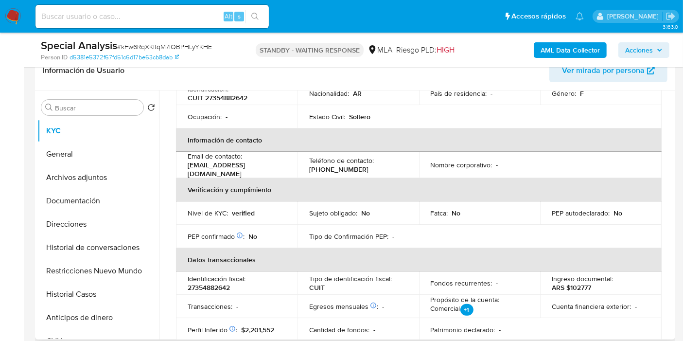
drag, startPoint x: 268, startPoint y: 177, endPoint x: 289, endPoint y: 167, distance: 23.5
click at [268, 178] on th "Verificación y cumplimiento" at bounding box center [418, 189] width 485 height 23
drag, startPoint x: 293, startPoint y: 170, endPoint x: 184, endPoint y: 165, distance: 108.5
click at [184, 165] on td "Email de contacto : [EMAIL_ADDRESS][DOMAIN_NAME]" at bounding box center [236, 165] width 121 height 26
copy p "[EMAIL_ADDRESS][DOMAIN_NAME]"
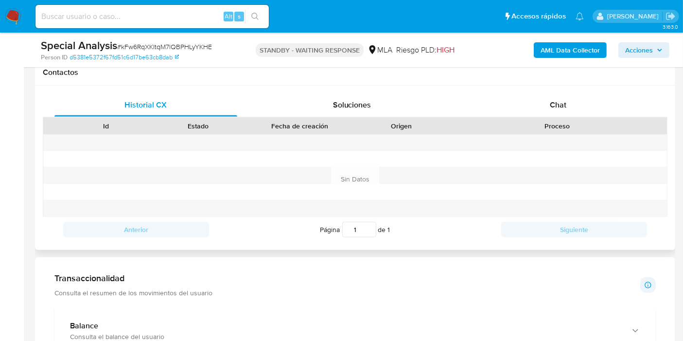
scroll to position [431, 0]
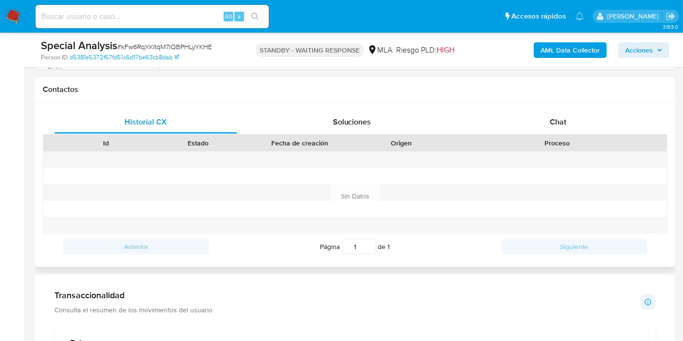
click at [556, 108] on div "Historial CX Soluciones Chat Id Estado Fecha de creación Origen Proceso Anterio…" at bounding box center [355, 185] width 640 height 164
click at [559, 117] on span "Chat" at bounding box center [558, 121] width 17 height 11
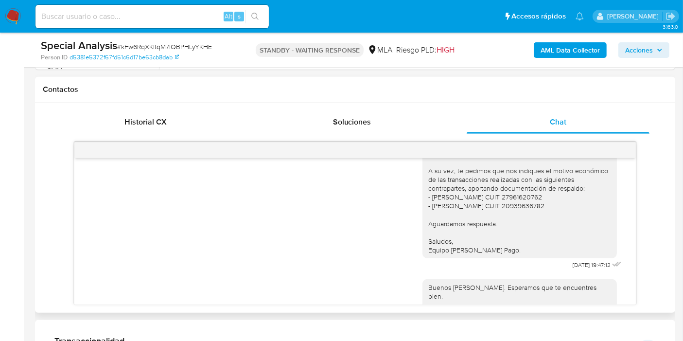
scroll to position [743, 0]
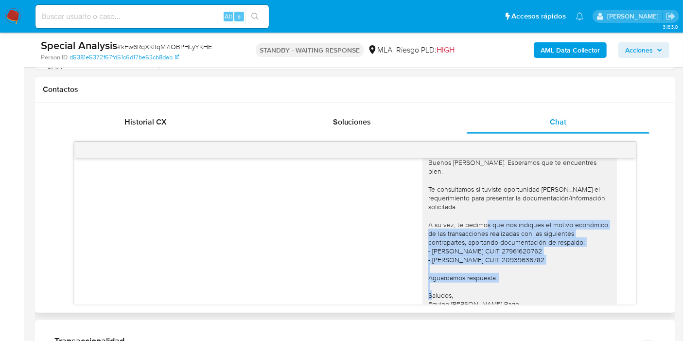
drag, startPoint x: 492, startPoint y: 241, endPoint x: 597, endPoint y: 287, distance: 114.0
click at [597, 287] on div "Buenos [PERSON_NAME]. Esperamos que te encuentres bien. Te consultamos si tuvis…" at bounding box center [519, 233] width 183 height 150
copy div "nos indiques el motivo económico de las transacciones realizadas con las siguie…"
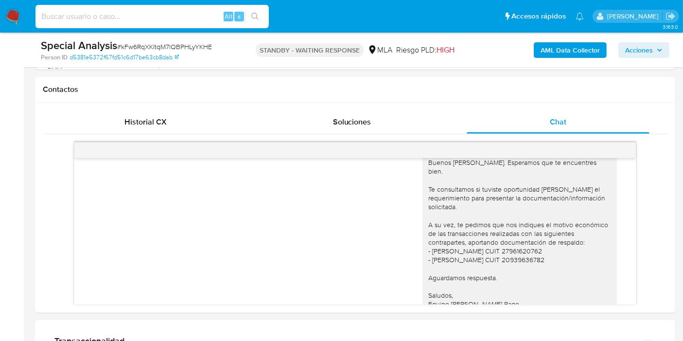
click at [115, 12] on input at bounding box center [151, 16] width 233 height 13
paste input "Tabj31zh89PzaMHXVhC2diwd"
type input "Tabj31zh89PzaMHXVhC2diwd"
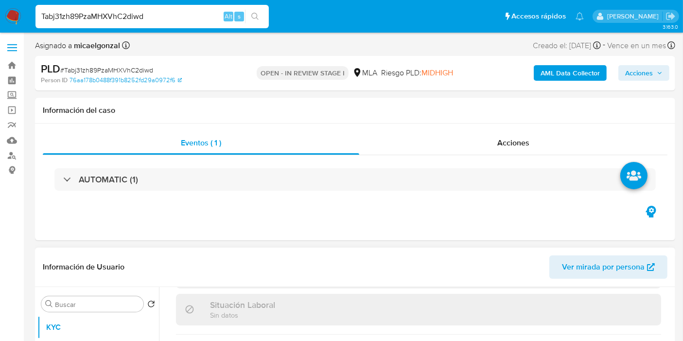
scroll to position [310, 0]
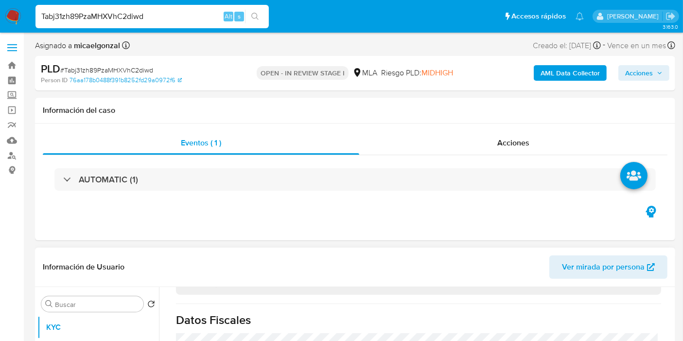
select select "10"
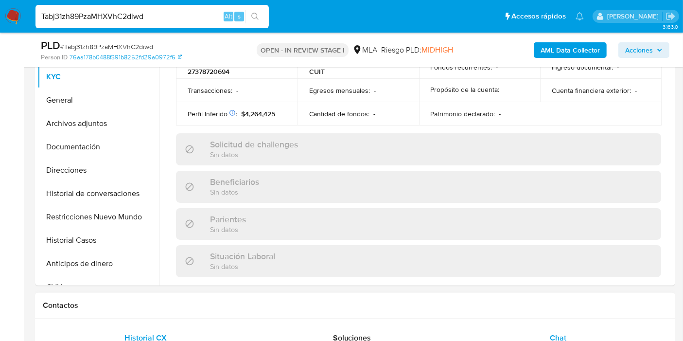
scroll to position [536, 0]
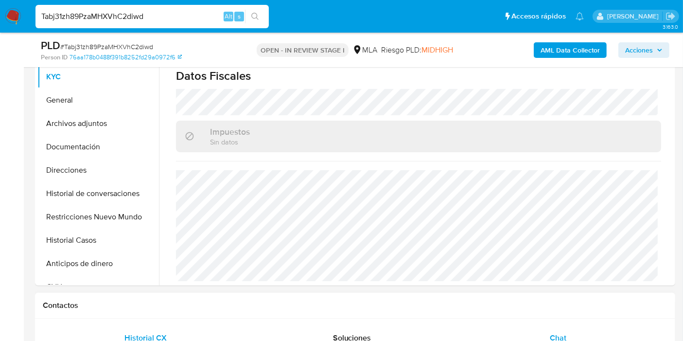
click at [586, 334] on div "Chat" at bounding box center [557, 337] width 183 height 23
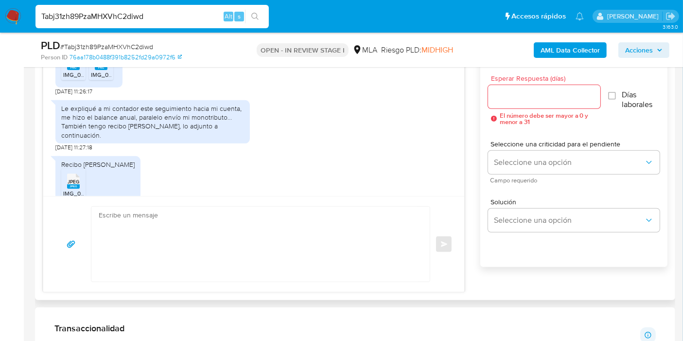
scroll to position [690, 0]
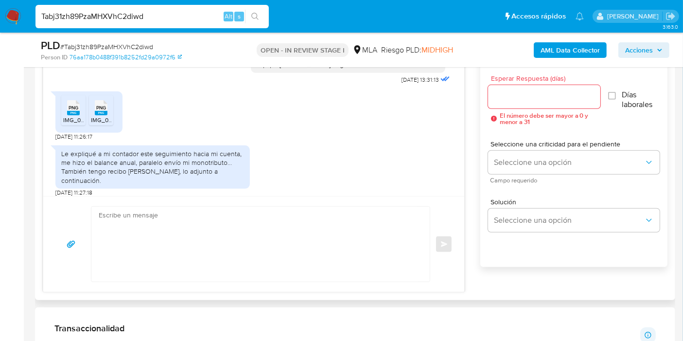
click at [170, 163] on div "Le expliqué a mi contador este seguimiento hacia mi cuenta, me hizo el balance …" at bounding box center [152, 166] width 194 height 43
click at [172, 173] on div "Le expliqué a mi contador este seguimiento hacia mi cuenta, me hizo el balance …" at bounding box center [152, 166] width 183 height 35
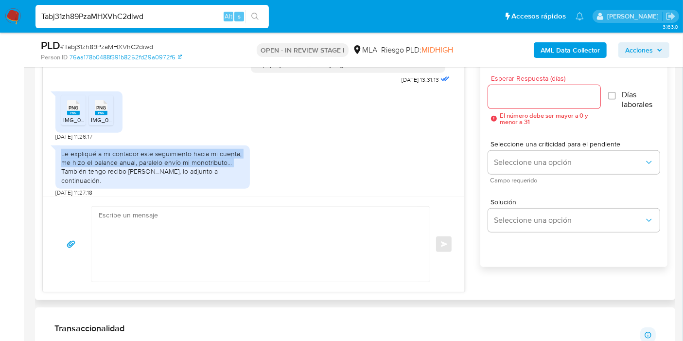
click at [172, 173] on div "Le expliqué a mi contador este seguimiento hacia mi cuenta, me hizo el balance …" at bounding box center [152, 166] width 183 height 35
click at [172, 174] on div "Le expliqué a mi contador este seguimiento hacia mi cuenta, me hizo el balance …" at bounding box center [152, 166] width 183 height 35
click at [185, 179] on div "Le expliqué a mi contador este seguimiento hacia mi cuenta, me hizo el balance …" at bounding box center [152, 166] width 183 height 35
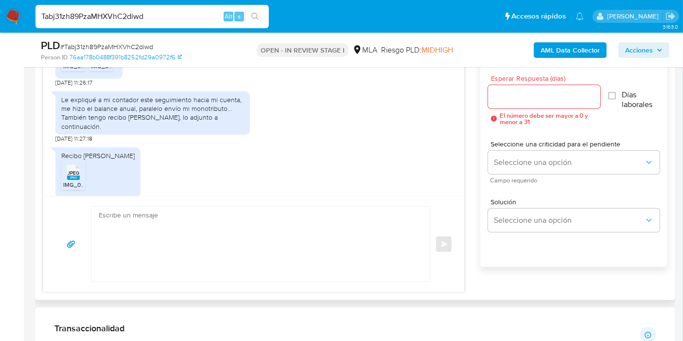
click at [149, 131] on div "Le expliqué a mi contador este seguimiento hacia mi cuenta, me hizo el balance …" at bounding box center [152, 112] width 183 height 35
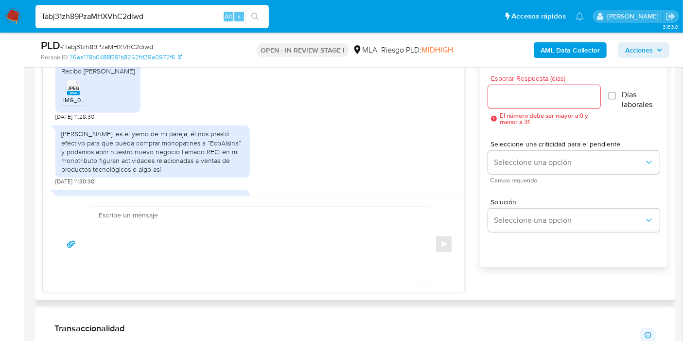
scroll to position [852, 0]
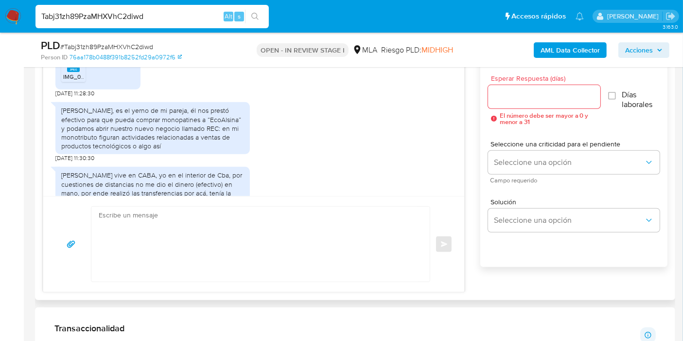
click at [135, 131] on div "[PERSON_NAME], es el yerno de mi pareja, él nos prestó efectivo para que pueda …" at bounding box center [152, 128] width 183 height 44
click at [149, 124] on div "[PERSON_NAME], es el yerno de mi pareja, él nos prestó efectivo para que pueda …" at bounding box center [152, 128] width 183 height 44
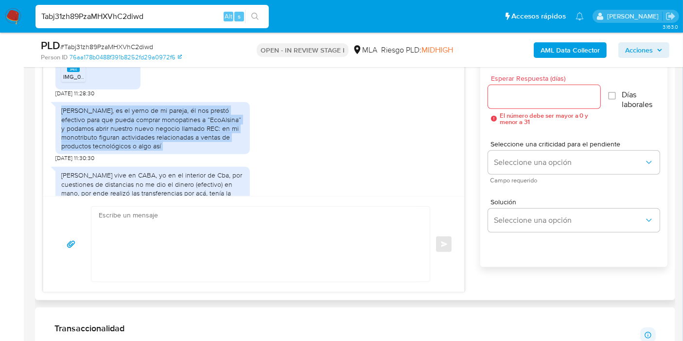
click at [149, 124] on div "[PERSON_NAME], es el yerno de mi pareja, él nos prestó efectivo para que pueda …" at bounding box center [152, 128] width 183 height 44
click at [143, 135] on div "[PERSON_NAME], es el yerno de mi pareja, él nos prestó efectivo para que pueda …" at bounding box center [152, 128] width 183 height 44
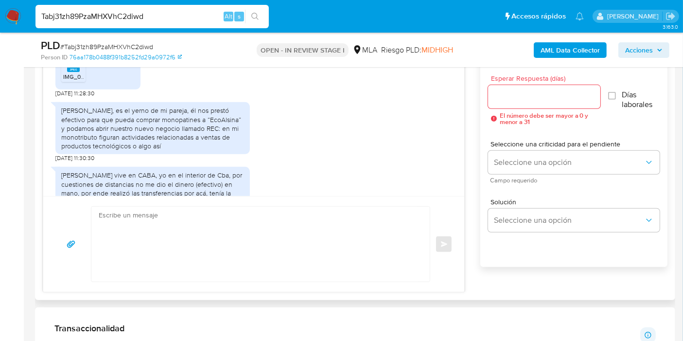
click at [202, 133] on div "[PERSON_NAME], es el yerno de mi pareja, él nos prestó efectivo para que pueda …" at bounding box center [152, 128] width 183 height 44
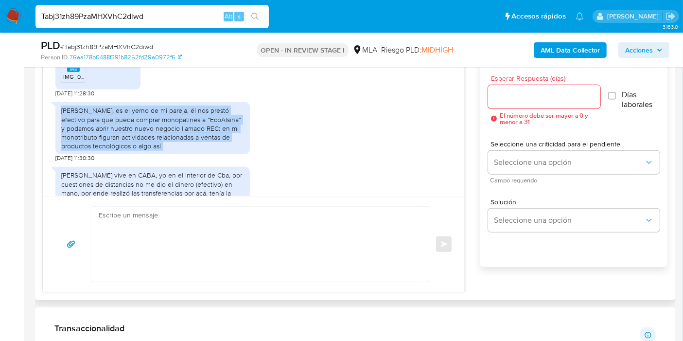
click at [202, 133] on div "[PERSON_NAME], es el yerno de mi pareja, él nos prestó efectivo para que pueda …" at bounding box center [152, 128] width 183 height 44
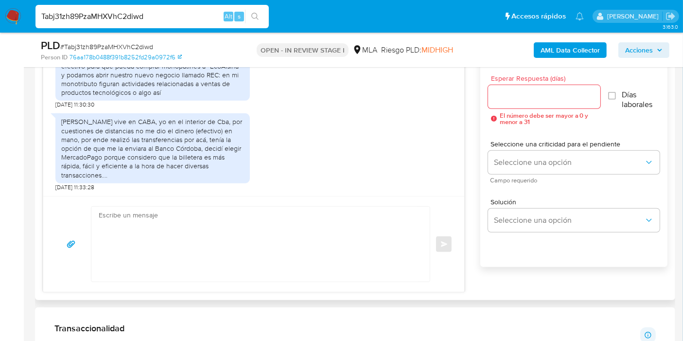
click at [197, 137] on div "[PERSON_NAME] vive en CABA, yo en el interior de Cba, por cuestiones de distanc…" at bounding box center [152, 148] width 183 height 62
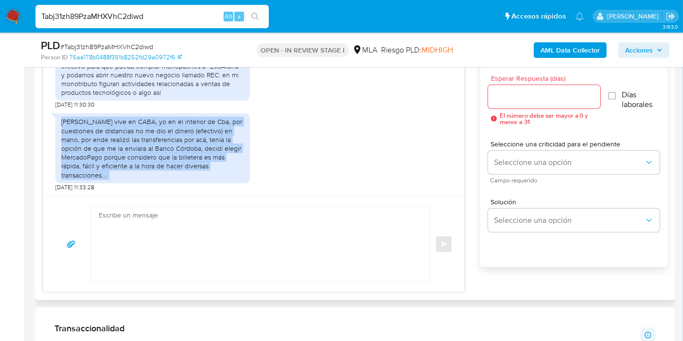
click at [197, 137] on div "[PERSON_NAME] vive en CABA, yo en el interior de Cba, por cuestiones de distanc…" at bounding box center [152, 148] width 183 height 62
